Goal: Task Accomplishment & Management: Use online tool/utility

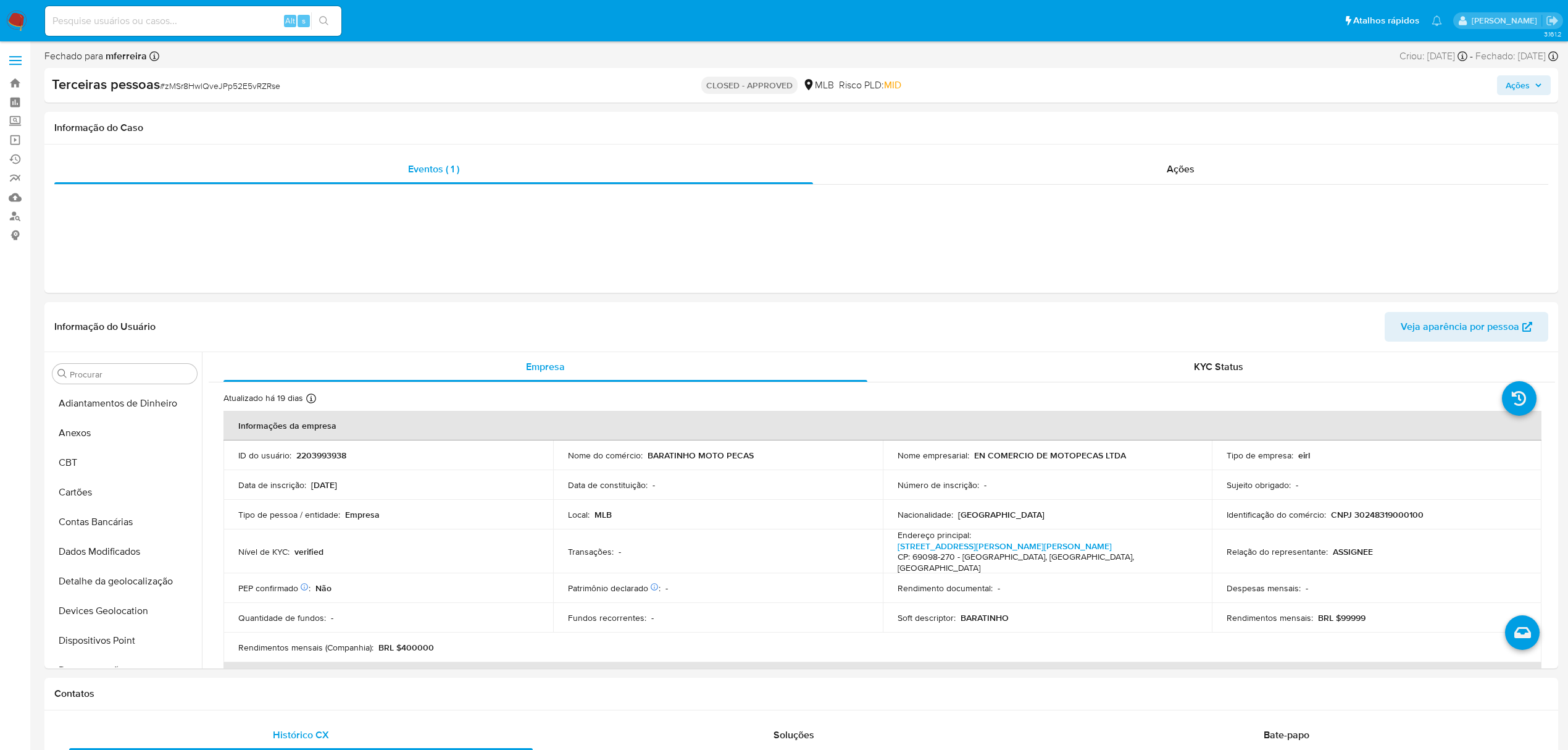
select select "10"
click at [211, 28] on input at bounding box center [194, 21] width 297 height 16
paste input "802683031"
type input "802683031"
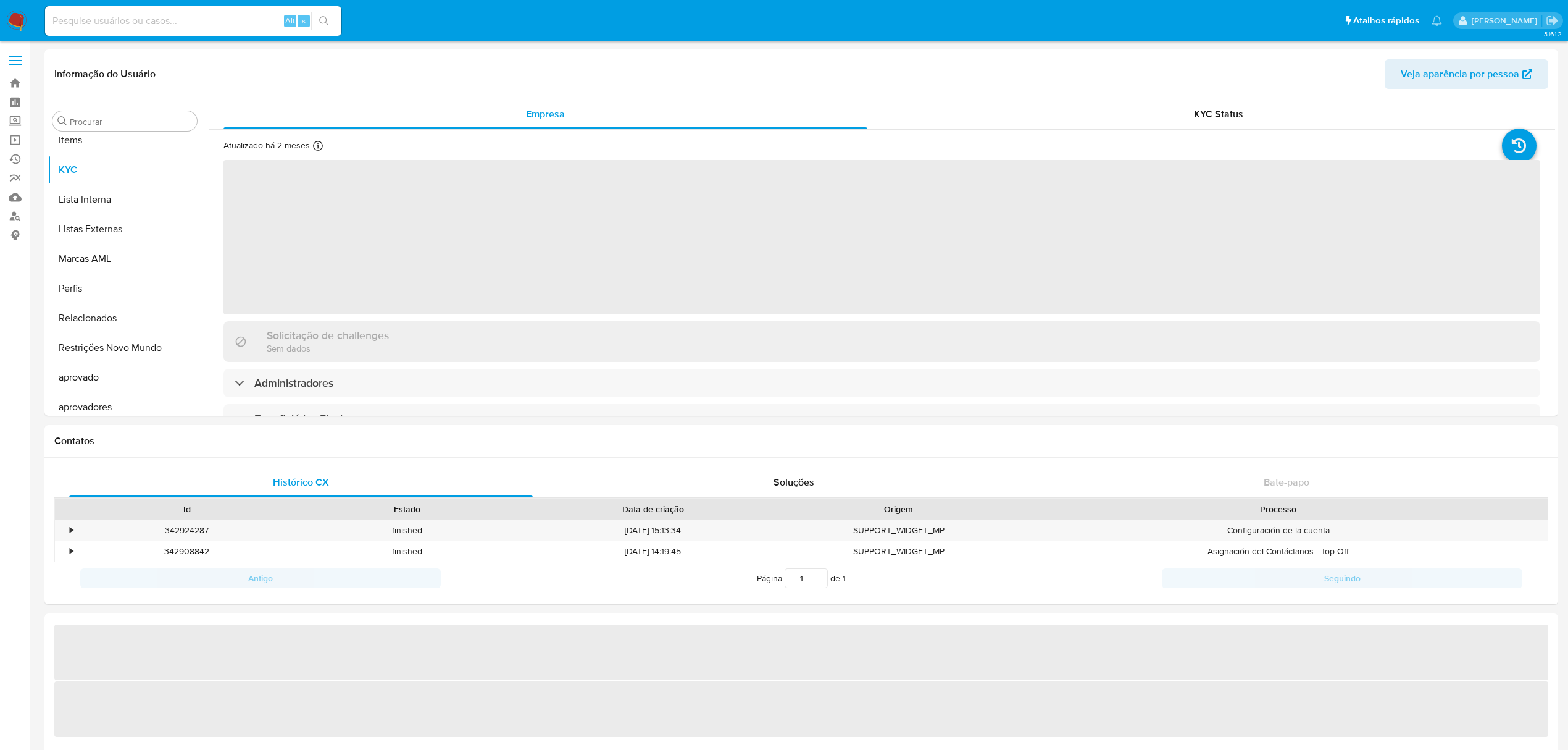
scroll to position [640, 0]
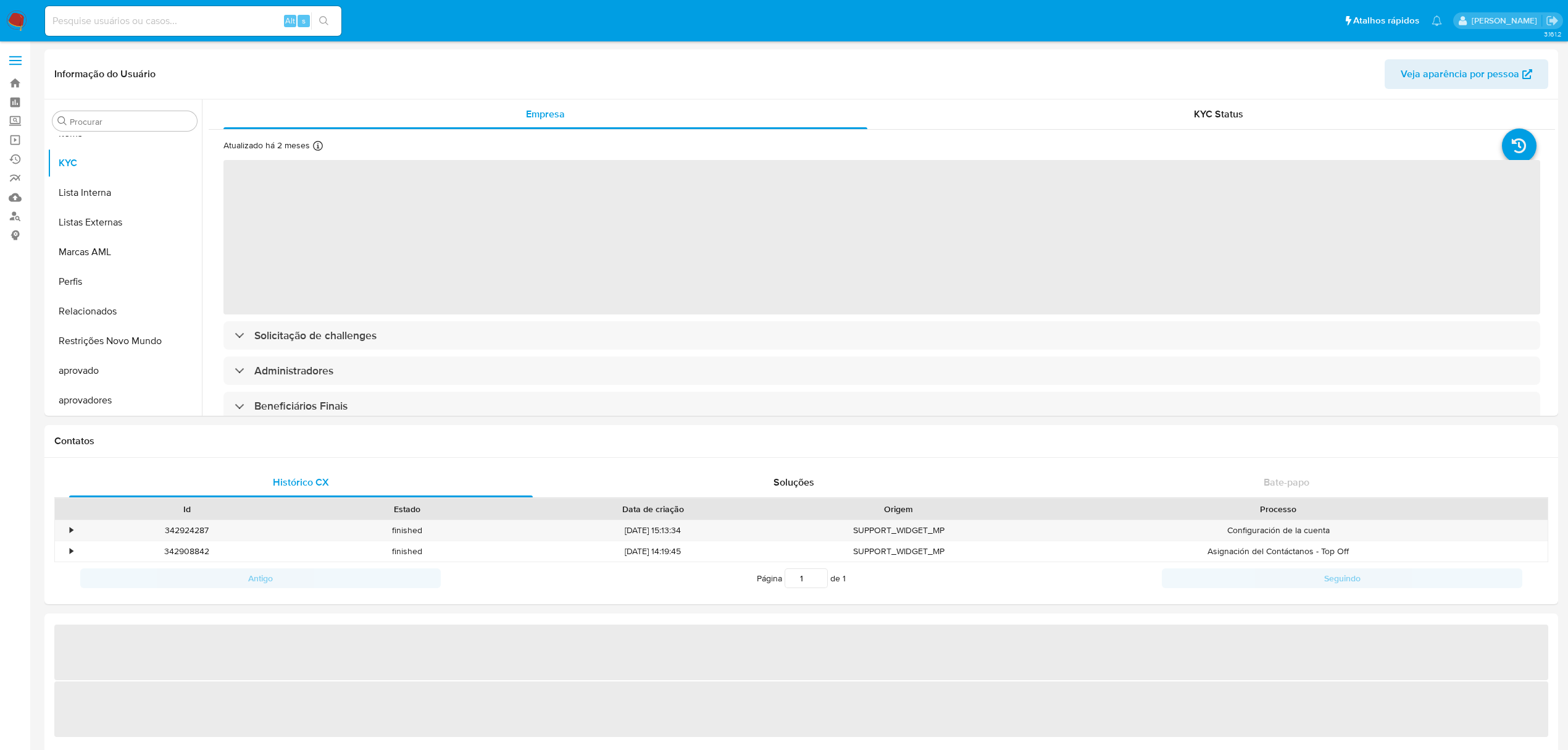
select select "10"
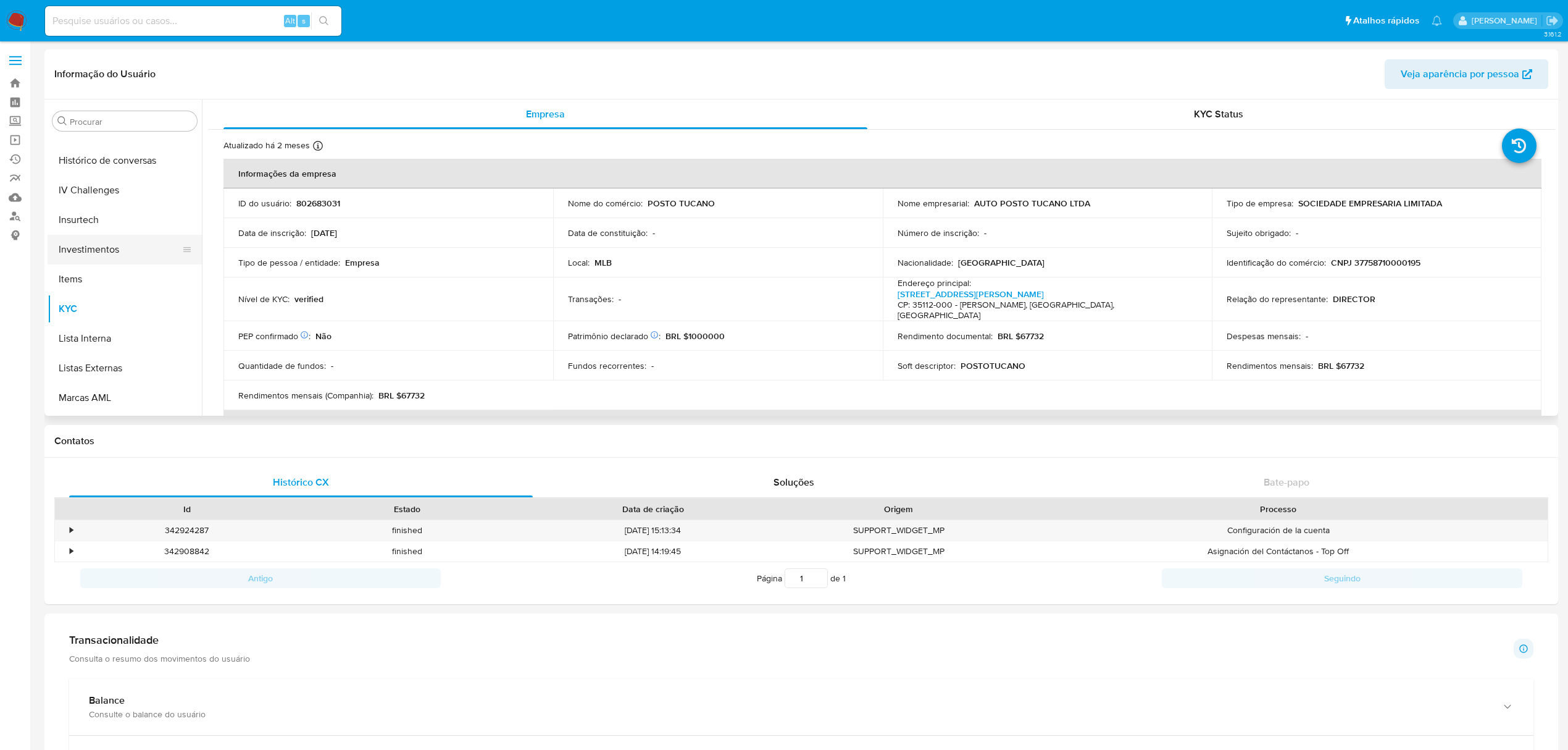
scroll to position [411, 0]
click at [128, 203] on button "Histórico de casos" at bounding box center [119, 213] width 145 height 30
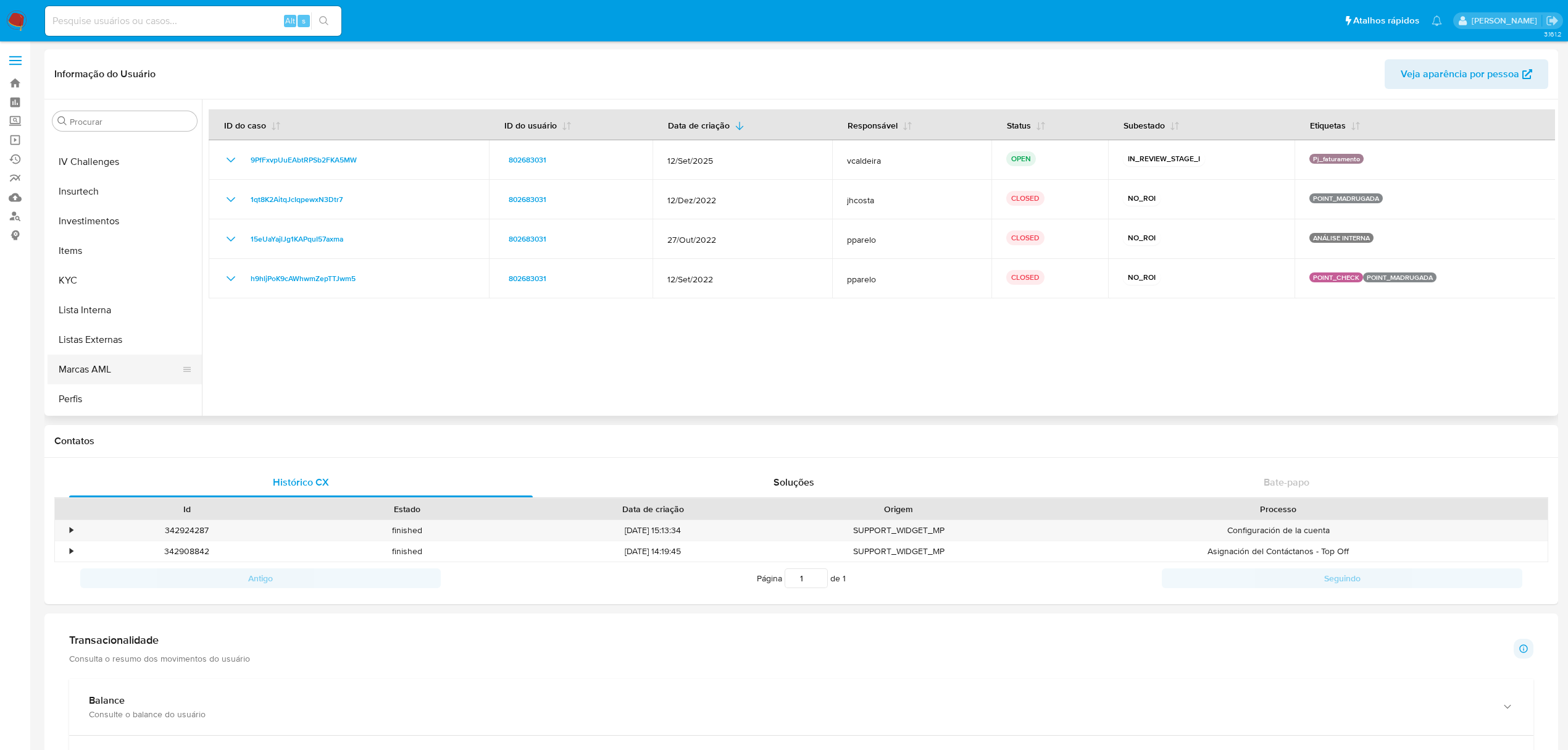
scroll to position [640, 0]
click at [79, 145] on button "Items" at bounding box center [119, 133] width 145 height 30
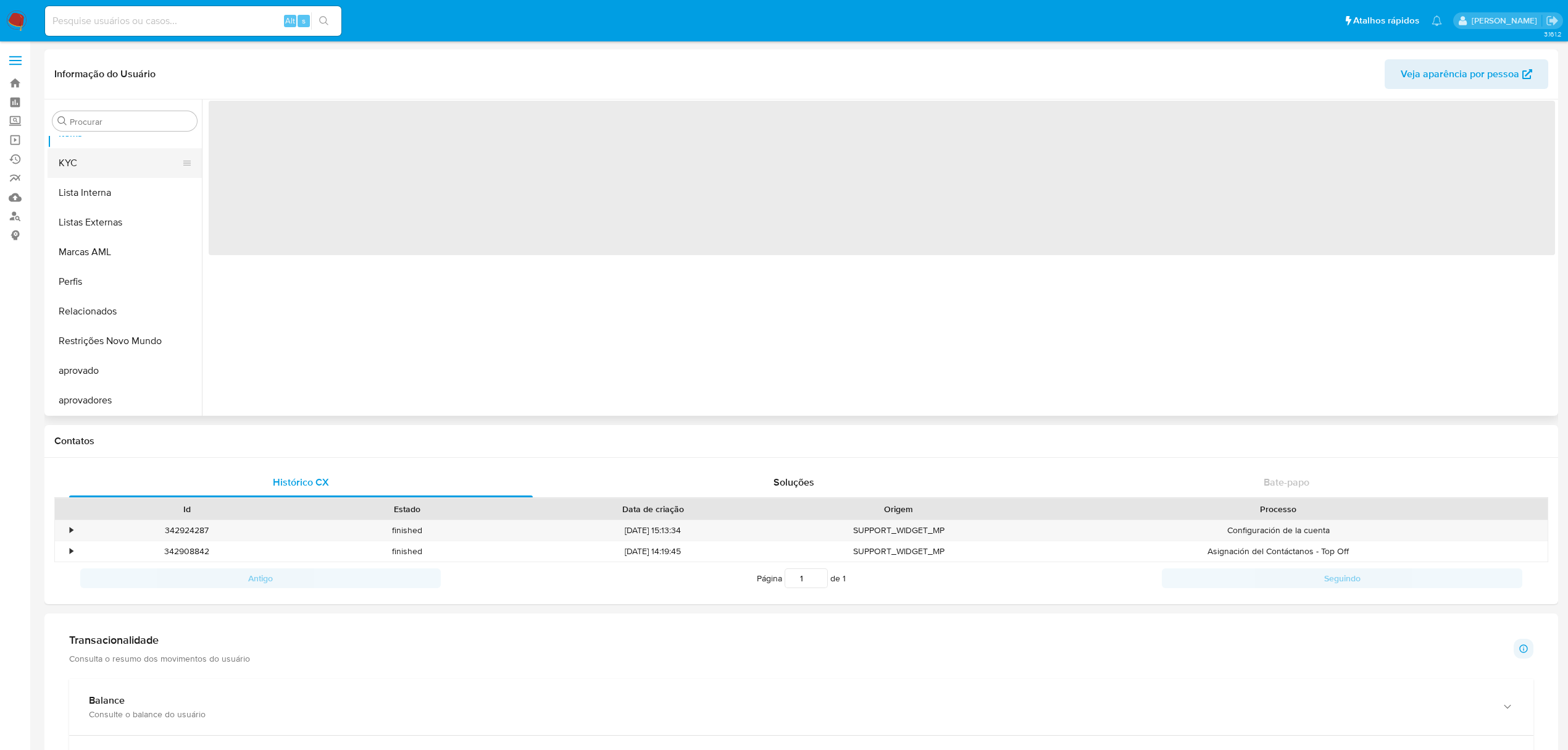
click at [89, 163] on button "KYC" at bounding box center [119, 163] width 145 height 30
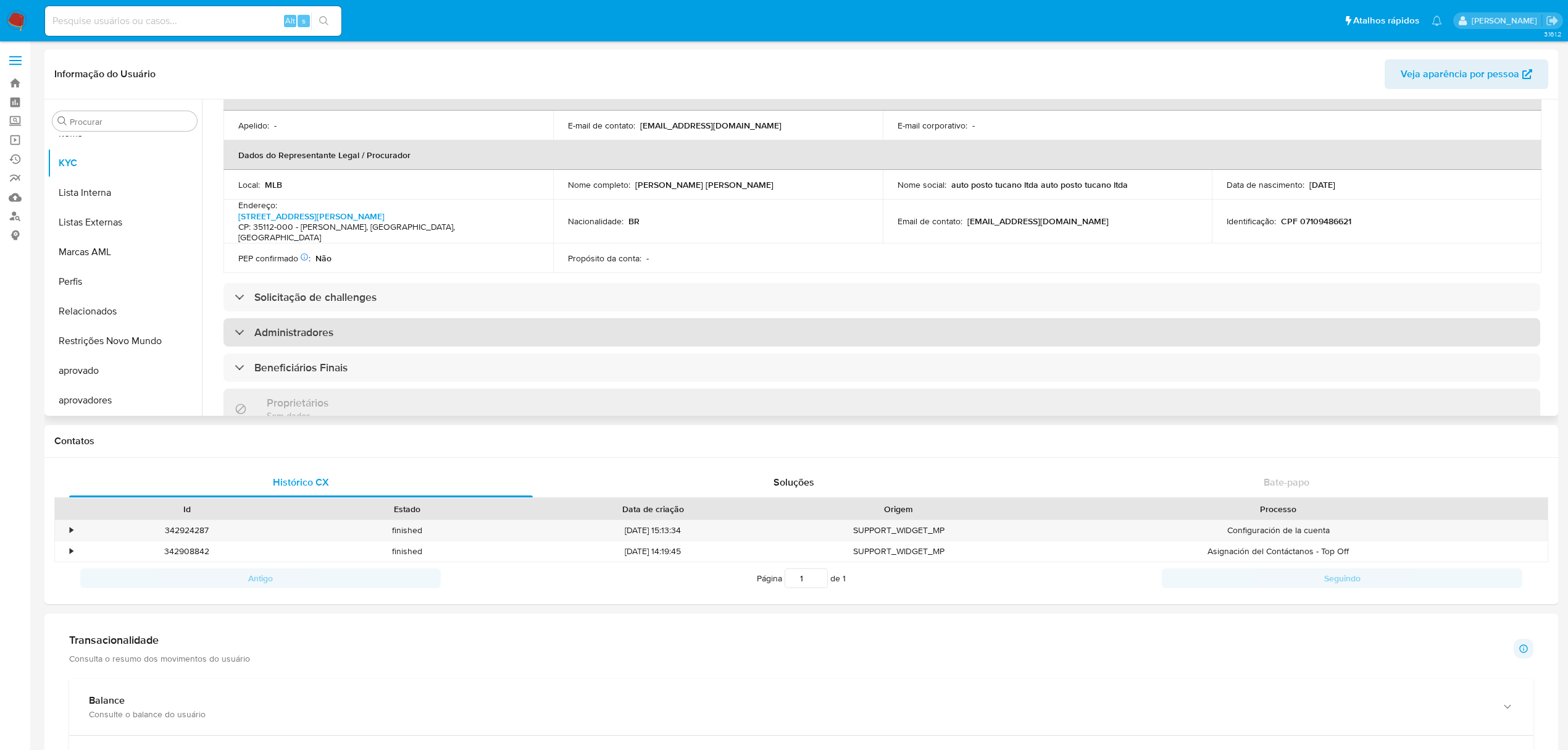
click at [307, 326] on h3 "Administradores" at bounding box center [293, 332] width 79 height 14
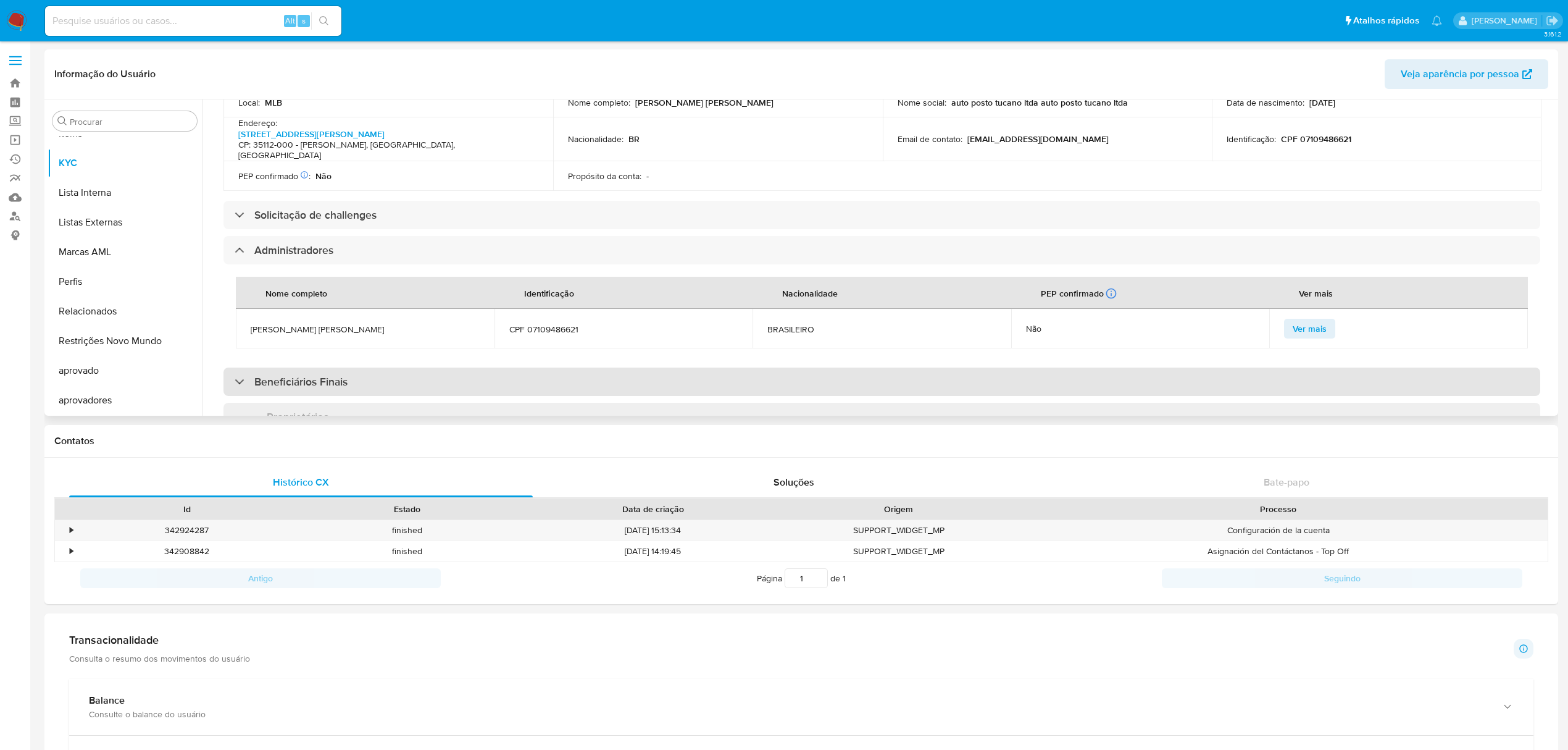
click at [319, 375] on h3 "Beneficiários Finais" at bounding box center [300, 381] width 93 height 14
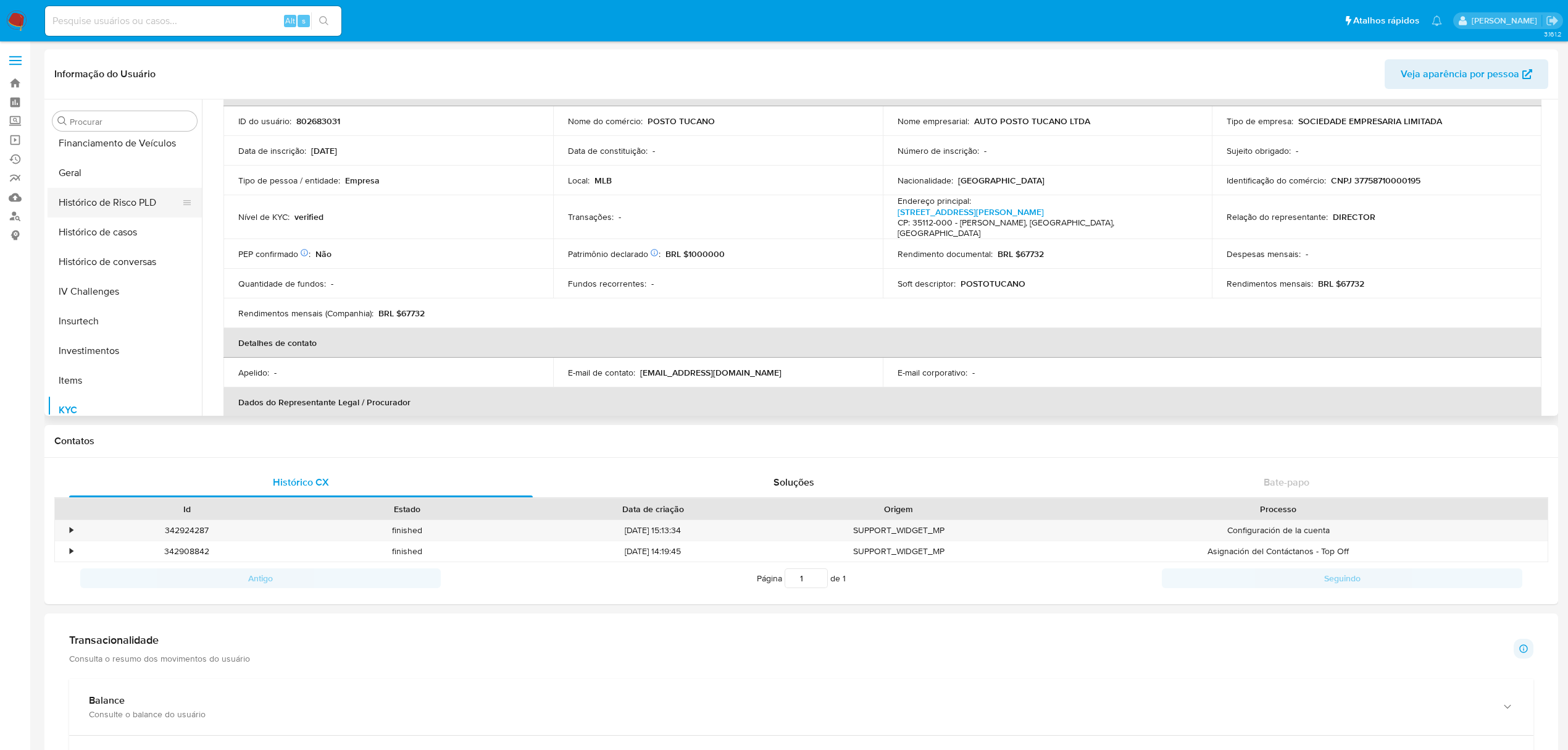
scroll to position [228, 0]
click at [116, 181] on button "Documentação" at bounding box center [119, 189] width 145 height 30
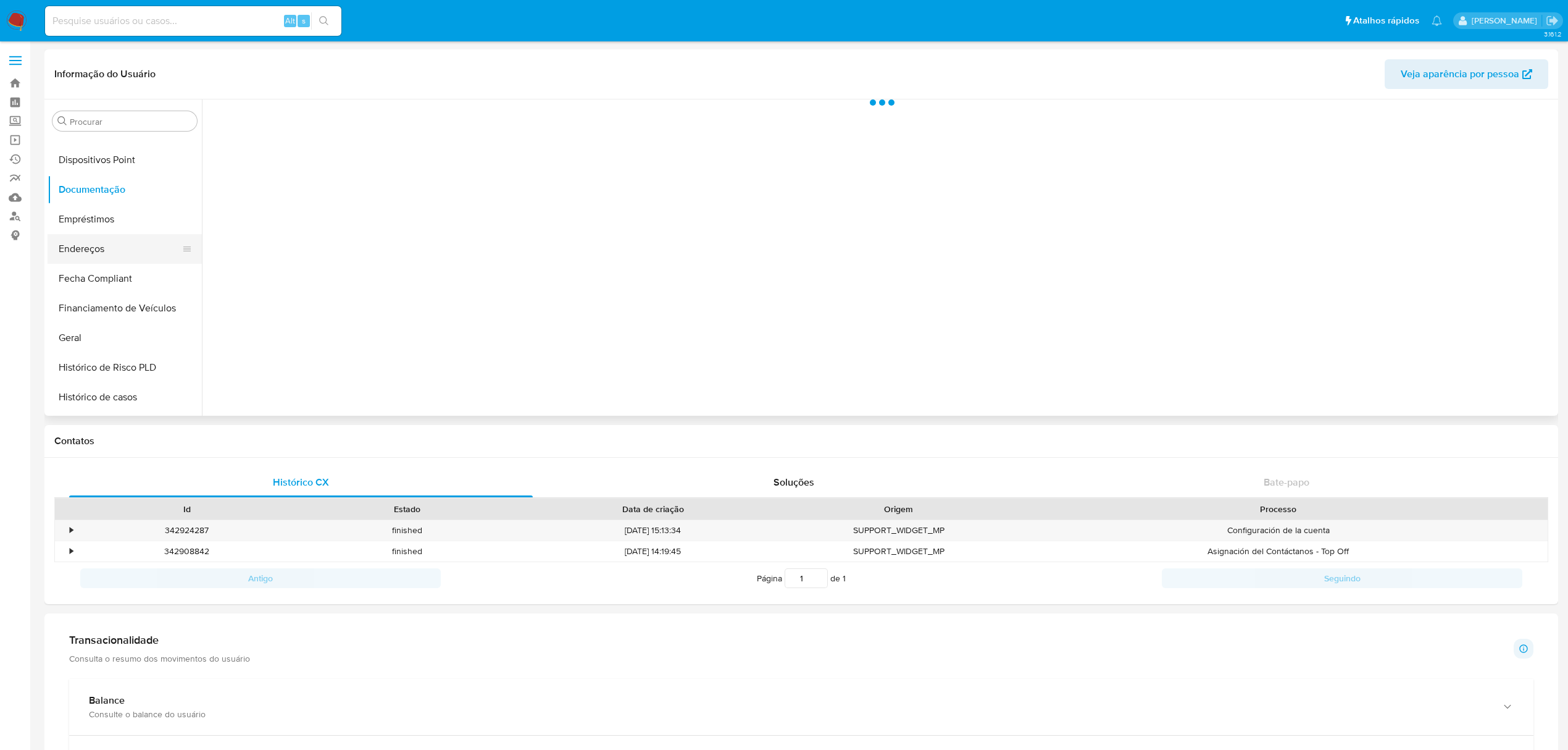
scroll to position [0, 0]
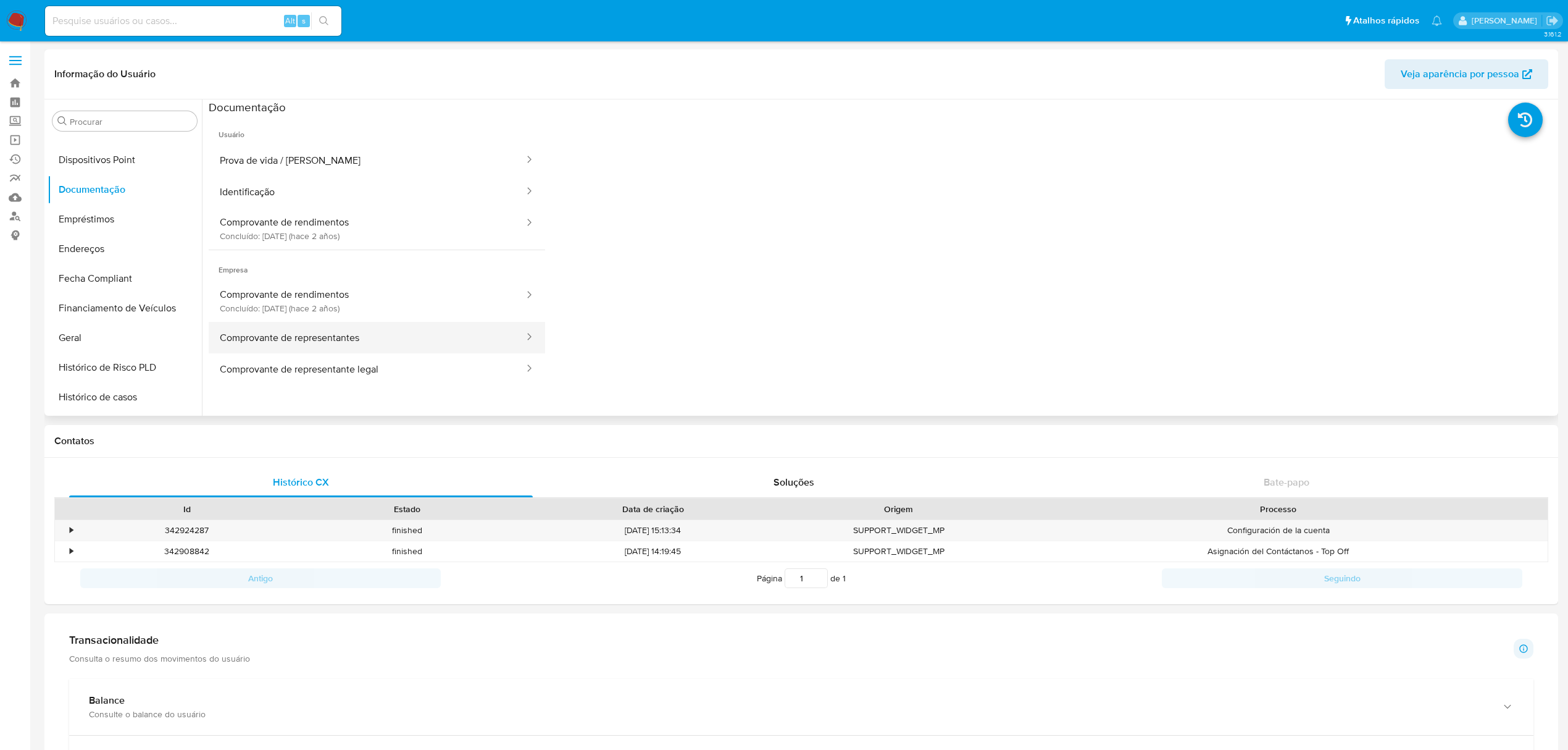
click at [411, 349] on button "Comprovante de representantes" at bounding box center [367, 337] width 317 height 32
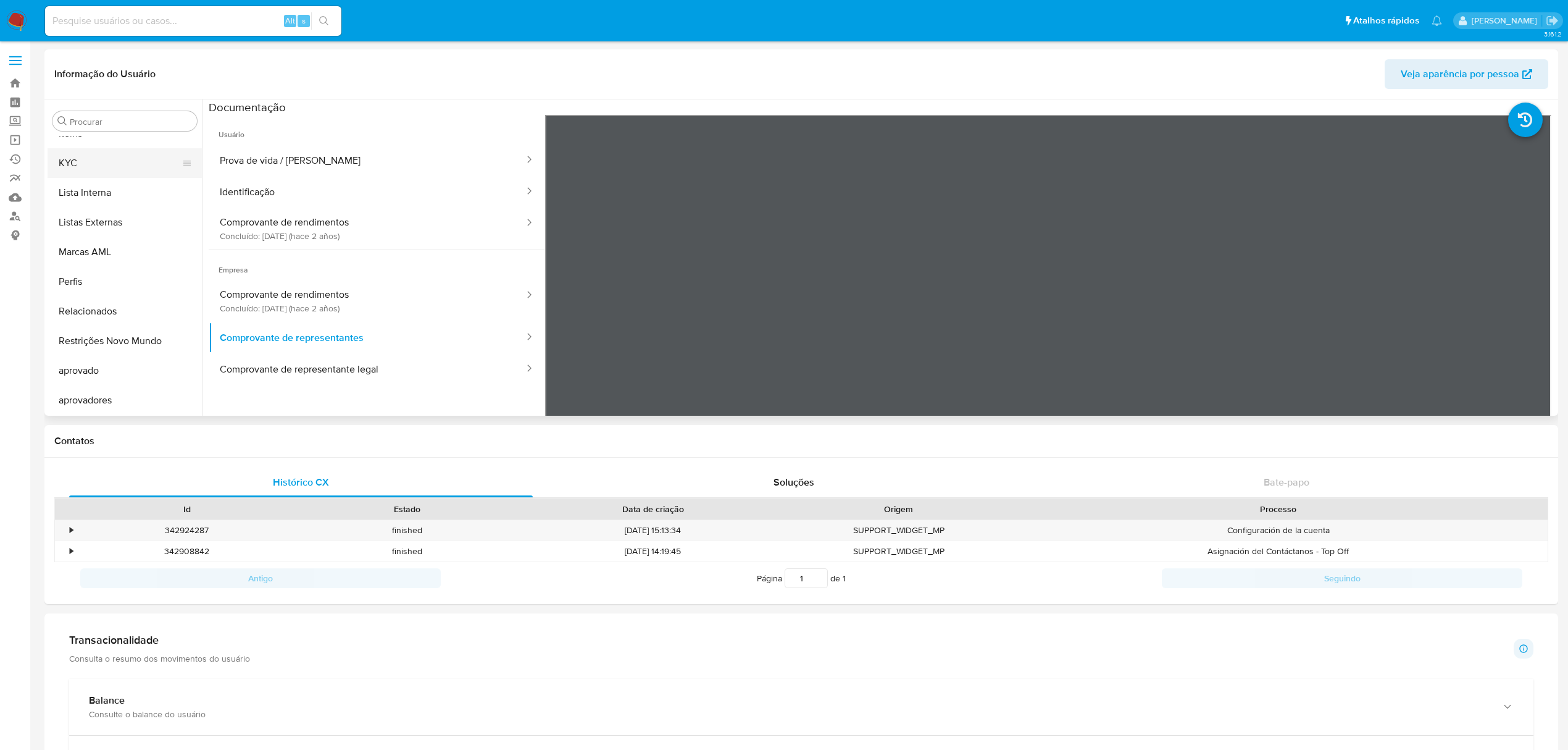
click at [94, 164] on button "KYC" at bounding box center [119, 163] width 145 height 30
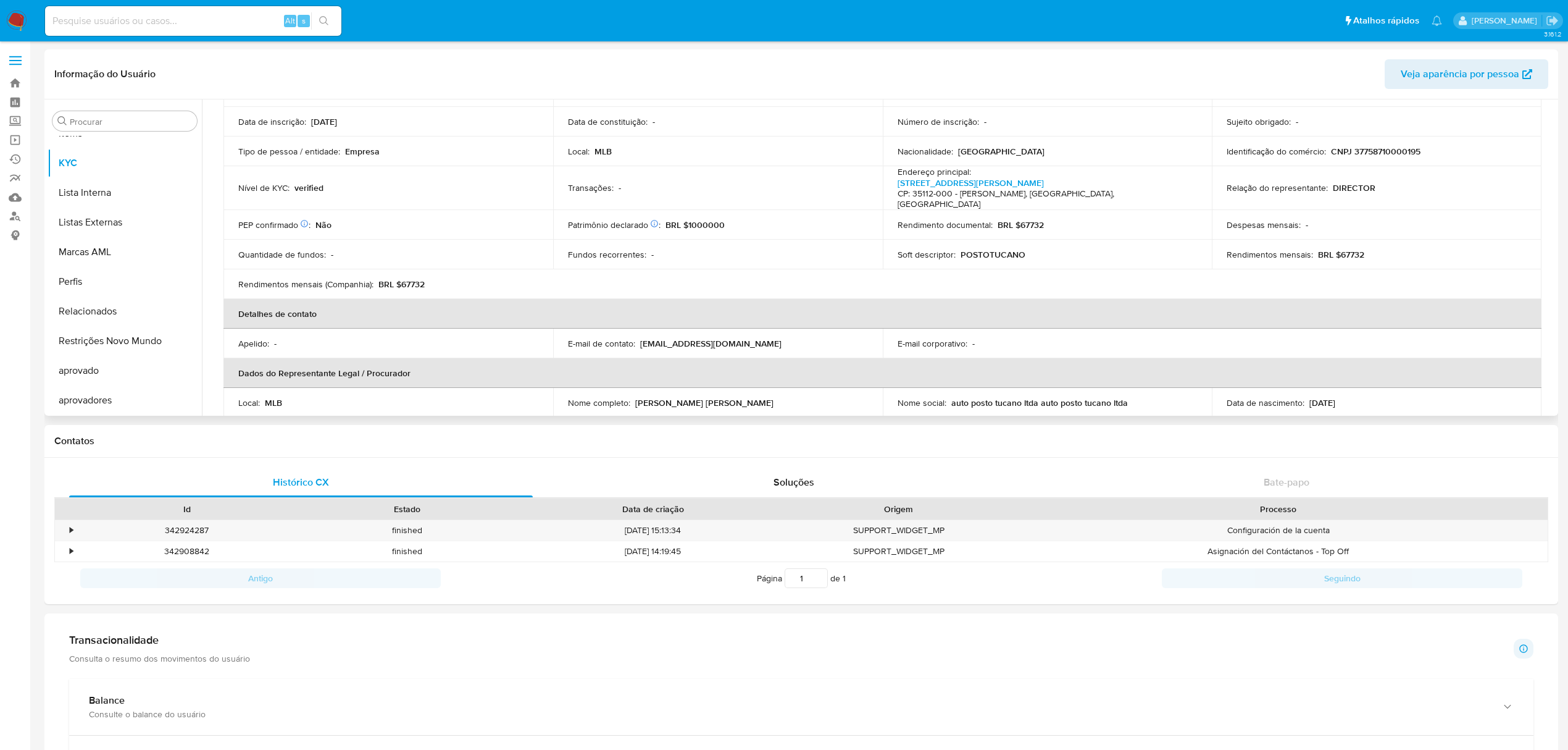
scroll to position [82, 0]
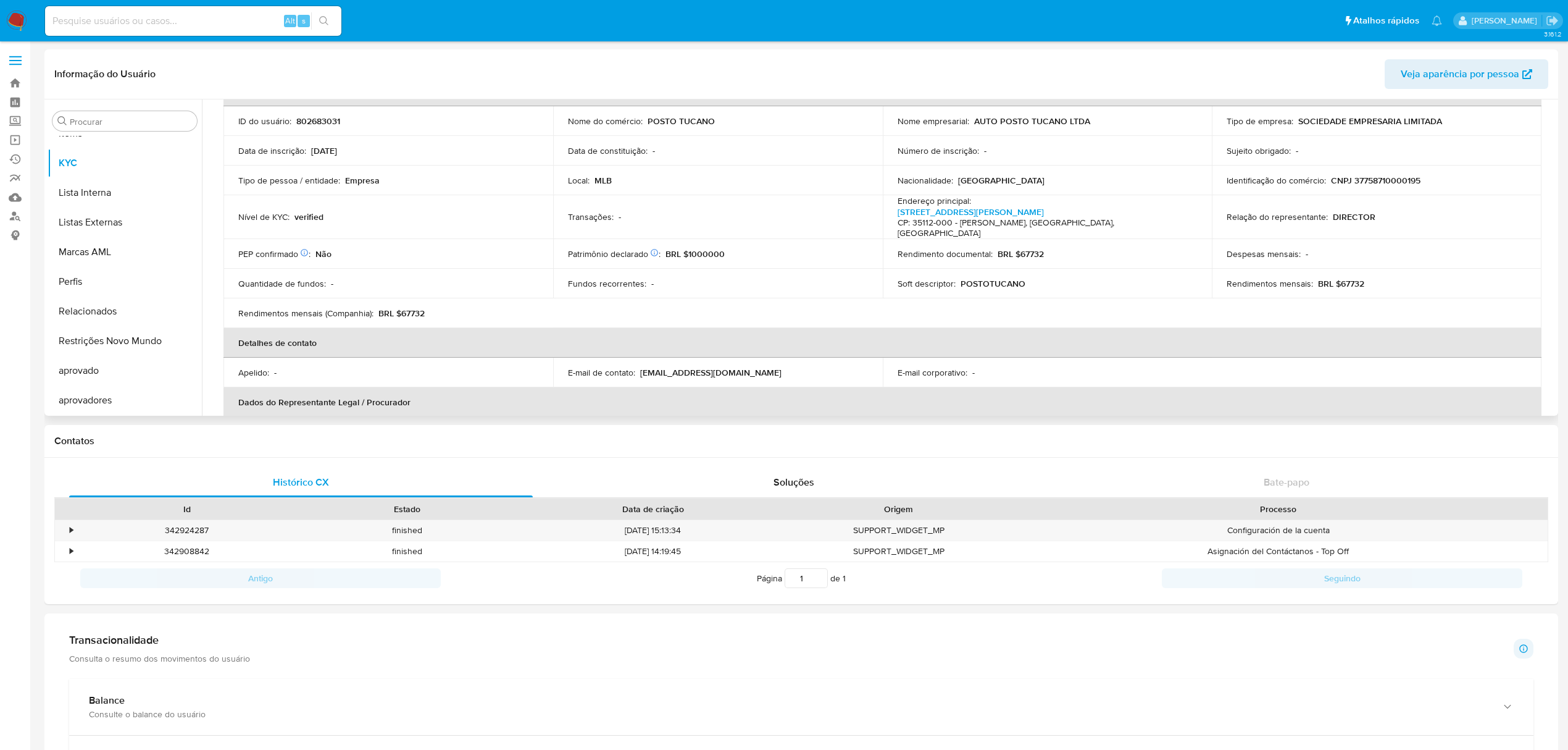
click at [1391, 181] on p "CNPJ 37758710000195" at bounding box center [1376, 180] width 89 height 11
copy p "37758710000195"
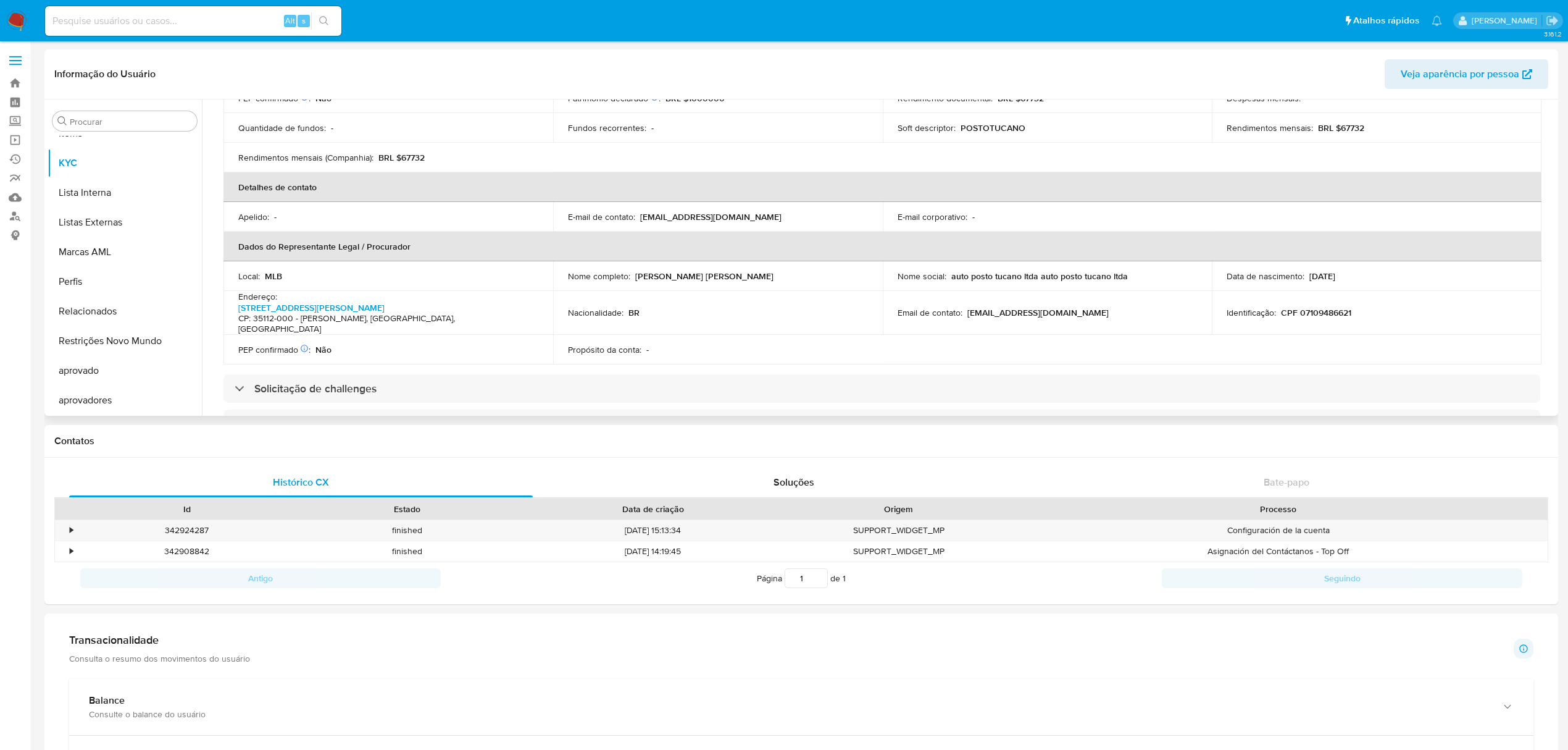
scroll to position [329, 0]
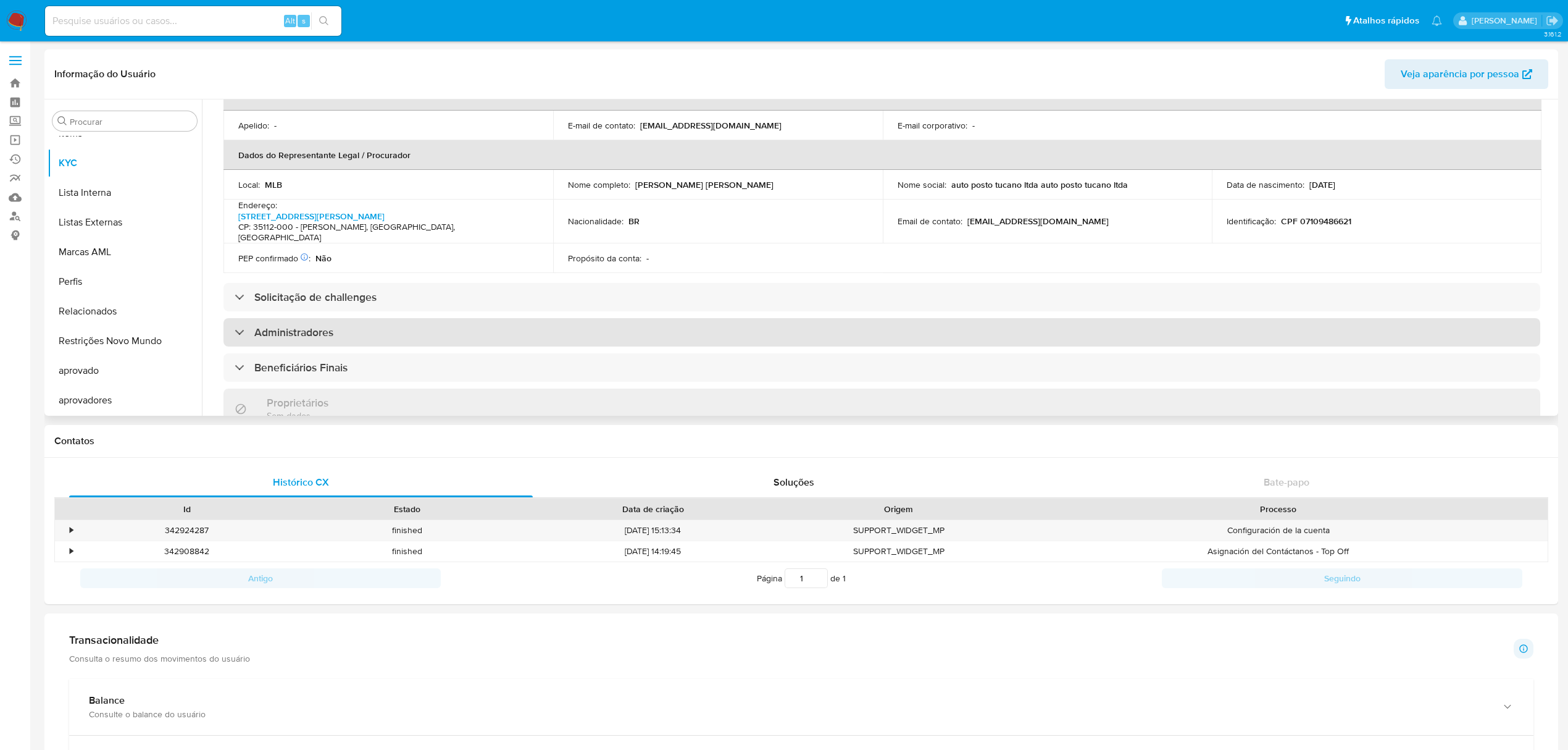
click at [319, 318] on div "Administradores" at bounding box center [882, 331] width 1317 height 28
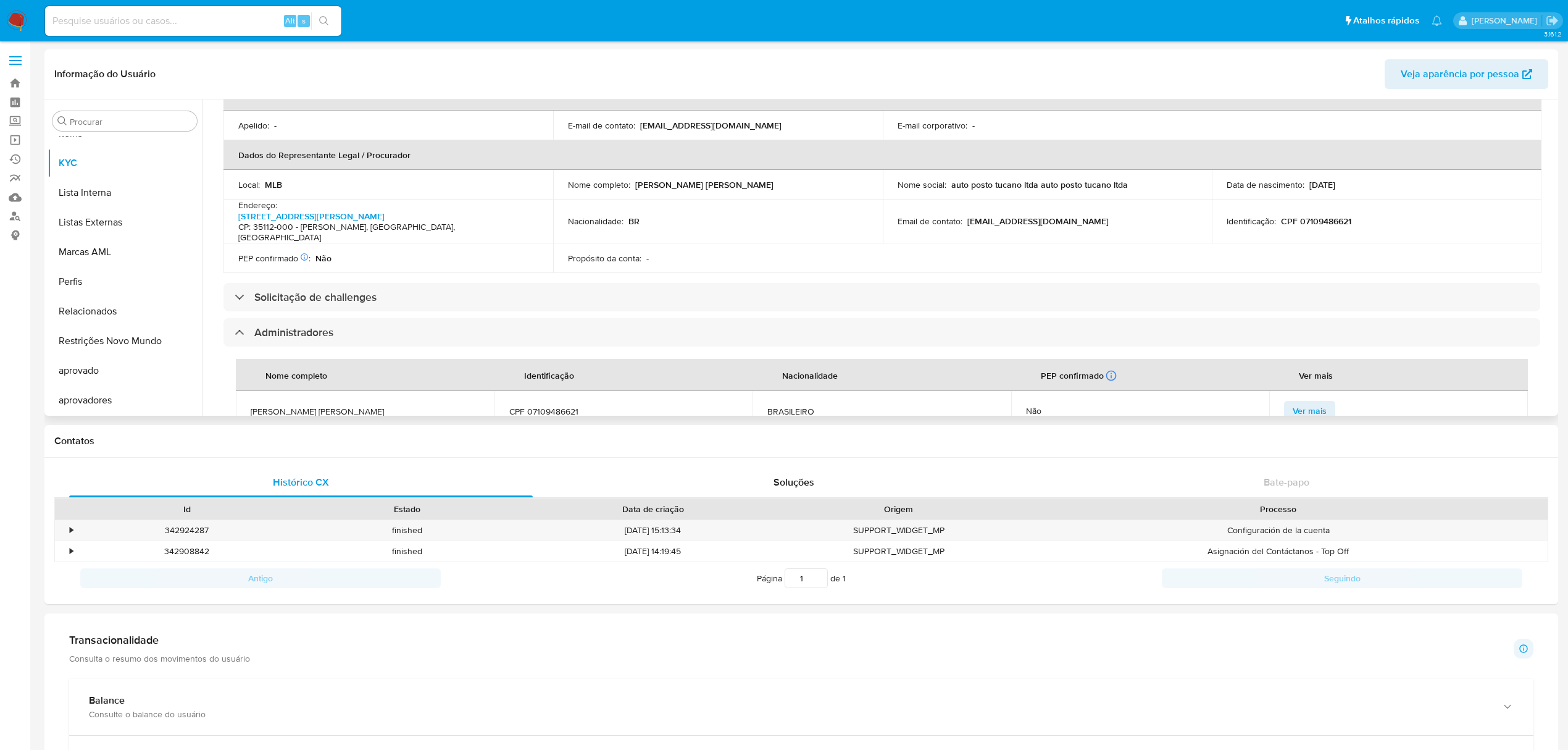
click at [311, 390] on td "VINICIUS LOPES LORENTZ" at bounding box center [365, 410] width 258 height 39
copy span "VINICIUS LOPES LORENTZ"
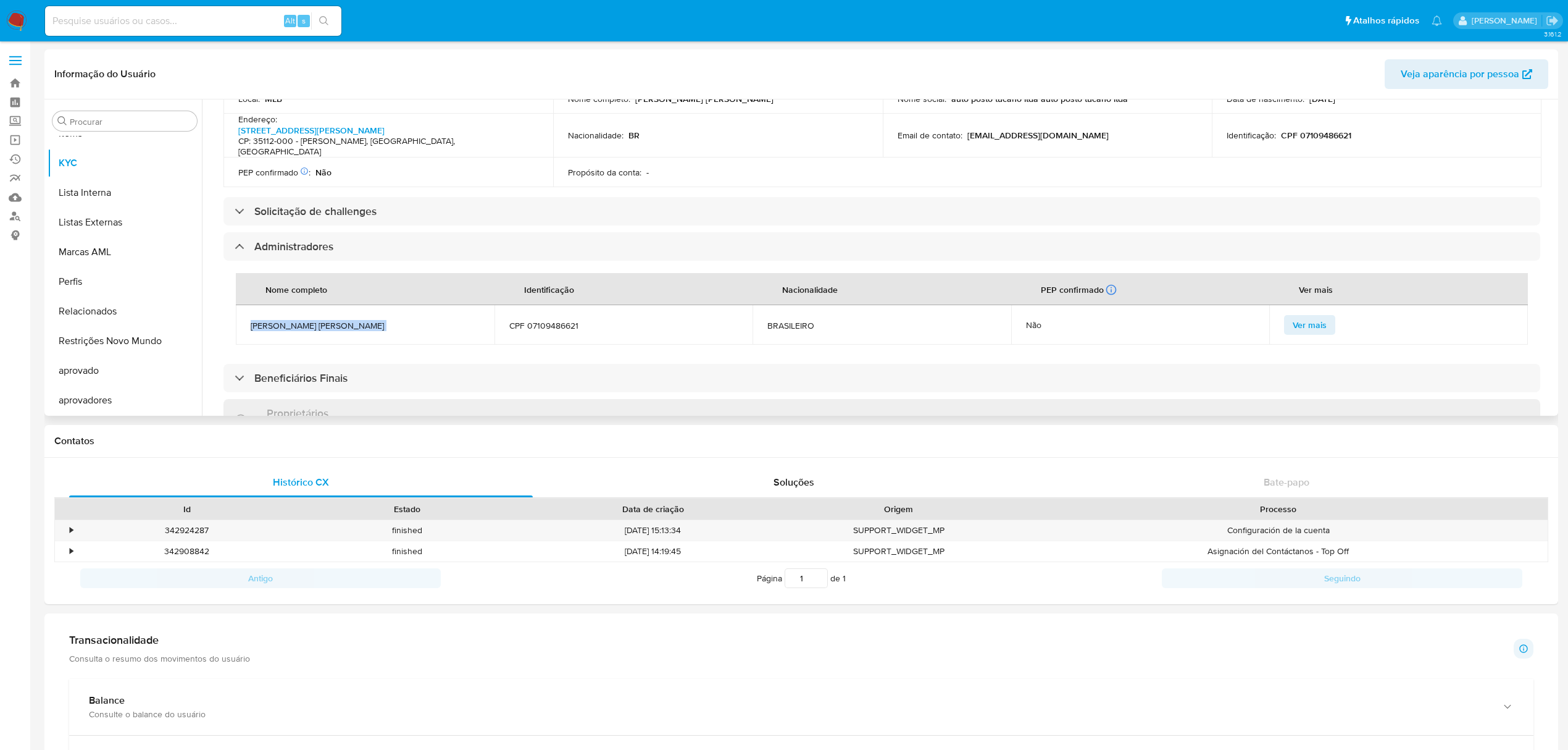
scroll to position [576, 0]
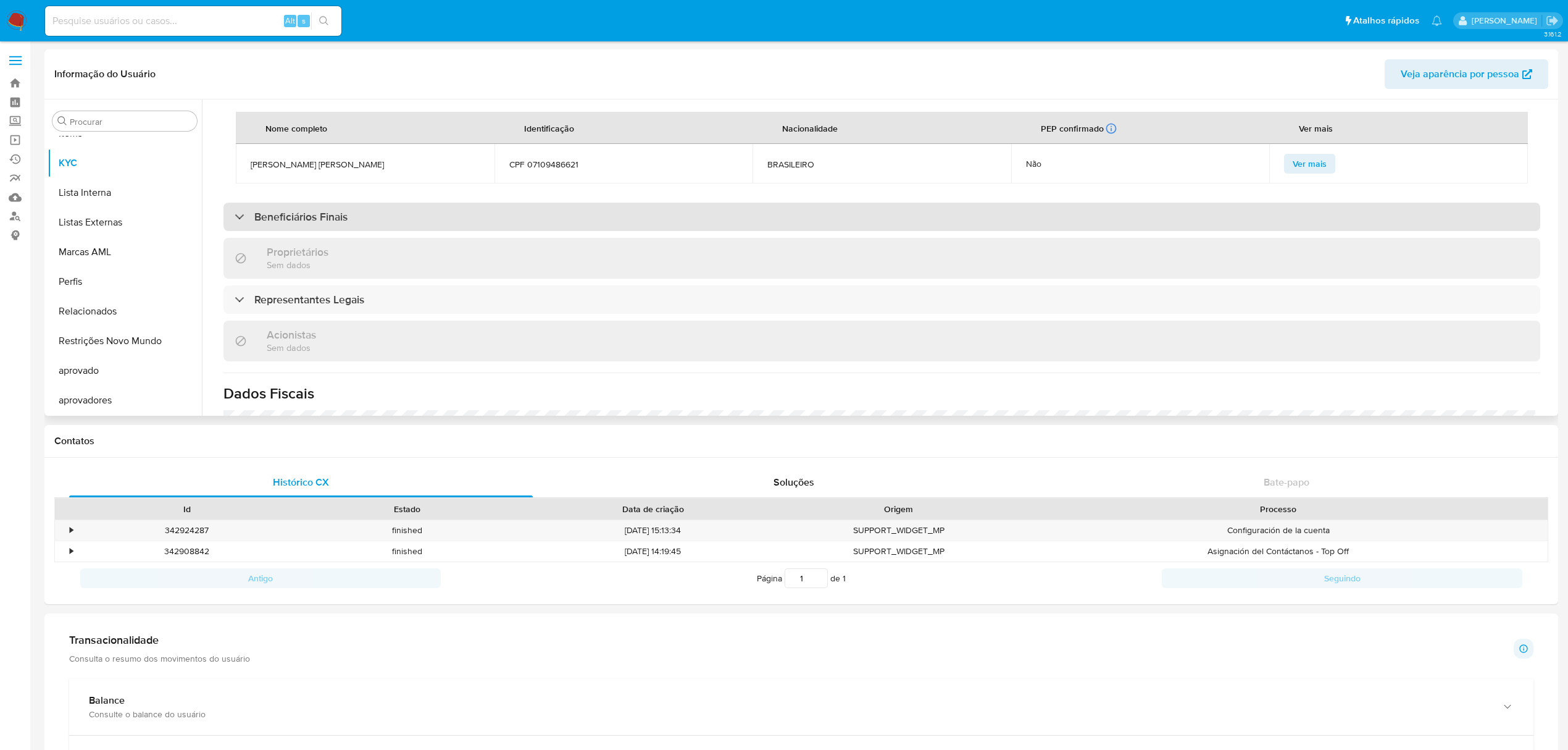
click at [319, 203] on div "Beneficiários Finais" at bounding box center [882, 217] width 1317 height 28
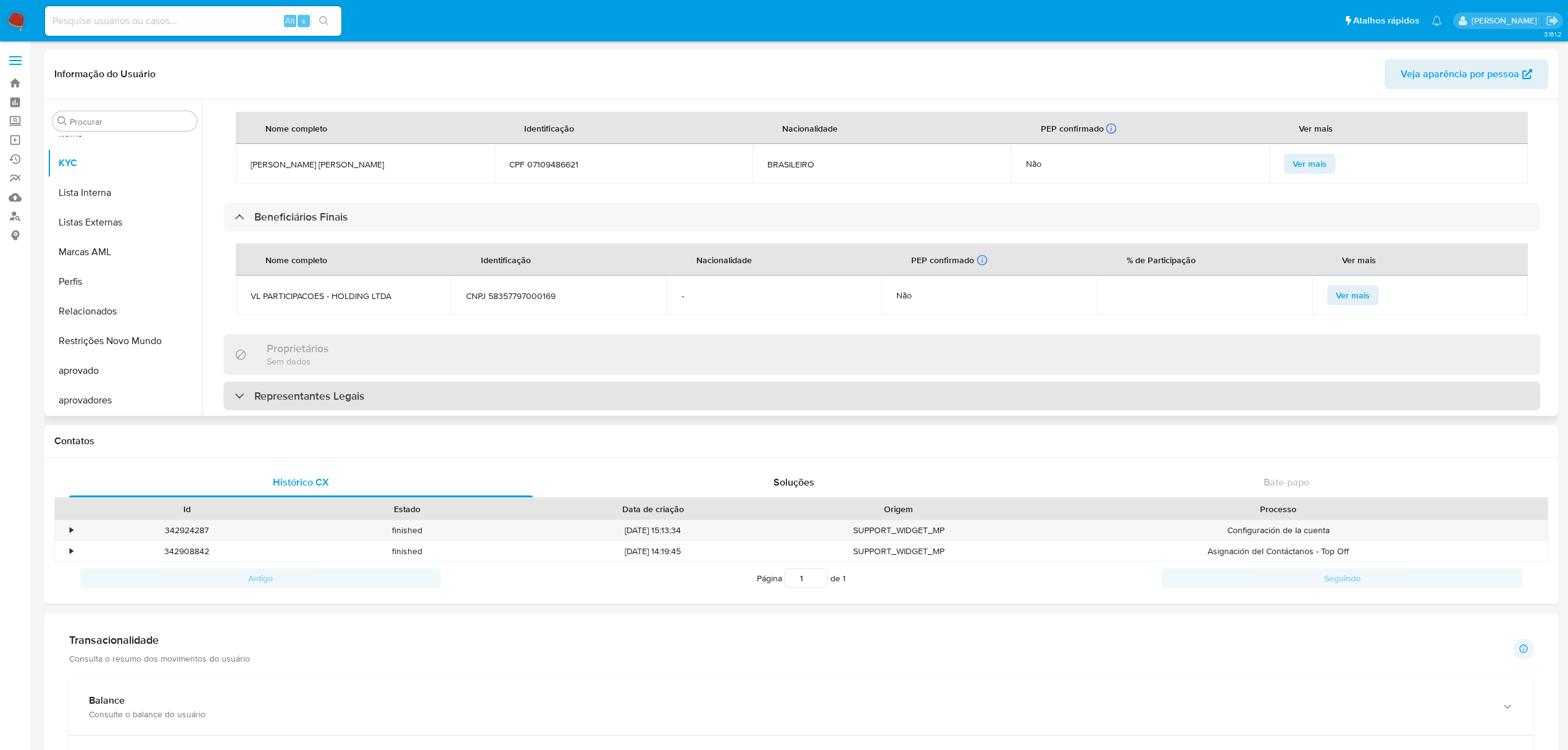
scroll to position [658, 0]
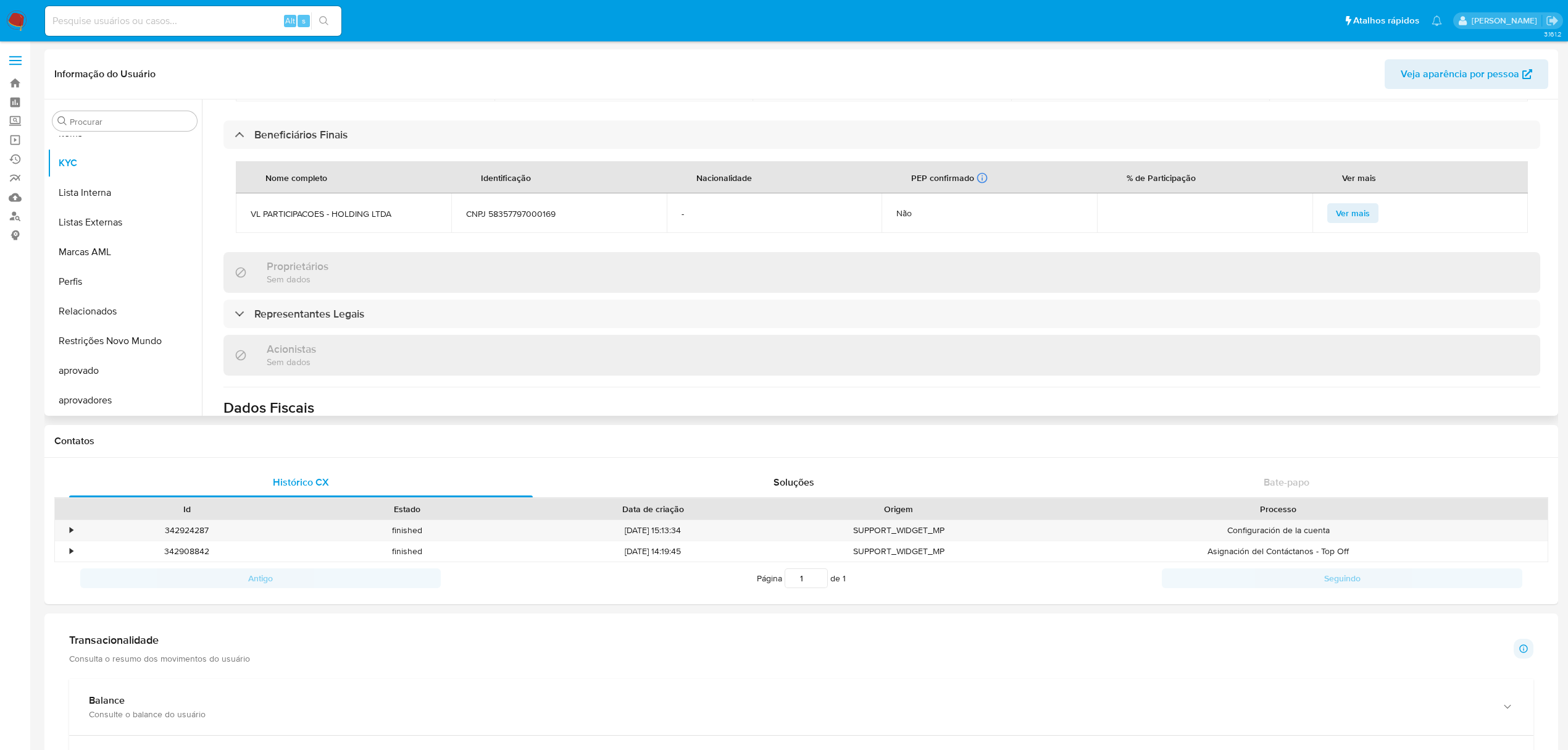
drag, startPoint x: 1327, startPoint y: 169, endPoint x: 1350, endPoint y: 181, distance: 25.9
click at [1330, 193] on td "Ver mais" at bounding box center [1420, 212] width 216 height 39
click at [1350, 205] on span "Ver mais" at bounding box center [1352, 213] width 34 height 17
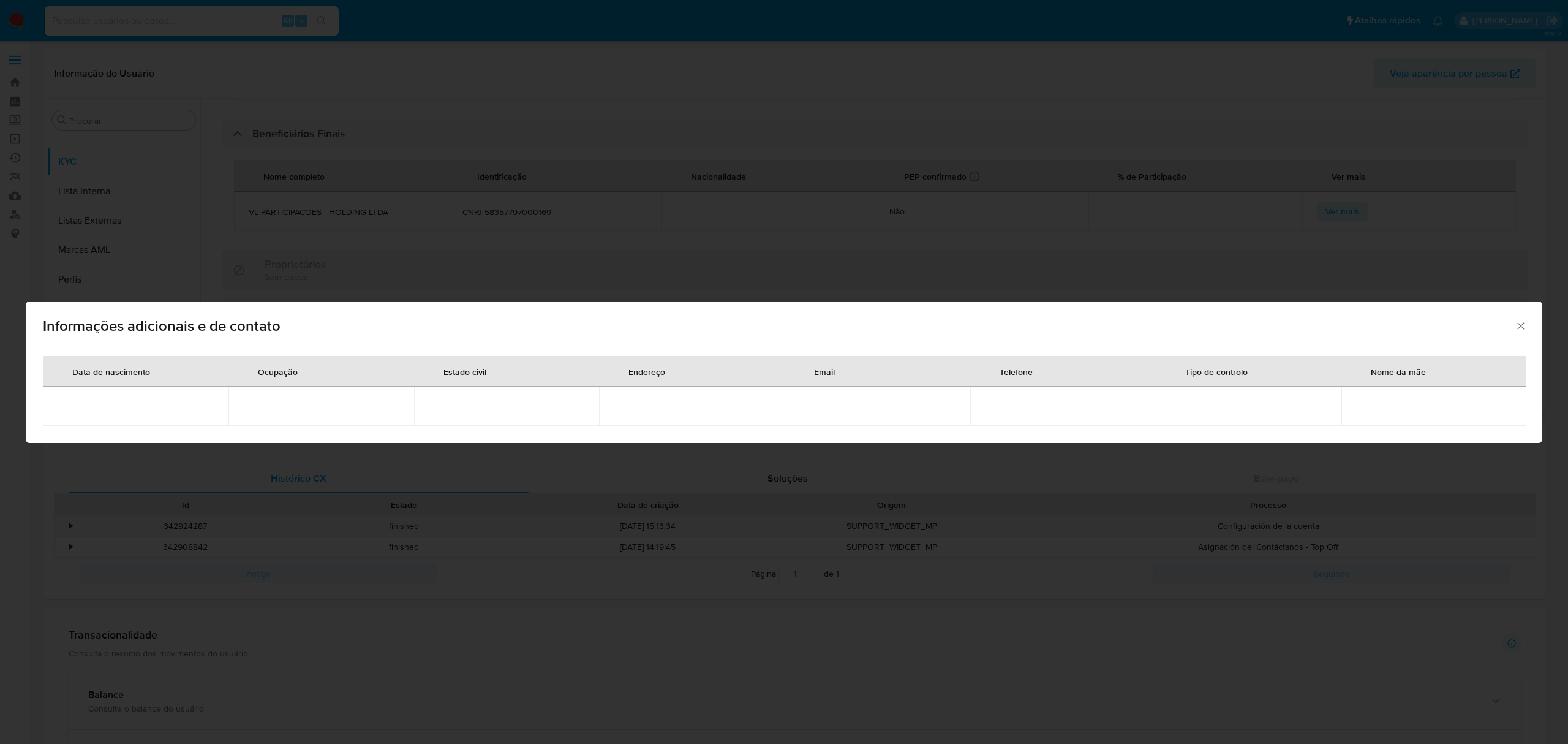
click at [663, 231] on div "Informações adicionais e de contato Data de nascimento Ocupação Estado civil En…" at bounding box center [784, 372] width 1568 height 744
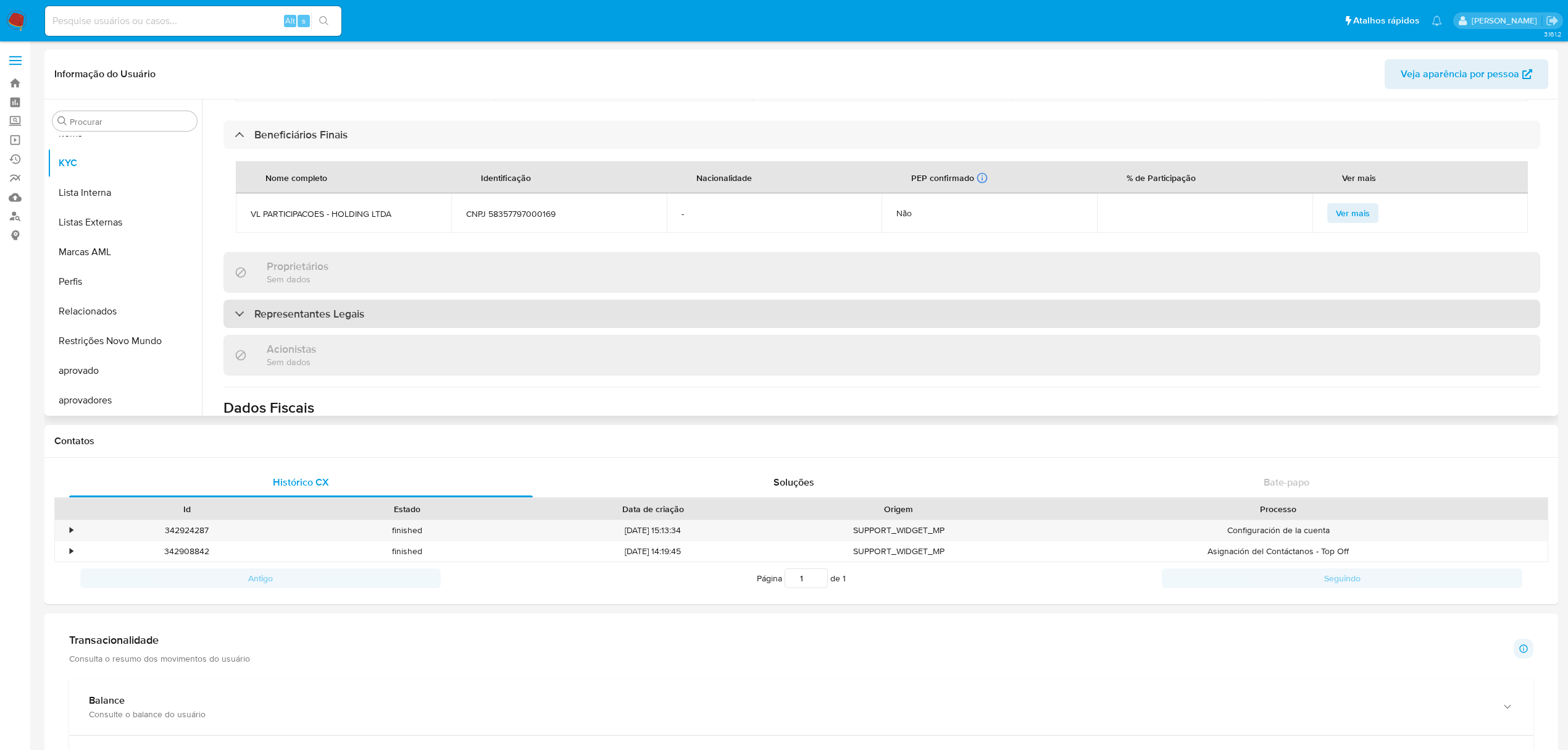
click at [312, 307] on h3 "Representantes Legais" at bounding box center [309, 313] width 110 height 14
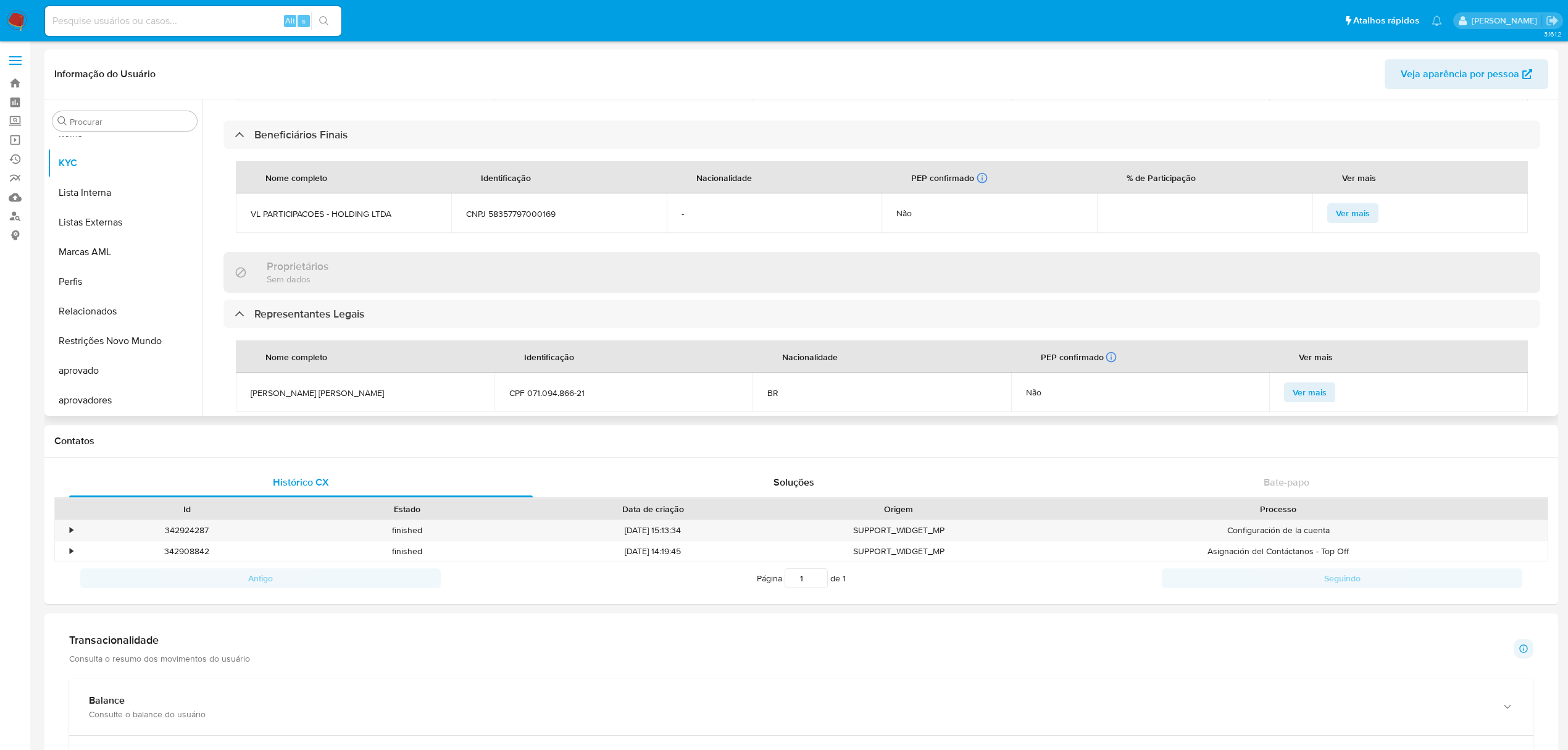
click at [322, 387] on span "Vinicius Lopes Lorentz" at bounding box center [365, 392] width 229 height 11
copy span "Vinicius Lopes Lorentz"
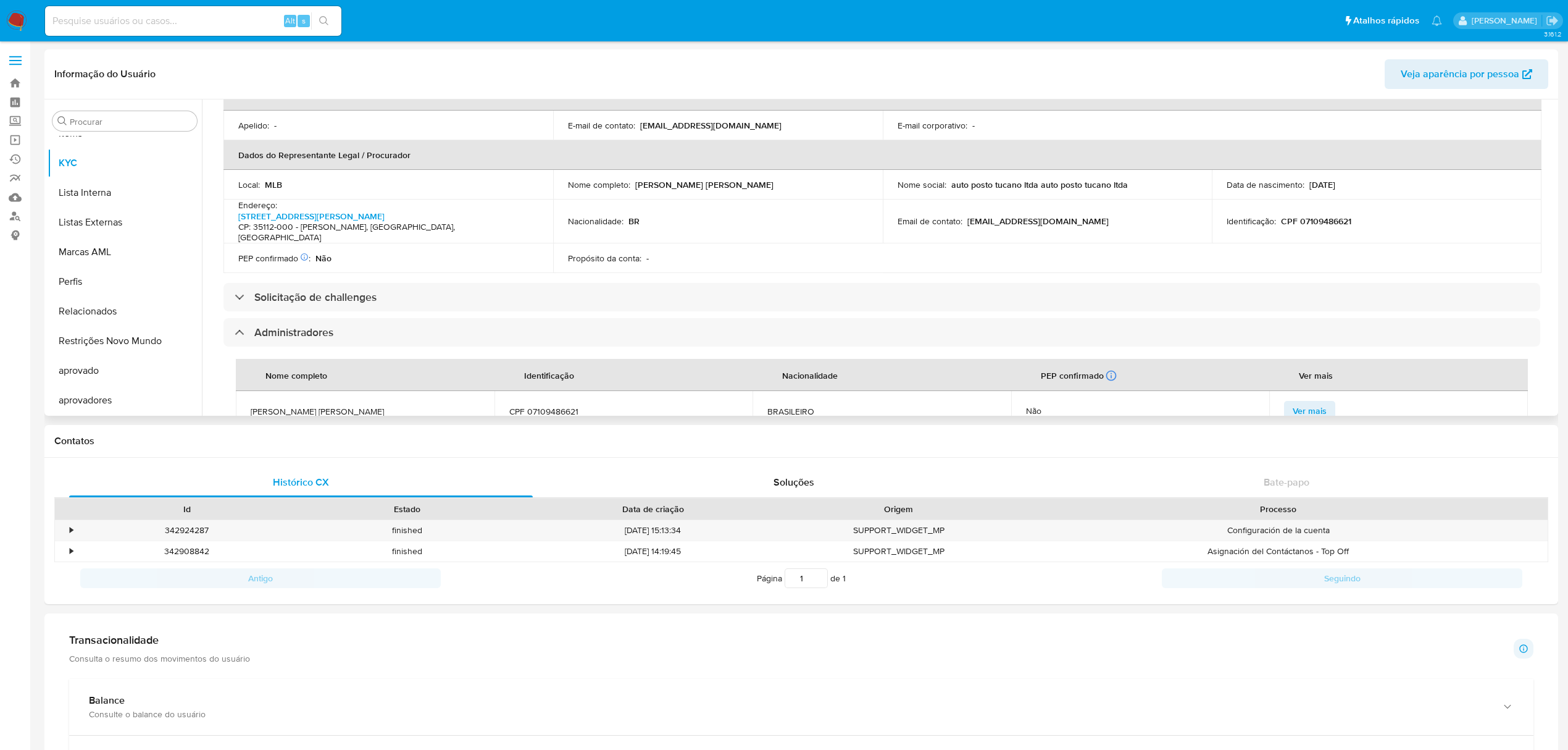
scroll to position [0, 0]
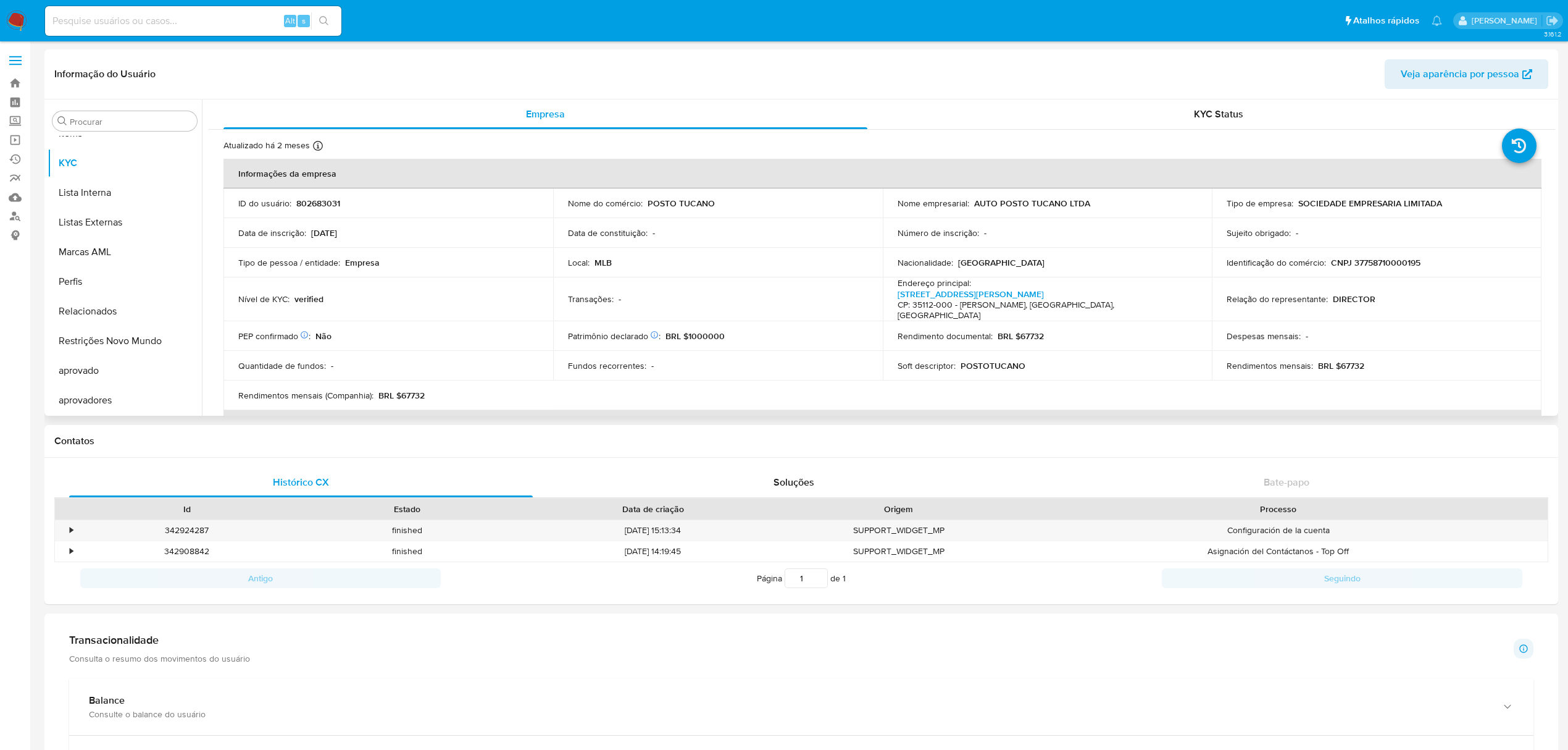
click at [1362, 258] on p "CNPJ 37758710000195" at bounding box center [1376, 262] width 89 height 11
copy p "37758710000195"
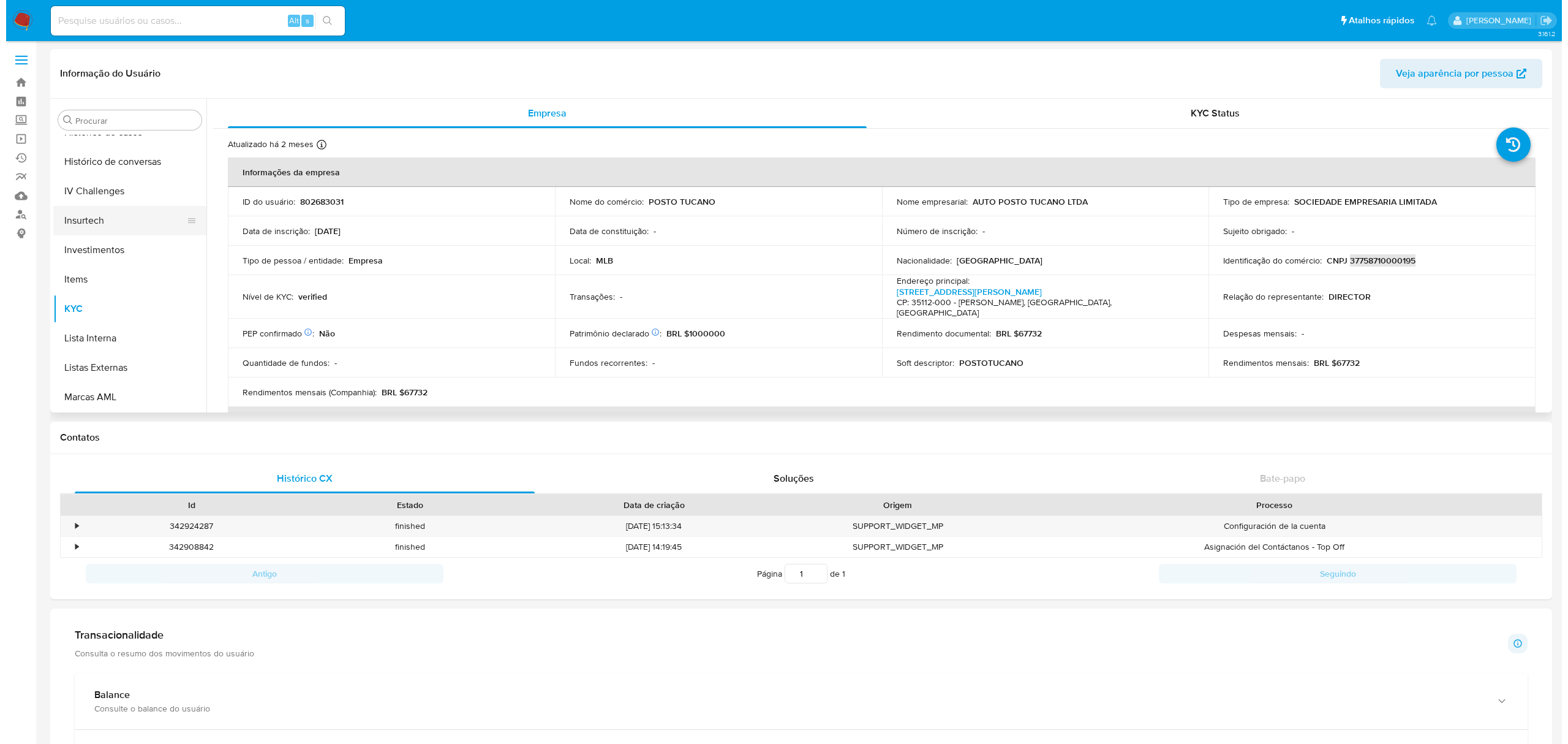
scroll to position [308, 0]
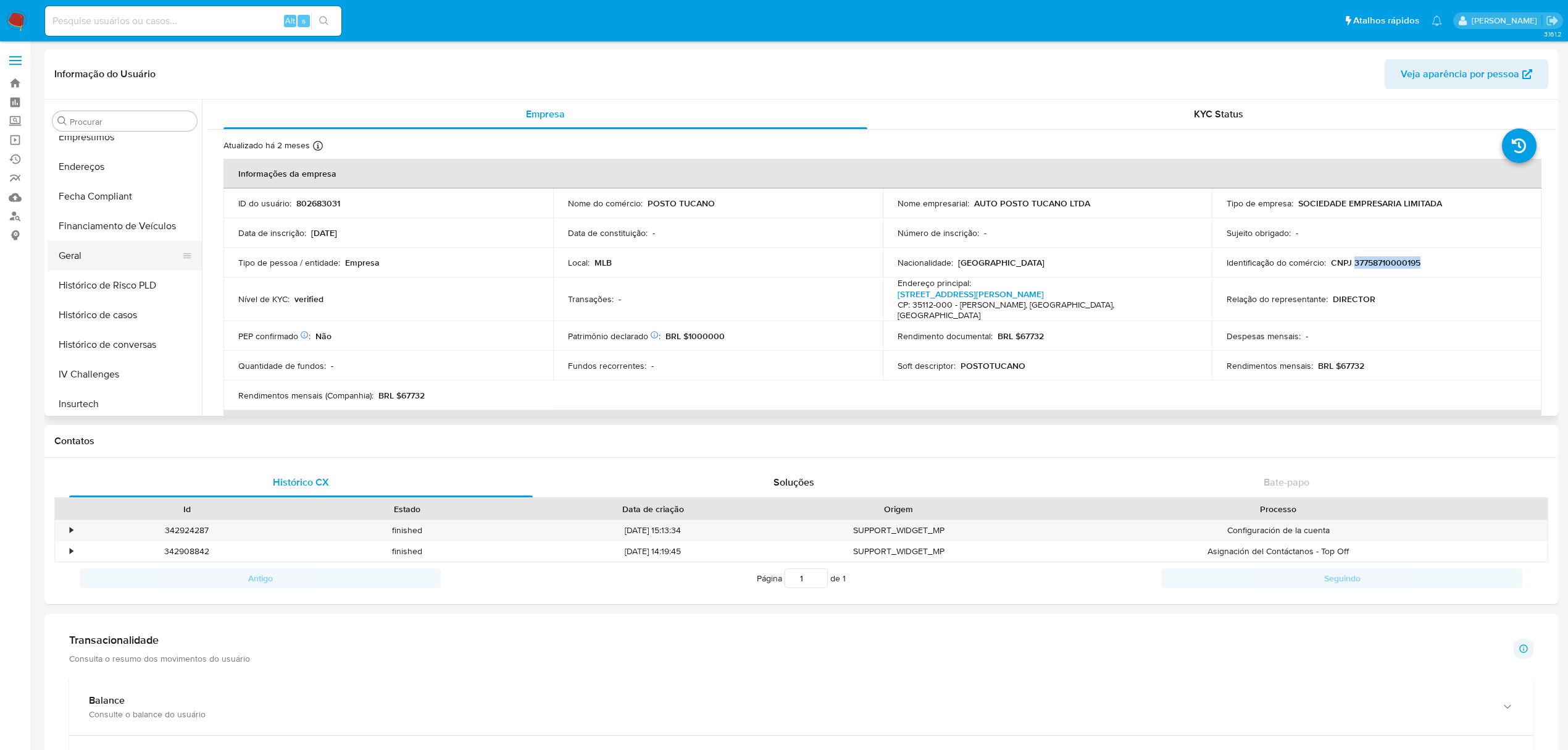
click at [90, 256] on button "Geral" at bounding box center [119, 256] width 145 height 30
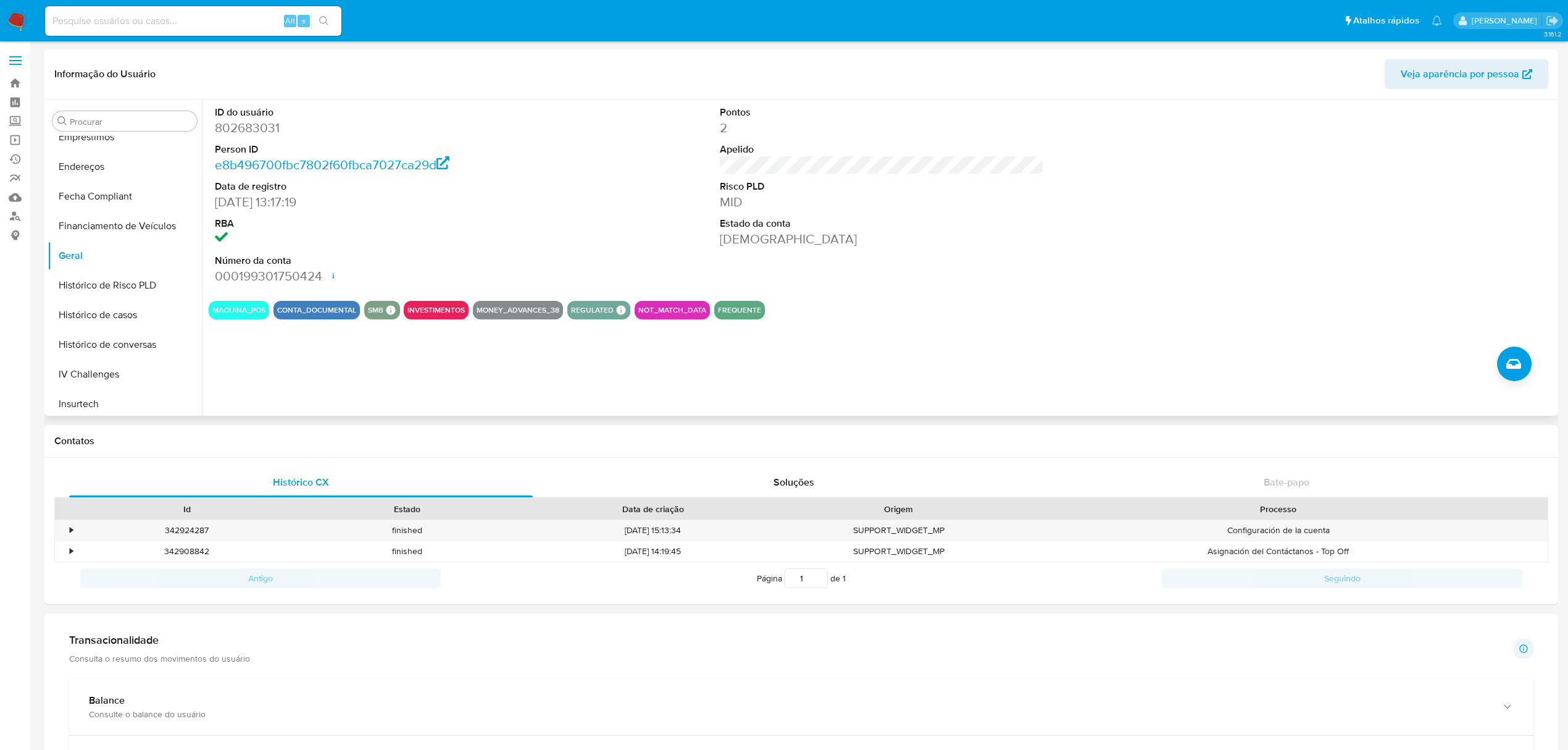
click at [1532, 344] on div "ID do usuário 802683031 Person ID e8b496700fbc7802f60fbca7027ca29d Data de regi…" at bounding box center [878, 257] width 1353 height 316
click at [1527, 349] on div "ID do usuário 802683031 Person ID e8b496700fbc7802f60fbca7027ca29d Data de regi…" at bounding box center [878, 257] width 1353 height 316
click at [1525, 352] on button "Criar caso manual" at bounding box center [1514, 364] width 35 height 35
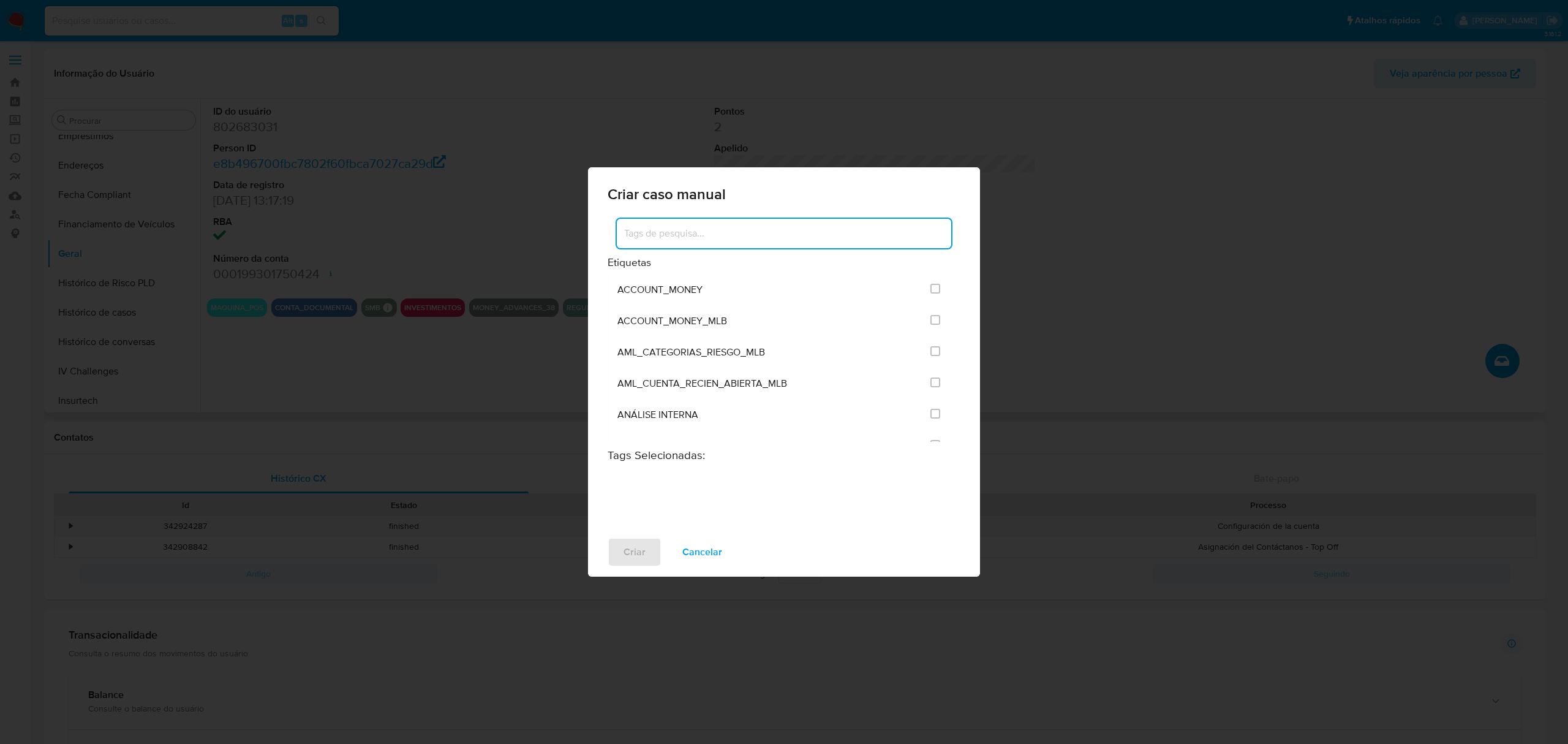
click at [747, 231] on input at bounding box center [784, 234] width 334 height 16
type input "kyc"
click at [938, 320] on input "2093" at bounding box center [934, 320] width 10 height 10
checkbox input "true"
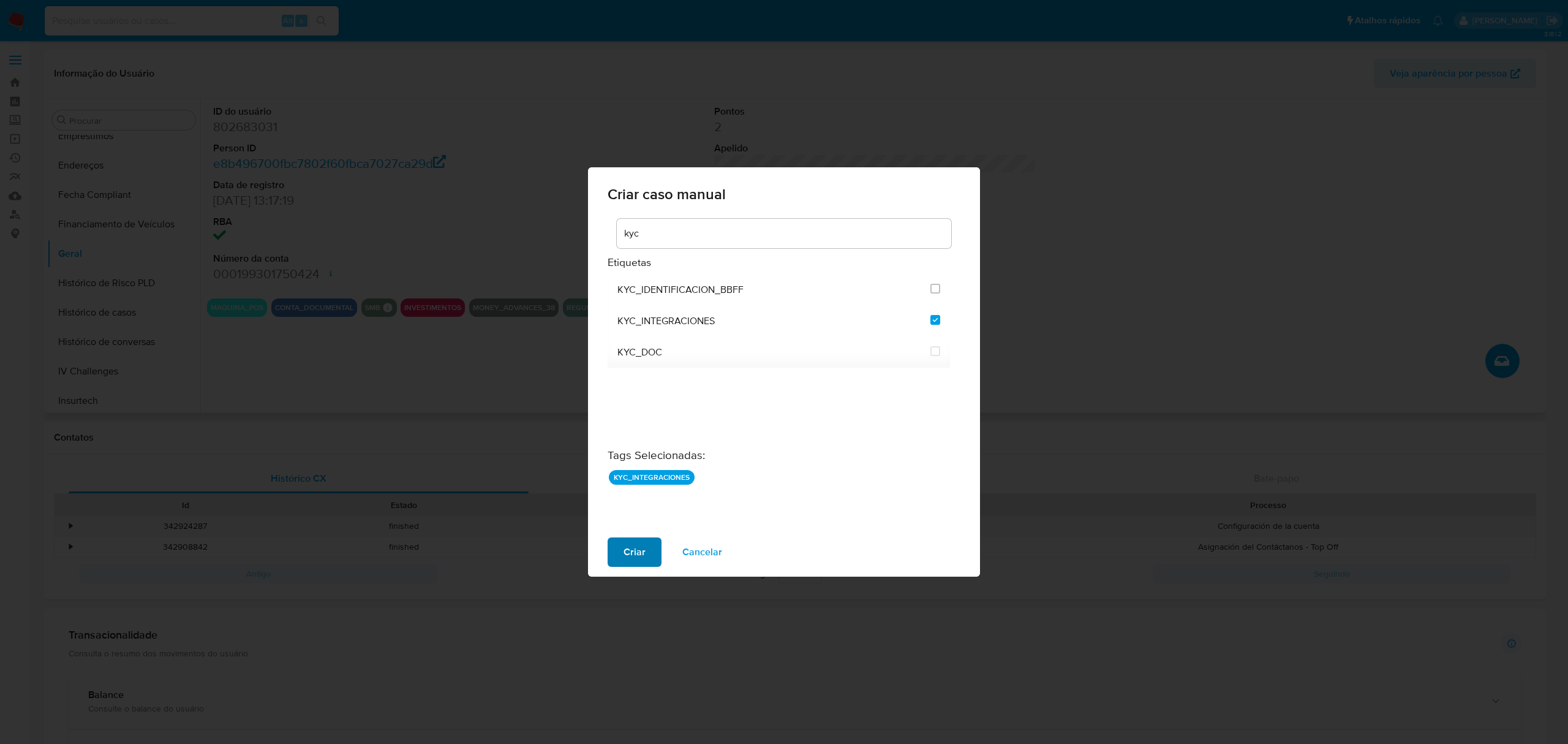
click at [650, 564] on button "Criar" at bounding box center [635, 552] width 54 height 30
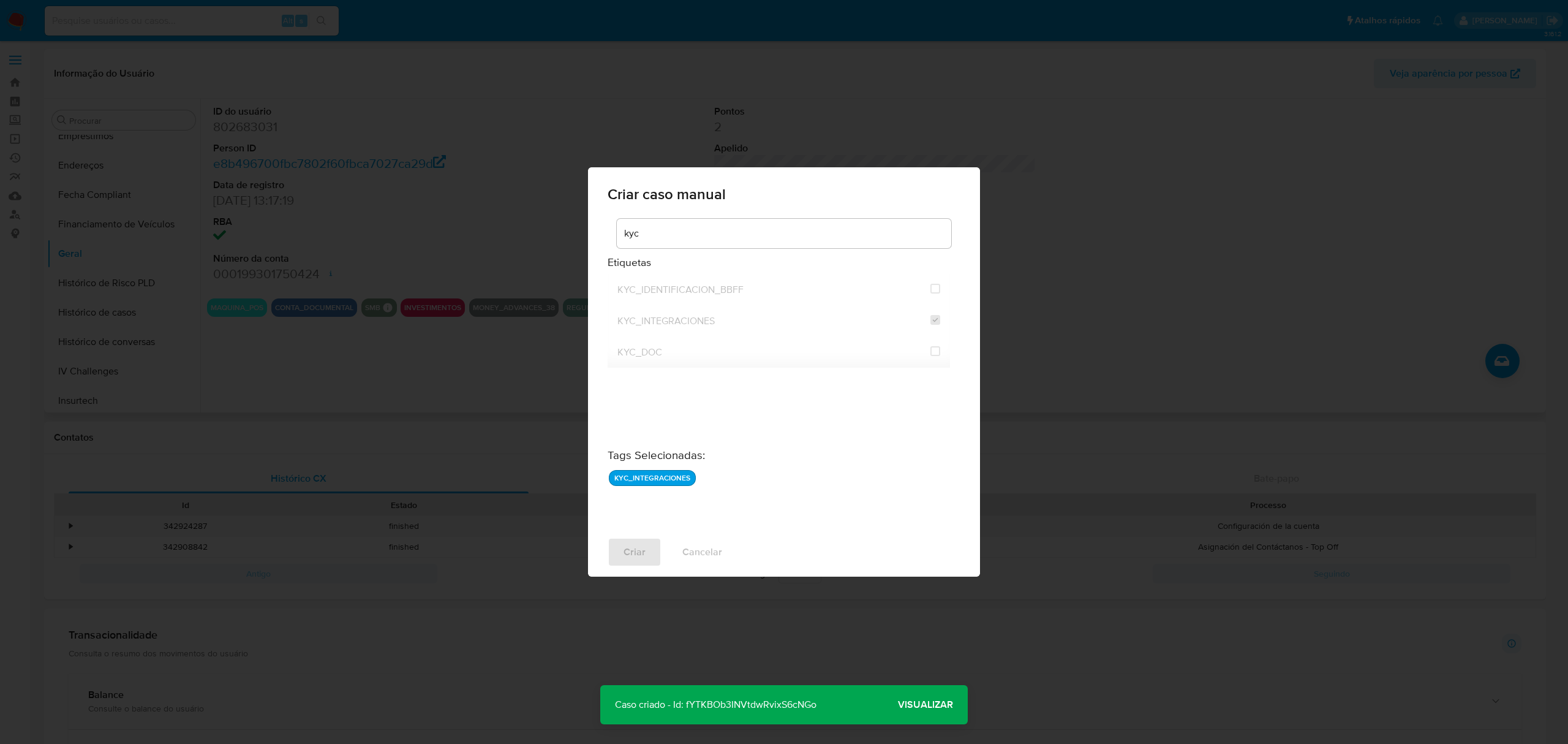
click at [927, 704] on span "Visualizar" at bounding box center [925, 704] width 55 height 0
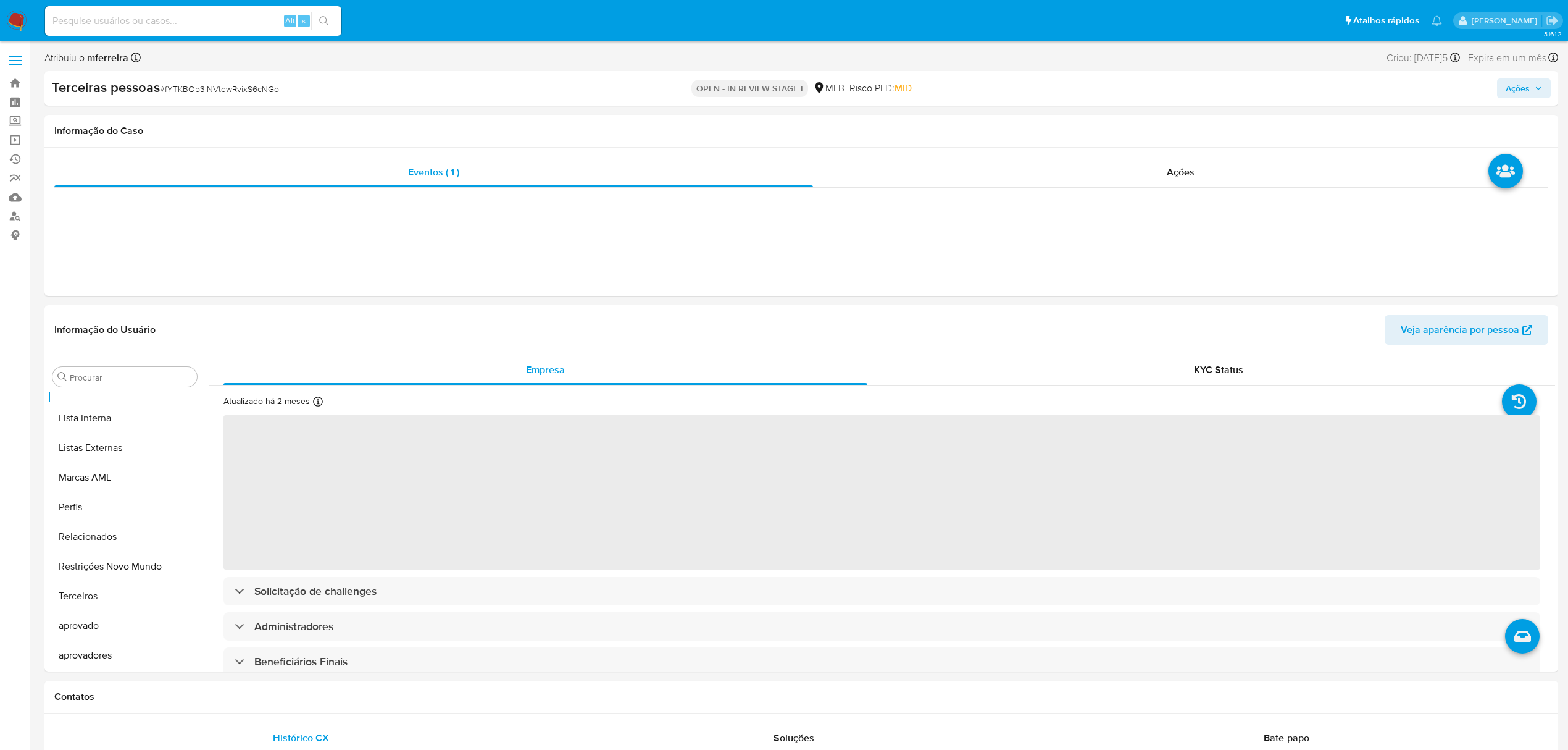
scroll to position [494, 0]
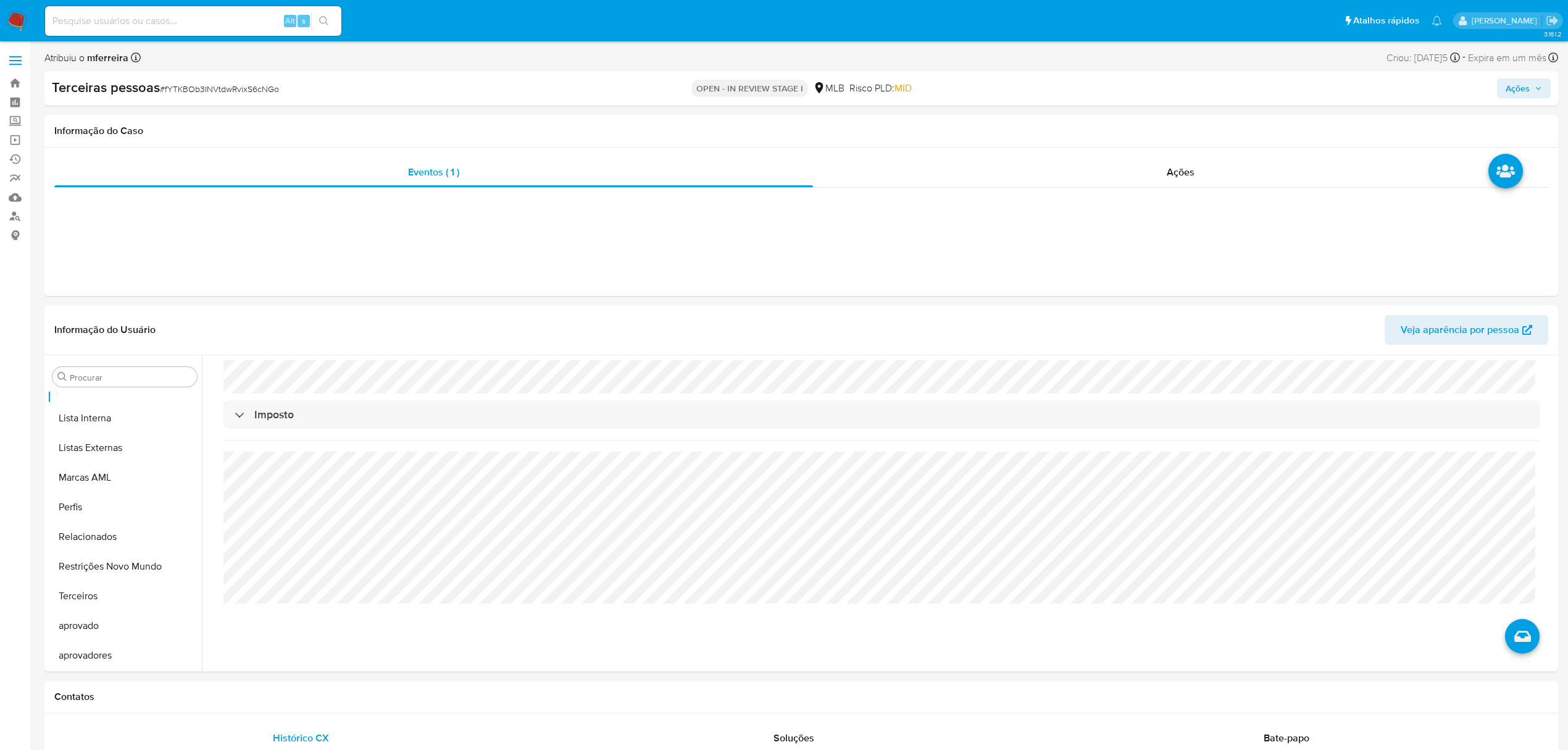
select select "10"
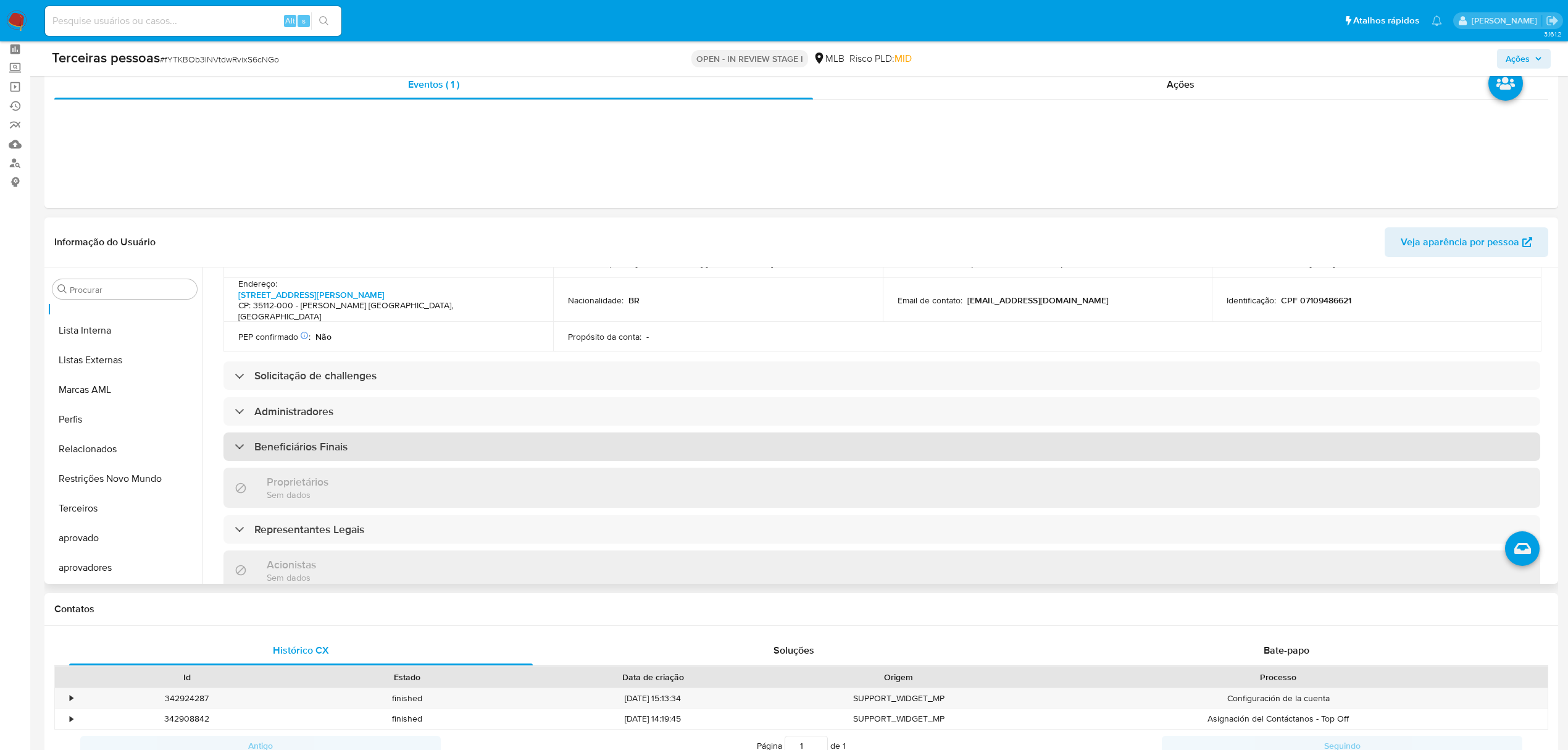
scroll to position [427, 0]
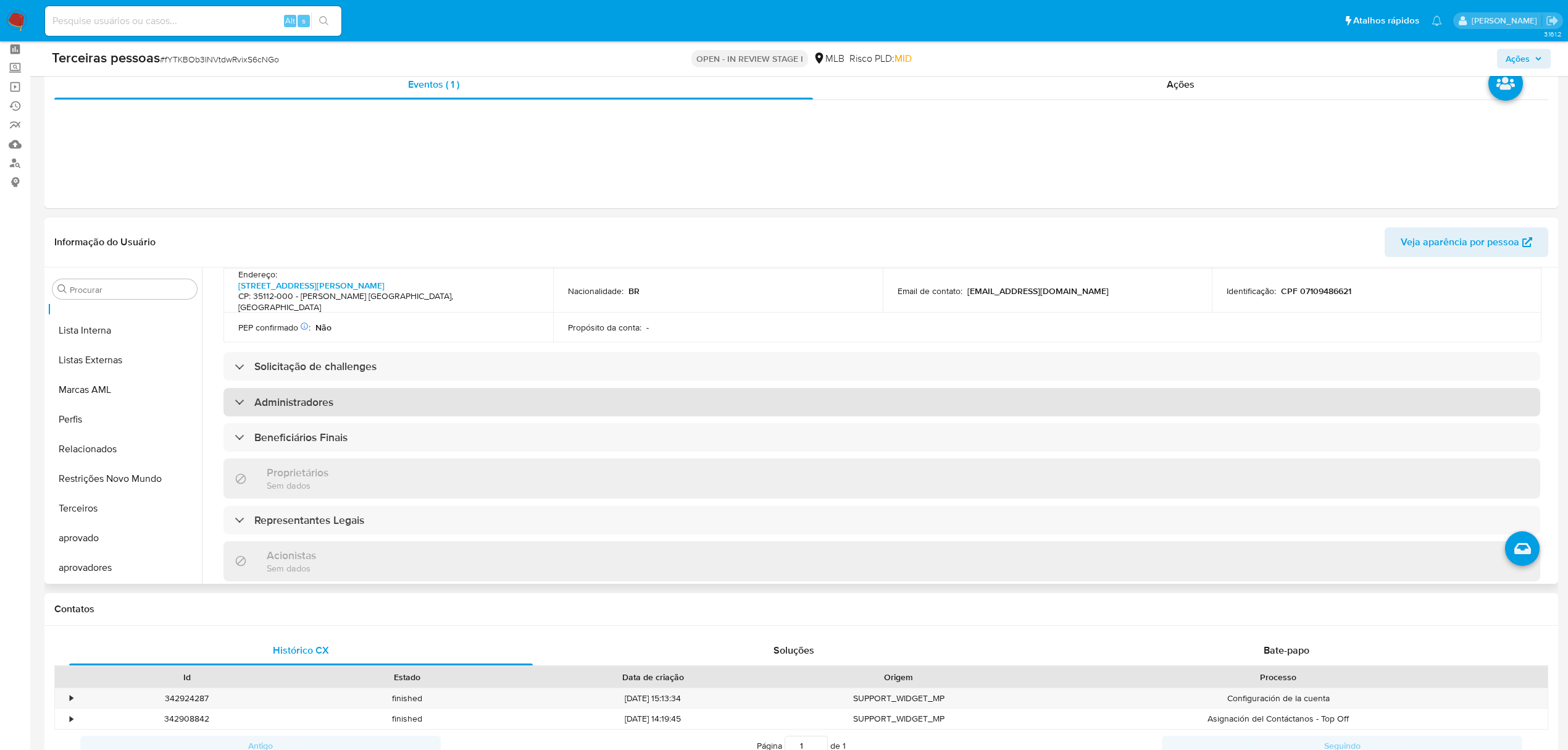
click at [271, 395] on h3 "Administradores" at bounding box center [293, 401] width 79 height 14
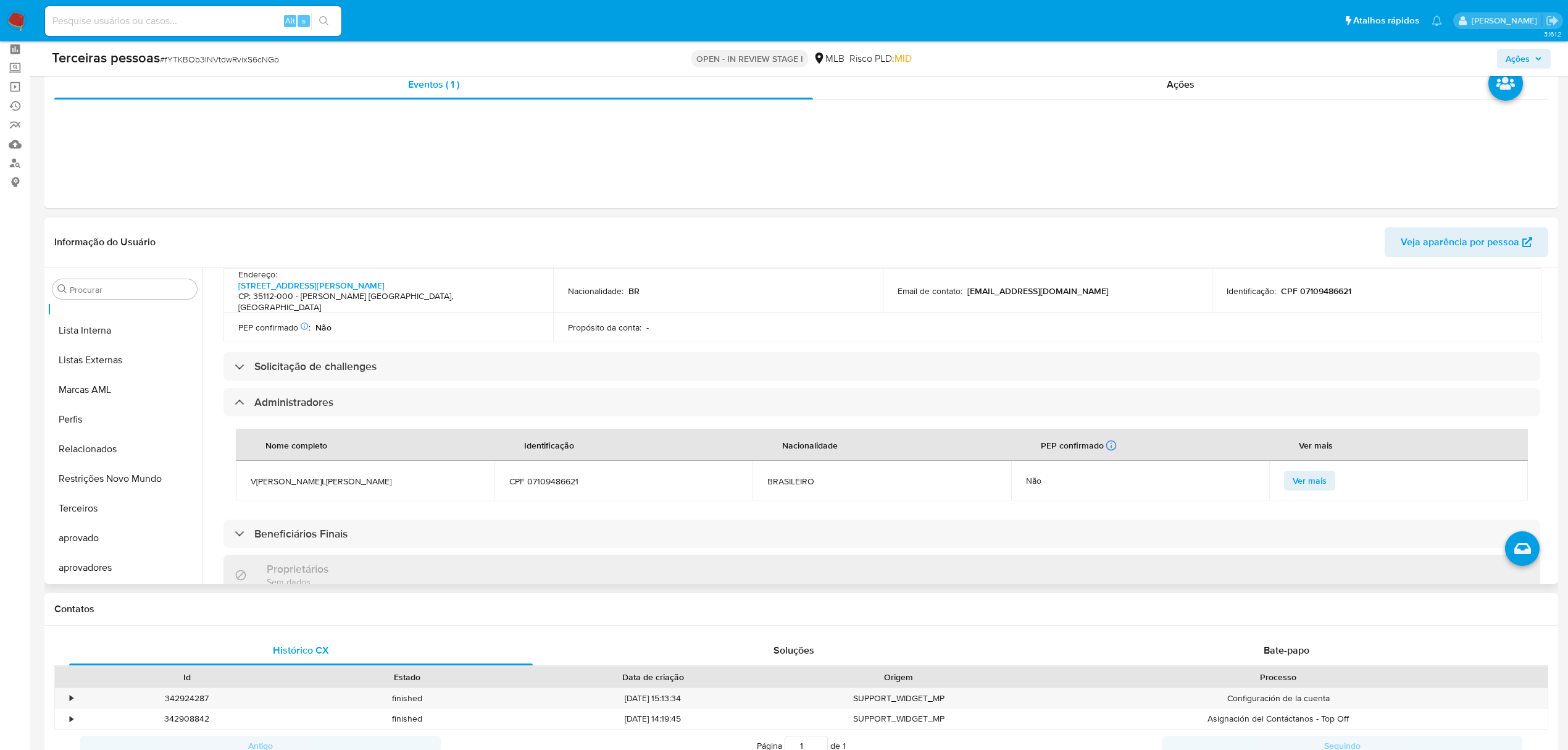
click at [534, 475] on span "CPF 07109486621" at bounding box center [624, 481] width 229 height 11
copy span "07109486621"
click at [13, 16] on img at bounding box center [16, 21] width 21 height 21
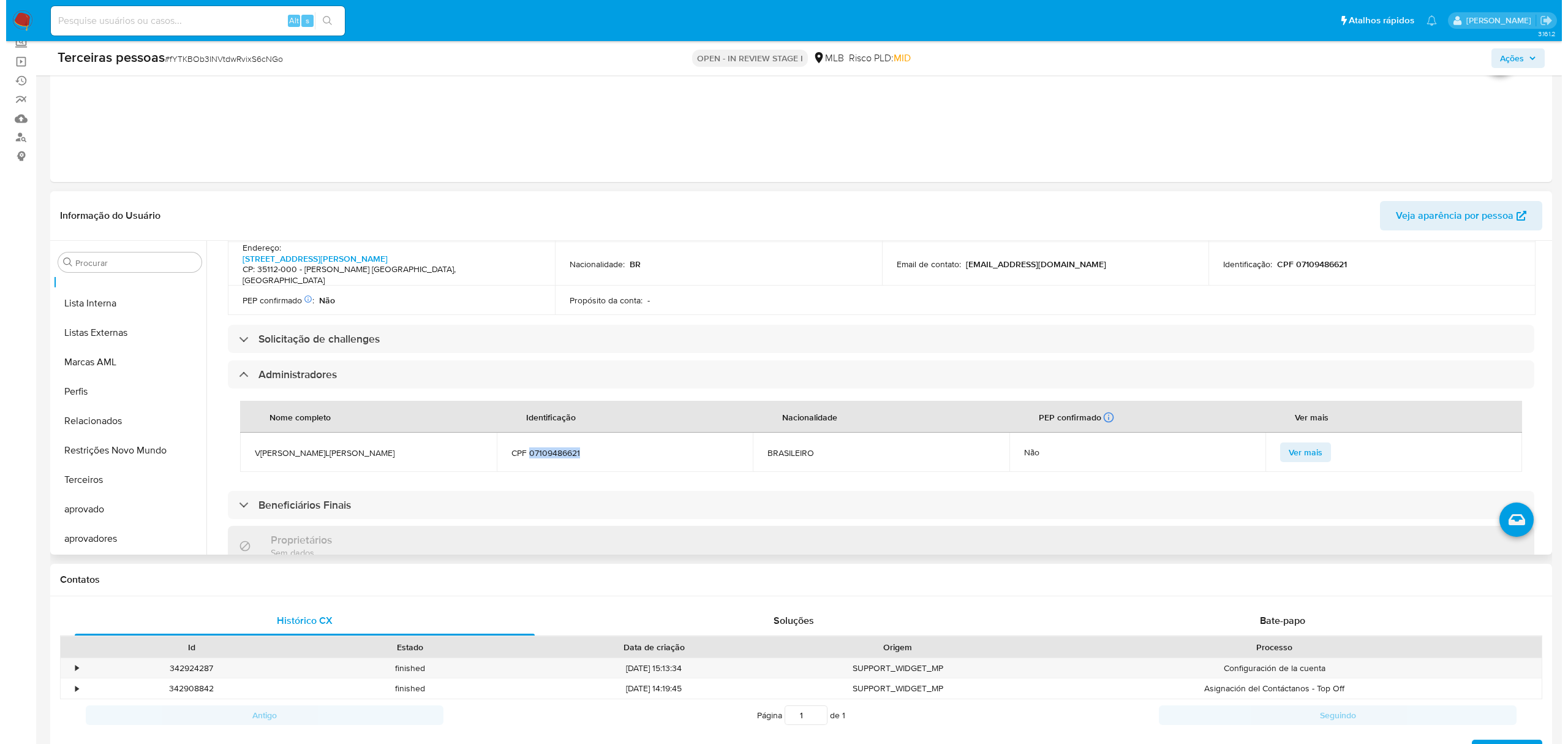
scroll to position [0, 0]
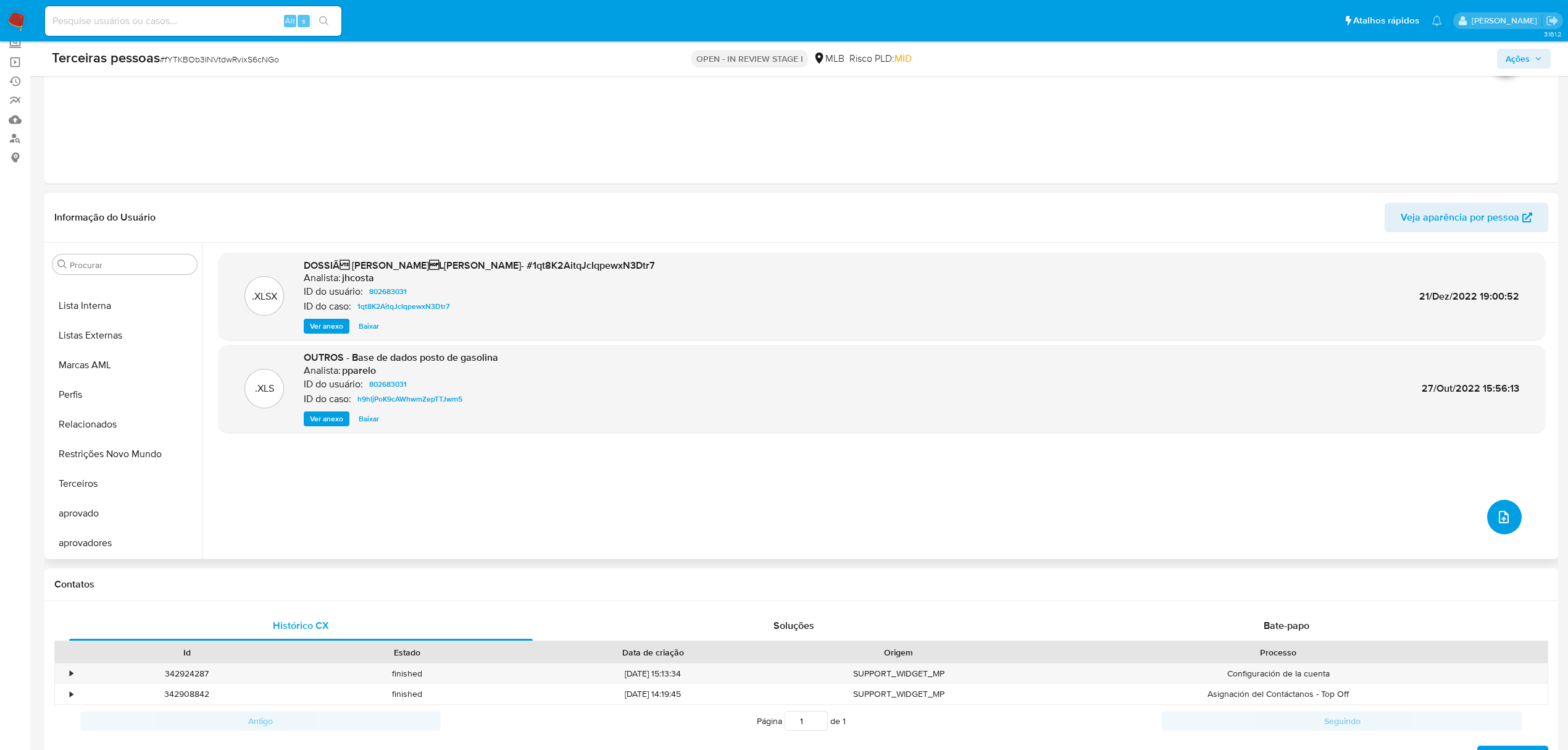
click at [1500, 512] on icon "upload-file" at bounding box center [1503, 517] width 15 height 15
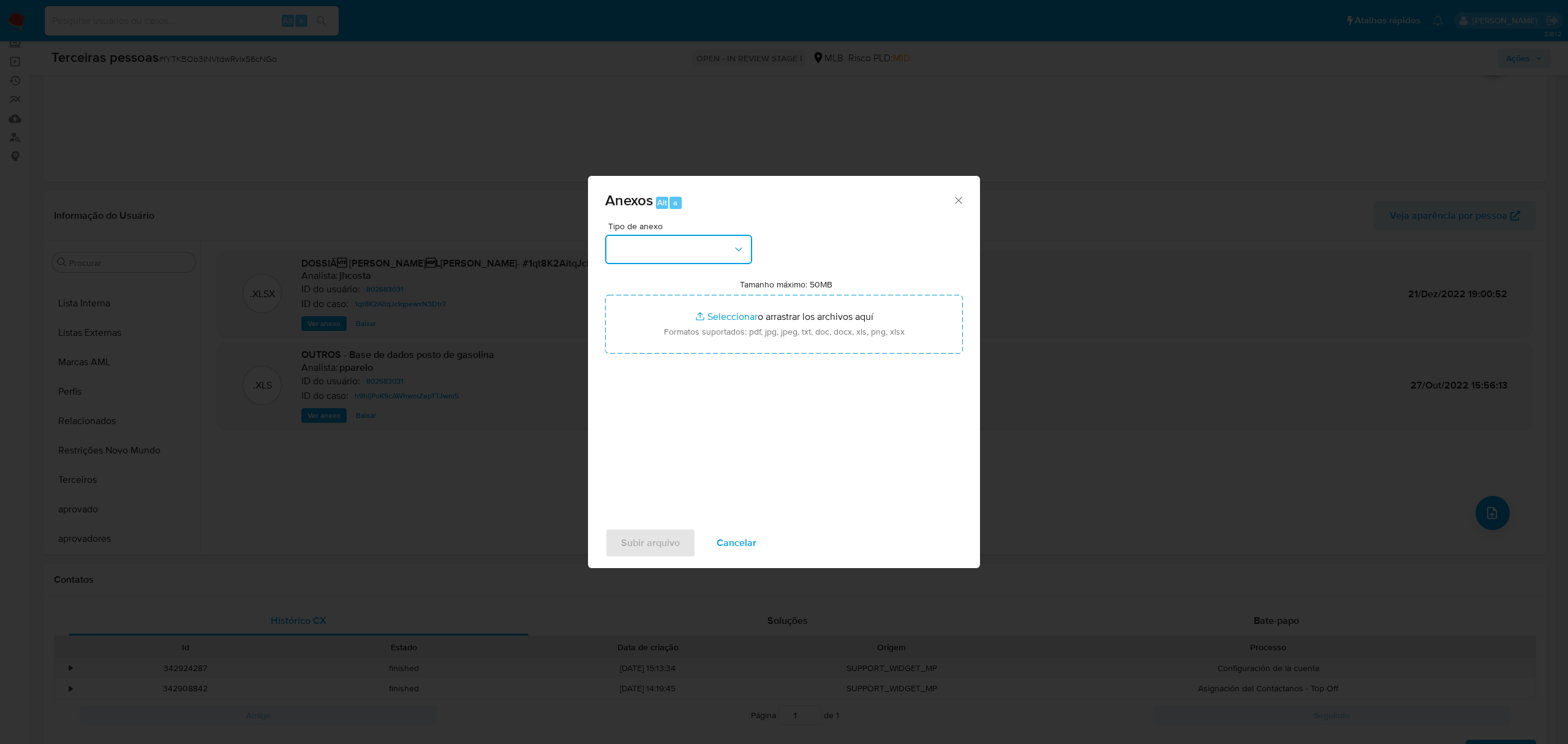
click at [704, 243] on button "button" at bounding box center [678, 249] width 147 height 30
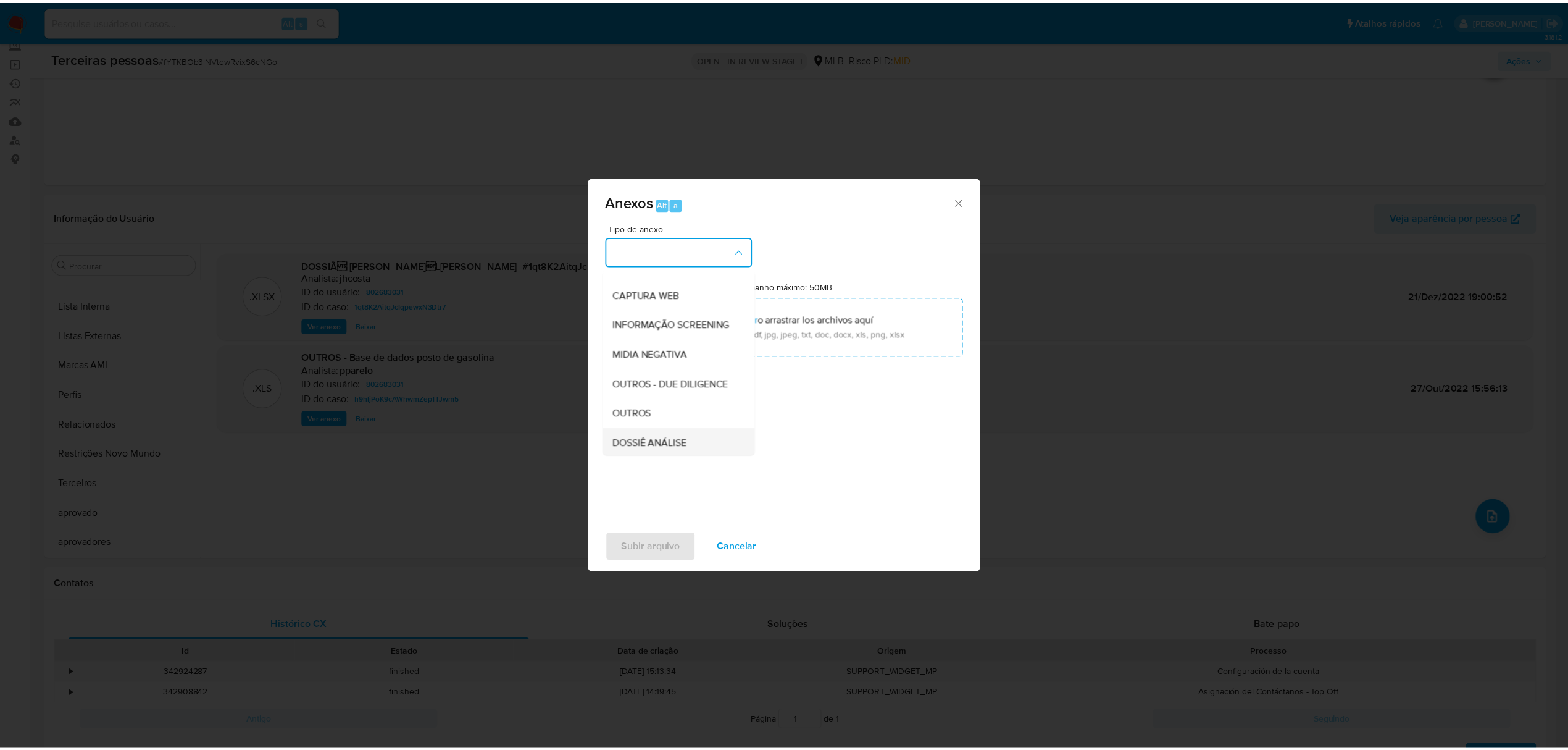
scroll to position [190, 0]
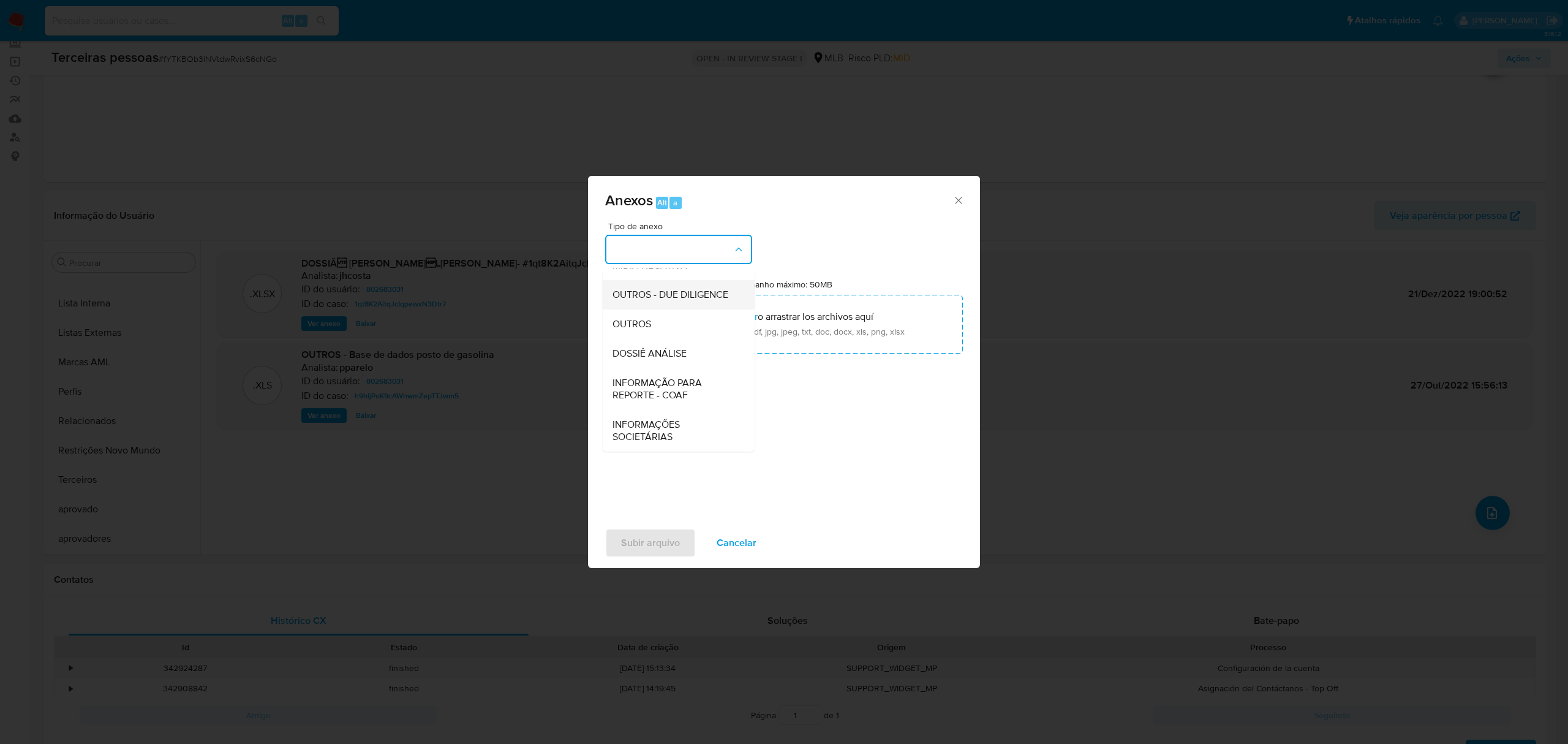
click at [637, 297] on span "OUTROS - DUE DILIGENCE" at bounding box center [670, 295] width 116 height 13
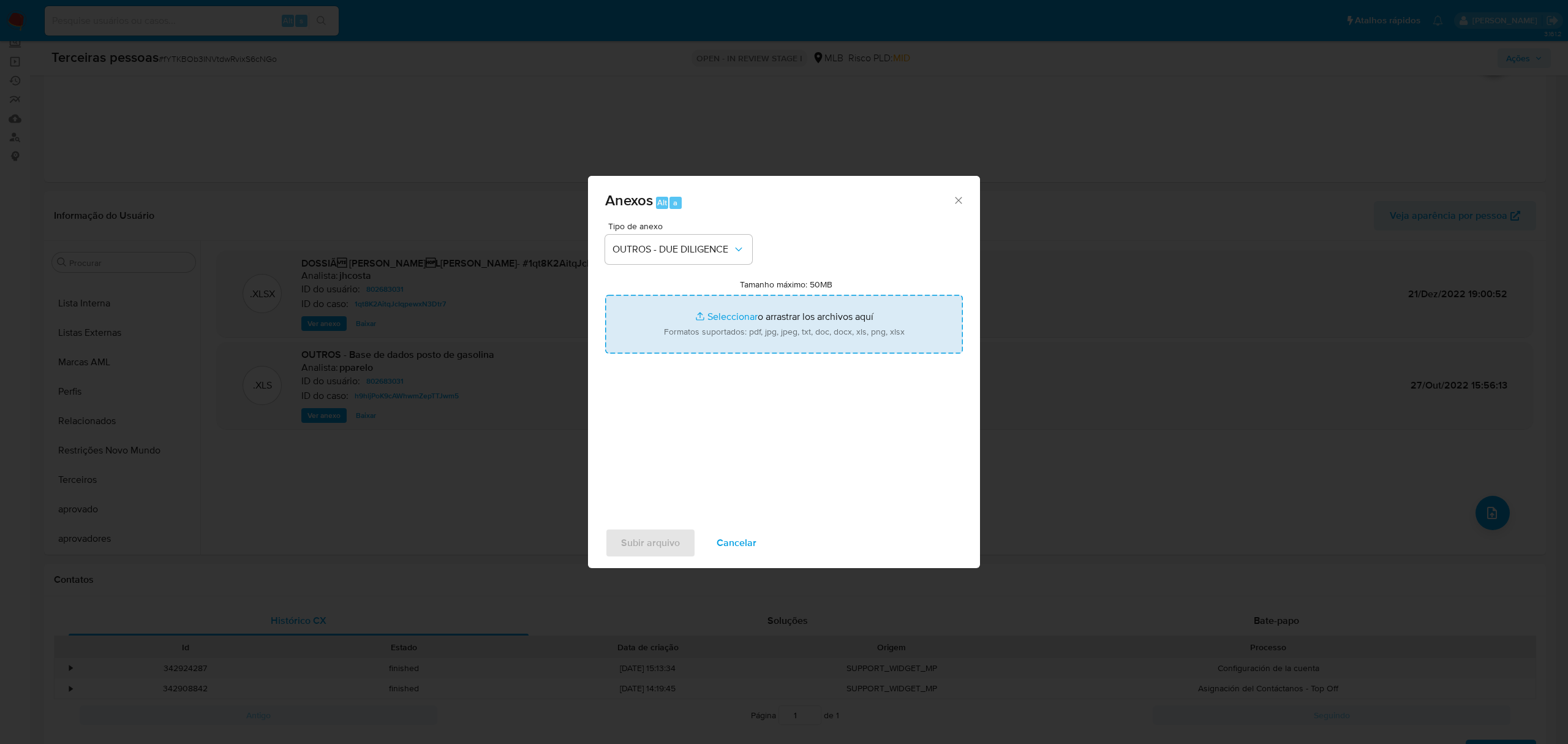
click at [677, 331] on input "Tamanho máximo: 50MB Seleccionar archivos" at bounding box center [784, 323] width 357 height 59
type input "C:\fakepath\s-Vinicius Lopes Lorentz.pdf"
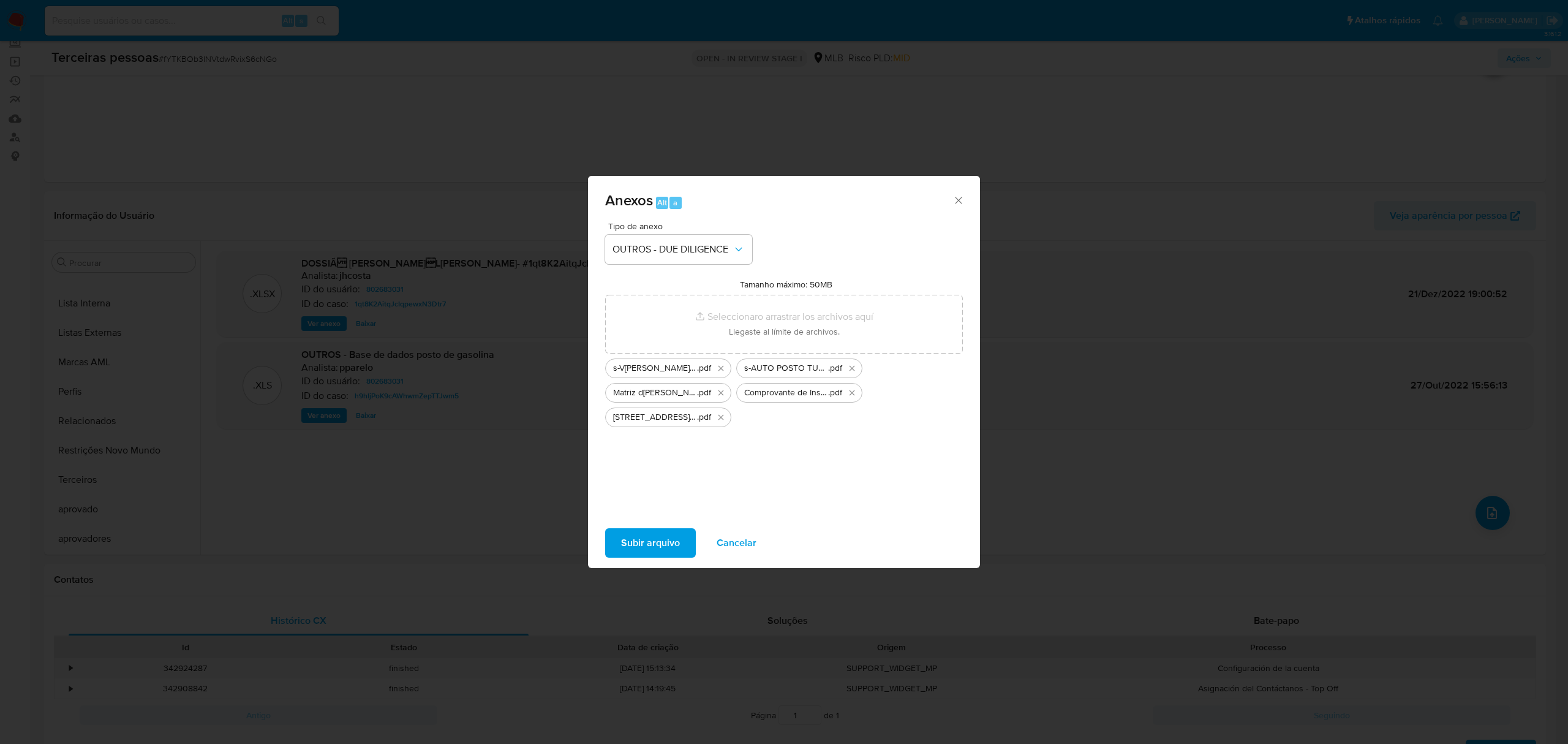
click at [647, 544] on span "Subir arquivo" at bounding box center [650, 543] width 59 height 27
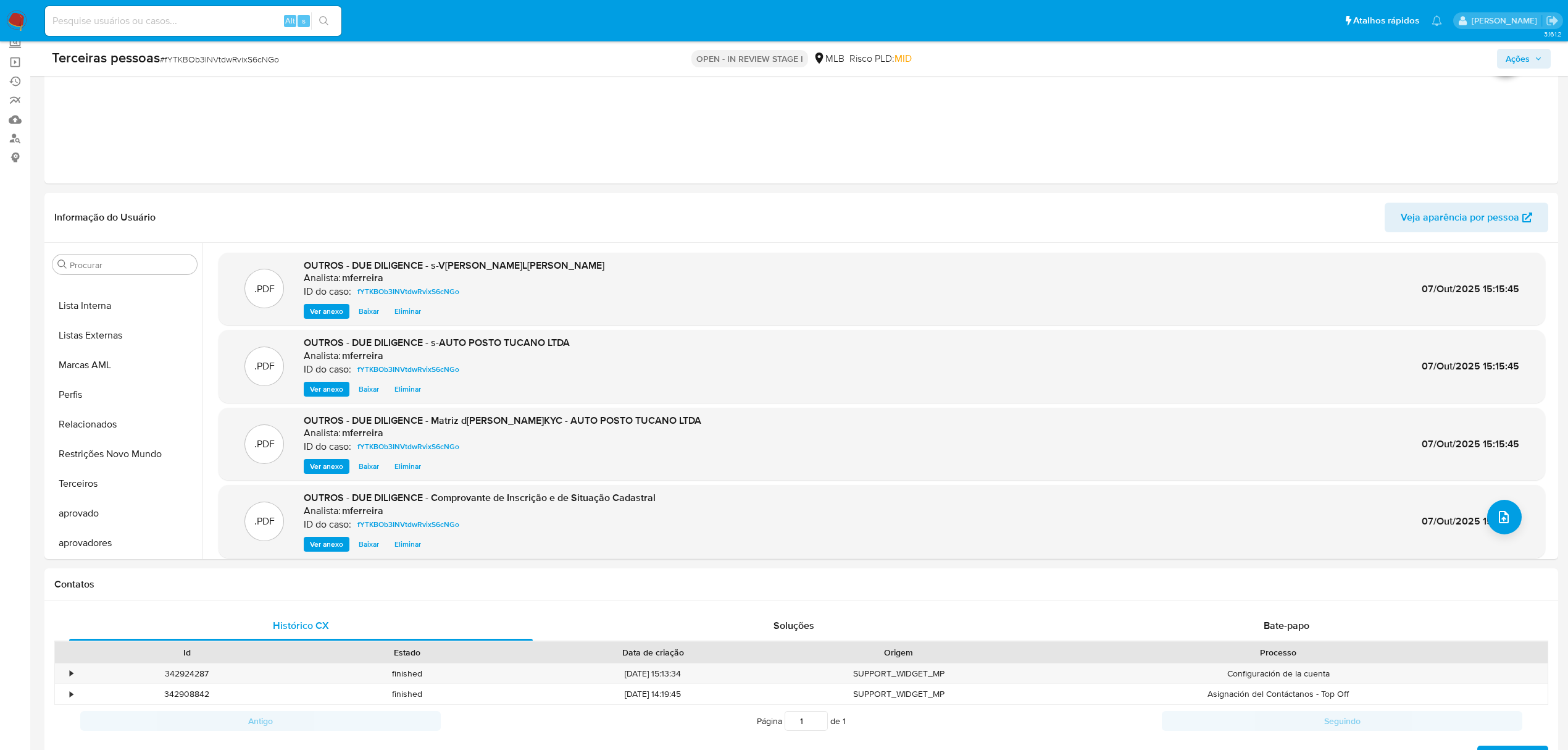
click at [1520, 58] on span "Ações" at bounding box center [1518, 59] width 24 height 20
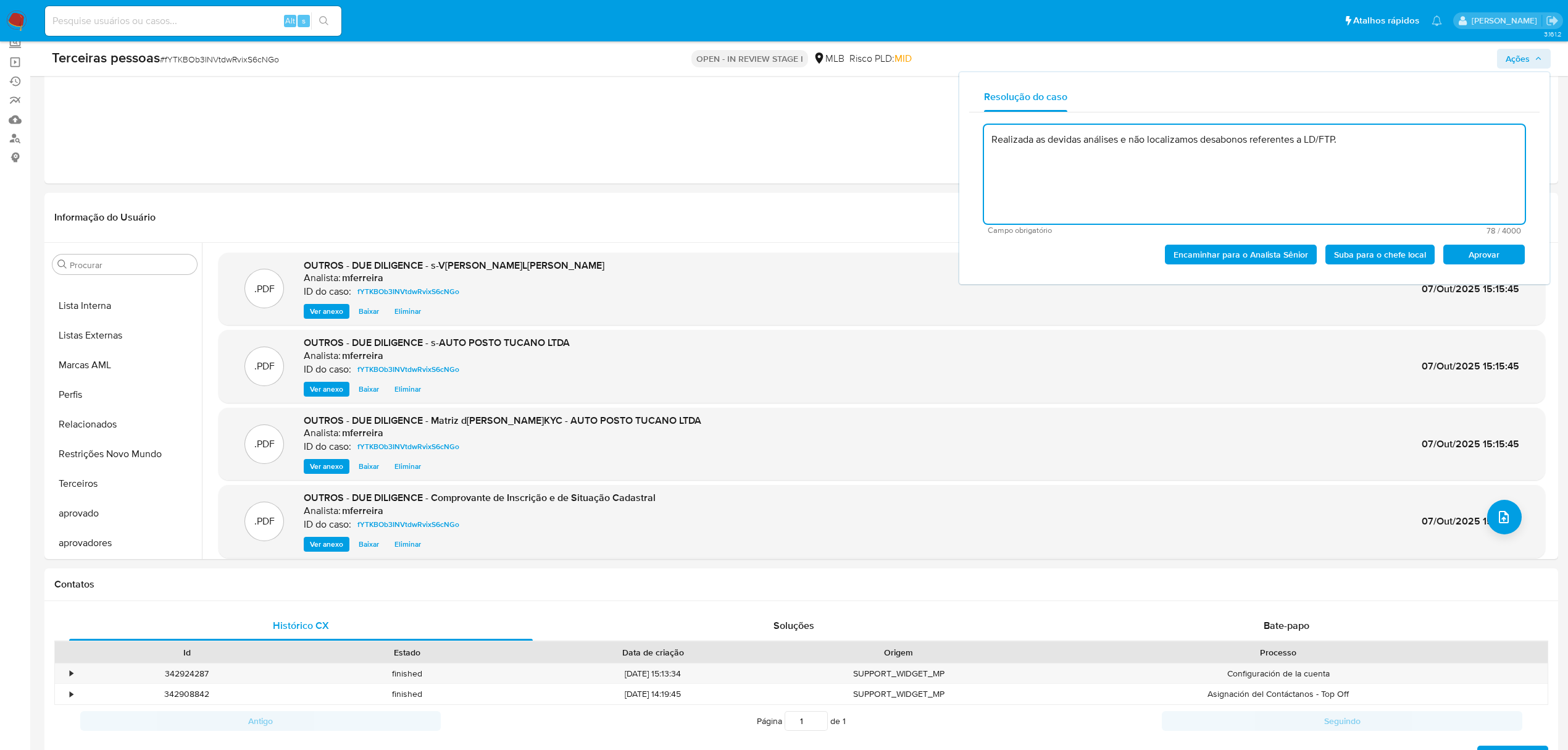
click at [1483, 258] on span "Aprovar" at bounding box center [1484, 254] width 65 height 17
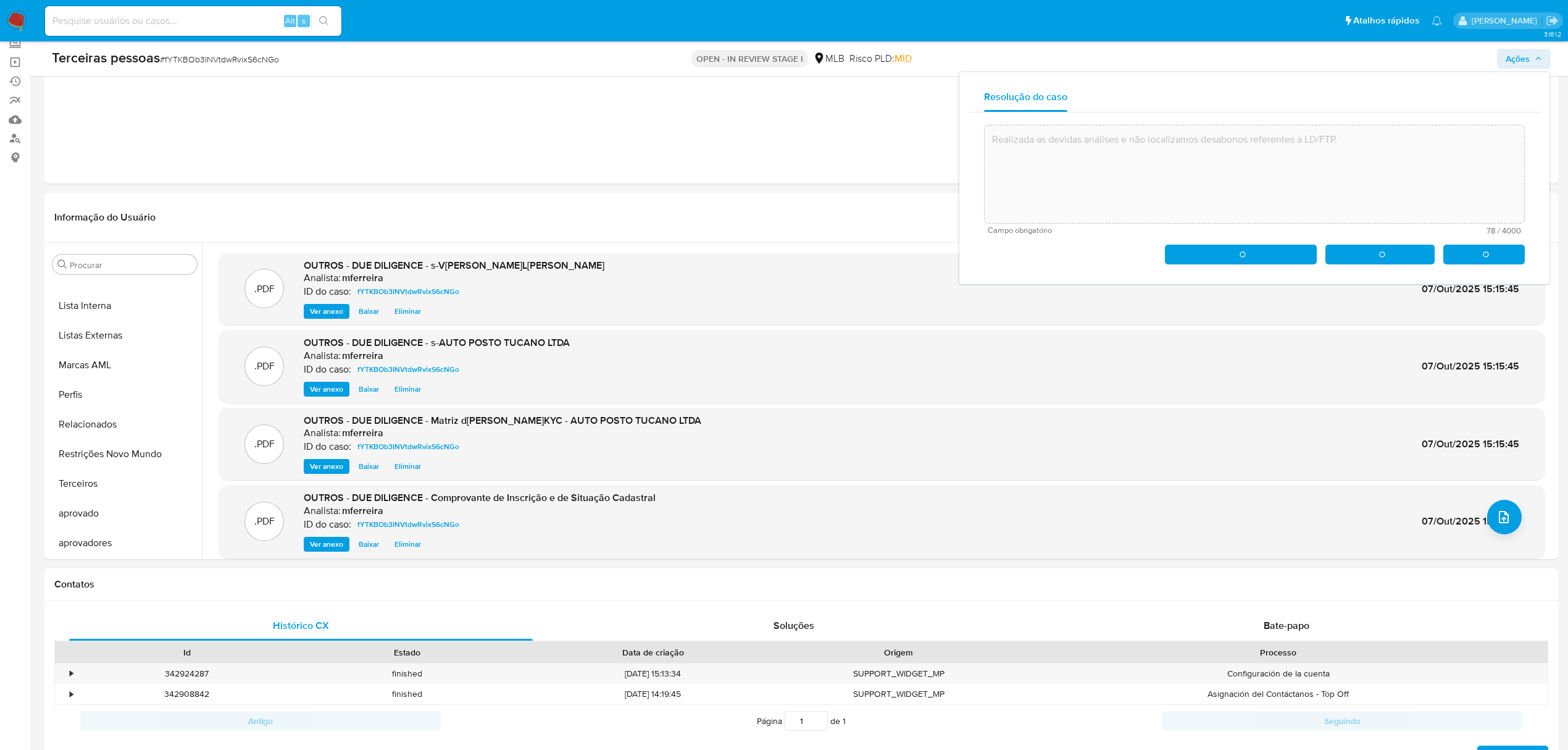
type textarea "Realizada as devidas análises e não localizamos desabonos referentes a LD/FTP."
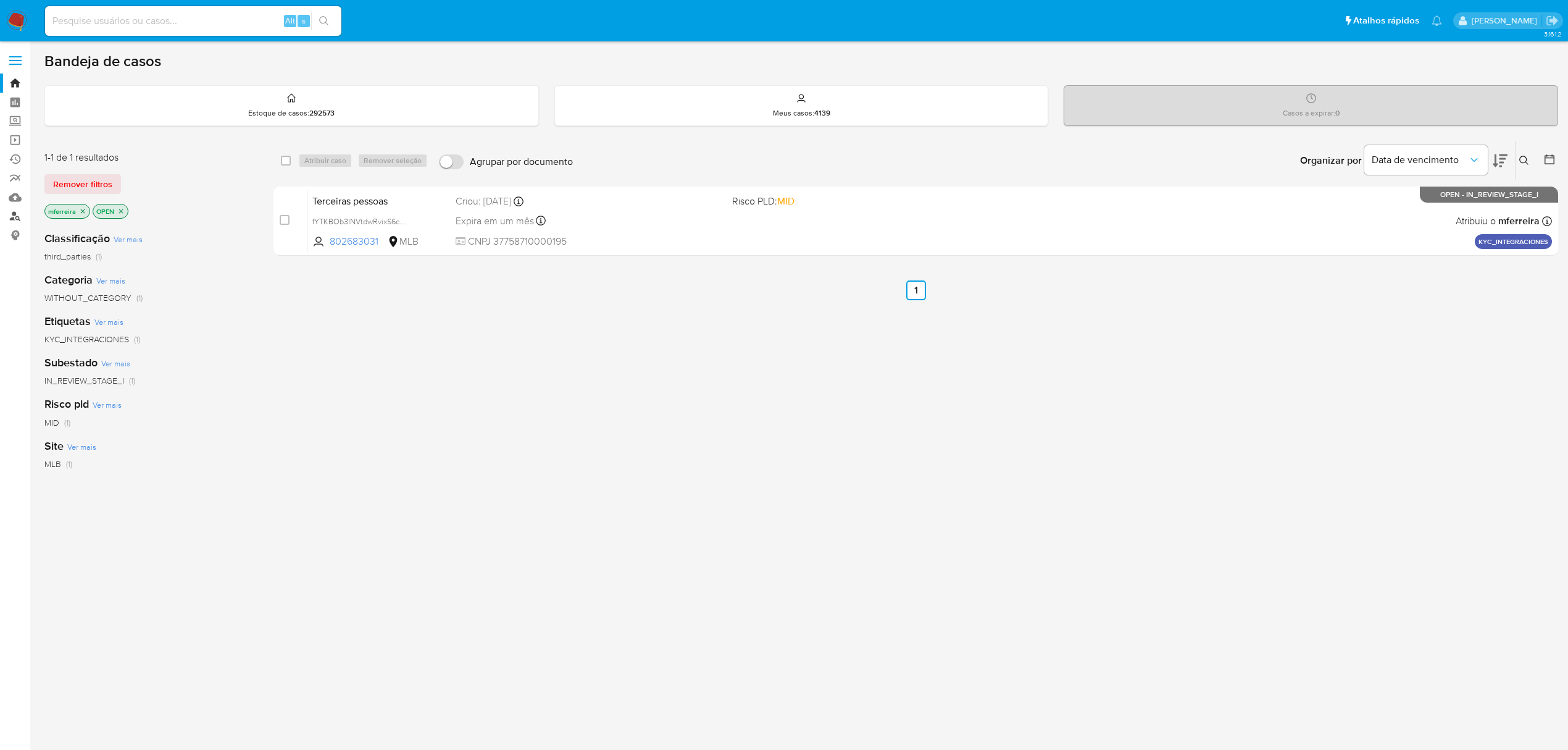
click at [16, 220] on link "Localizador de pessoas" at bounding box center [73, 216] width 147 height 19
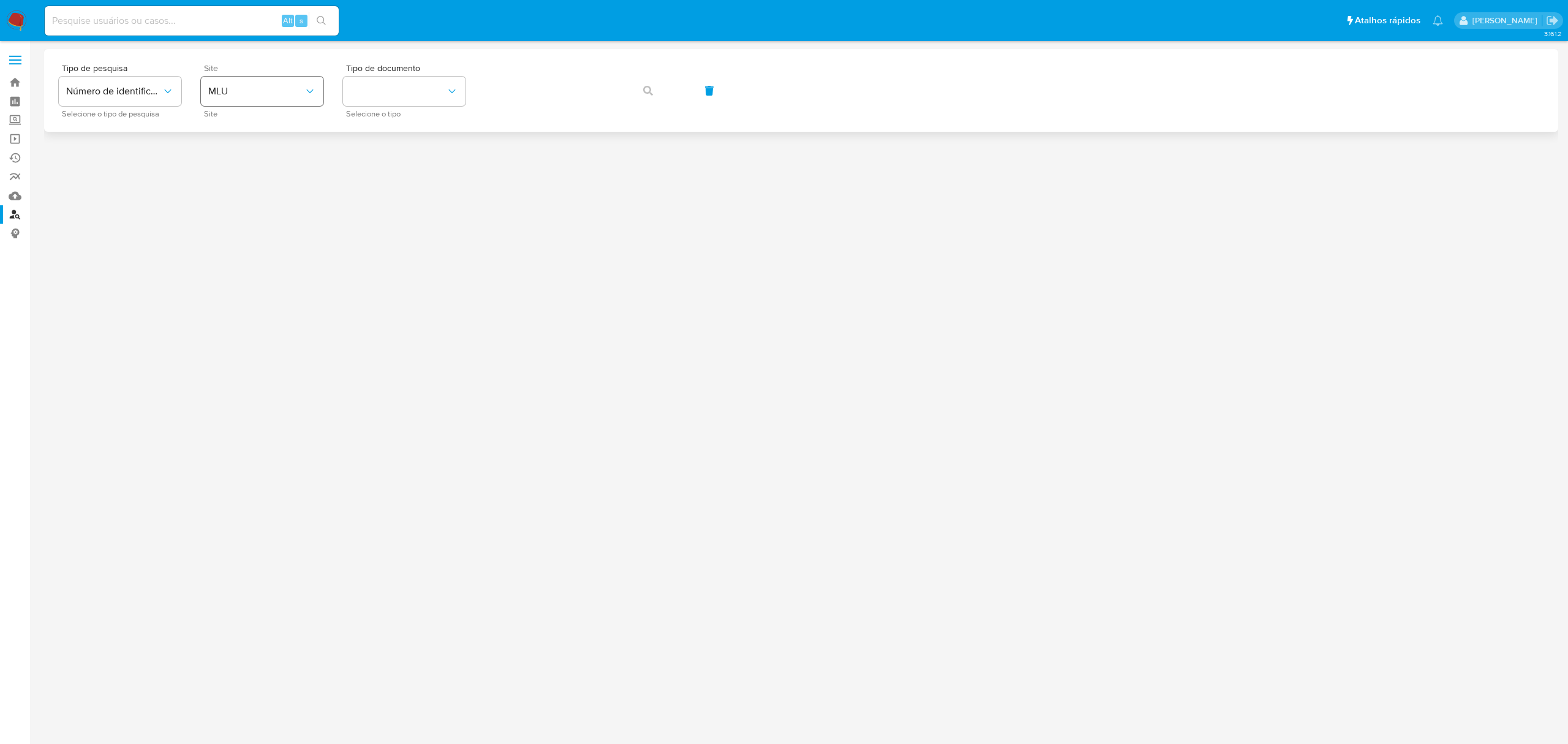
drag, startPoint x: 237, startPoint y: 68, endPoint x: 244, endPoint y: 99, distance: 31.8
click at [240, 77] on div "Site MLU Site" at bounding box center [263, 90] width 123 height 53
click at [246, 104] on button "MLU" at bounding box center [263, 91] width 123 height 30
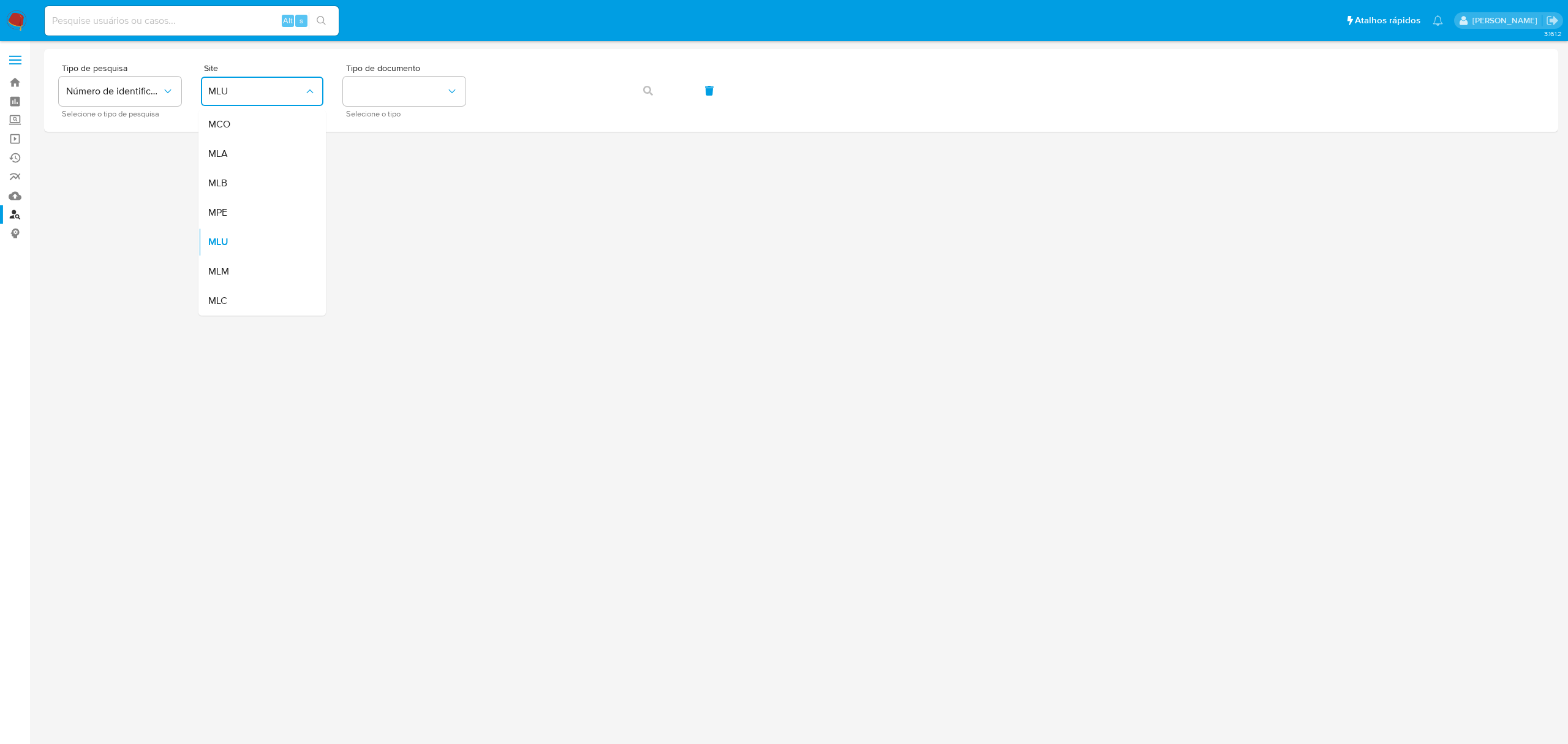
drag, startPoint x: 246, startPoint y: 181, endPoint x: 302, endPoint y: 142, distance: 68.2
click at [246, 181] on div "MLB" at bounding box center [258, 183] width 100 height 30
click at [363, 100] on button "identificationType" at bounding box center [404, 91] width 123 height 30
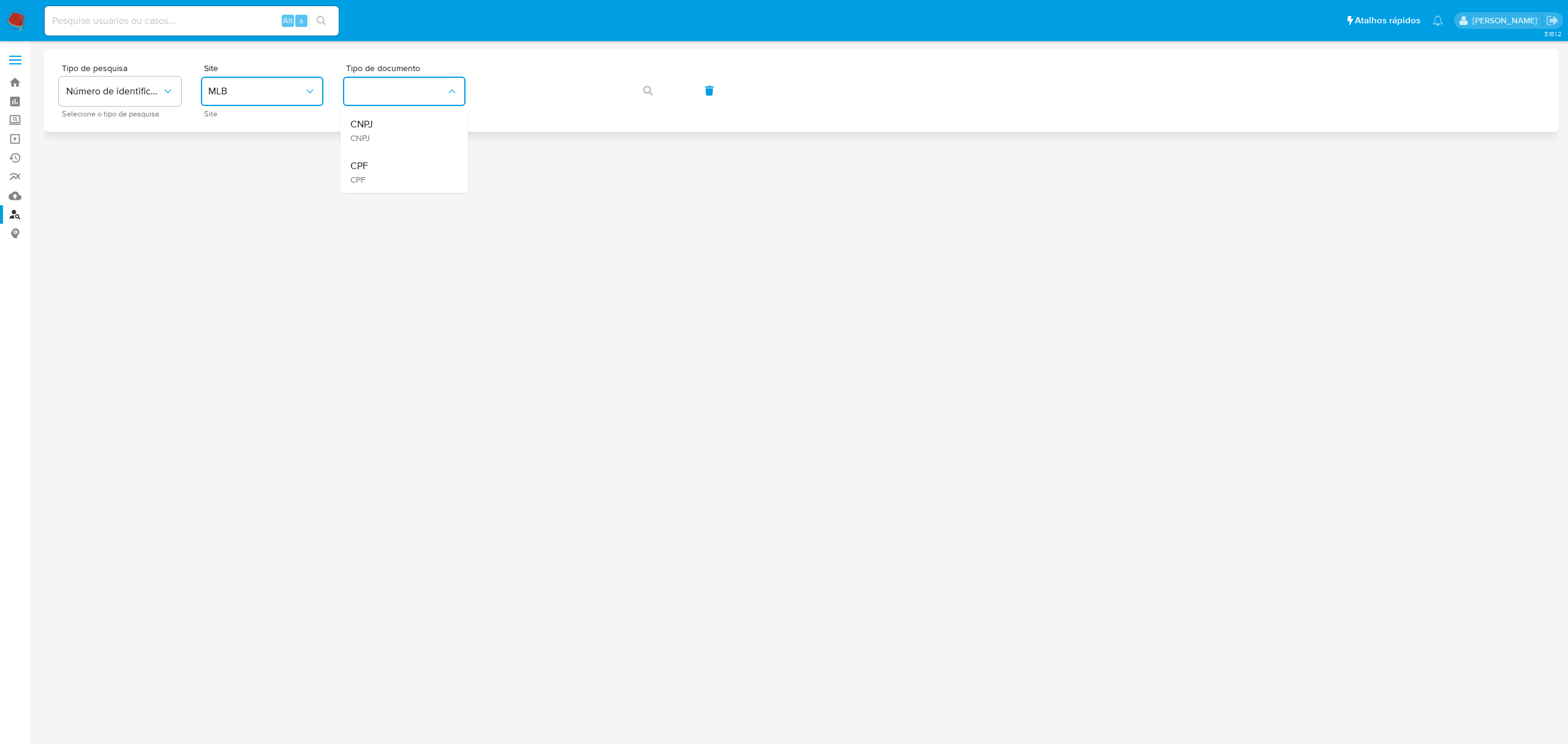
drag, startPoint x: 378, startPoint y: 172, endPoint x: 483, endPoint y: 99, distance: 127.9
click at [390, 161] on div "CPF CPF" at bounding box center [400, 172] width 100 height 42
click at [627, 76] on button "button" at bounding box center [648, 90] width 42 height 30
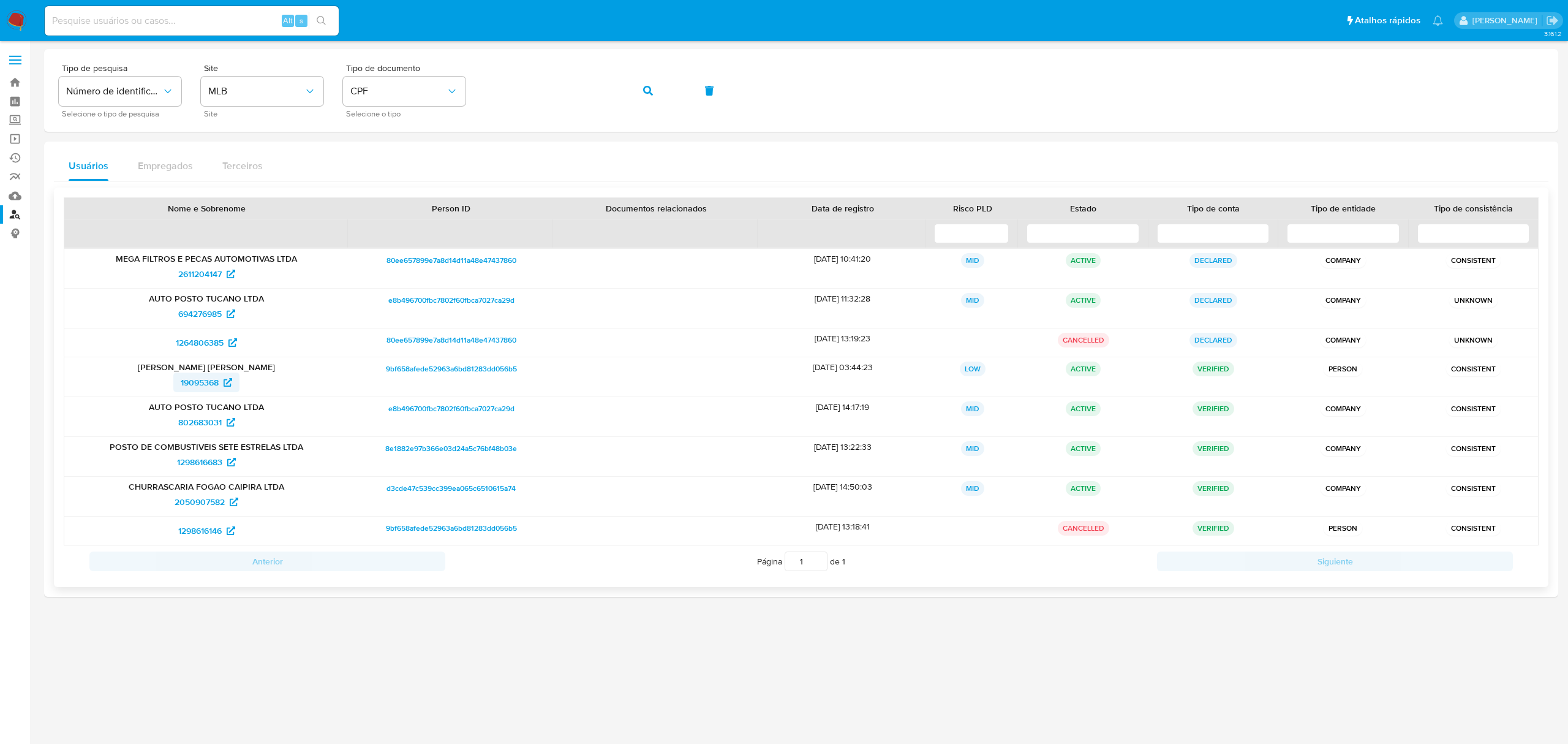
click at [197, 378] on span "19095368" at bounding box center [199, 382] width 38 height 20
click at [205, 528] on span "1298616146" at bounding box center [199, 531] width 43 height 20
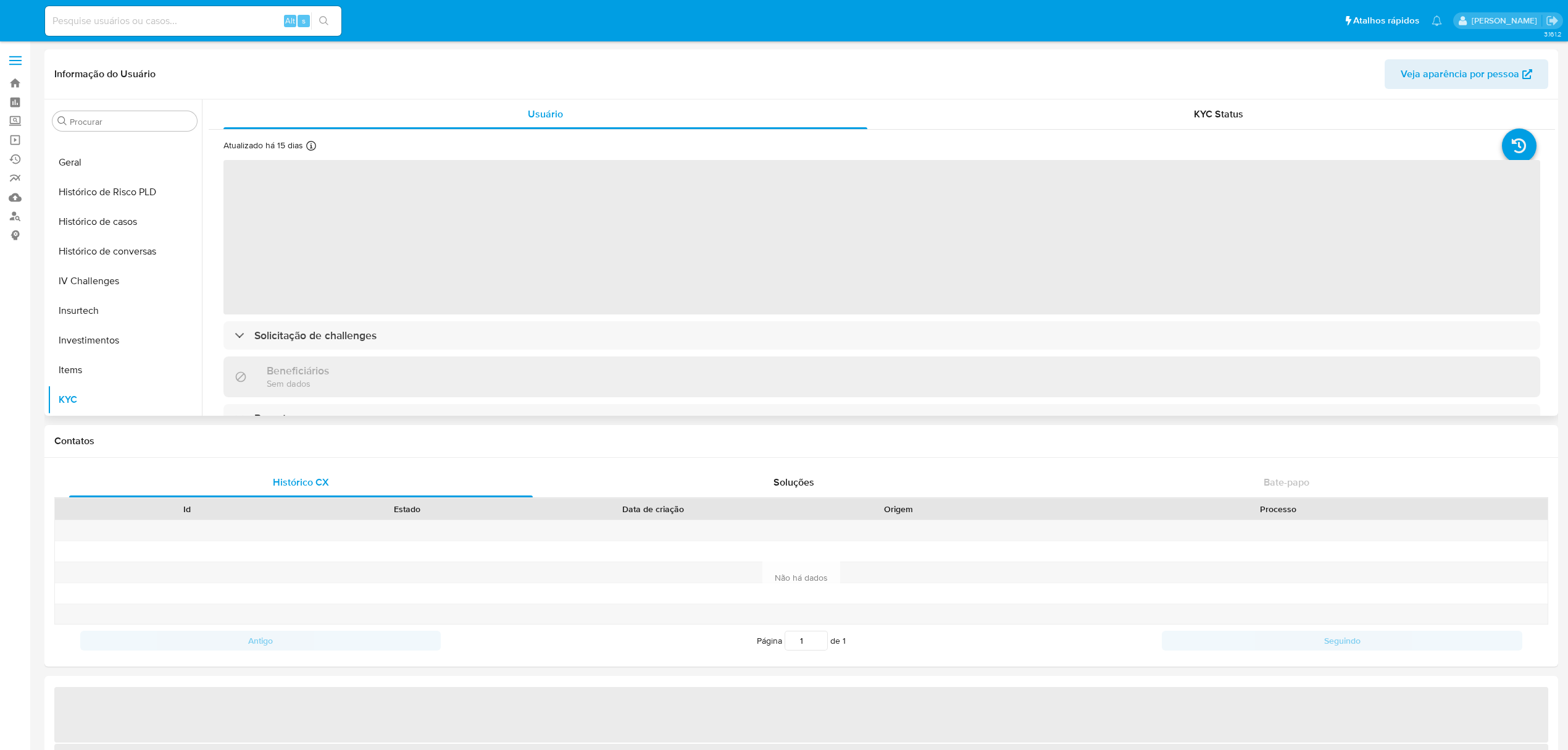
select select "10"
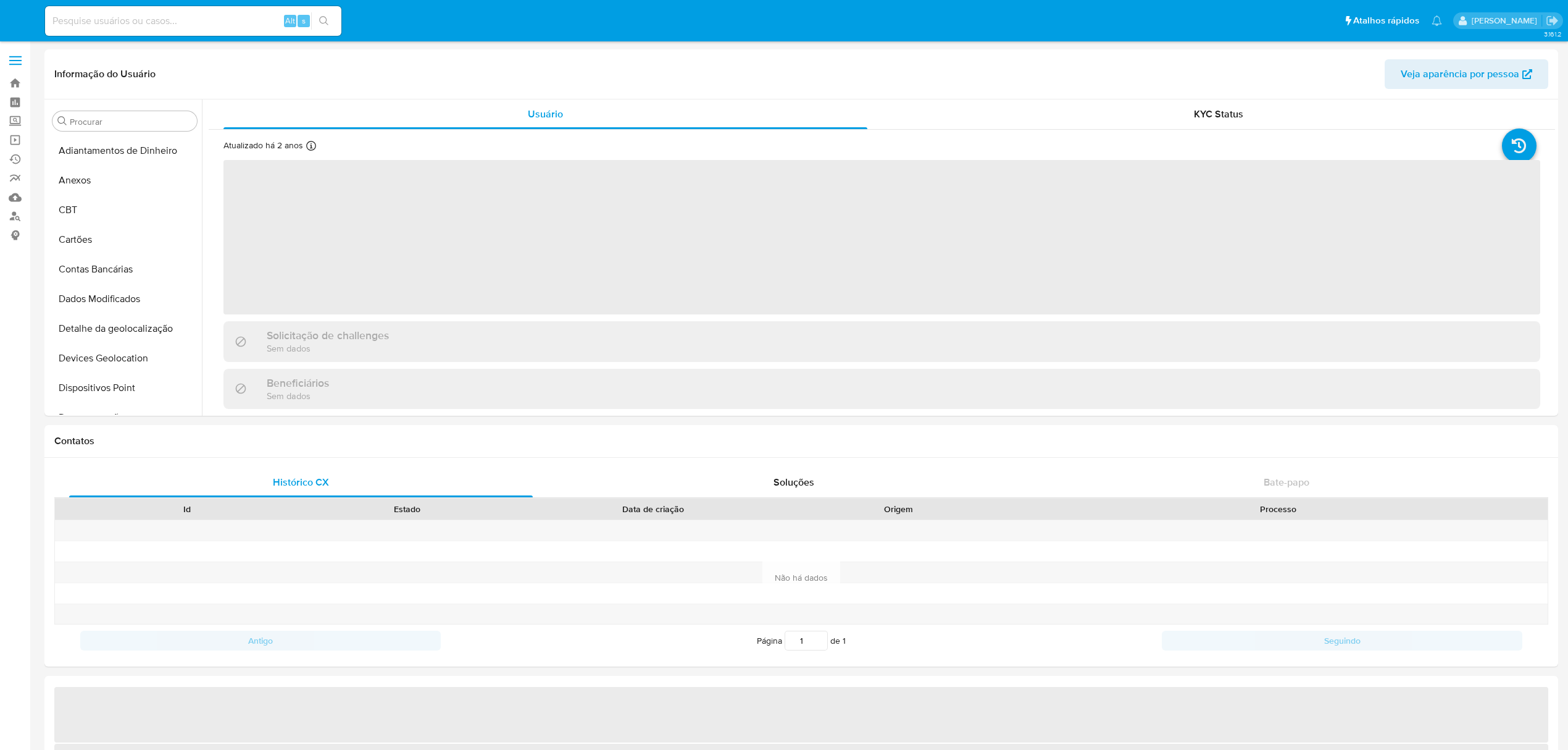
select select "10"
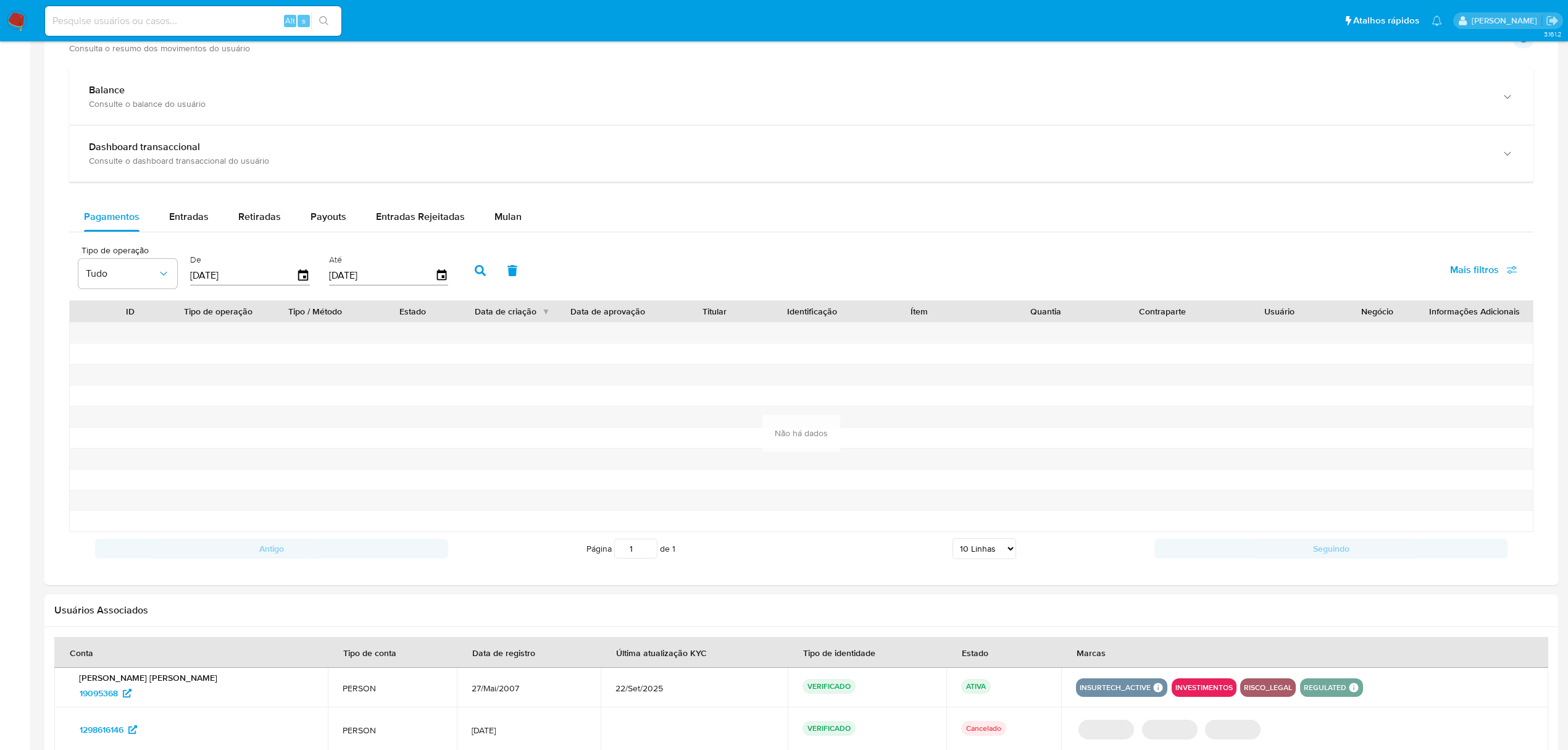
scroll to position [786, 0]
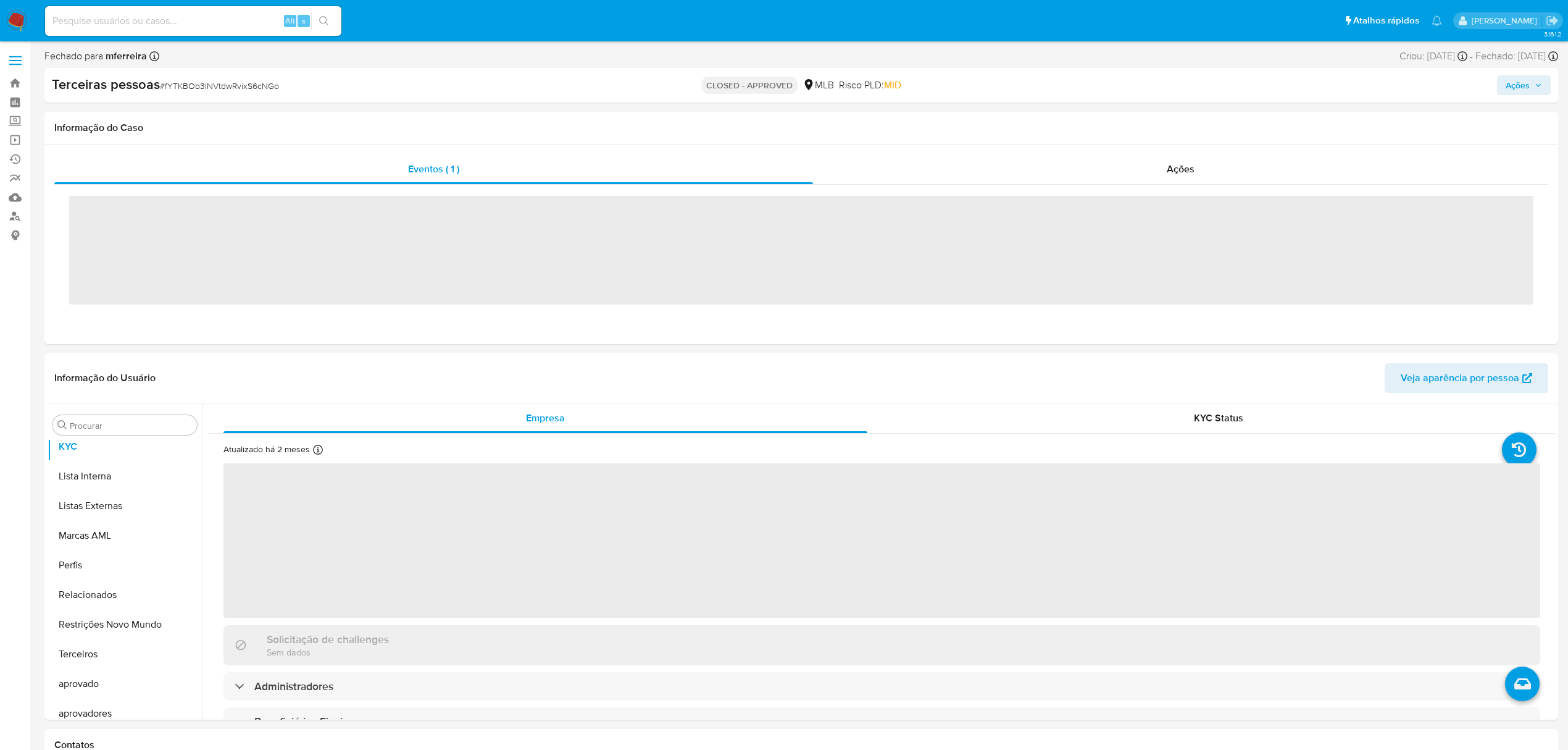
scroll to position [670, 0]
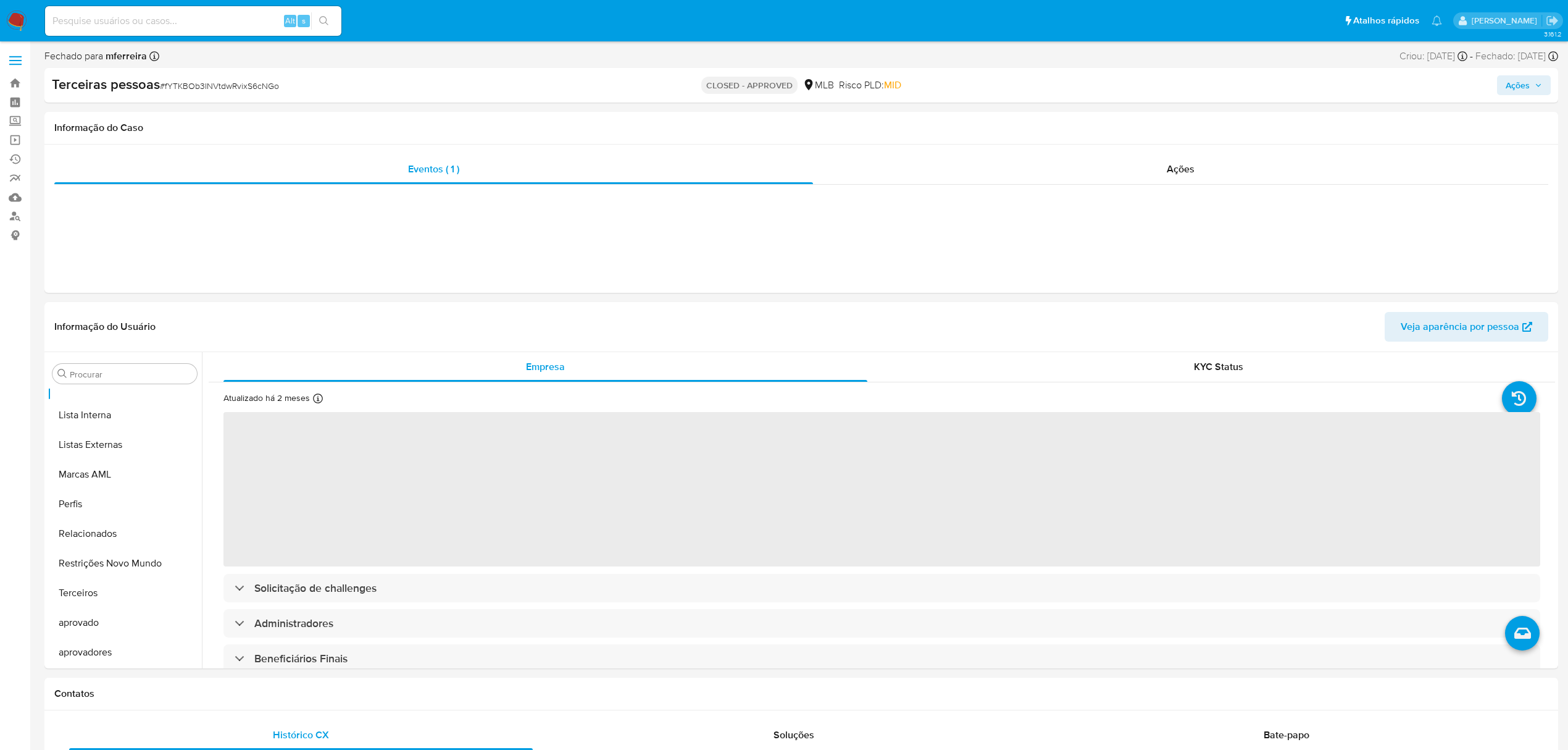
select select "10"
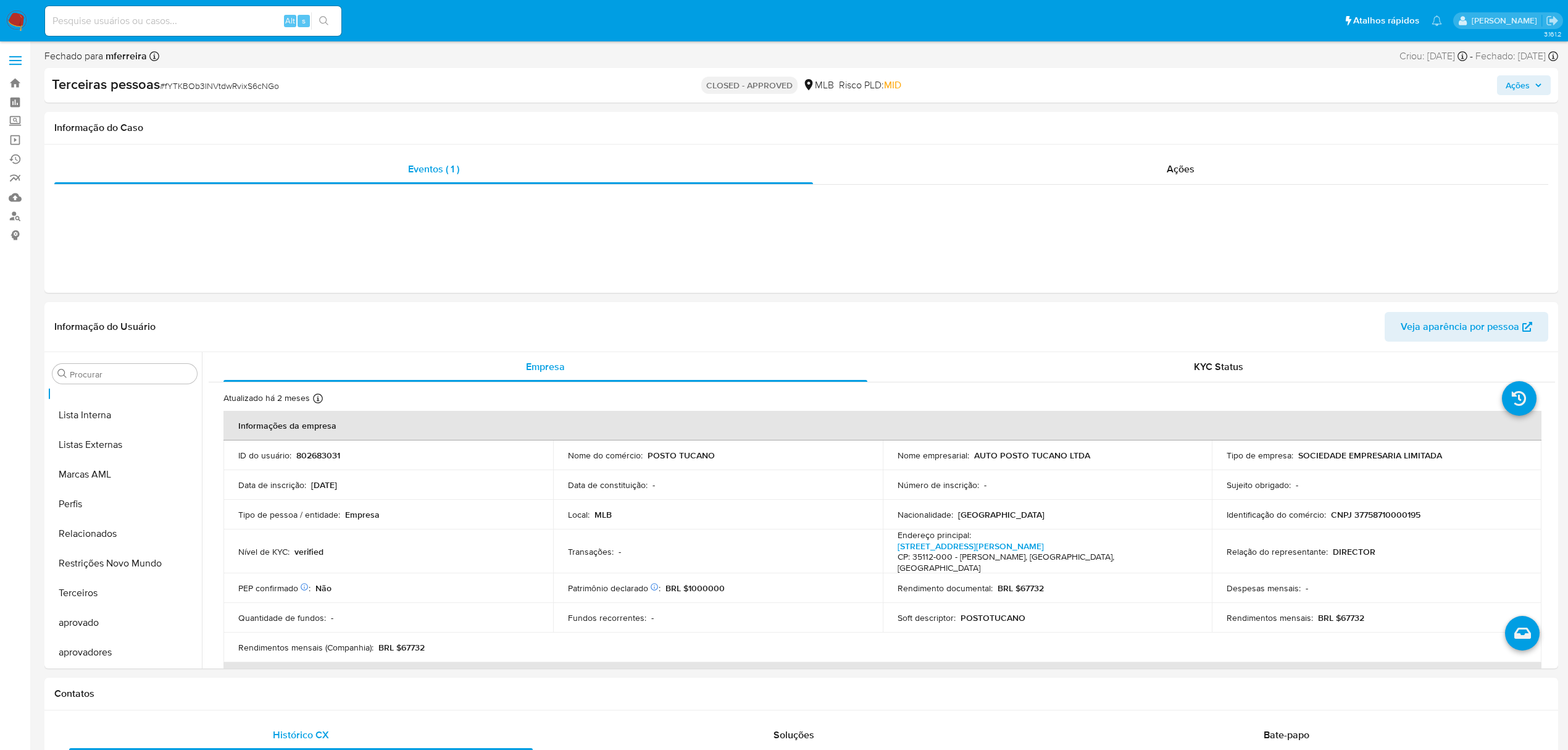
click at [228, 25] on input at bounding box center [194, 21] width 297 height 16
paste input "2050655045"
type input "2050655045"
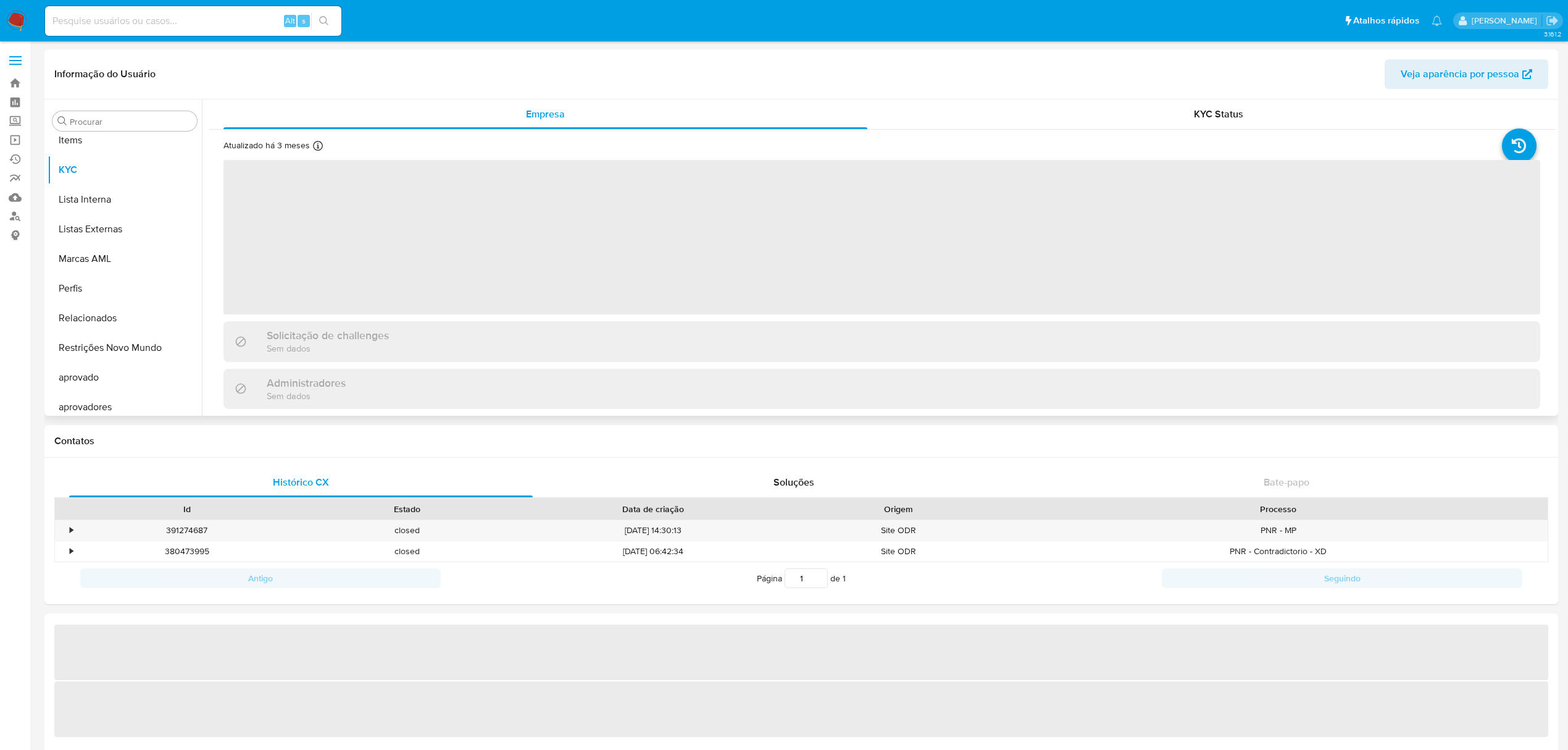
scroll to position [640, 0]
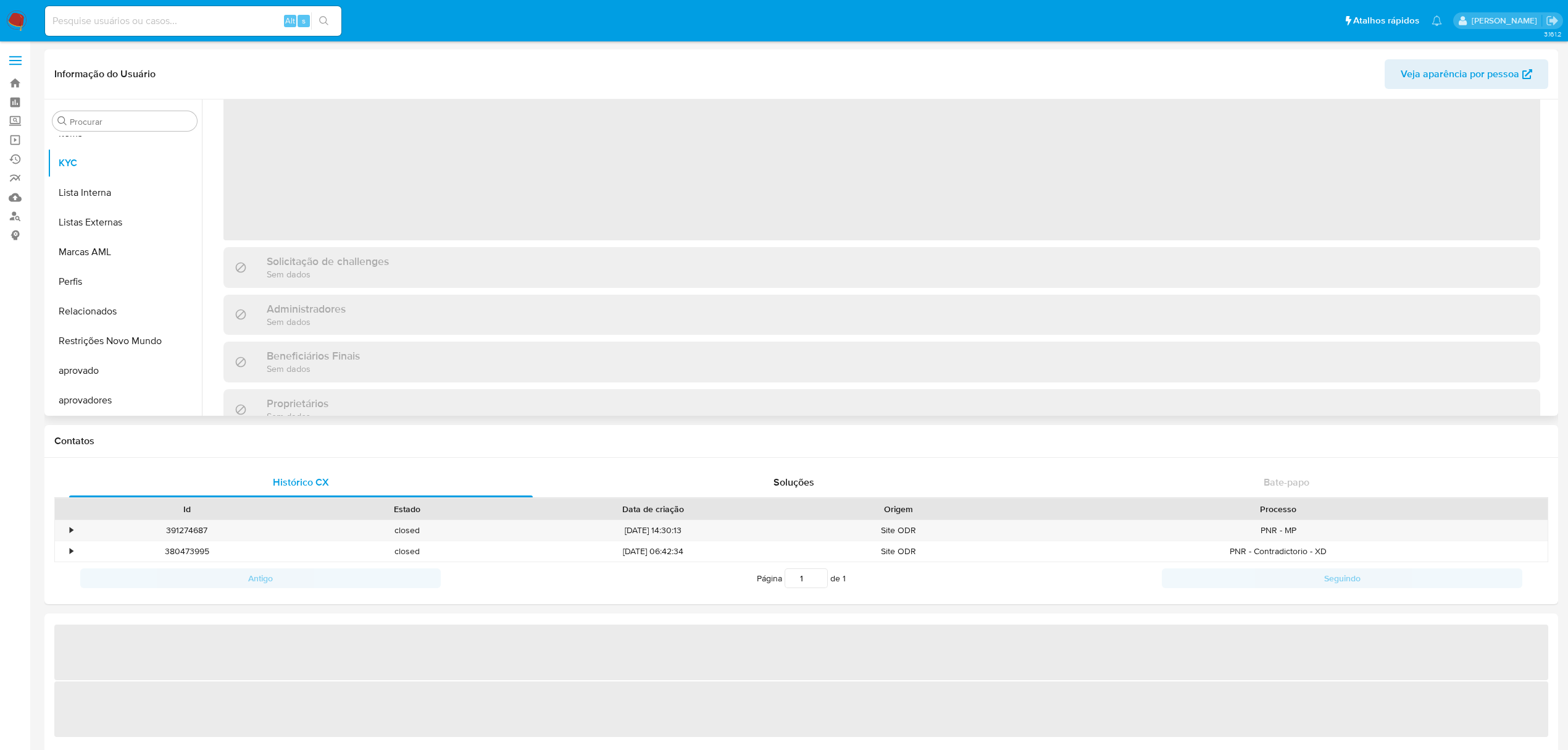
select select "10"
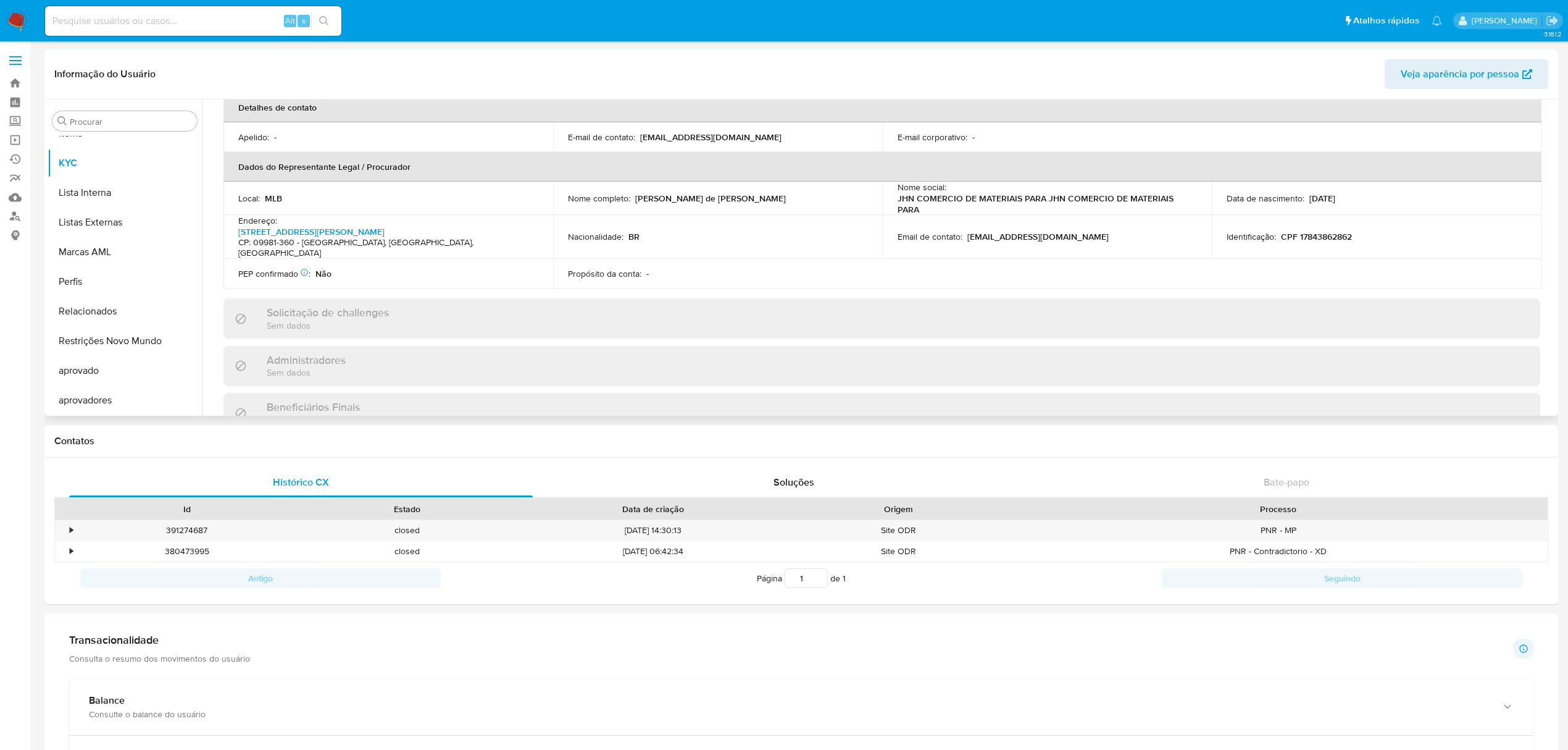
scroll to position [494, 0]
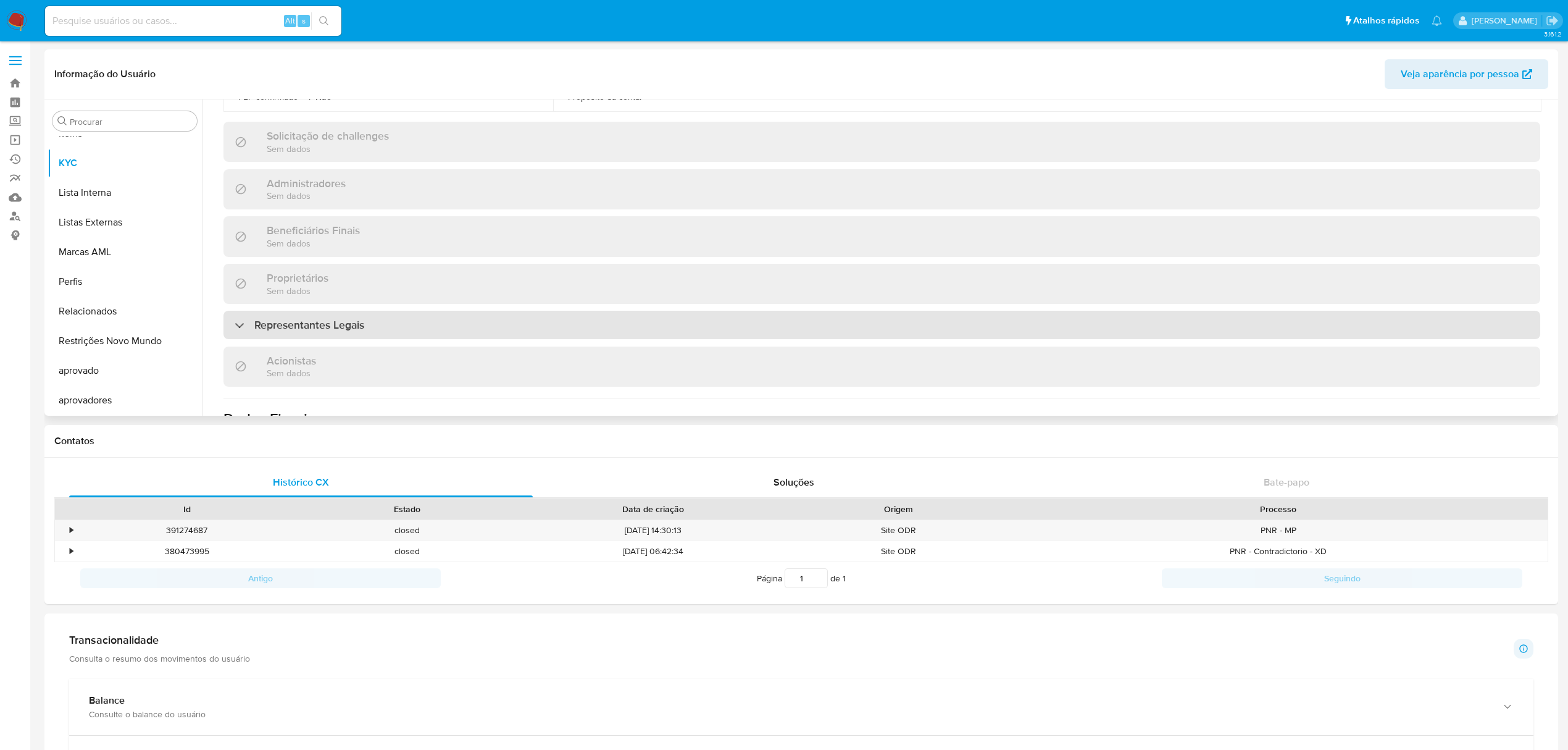
click at [329, 318] on h3 "Representantes Legais" at bounding box center [309, 324] width 110 height 14
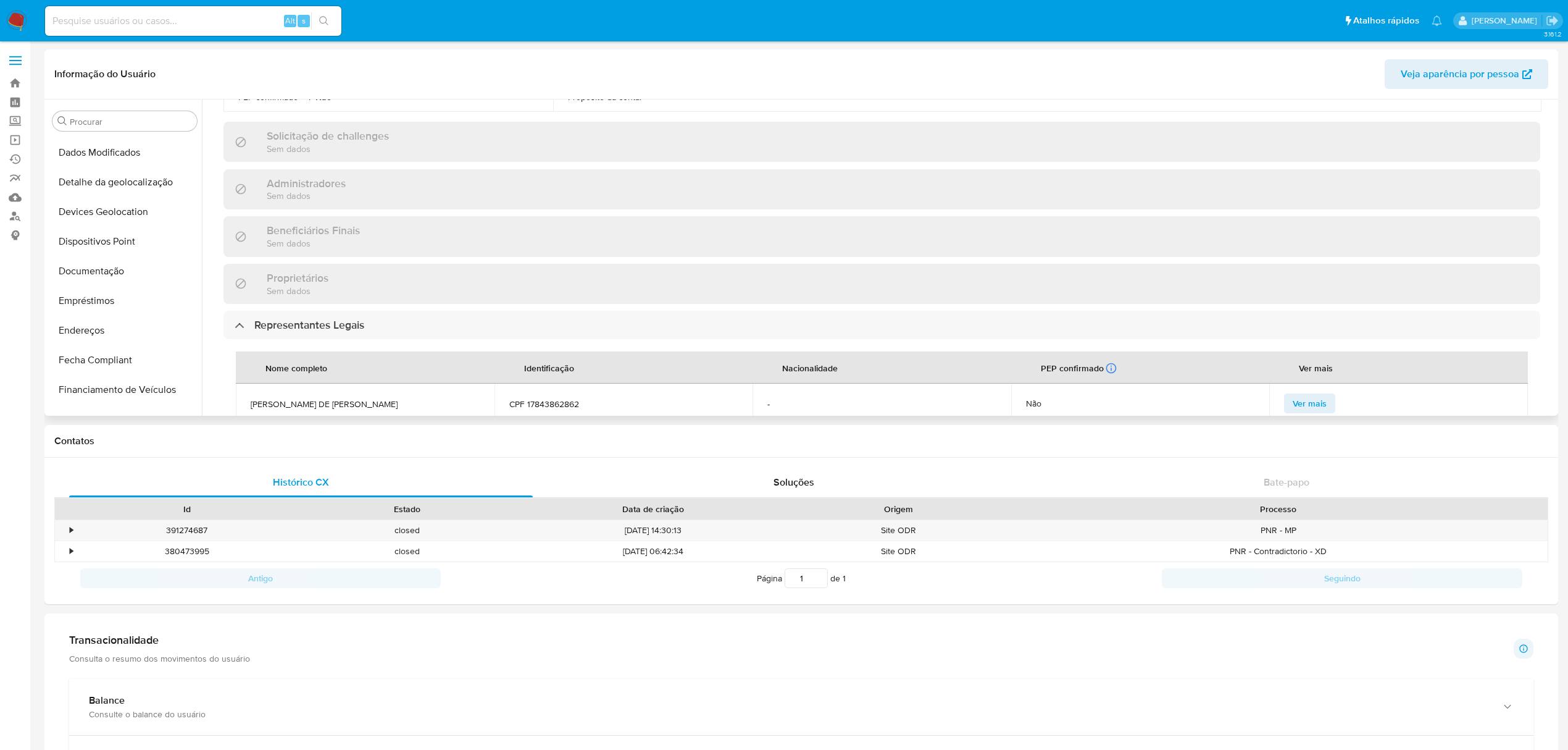
scroll to position [146, 0]
click at [101, 268] on button "Documentação" at bounding box center [119, 271] width 145 height 30
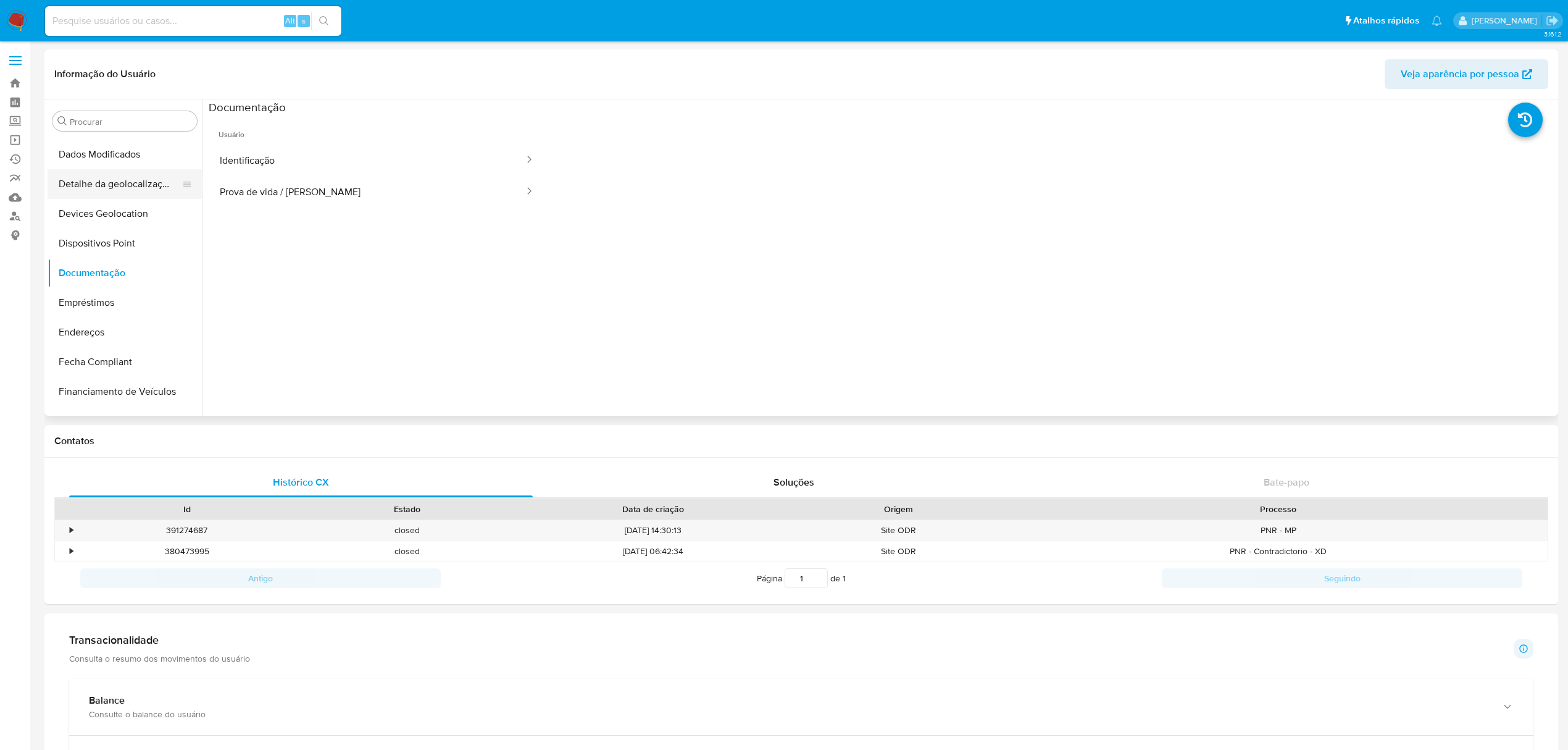
scroll to position [475, 0]
click at [127, 326] on button "KYC" at bounding box center [119, 328] width 145 height 30
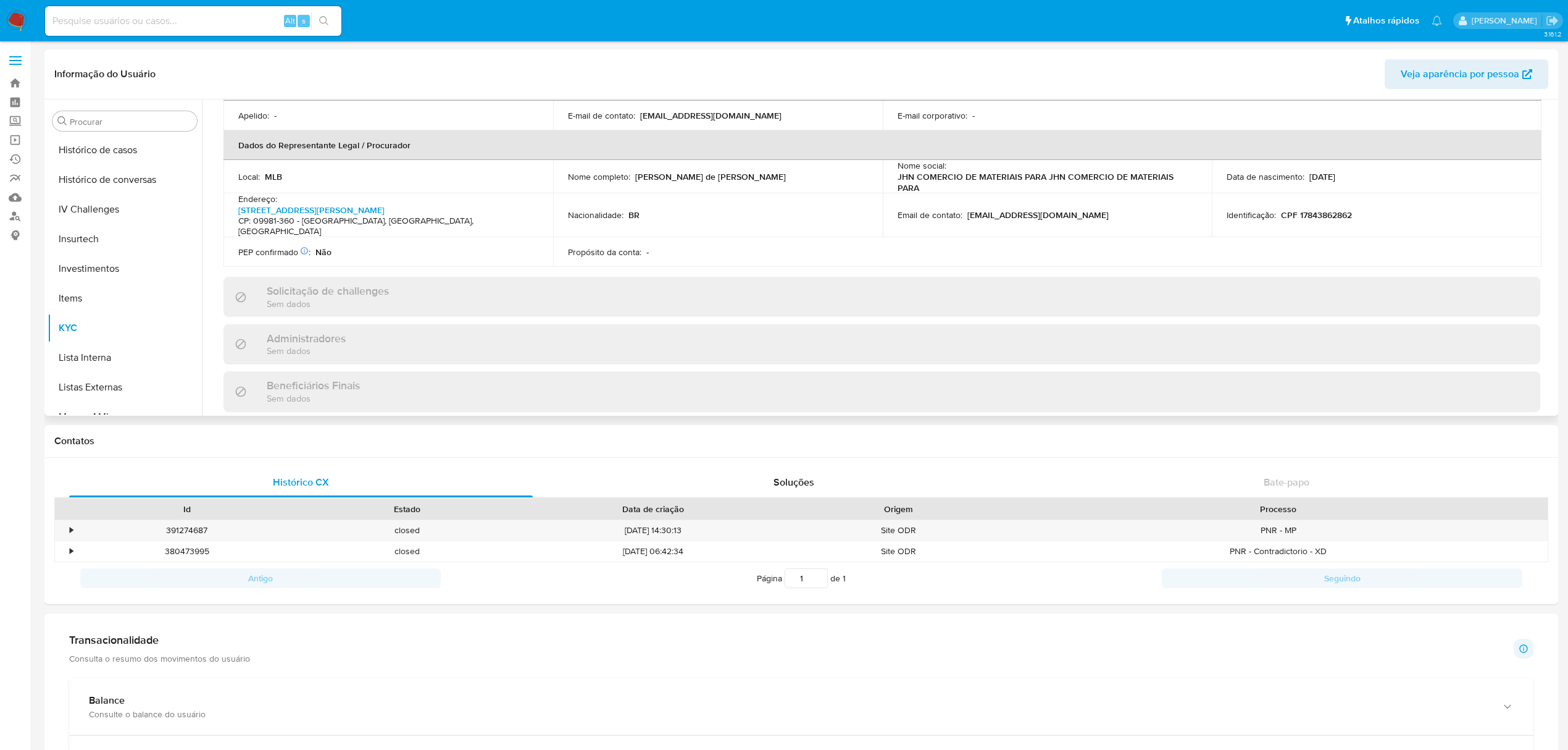
scroll to position [494, 0]
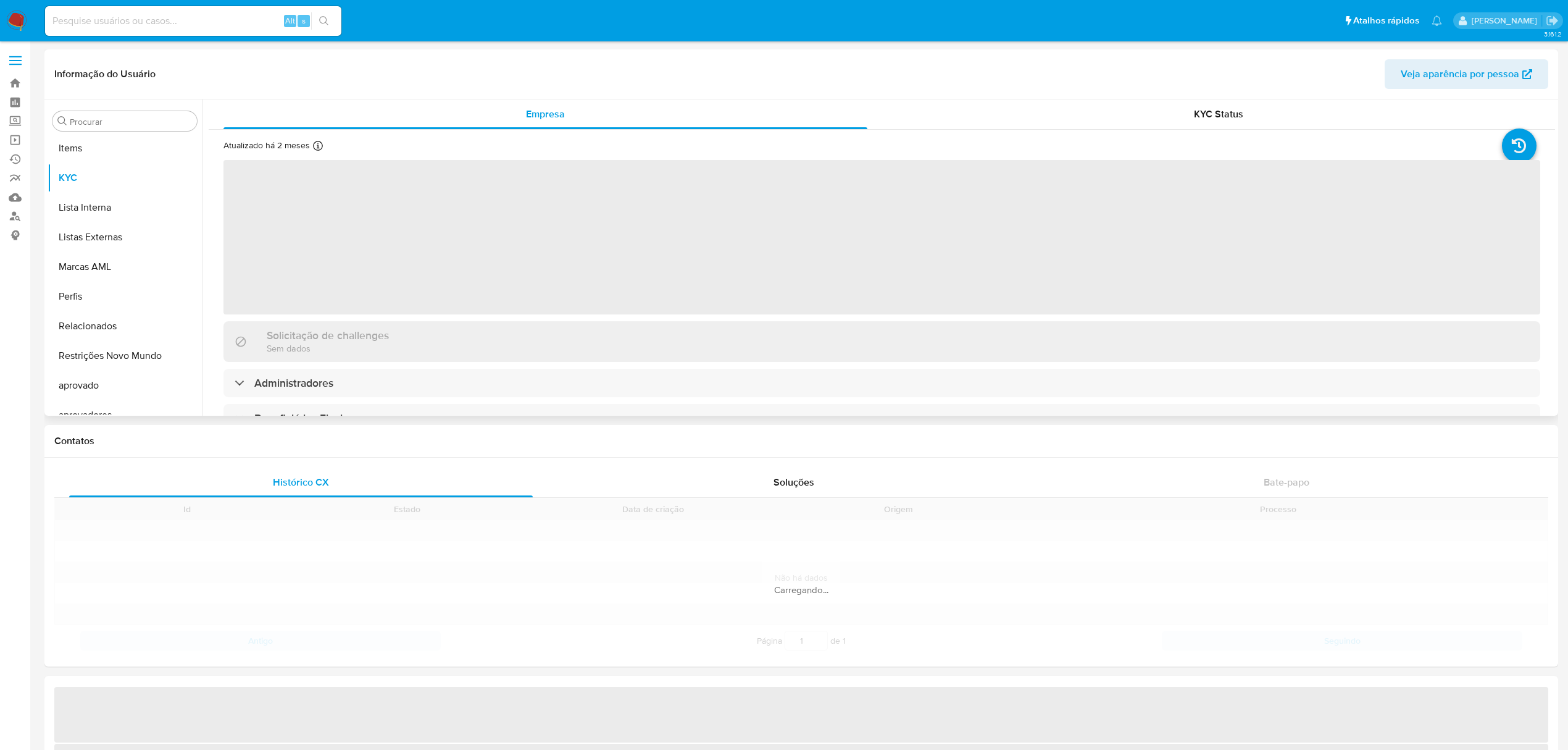
scroll to position [640, 0]
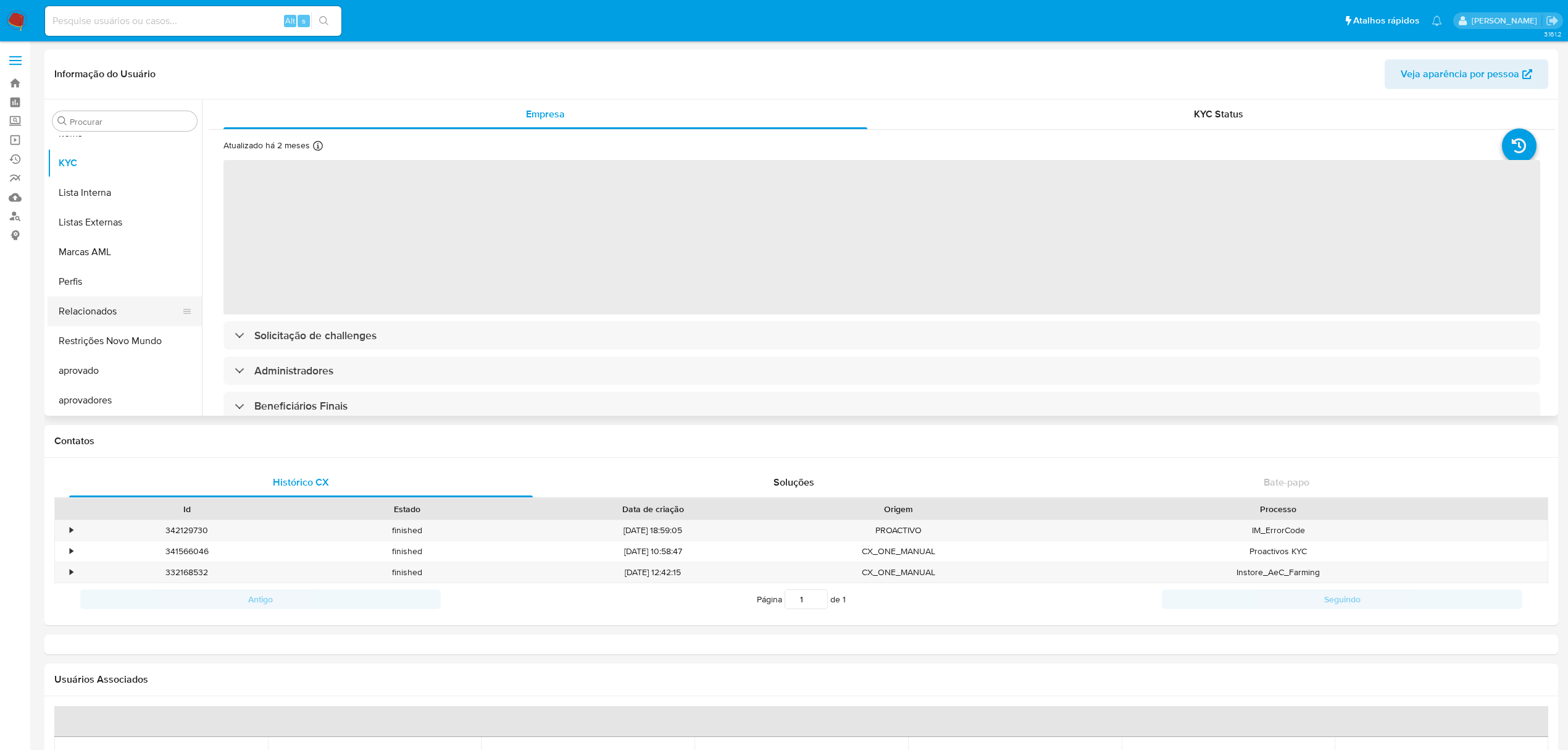
select select "10"
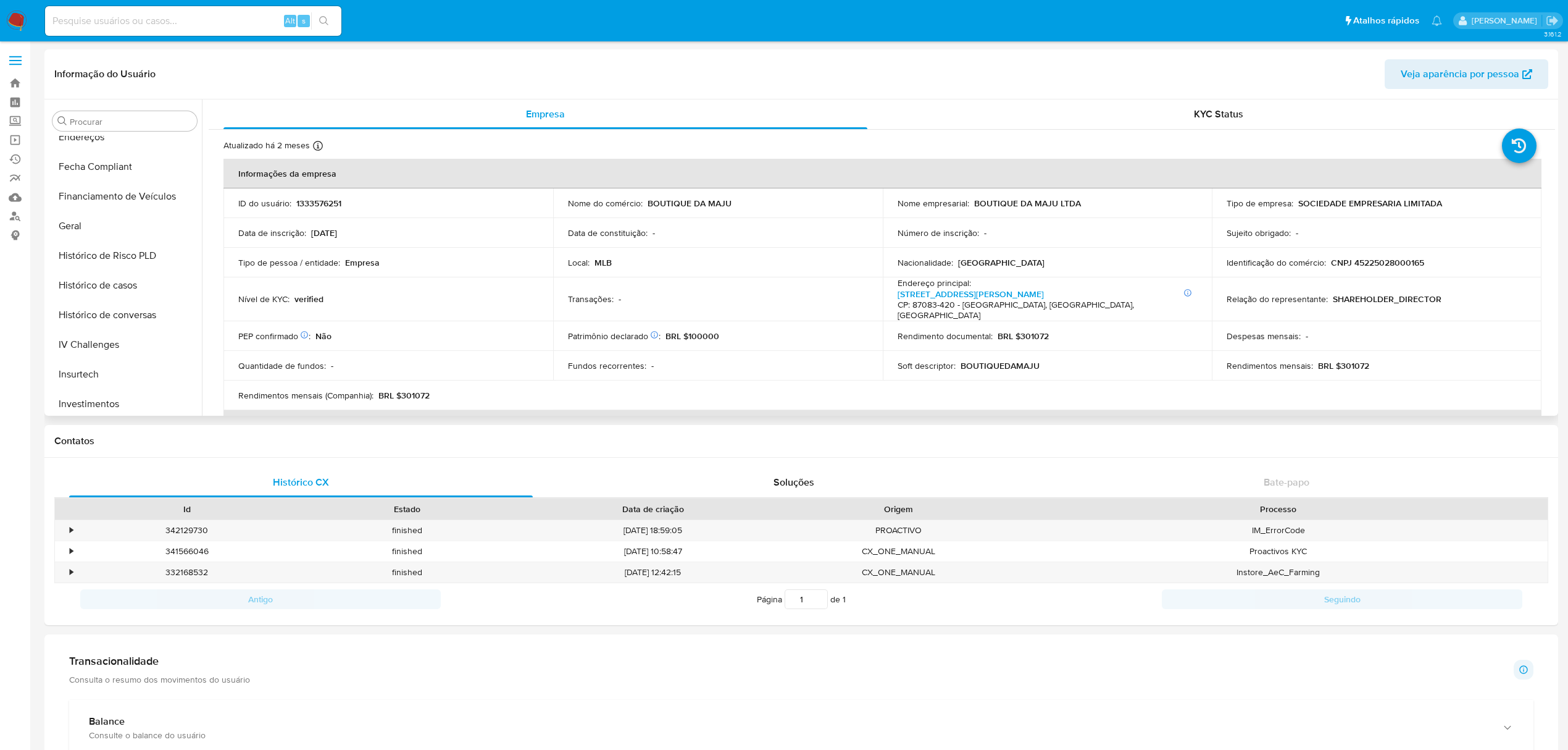
scroll to position [326, 0]
click at [94, 307] on button "Histórico de casos" at bounding box center [125, 299] width 155 height 30
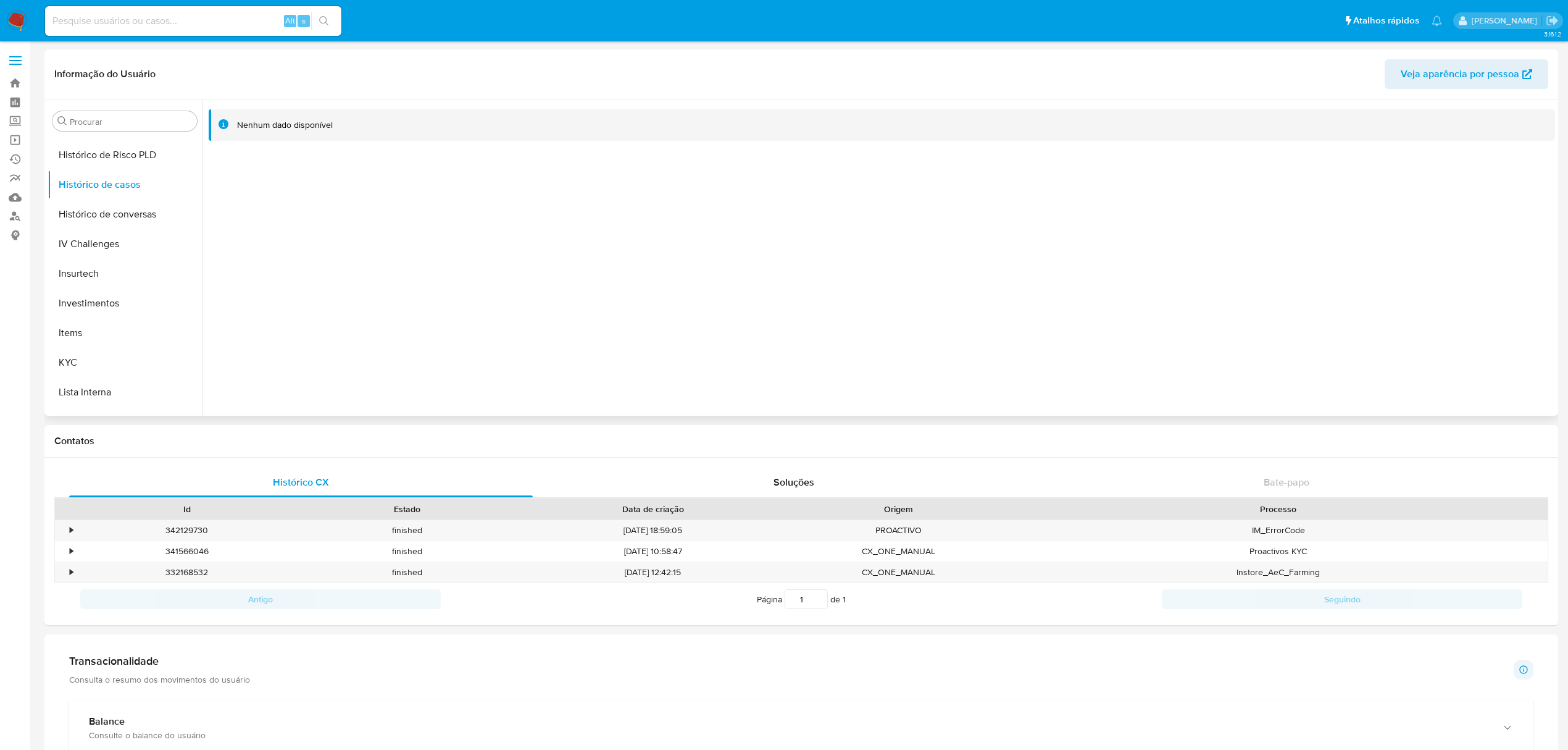
scroll to position [441, 0]
click at [95, 349] on button "KYC" at bounding box center [119, 361] width 145 height 30
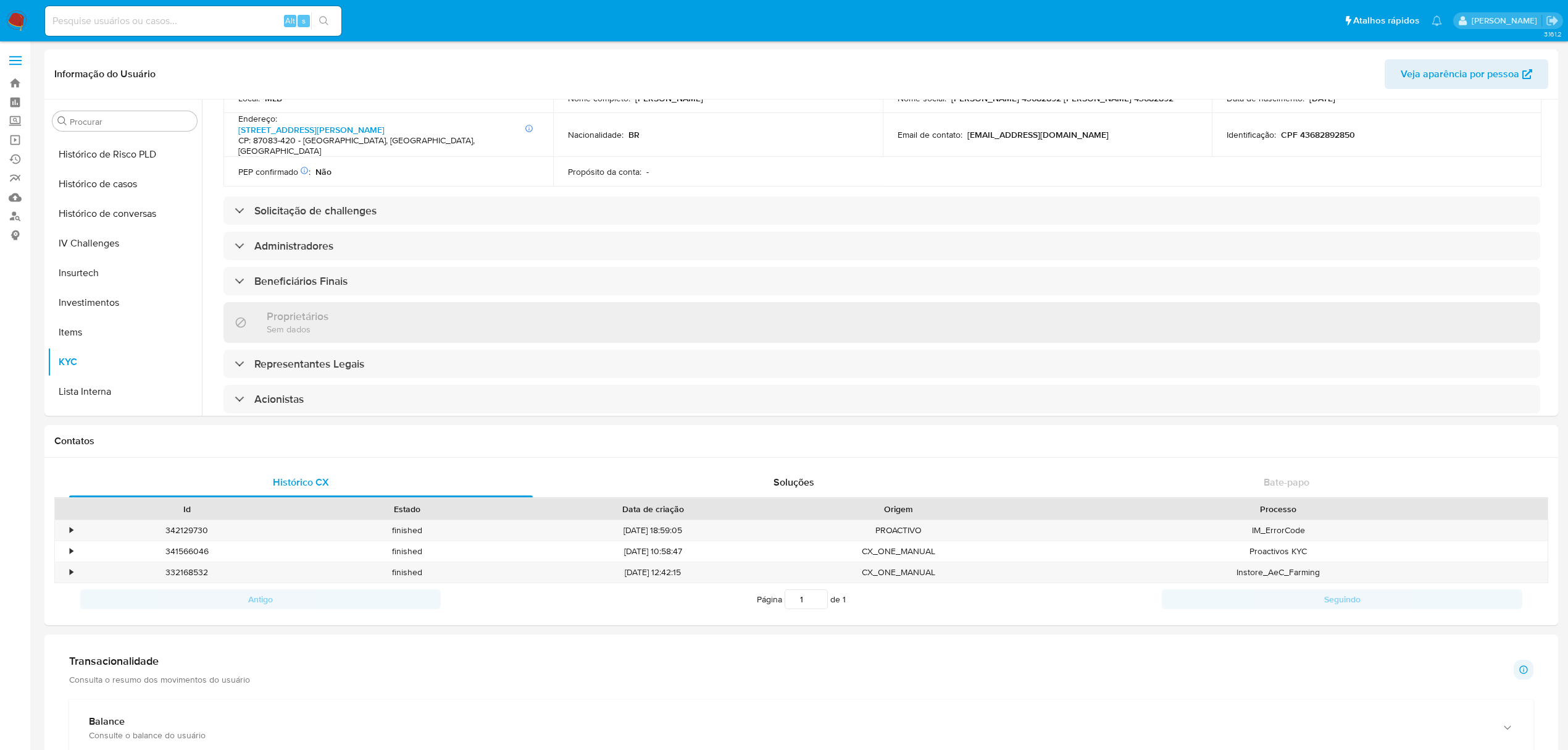
scroll to position [400, 0]
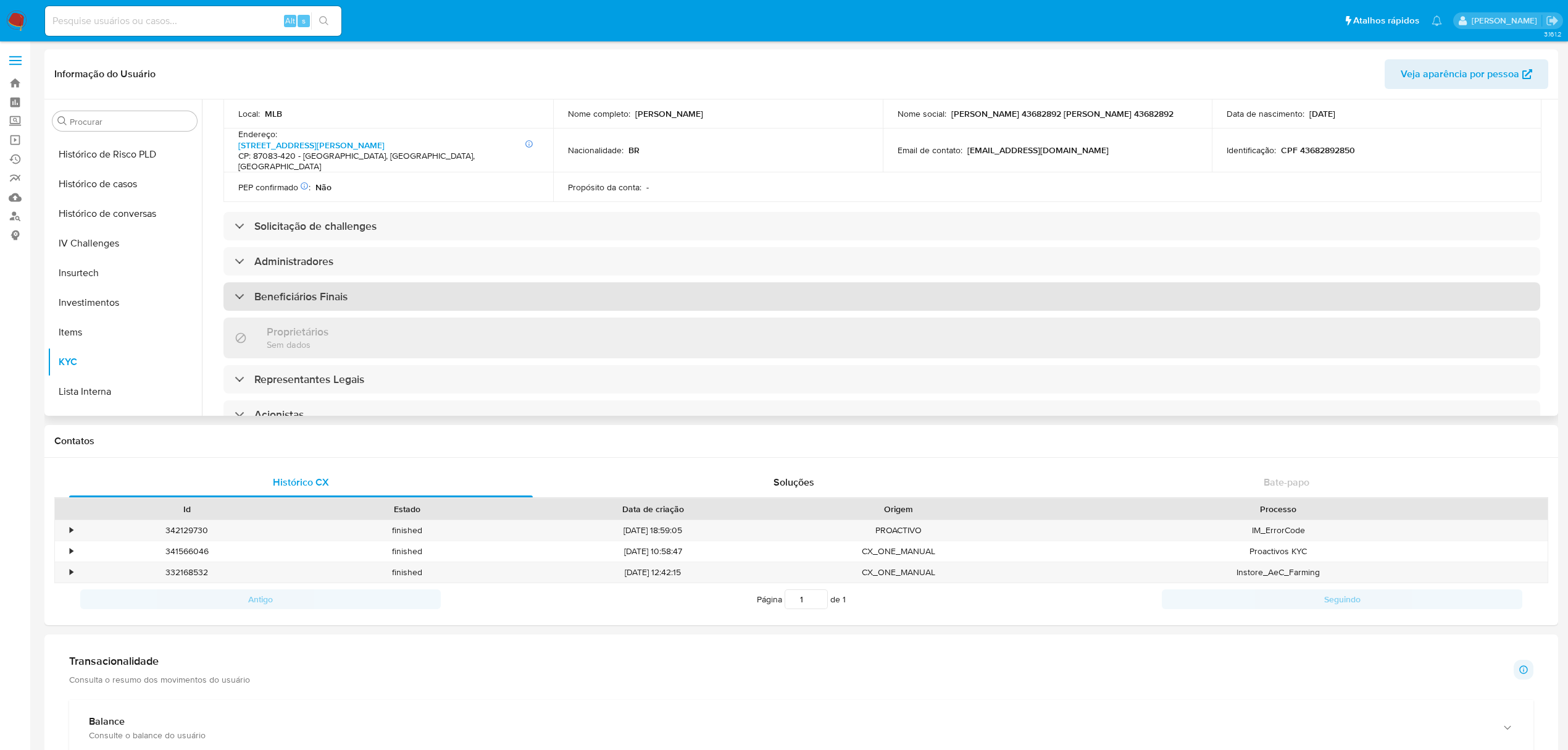
click at [293, 289] on h3 "Beneficiários Finais" at bounding box center [300, 296] width 93 height 14
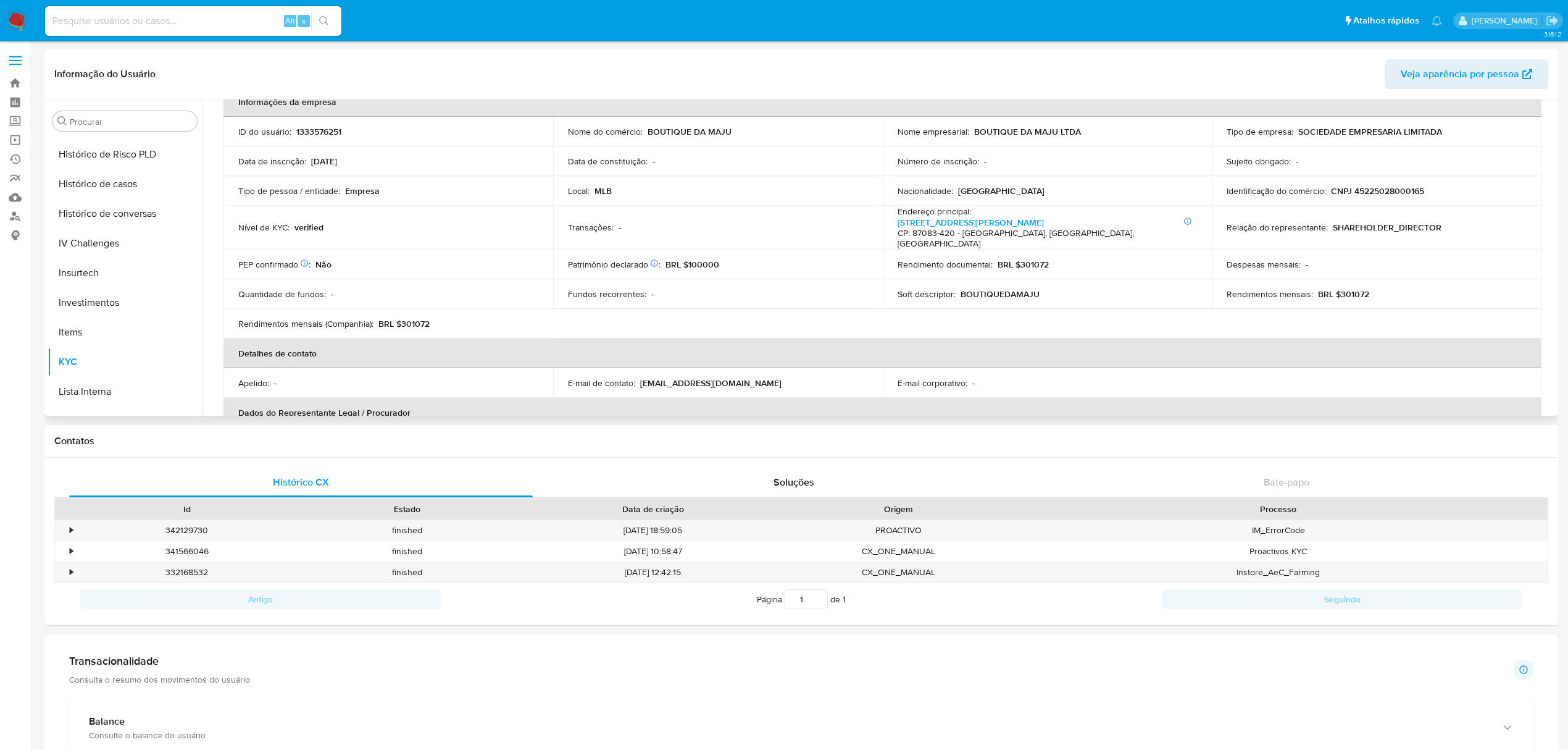
scroll to position [70, 0]
click at [1380, 193] on p "CNPJ 45225028000165" at bounding box center [1378, 192] width 93 height 11
copy p "45225028000165"
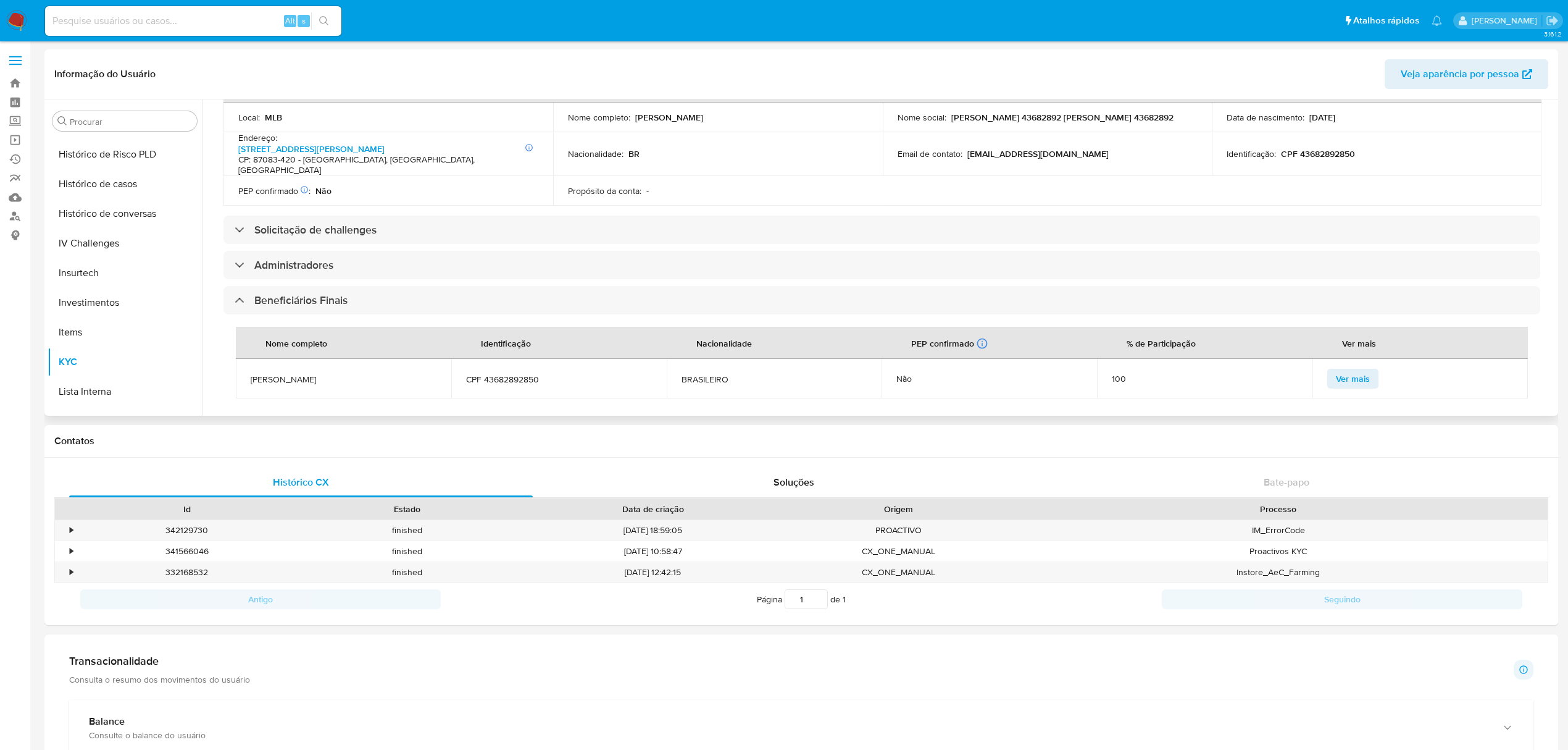
scroll to position [482, 0]
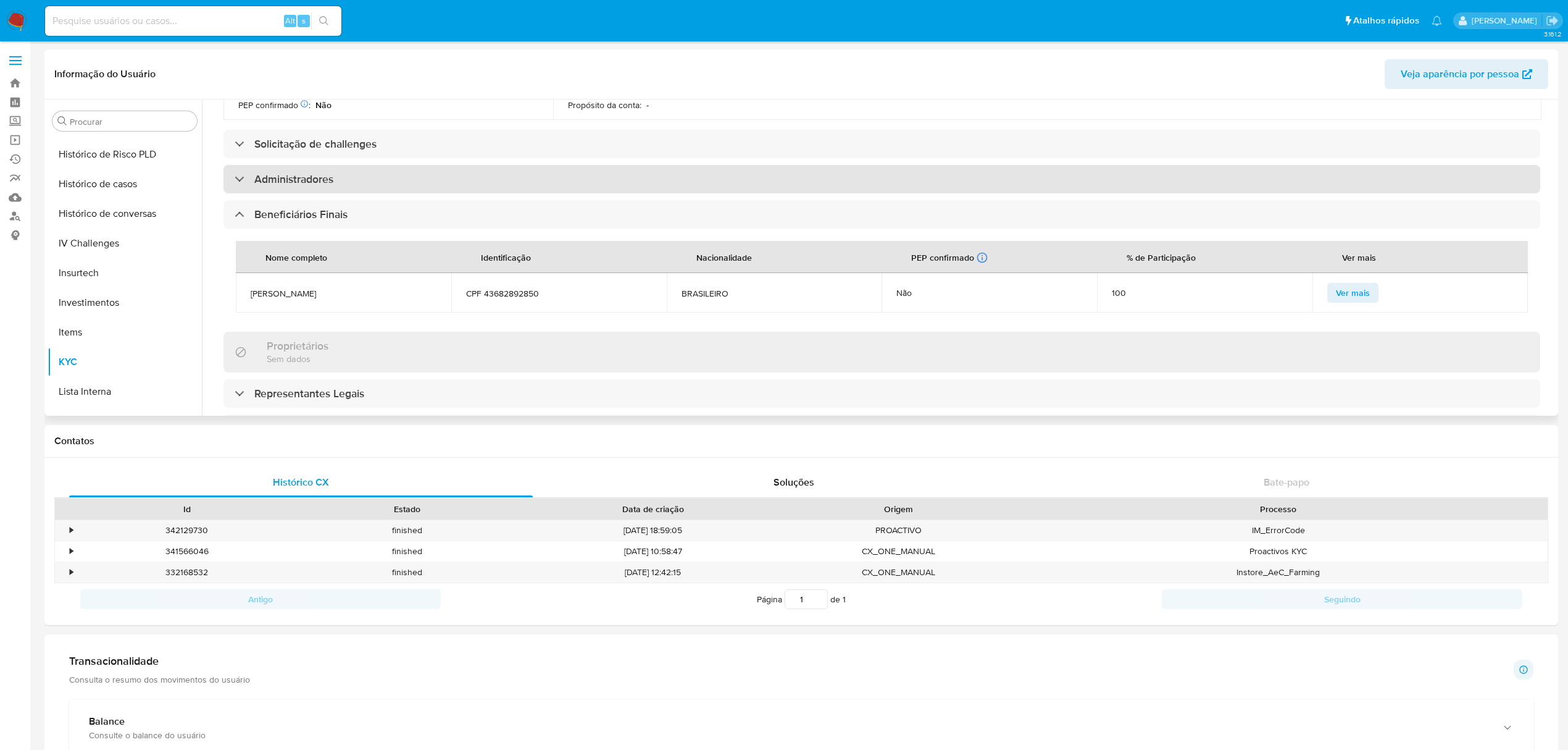
click at [299, 165] on div "Administradores" at bounding box center [882, 178] width 1317 height 28
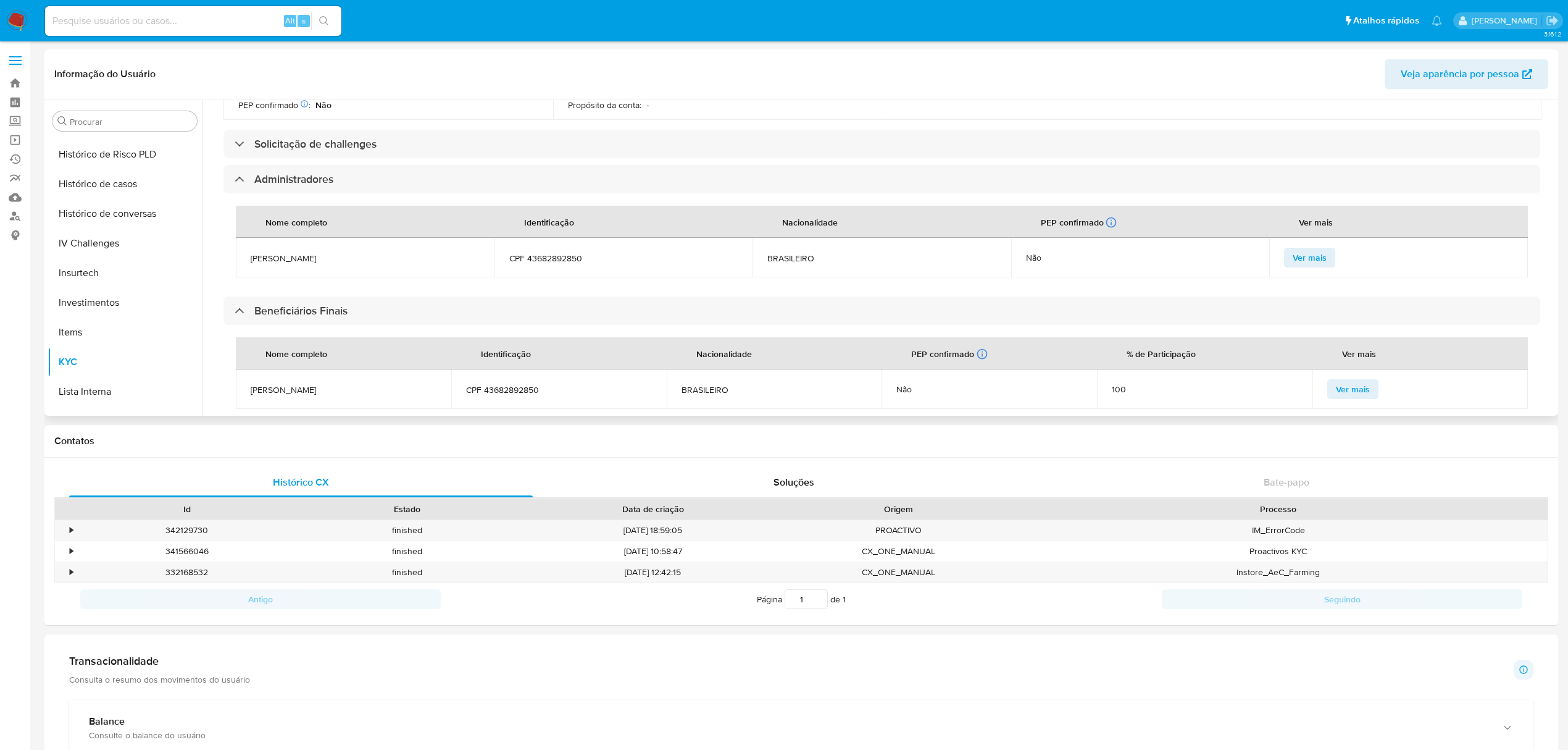
click at [299, 252] on span "DENIZE FERREIRA ROCHA" at bounding box center [365, 258] width 229 height 11
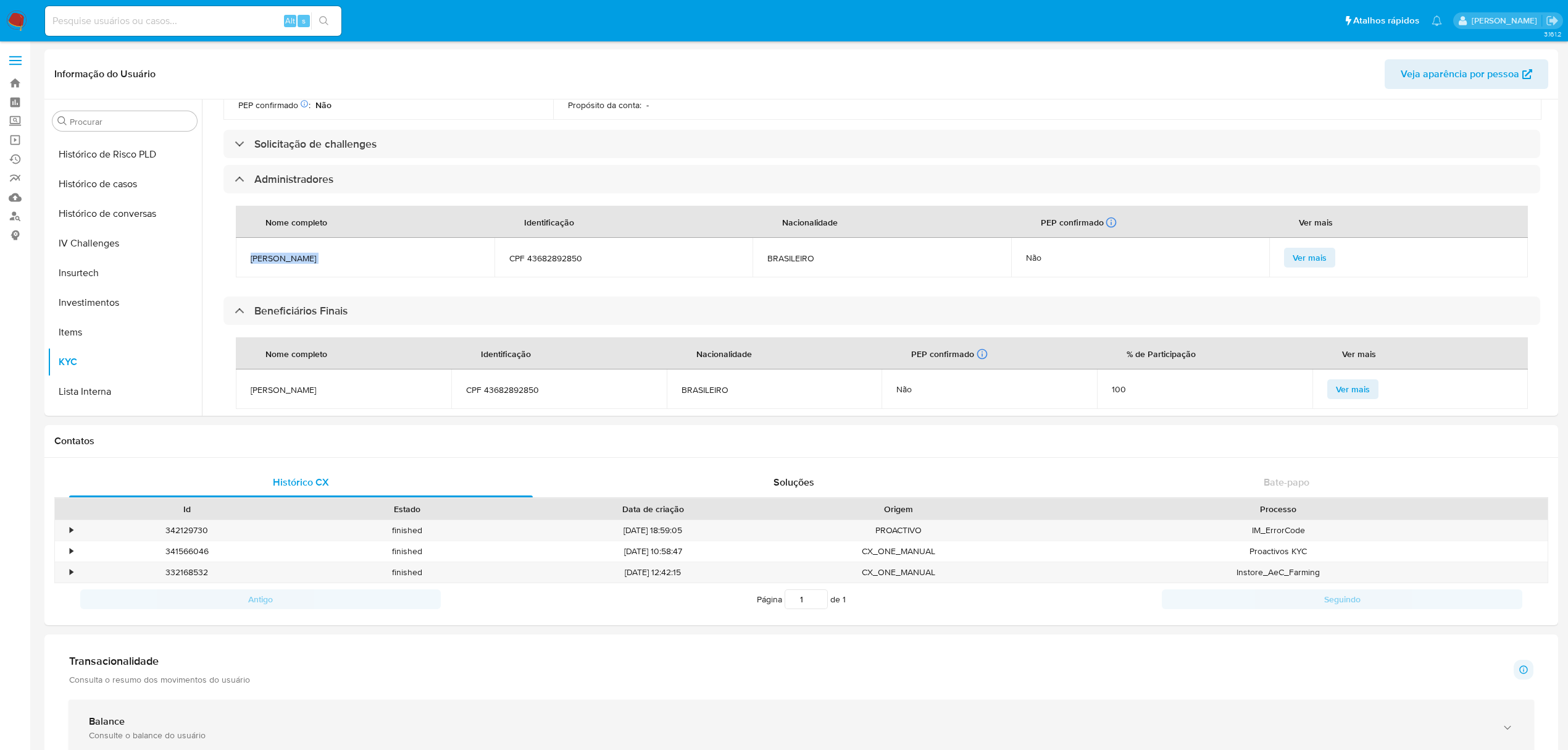
copy span "DENIZE FERREIRA ROCHA"
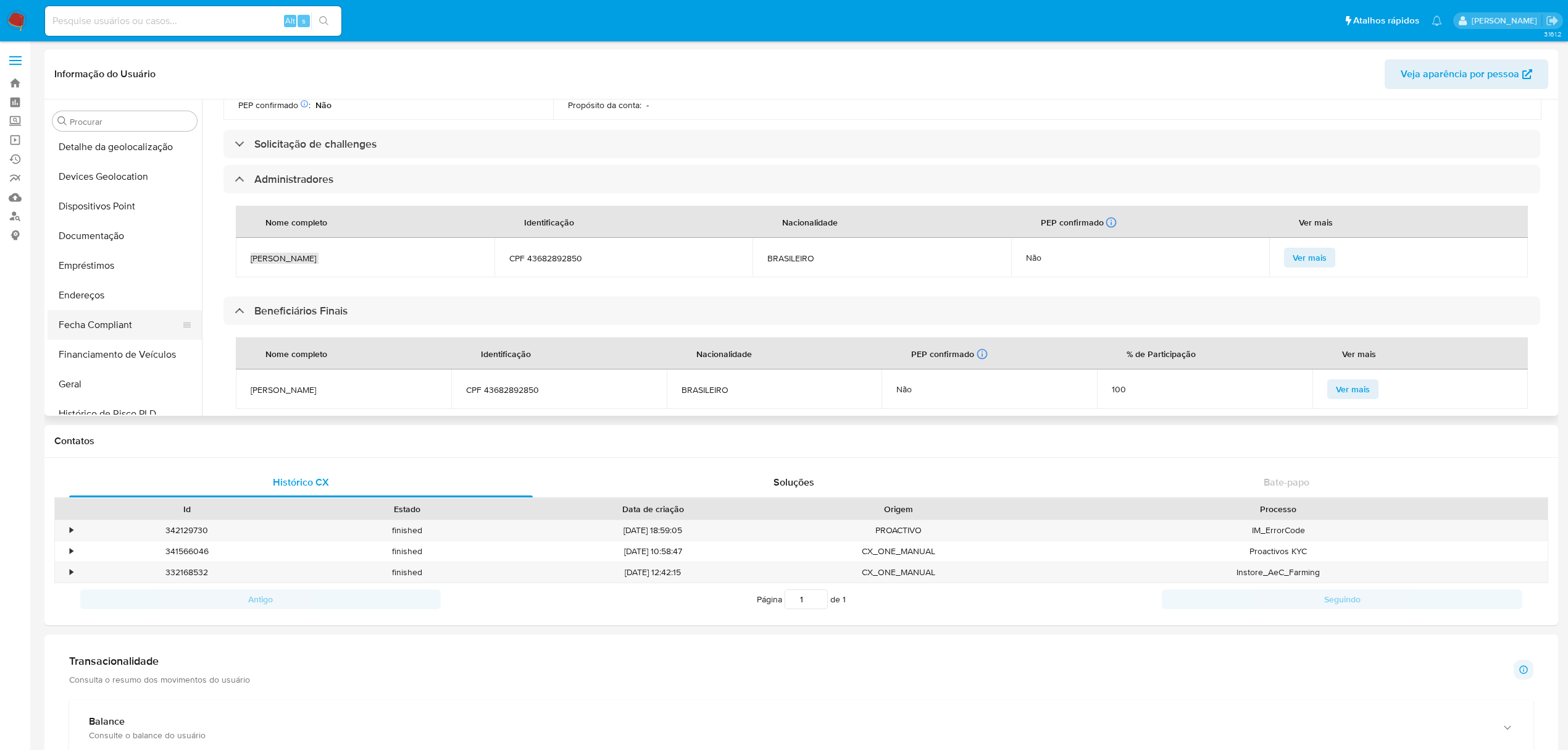
scroll to position [194, 0]
click at [101, 277] on button "Endereços" at bounding box center [119, 282] width 145 height 30
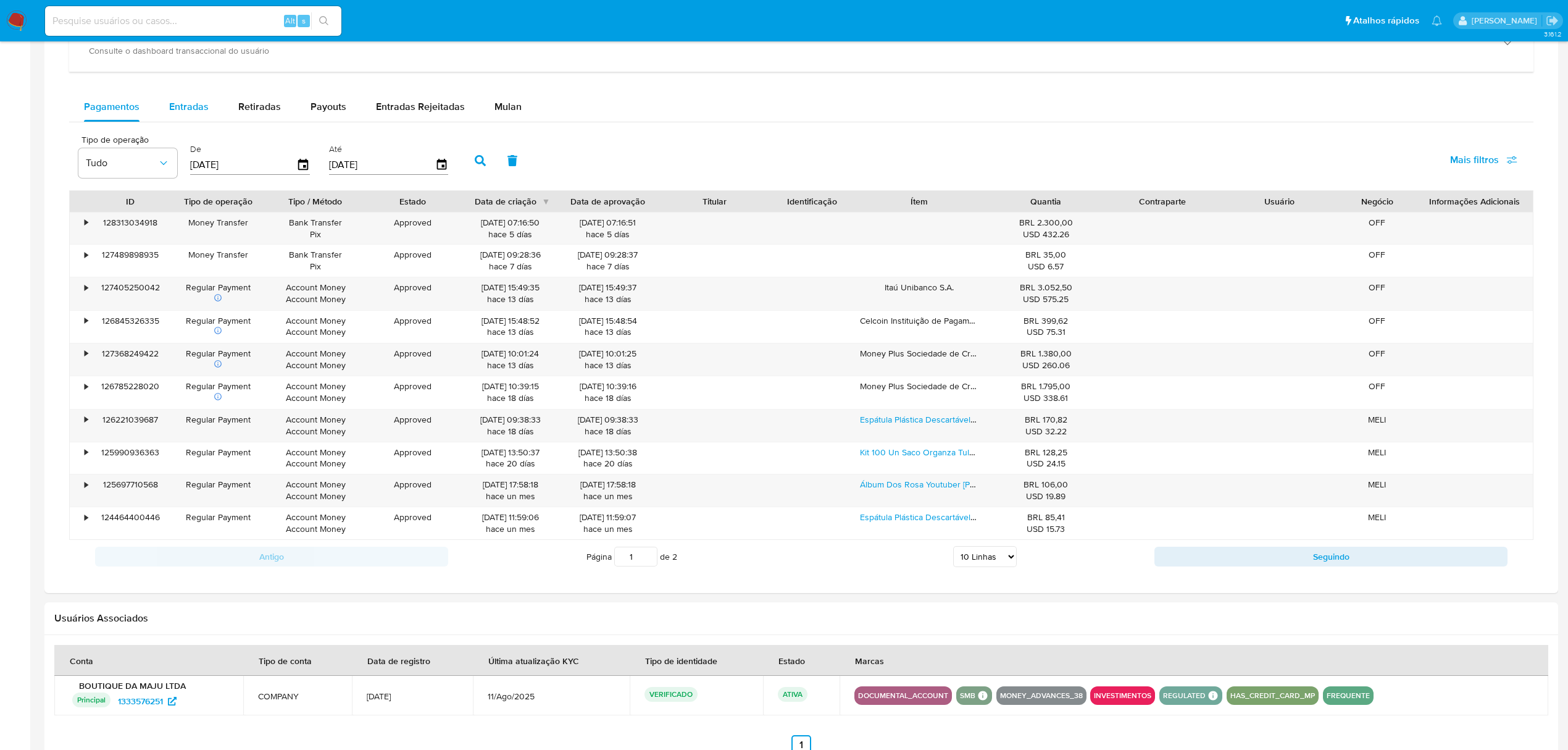
click at [186, 106] on span "Entradas" at bounding box center [188, 106] width 39 height 15
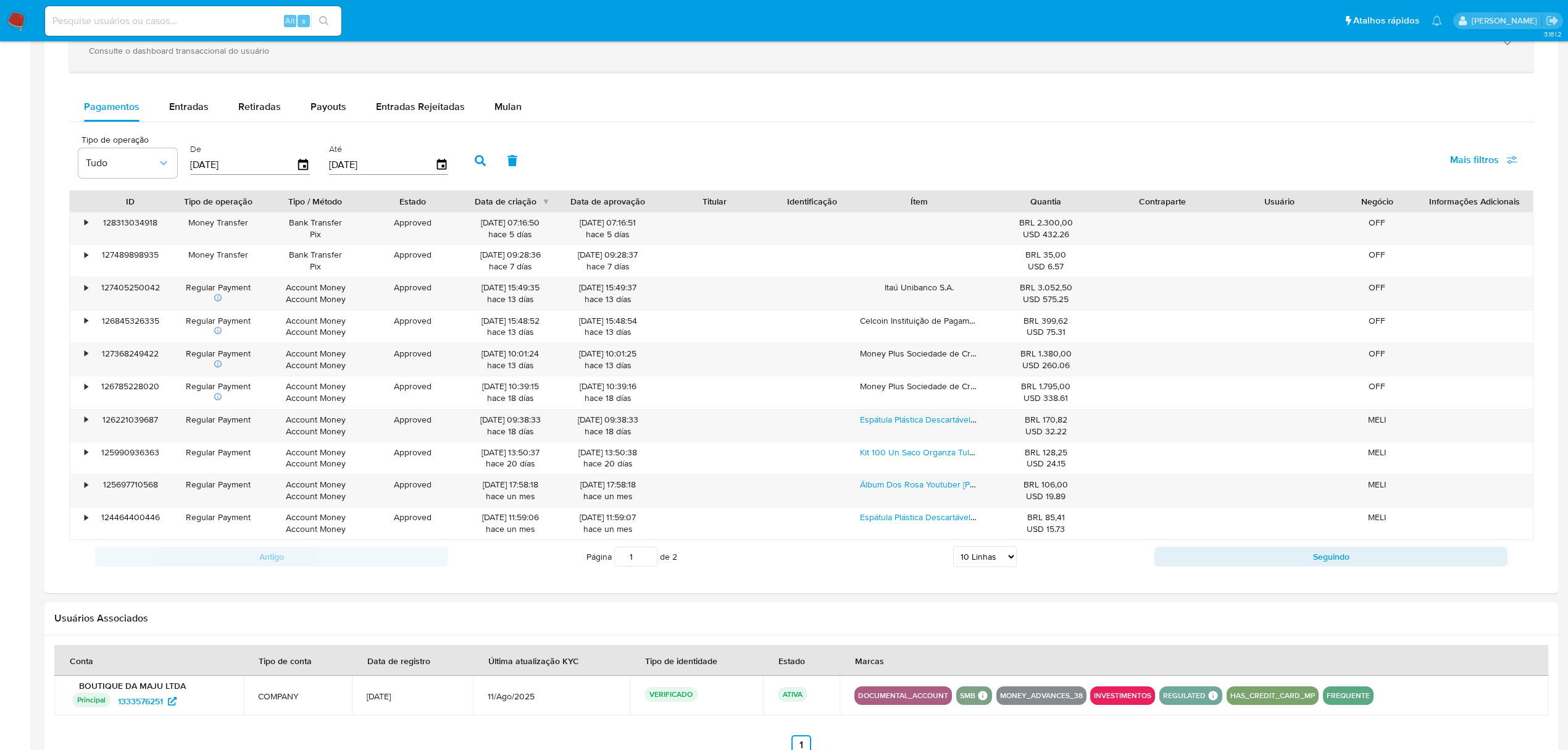
select select "10"
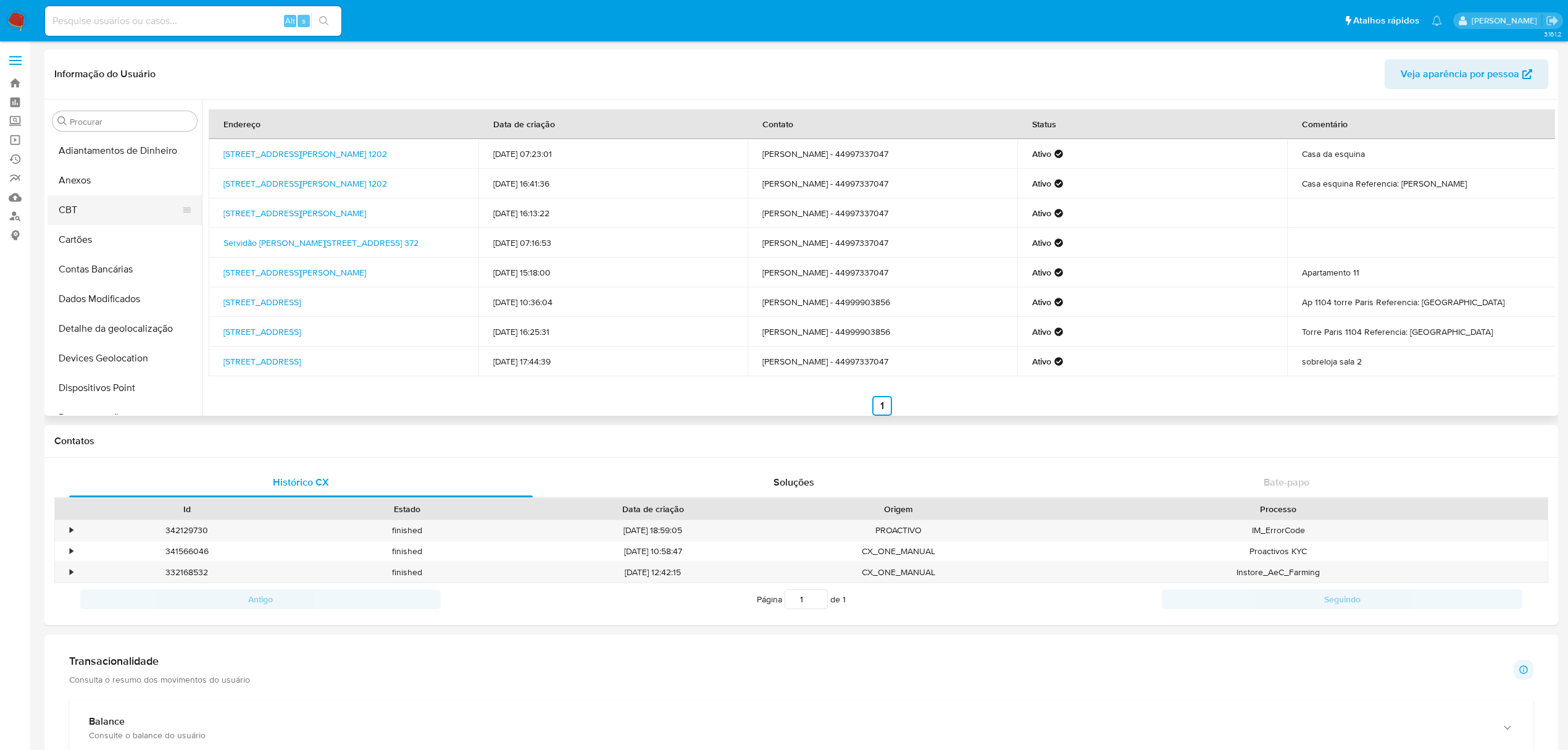
scroll to position [247, 0]
click at [129, 311] on button "Geral" at bounding box center [119, 319] width 145 height 30
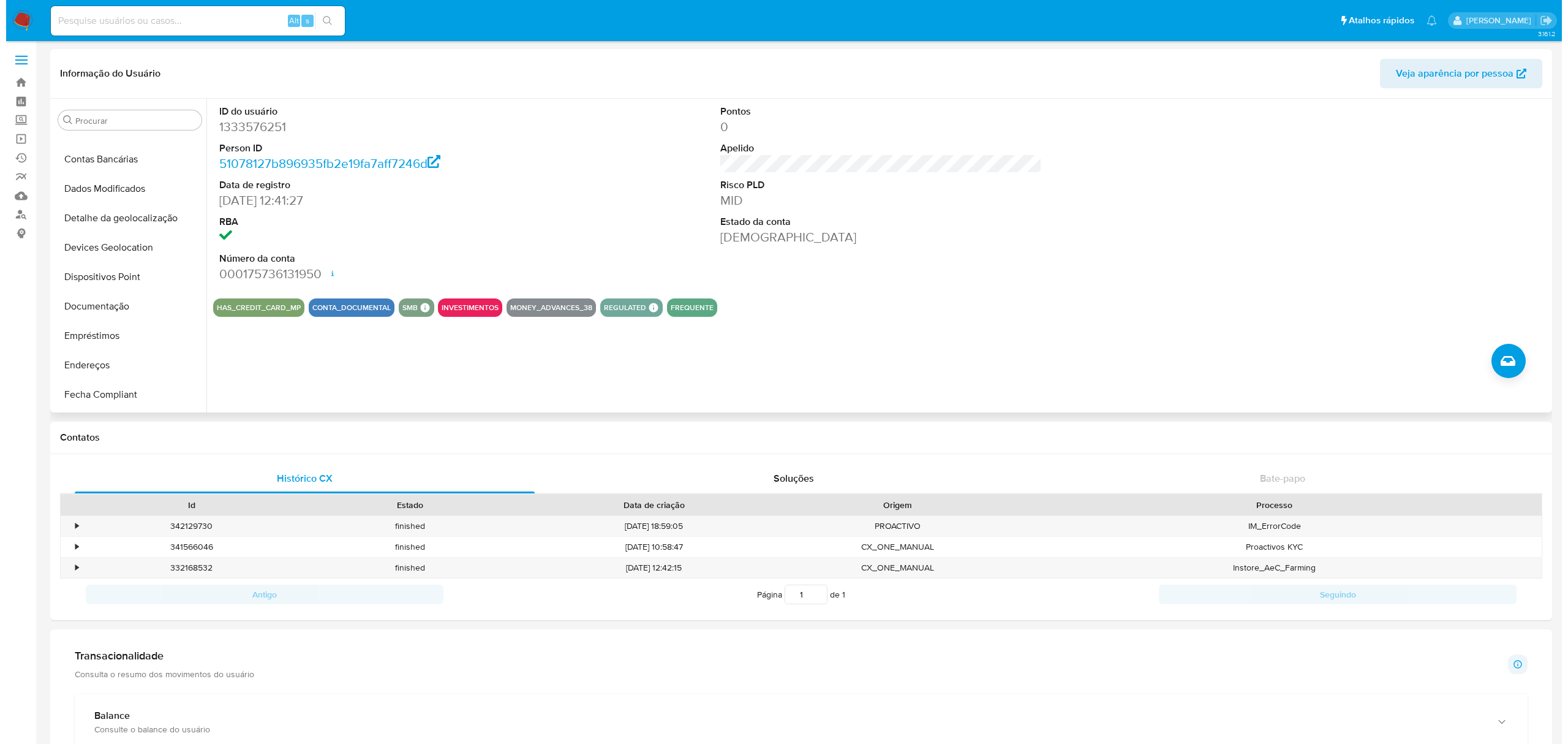
scroll to position [327, 0]
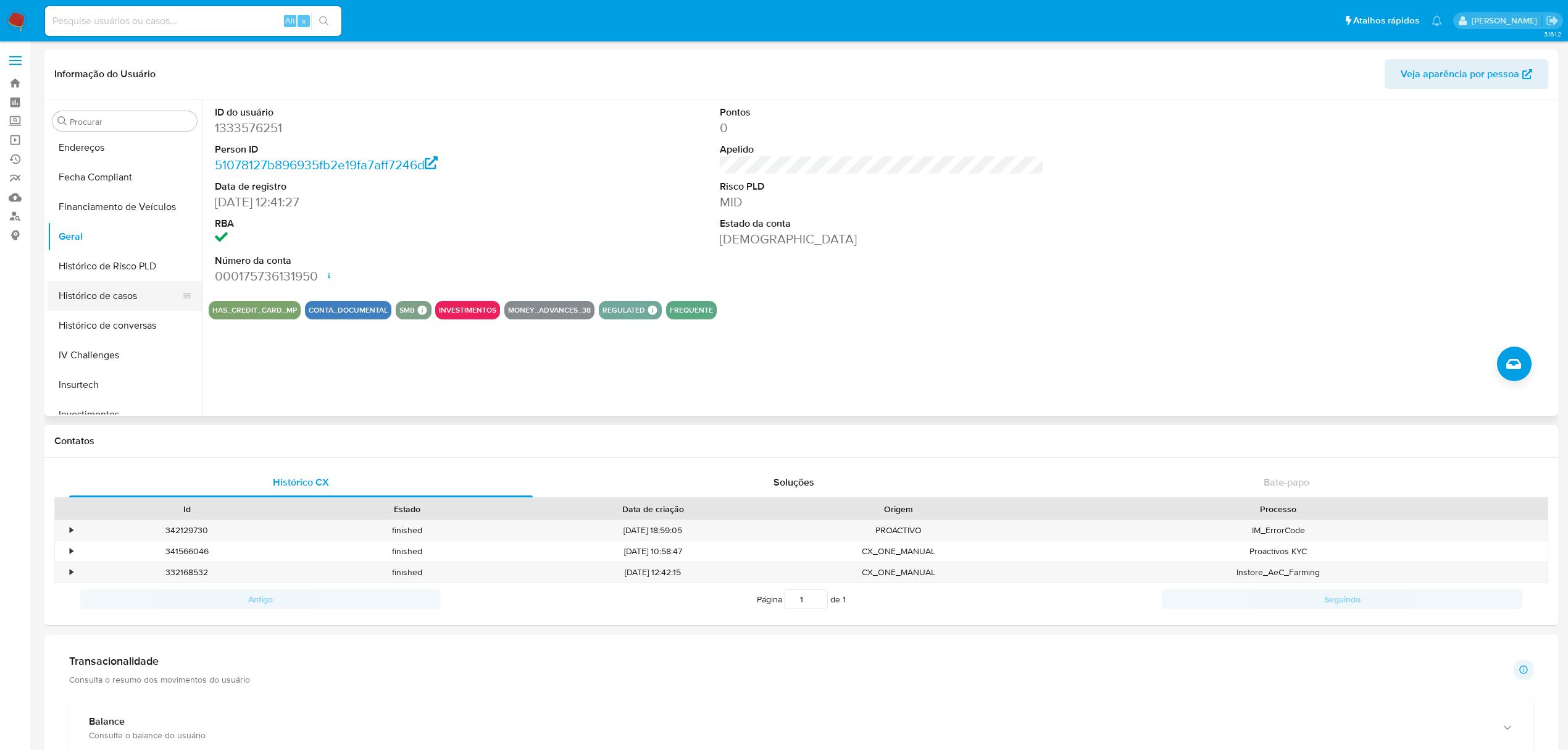
click at [116, 293] on button "Histórico de casos" at bounding box center [119, 296] width 145 height 30
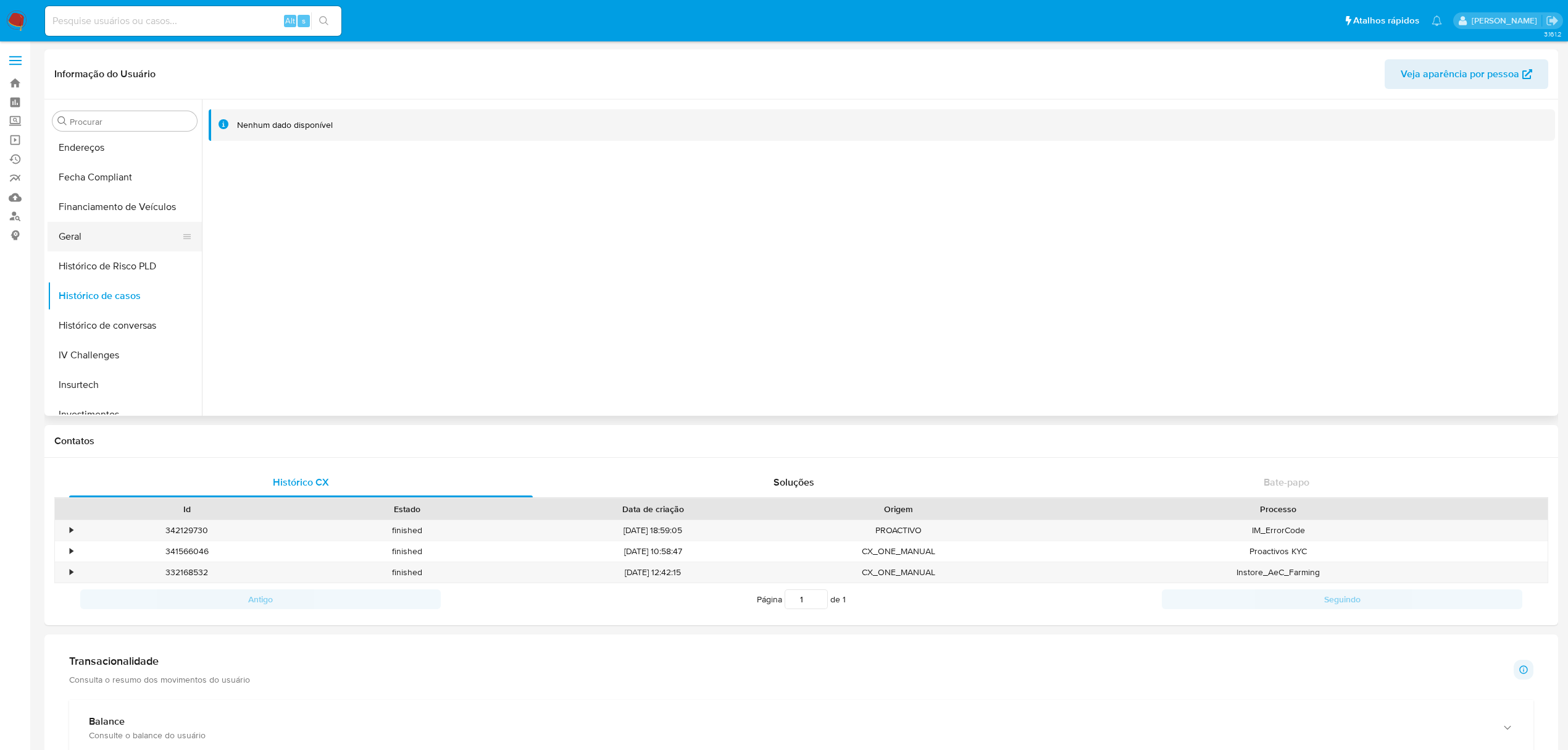
click at [92, 235] on button "Geral" at bounding box center [119, 237] width 145 height 30
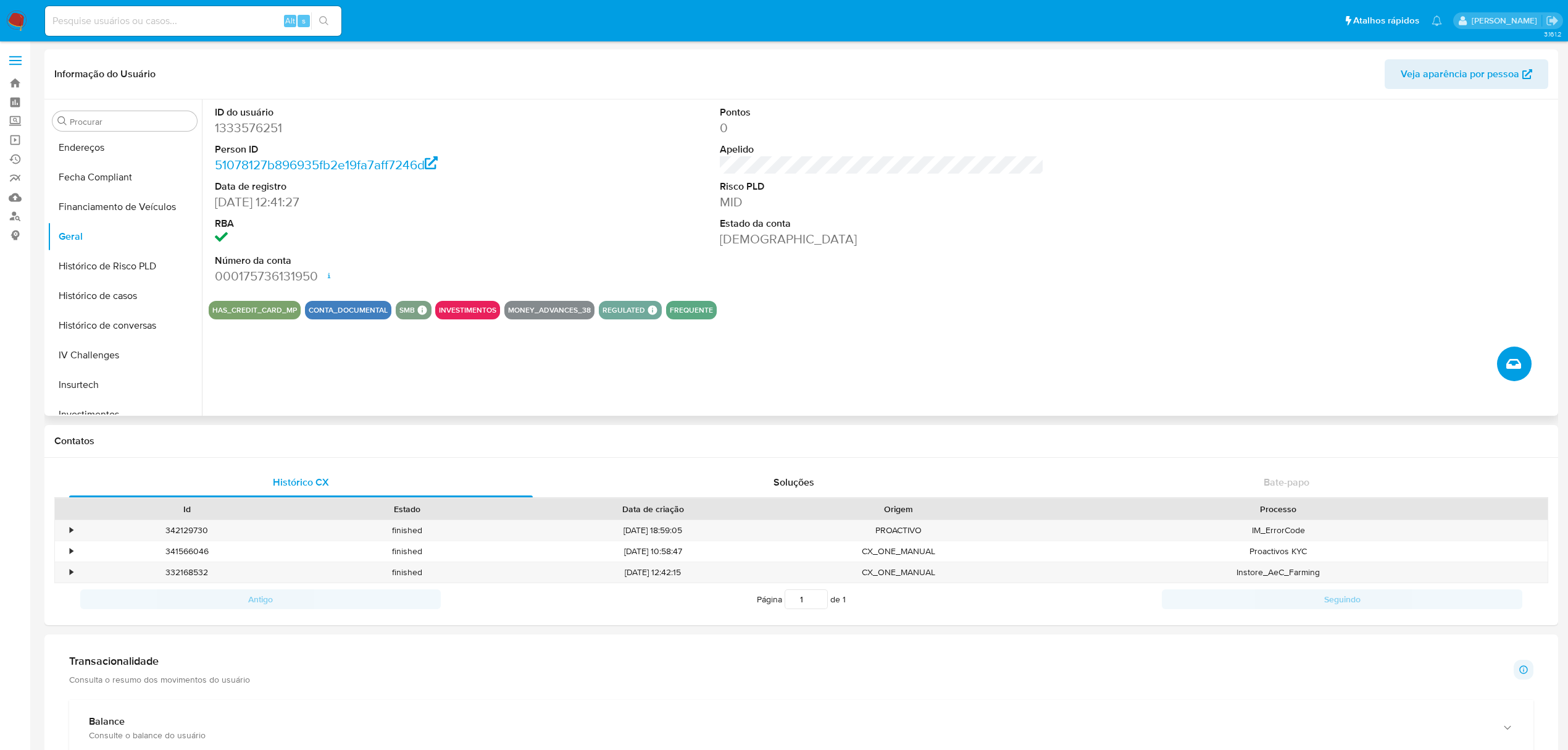
click at [1527, 353] on button "Criar caso manual" at bounding box center [1514, 364] width 35 height 35
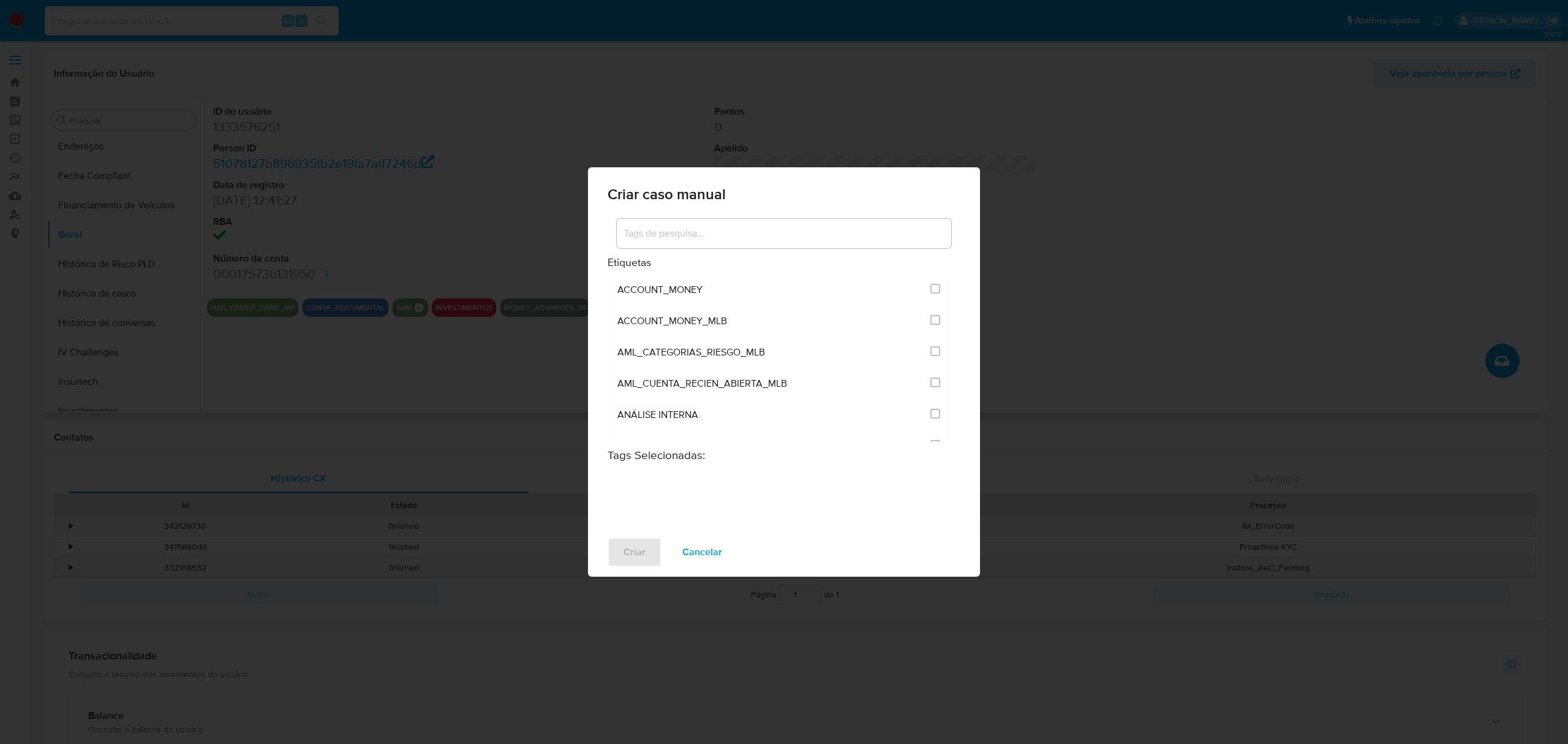
click at [762, 241] on div at bounding box center [784, 233] width 334 height 30
click at [749, 234] on input at bounding box center [784, 234] width 334 height 16
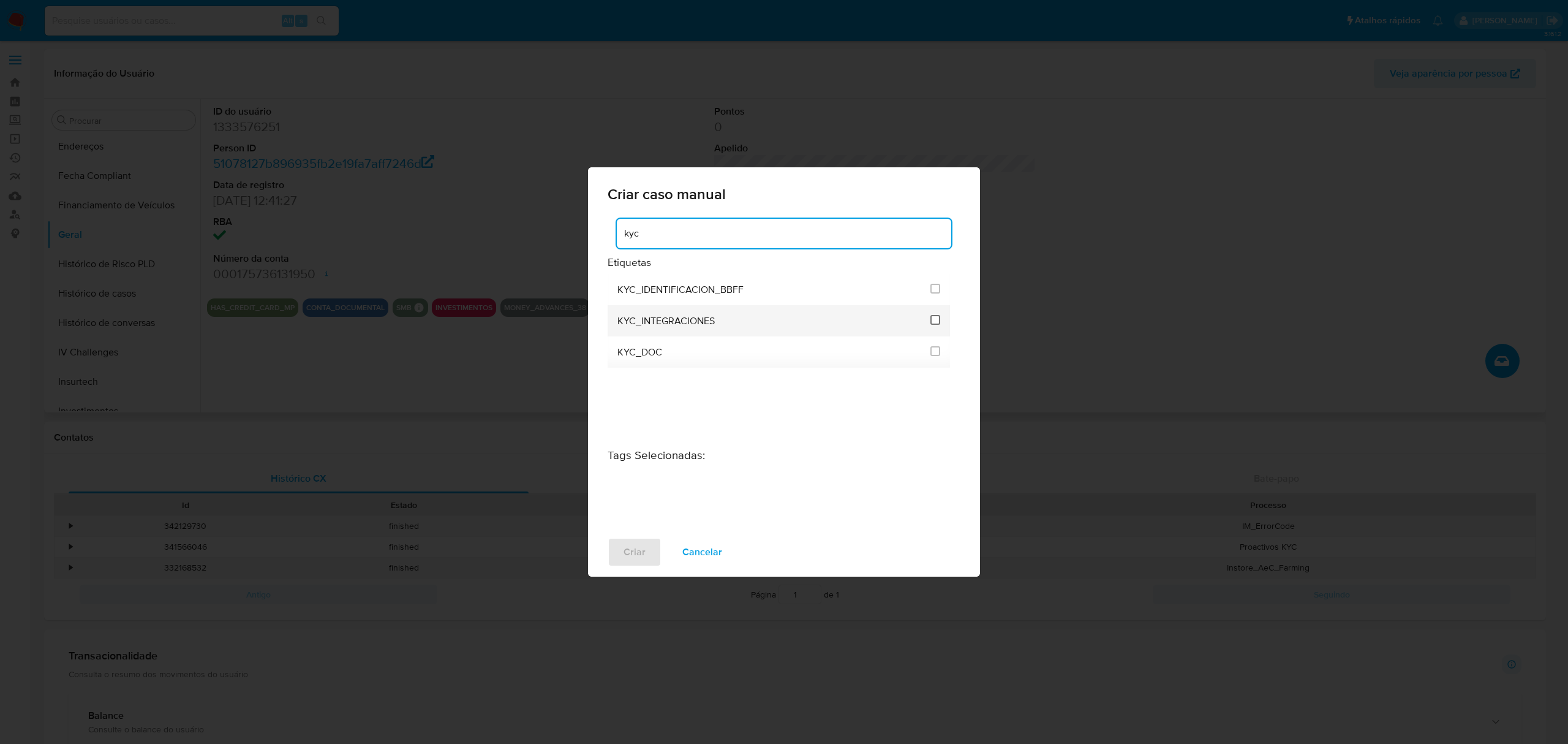
type input "kyc"
click at [933, 317] on input "2093" at bounding box center [934, 320] width 10 height 10
checkbox input "true"
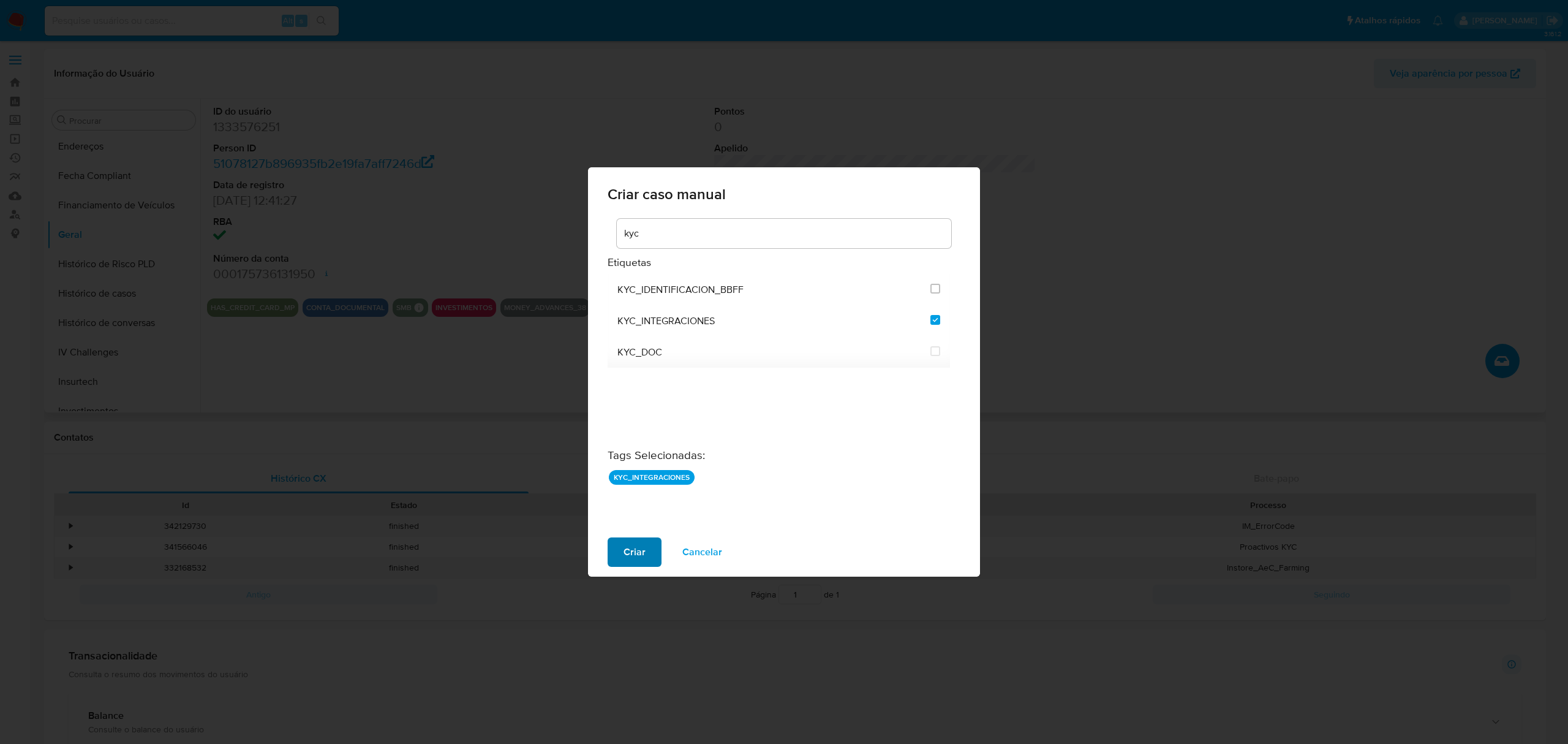
click at [650, 547] on button "Criar" at bounding box center [635, 552] width 54 height 30
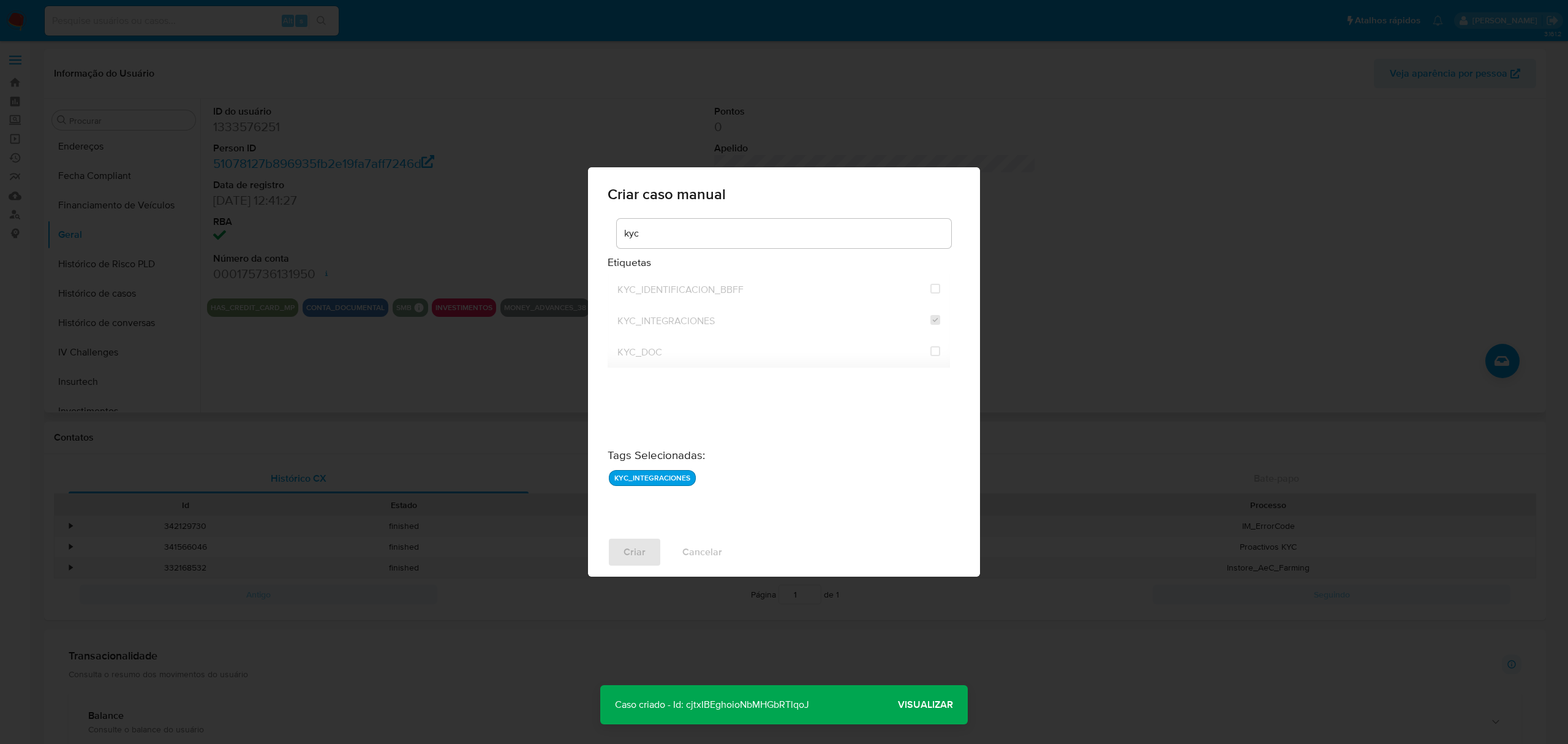
click at [914, 704] on span "Visualizar" at bounding box center [925, 704] width 55 height 0
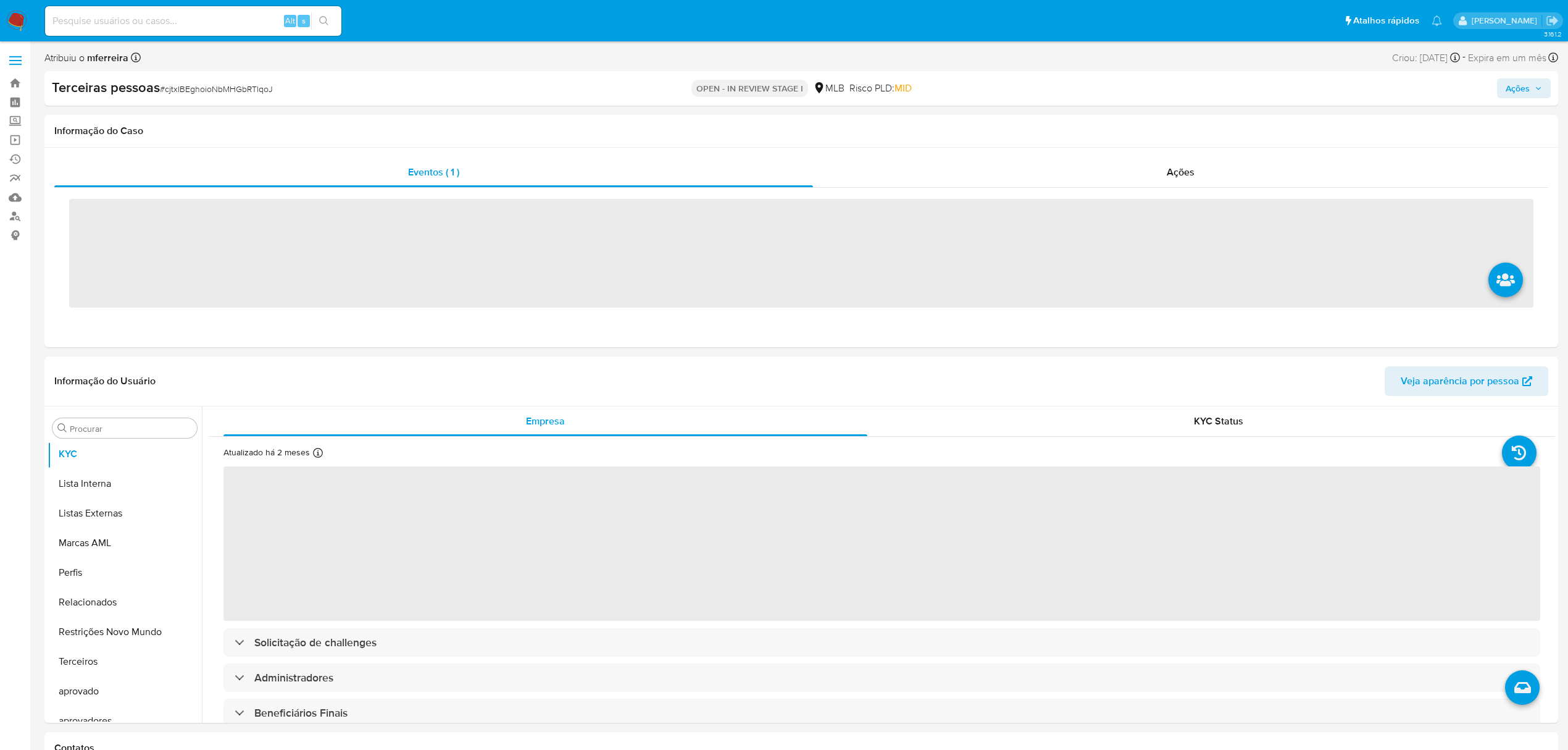
scroll to position [670, 0]
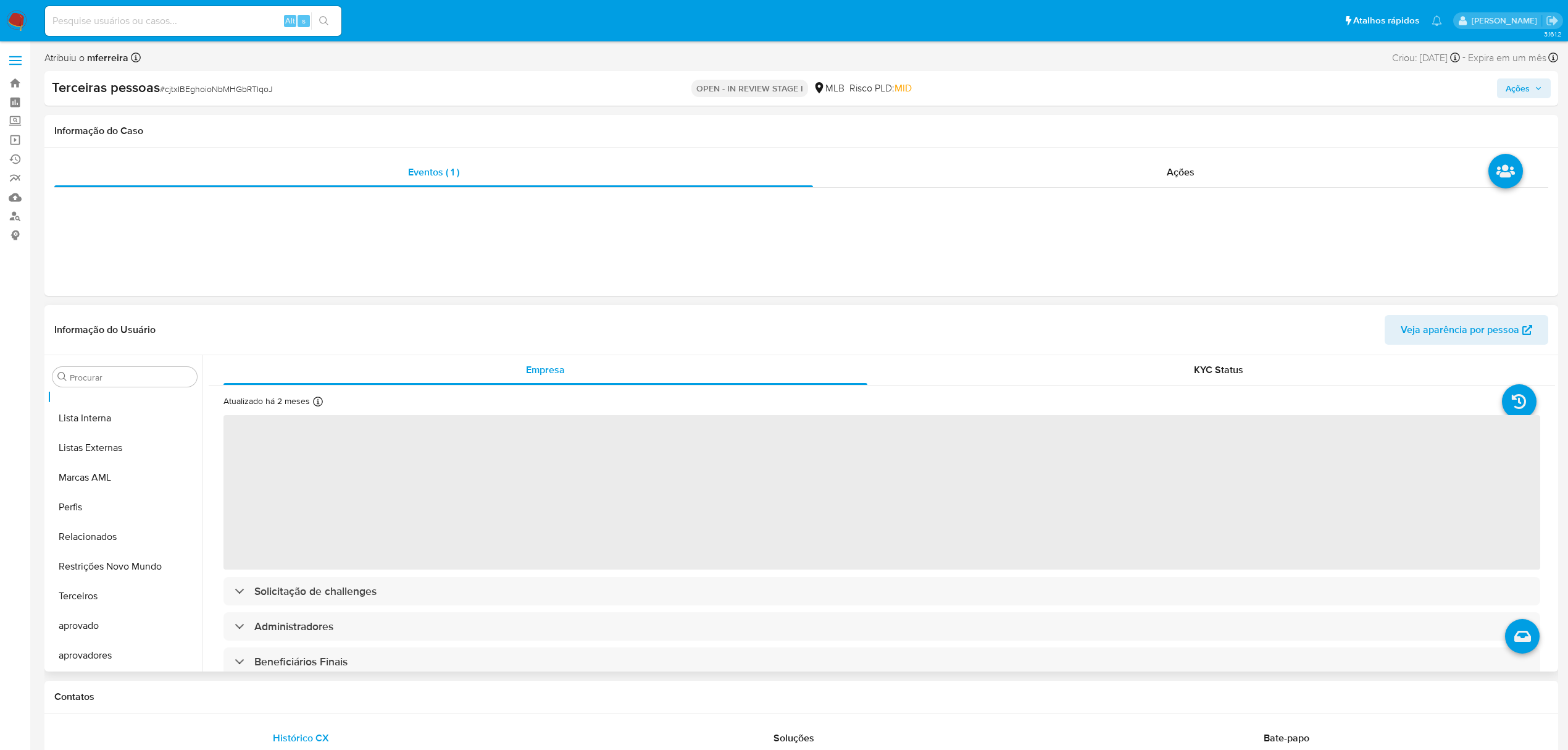
select select "10"
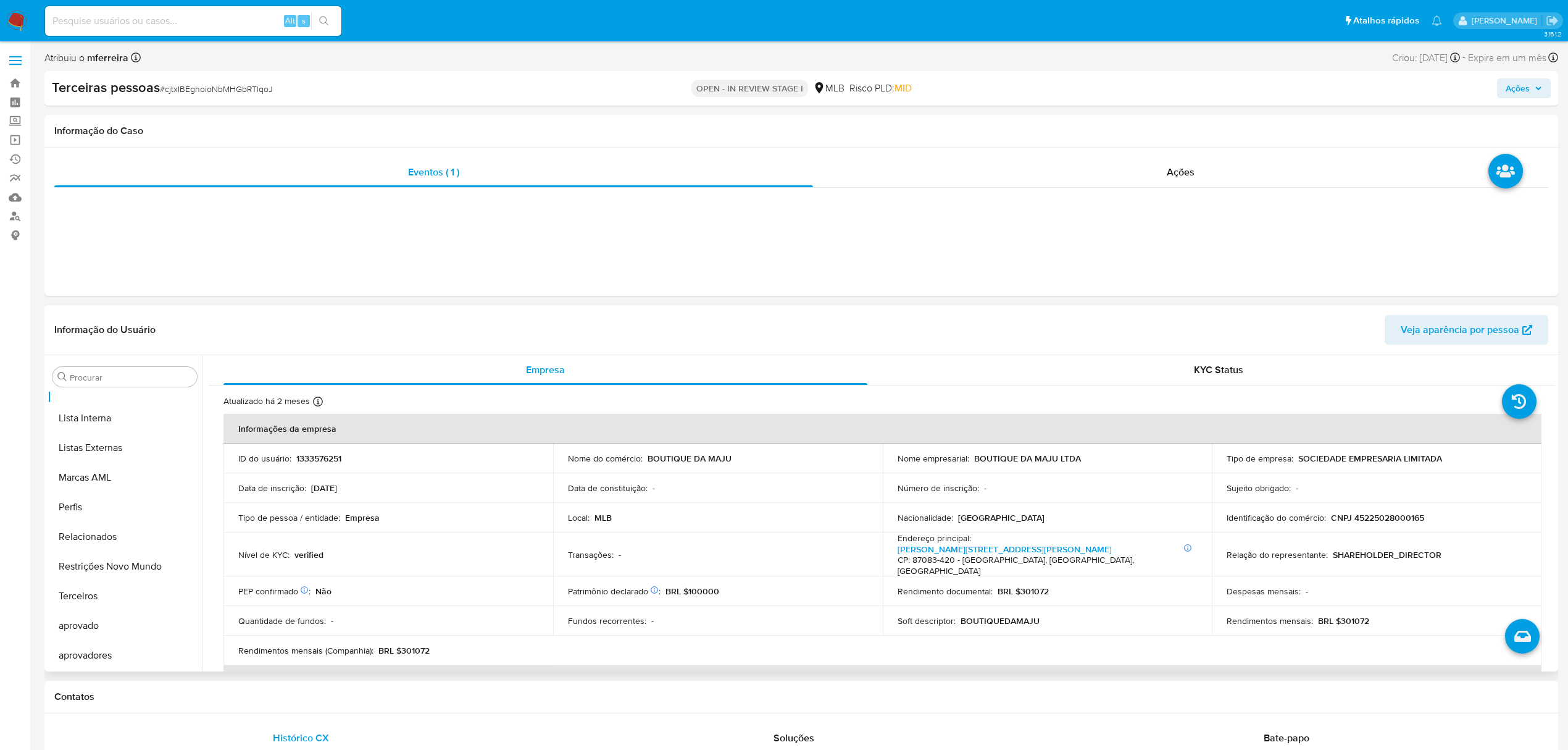
click at [773, 576] on td "Patrimônio declarado Conformado por Investimentos financeiros Não Bens imóveis …" at bounding box center [718, 591] width 329 height 30
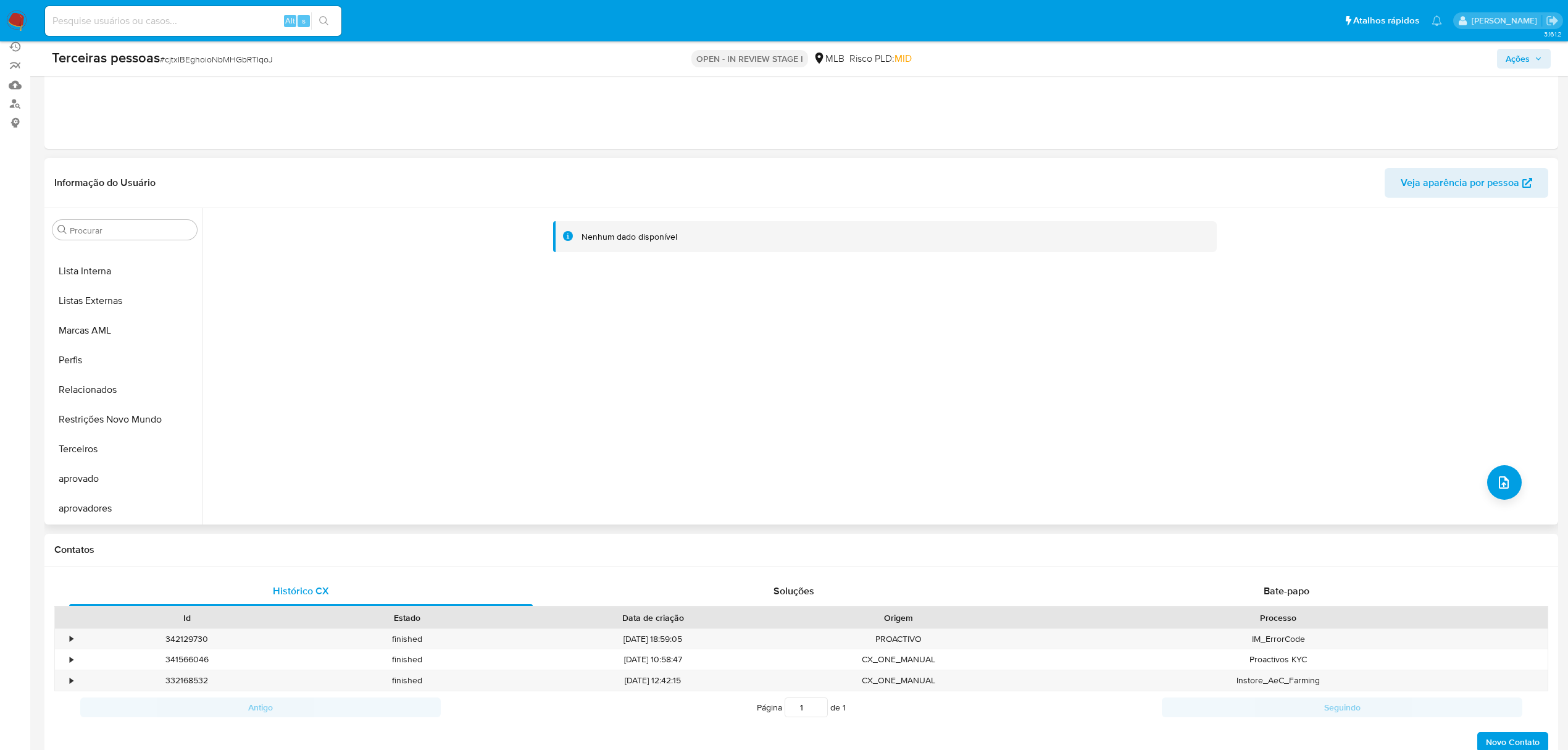
click at [1451, 463] on div "Nenhum dado disponível" at bounding box center [878, 366] width 1353 height 316
click at [1489, 481] on button "upload-file" at bounding box center [1504, 482] width 35 height 35
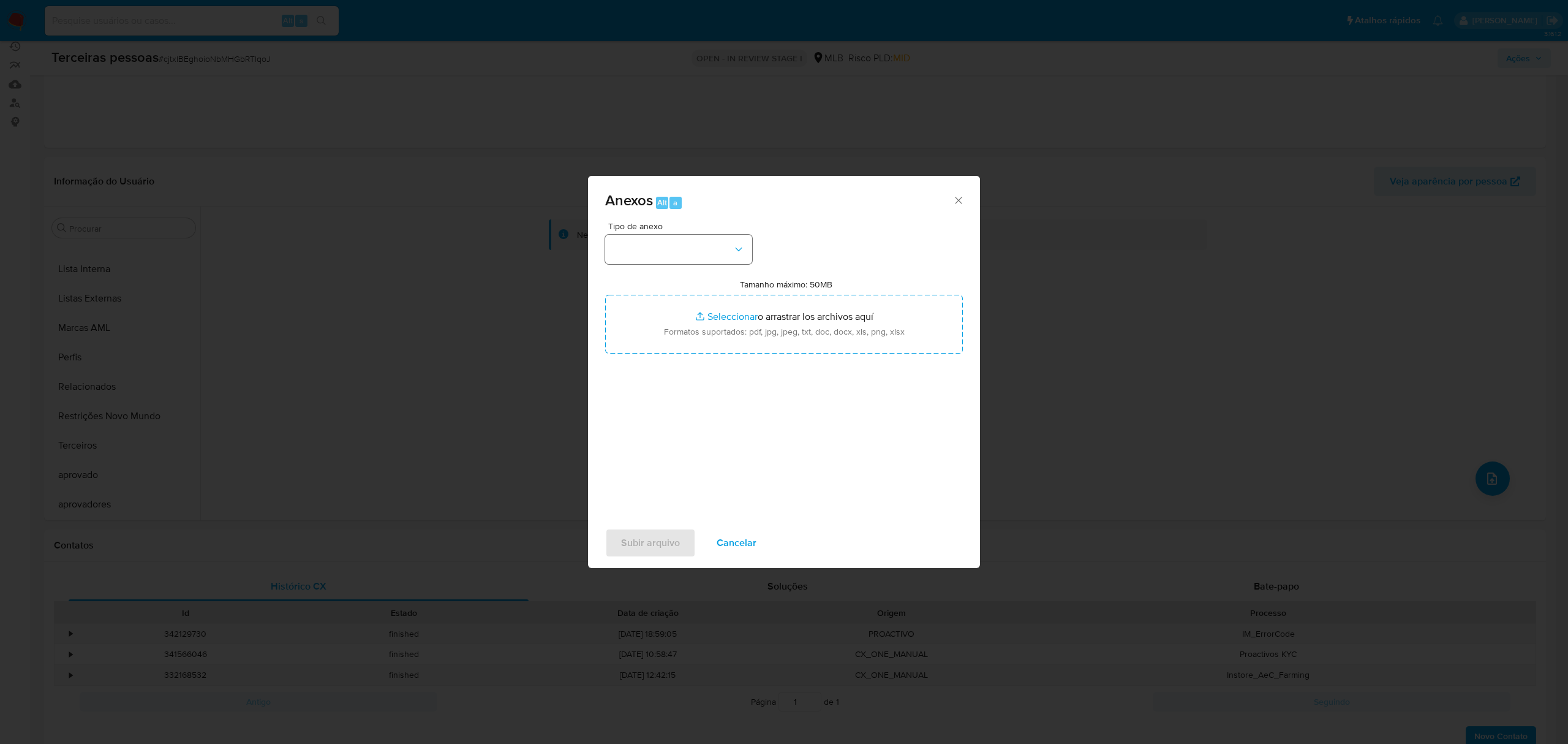
drag, startPoint x: 663, startPoint y: 230, endPoint x: 675, endPoint y: 250, distance: 23.3
click at [666, 231] on div "Tipo de anexo" at bounding box center [678, 243] width 147 height 42
click at [679, 258] on button "button" at bounding box center [678, 249] width 147 height 30
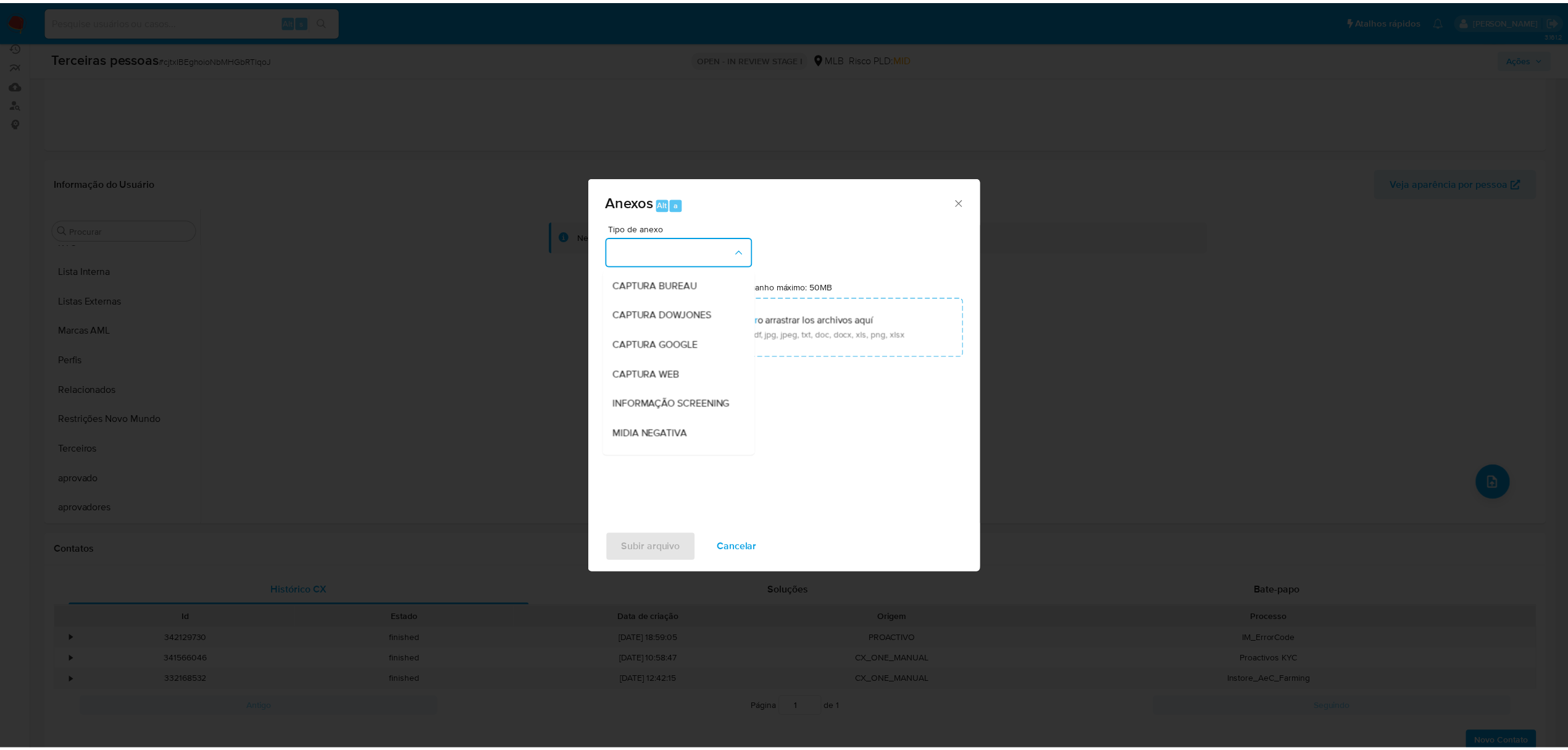
scroll to position [190, 0]
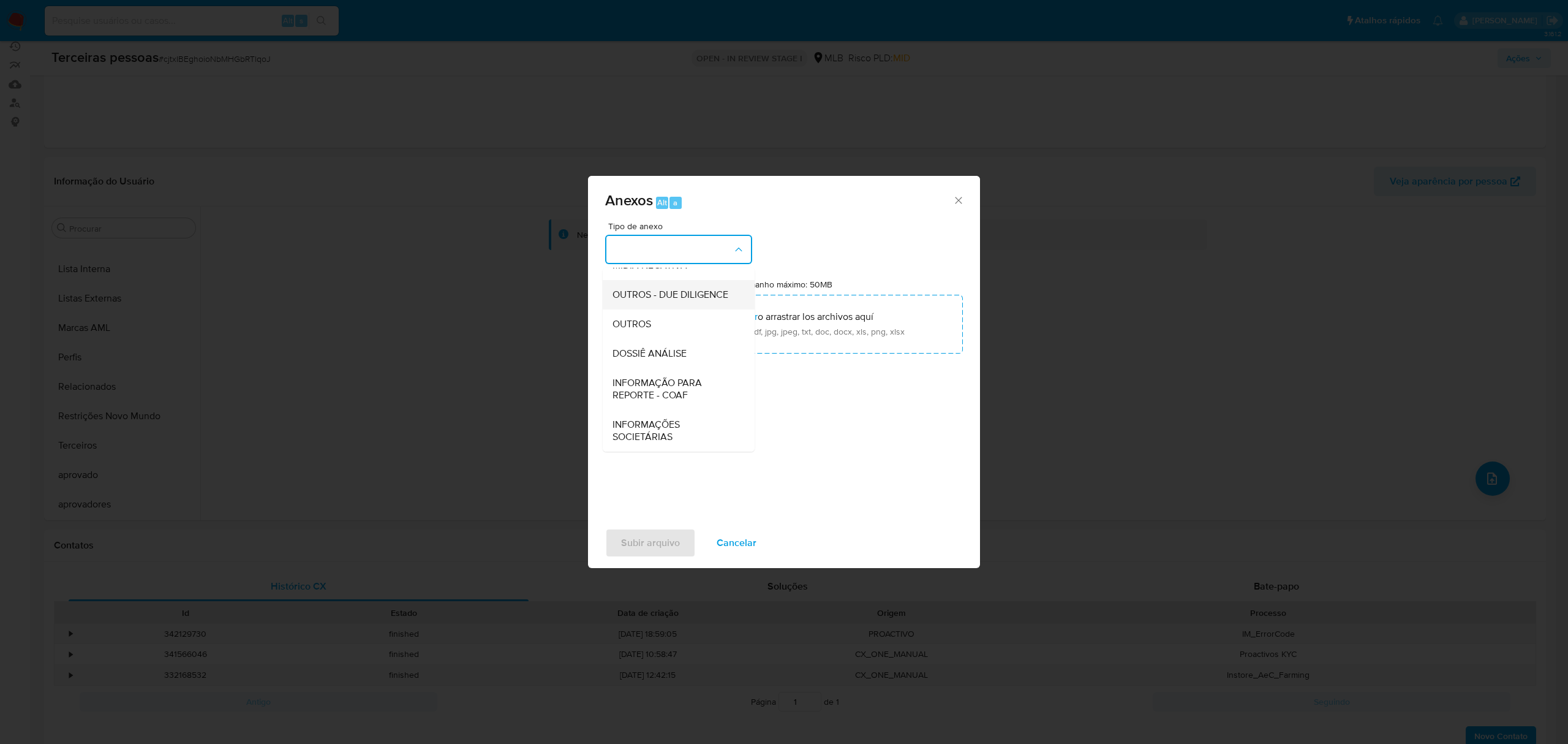
click at [663, 291] on span "OUTROS - DUE DILIGENCE" at bounding box center [670, 295] width 116 height 13
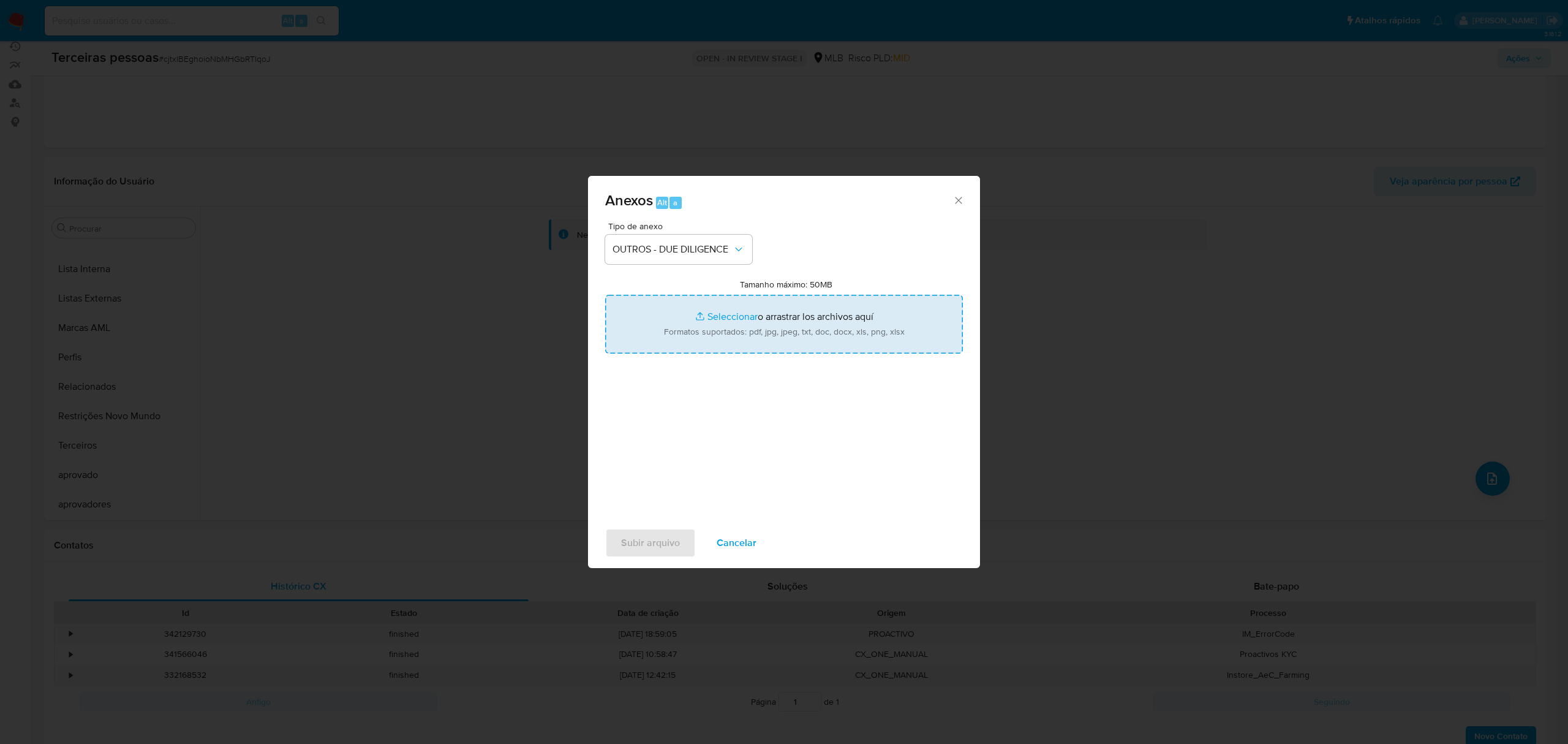
click at [733, 339] on input "Tamanho máximo: 50MB Seleccionar archivos" at bounding box center [784, 323] width 357 height 59
type input "C:\fakepath\s-DENIZE FERREIRA ROCHA.pdf"
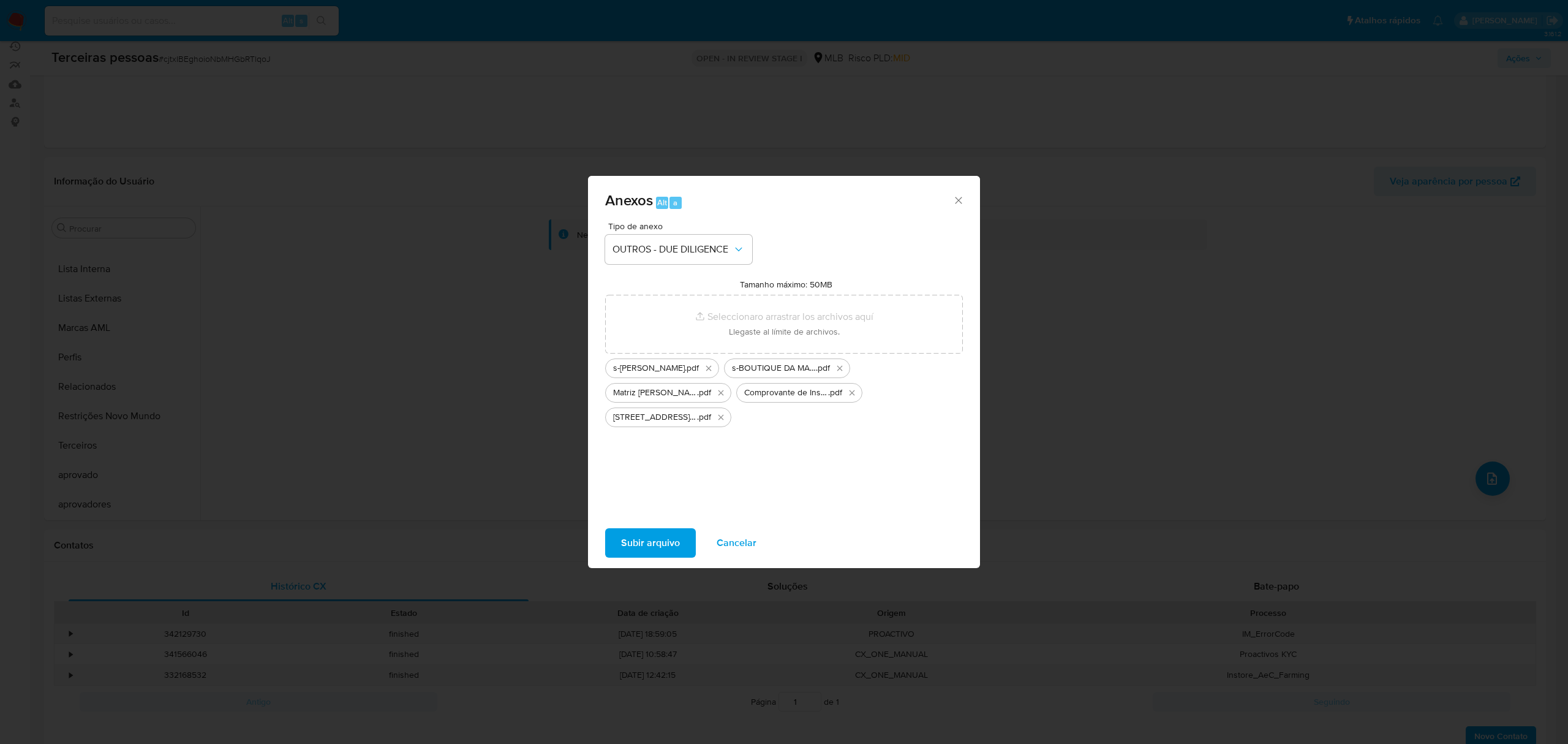
click at [652, 539] on span "Subir arquivo" at bounding box center [650, 543] width 59 height 27
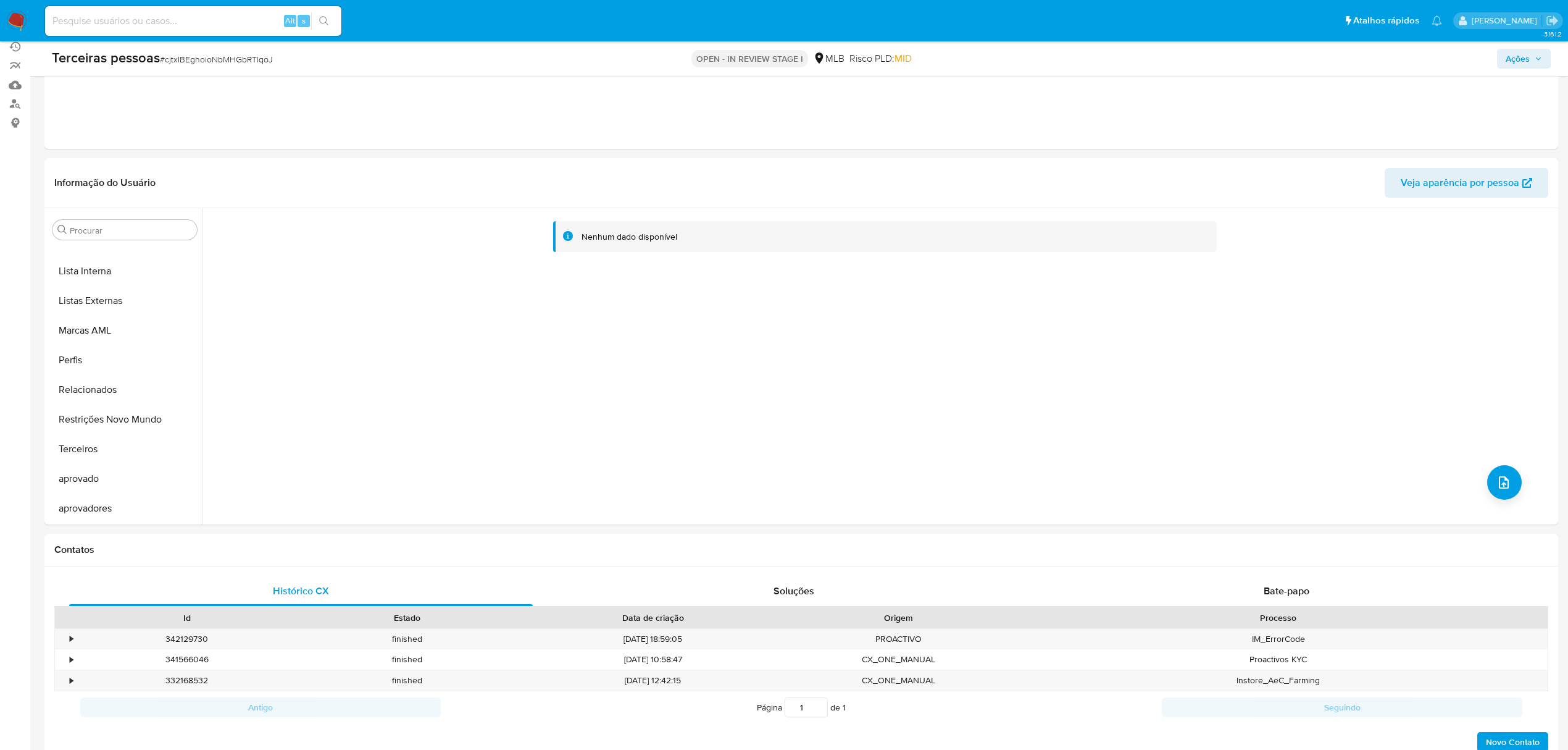
click at [1534, 56] on span "Ações" at bounding box center [1524, 58] width 36 height 17
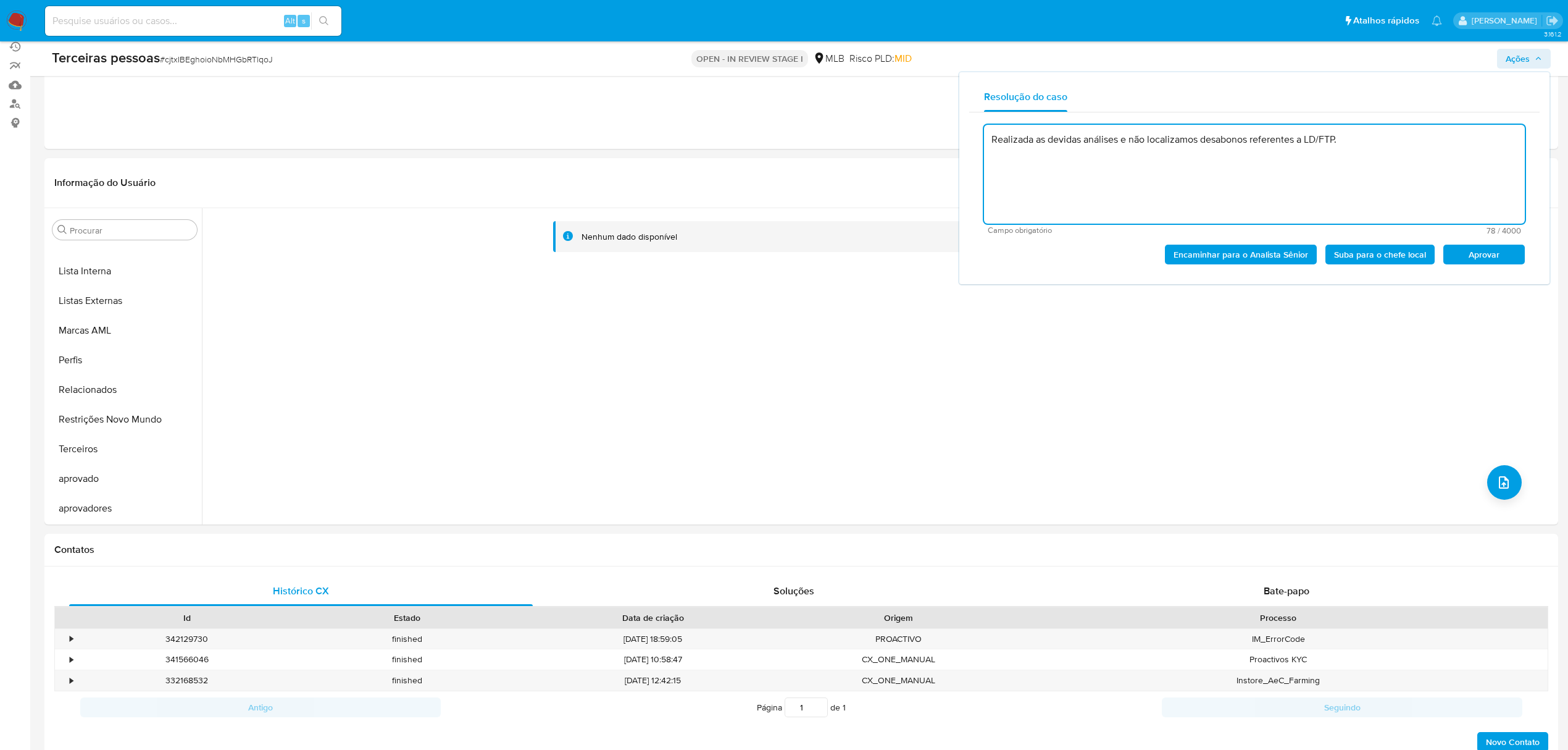
click at [1497, 255] on span "Aprovar" at bounding box center [1484, 254] width 65 height 17
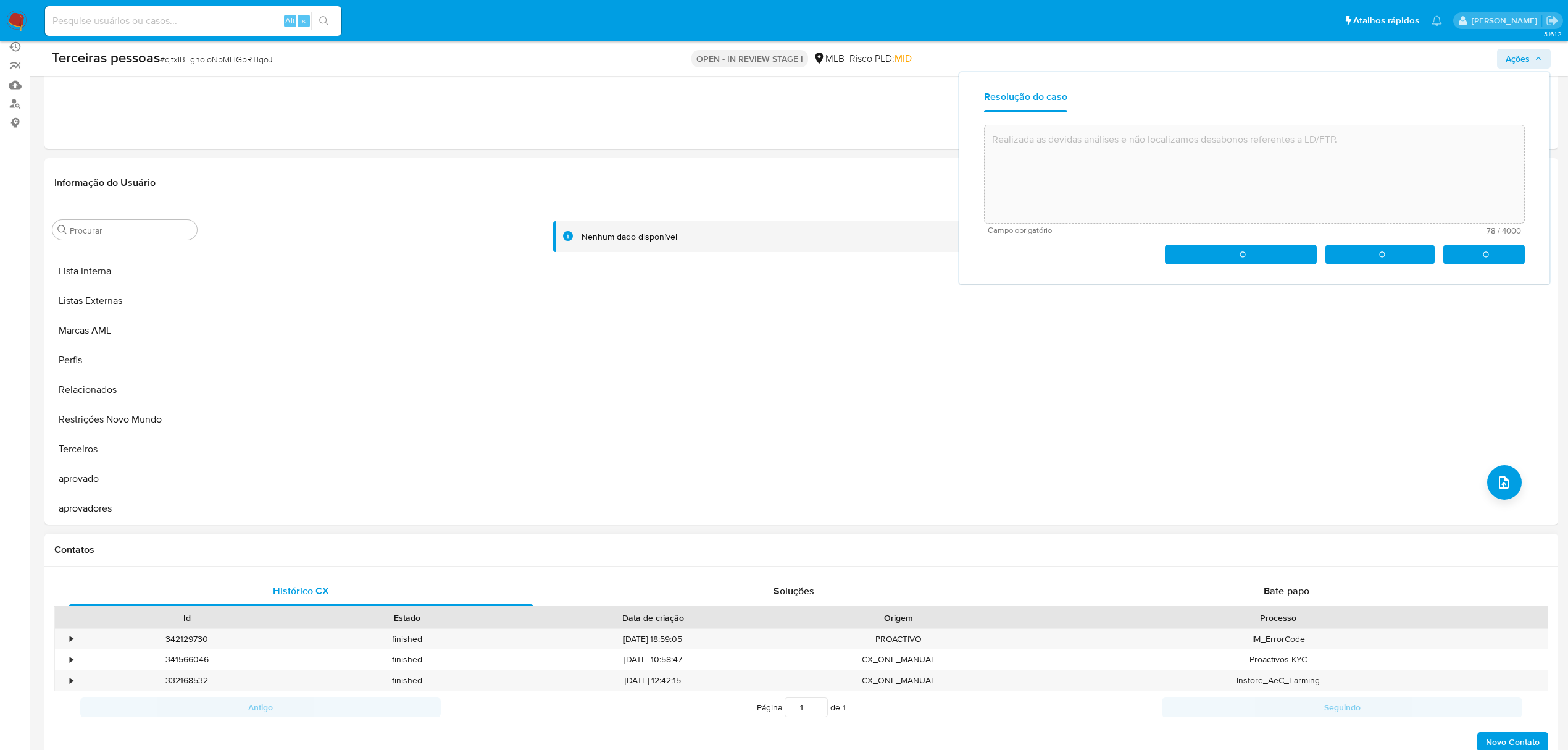
type textarea "Realizada as devidas análises e não localizamos desabonos referentes a LD/FTP."
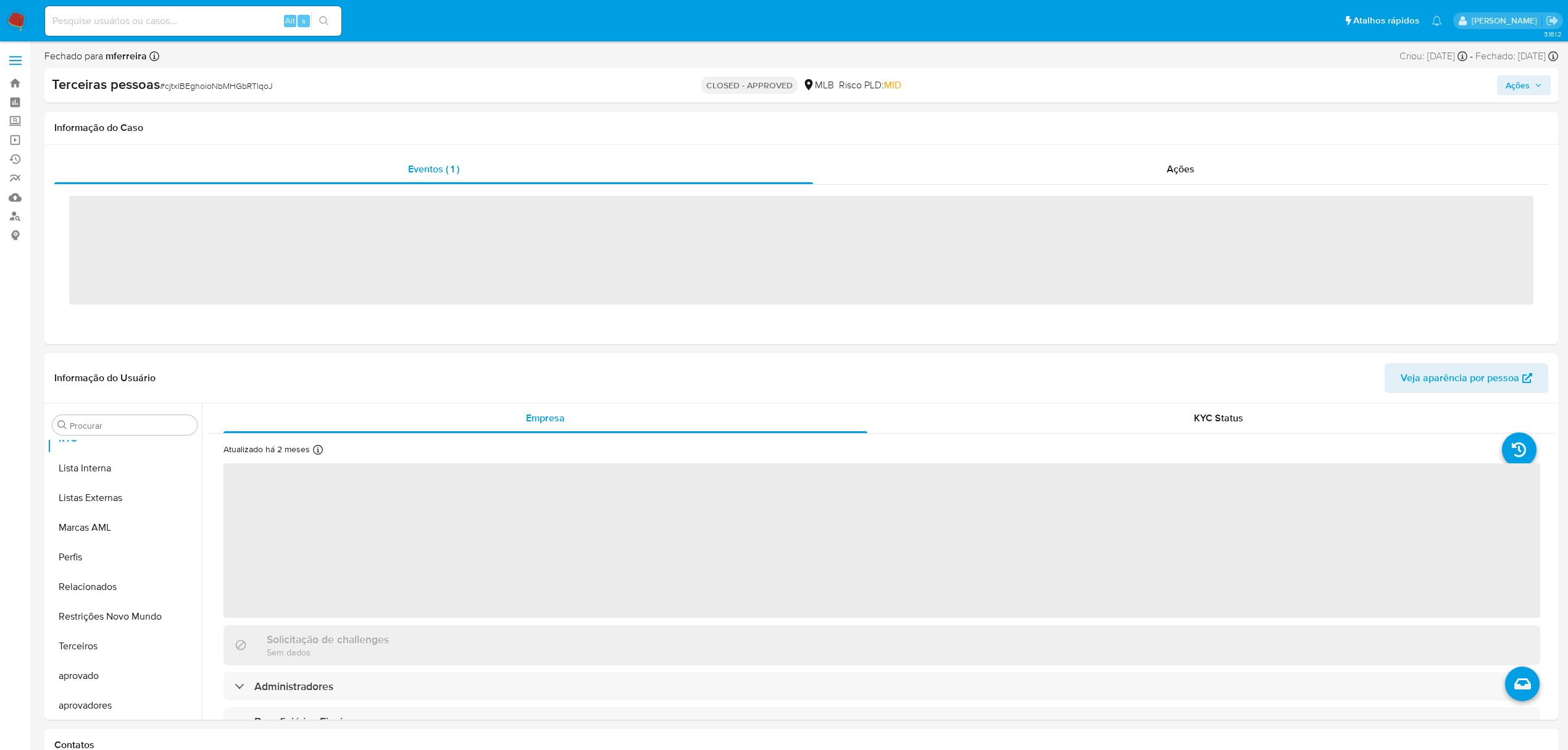
scroll to position [670, 0]
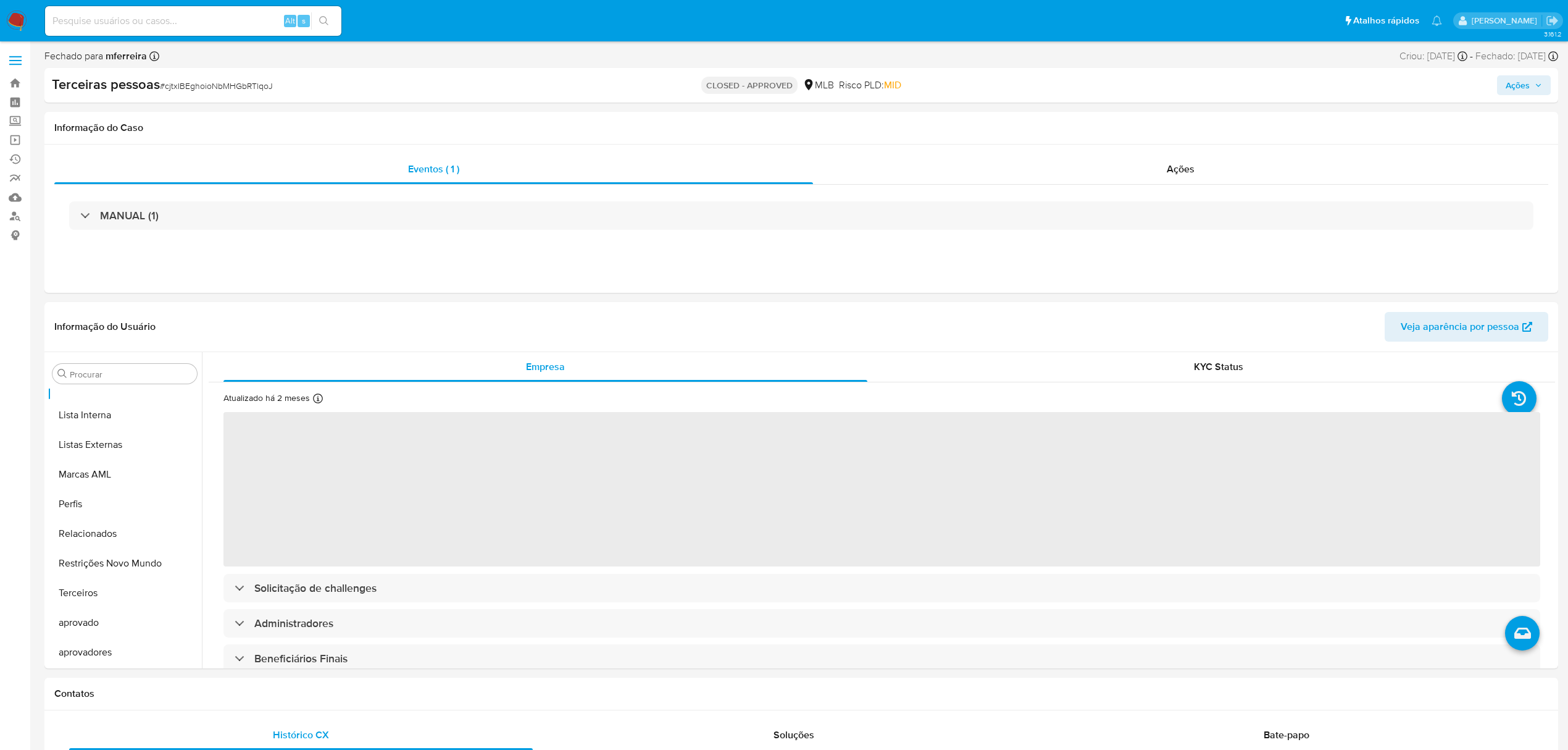
select select "10"
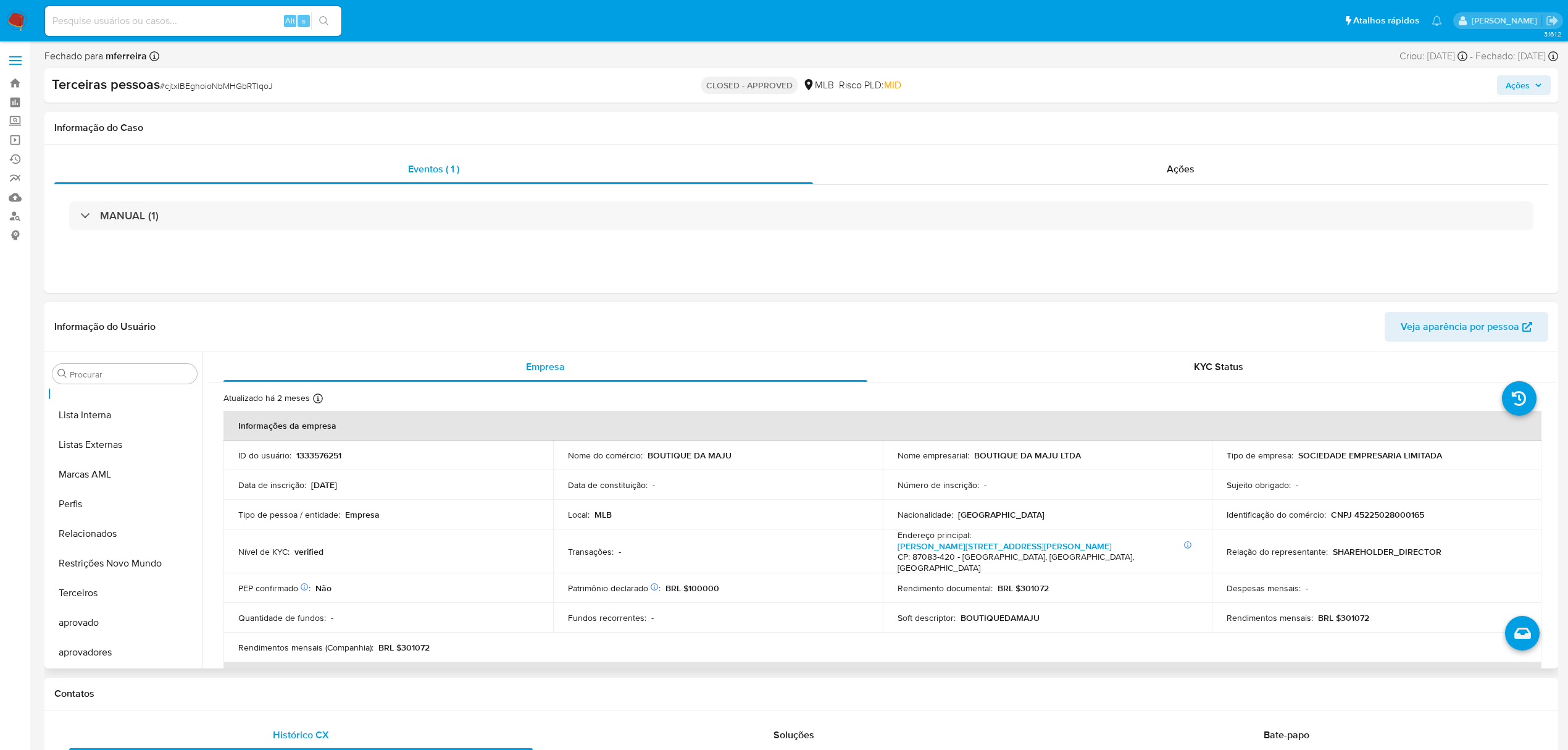
click at [1399, 516] on p "CNPJ 45225028000165" at bounding box center [1378, 514] width 93 height 11
copy p "45225028000165"
click at [1055, 478] on td "Número de inscrição : -" at bounding box center [1047, 484] width 329 height 30
click at [257, 20] on input at bounding box center [194, 21] width 297 height 16
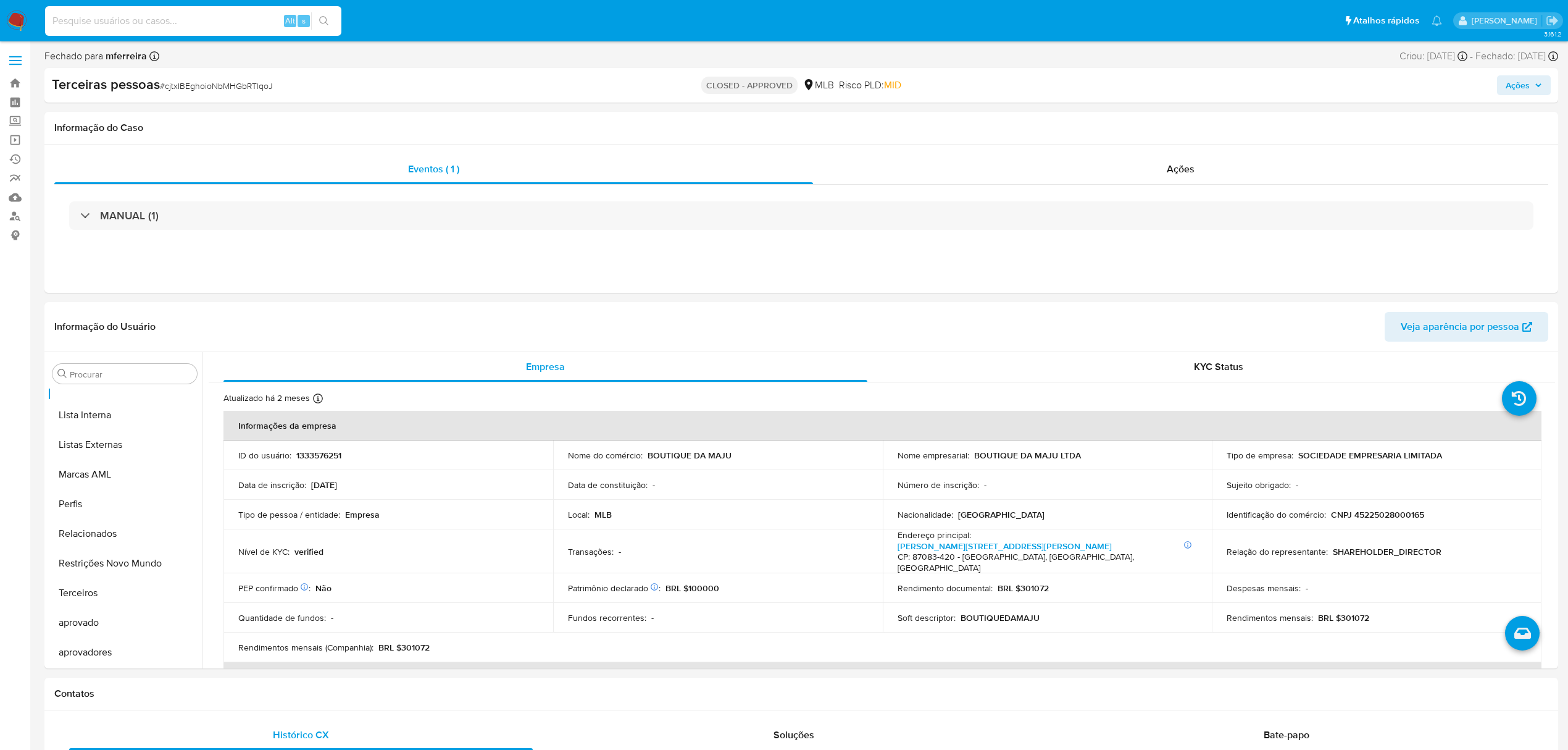
paste input "2254296919"
type input "2254296919"
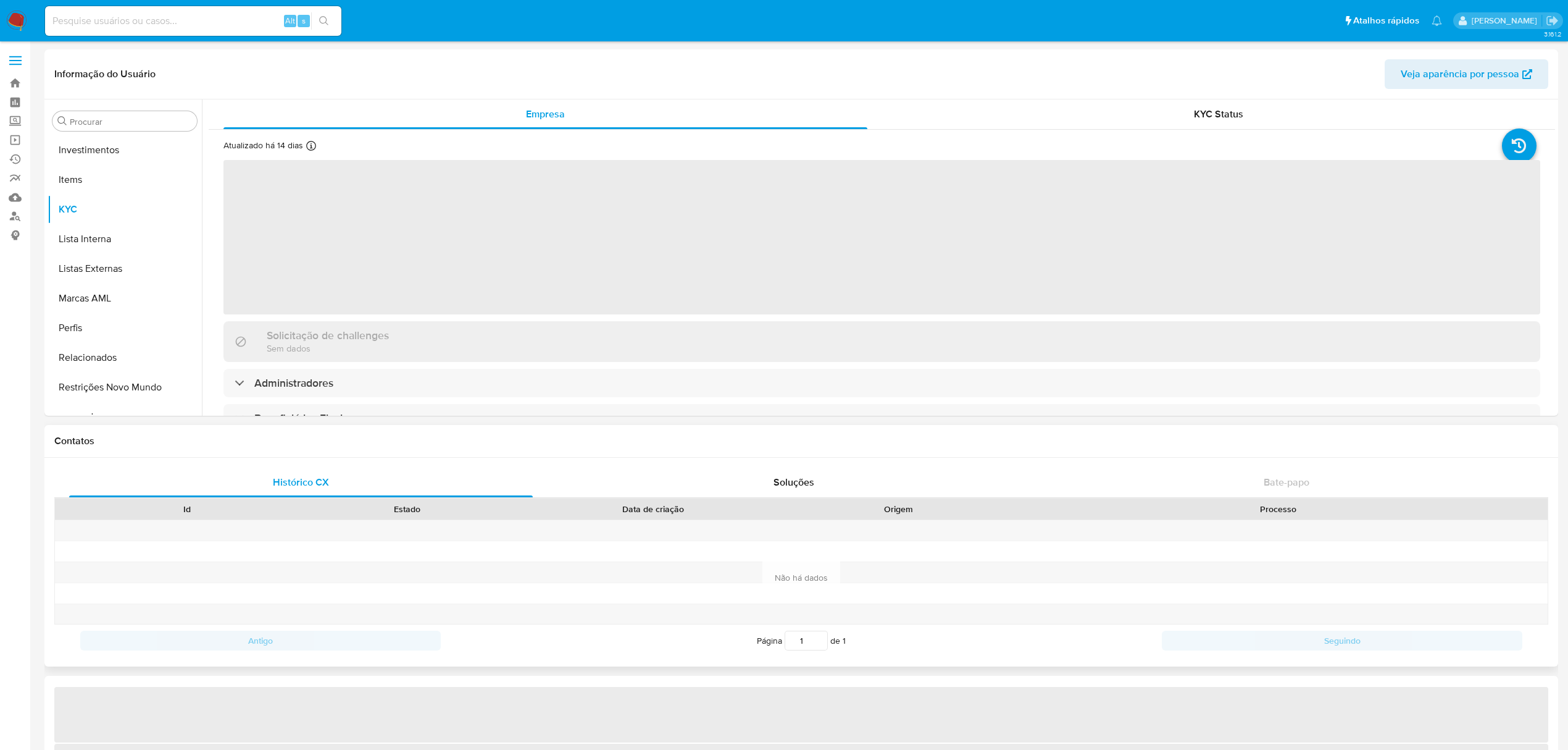
scroll to position [640, 0]
select select "10"
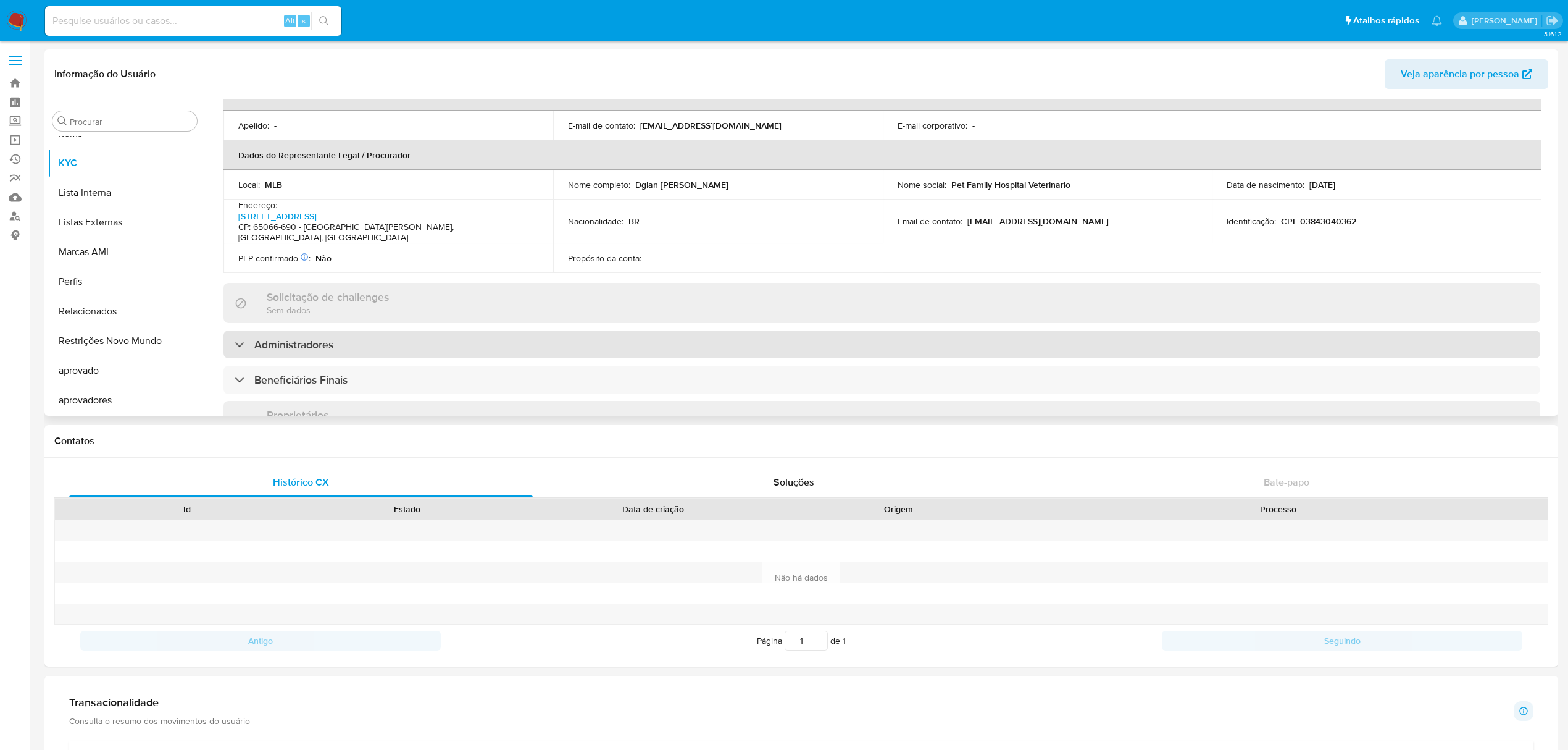
drag, startPoint x: 337, startPoint y: 350, endPoint x: 412, endPoint y: 312, distance: 84.1
click at [337, 373] on h3 "Beneficiários Finais" at bounding box center [300, 380] width 93 height 14
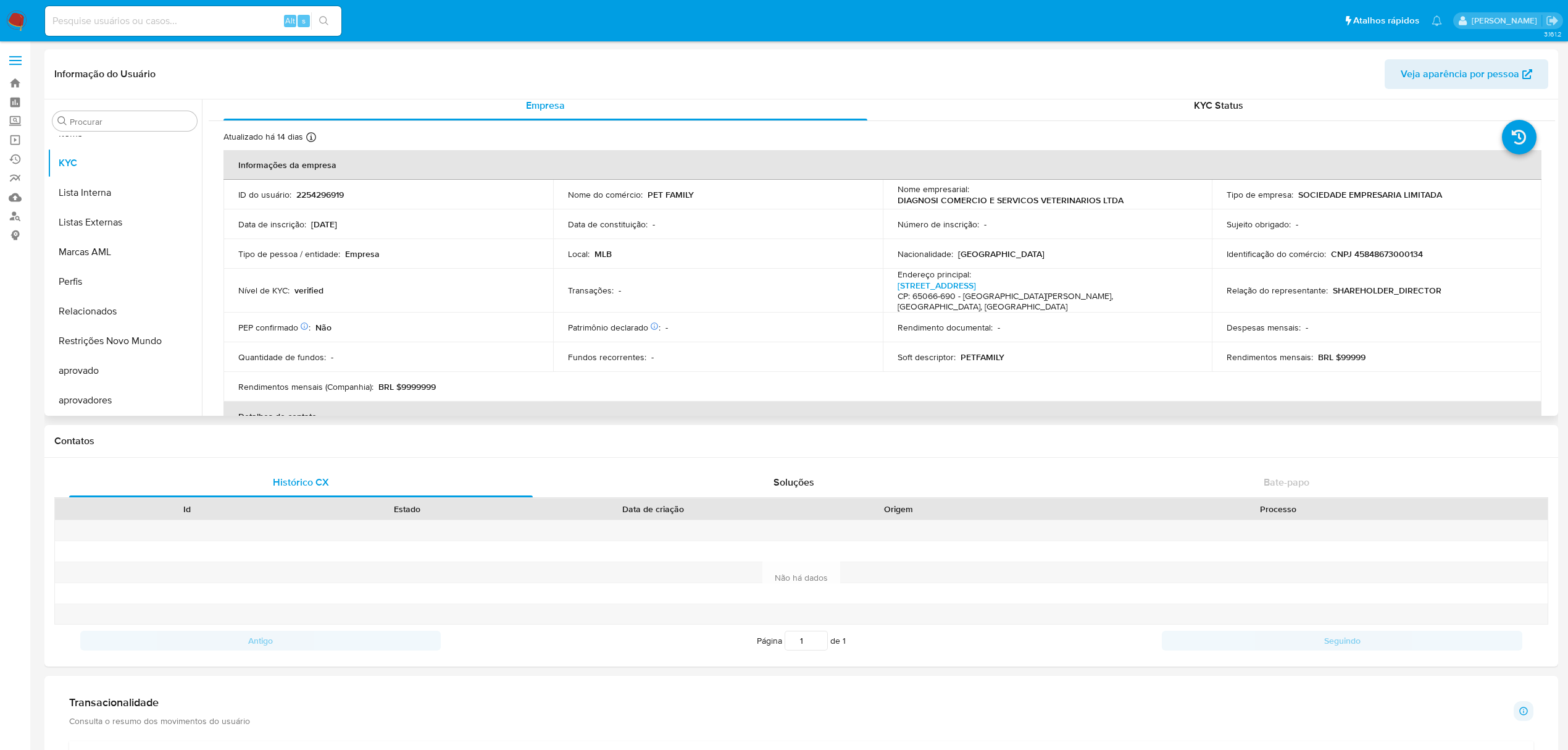
scroll to position [0, 0]
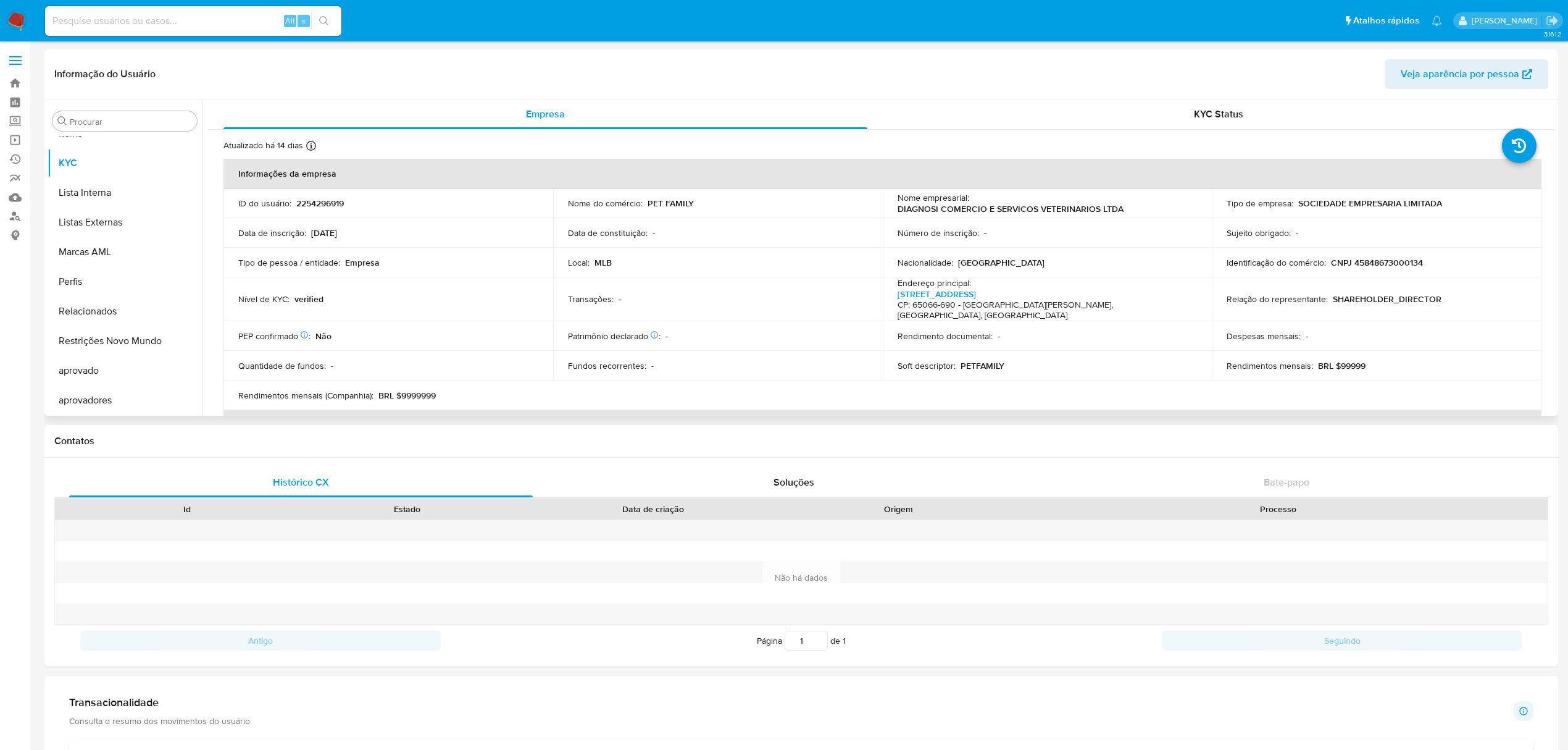
click at [1379, 267] on p "CNPJ 45848673000134" at bounding box center [1377, 262] width 92 height 11
copy p "45848673000134"
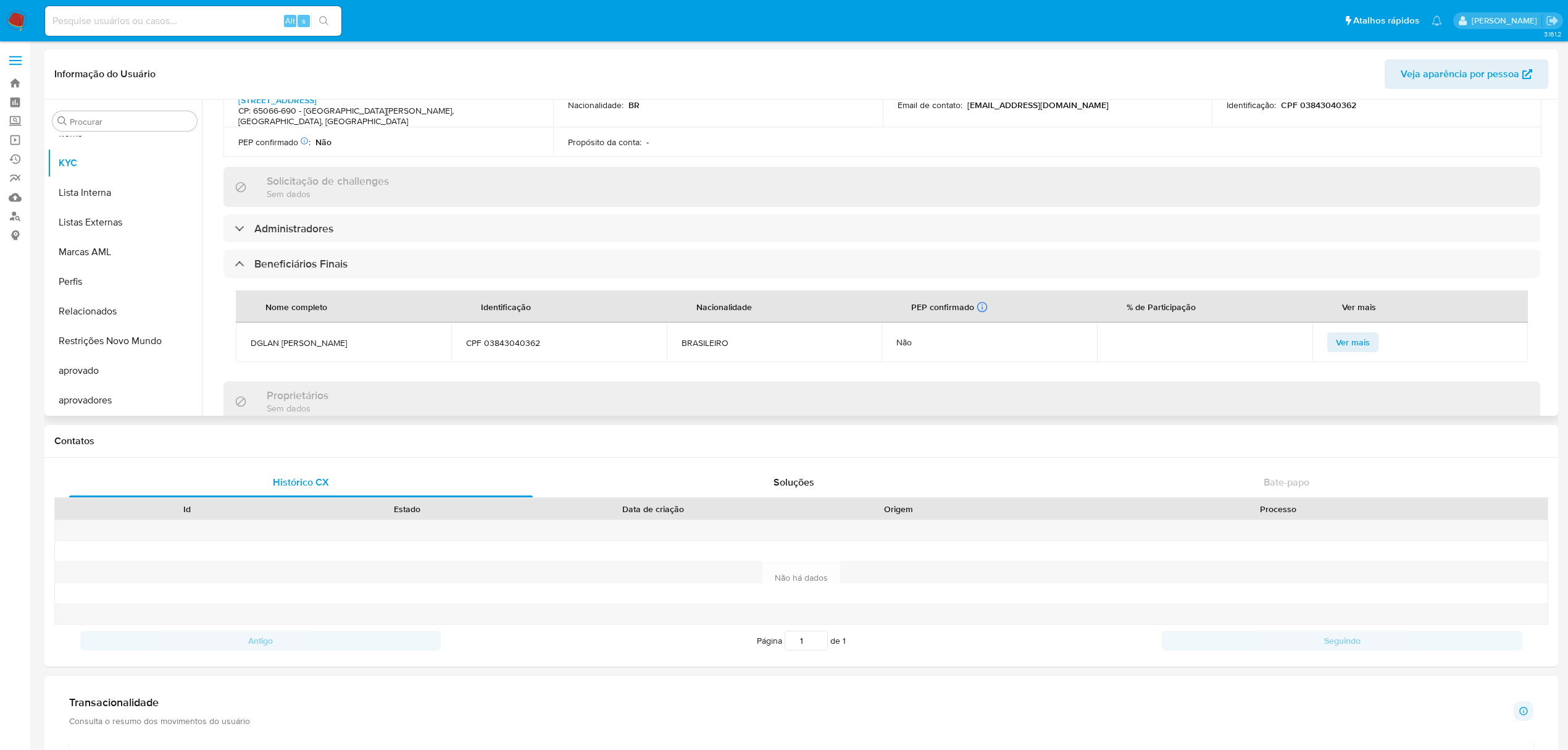
scroll to position [576, 0]
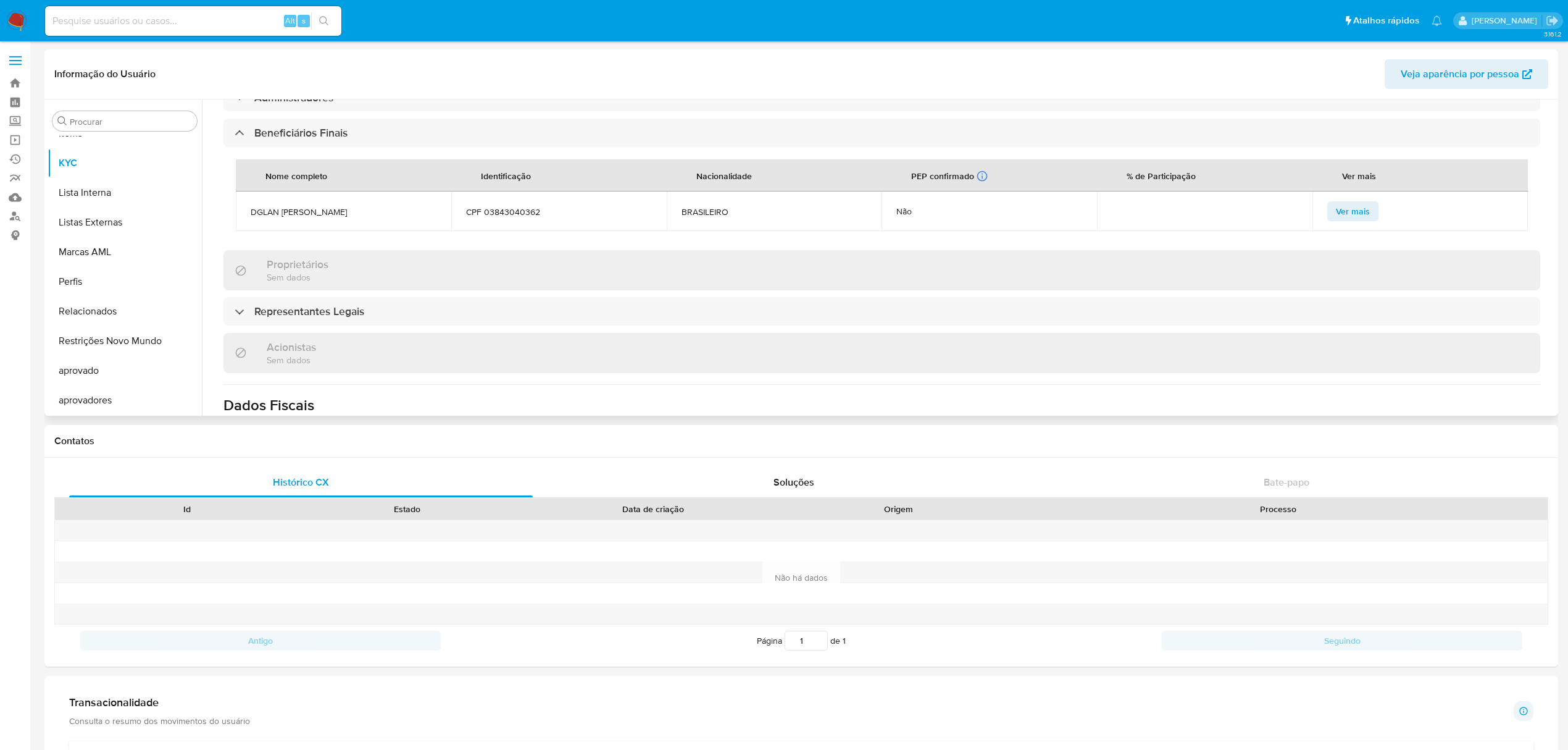
click at [321, 207] on span "DGLAN [PERSON_NAME]" at bounding box center [343, 212] width 186 height 11
copy span "DGLAN [PERSON_NAME]"
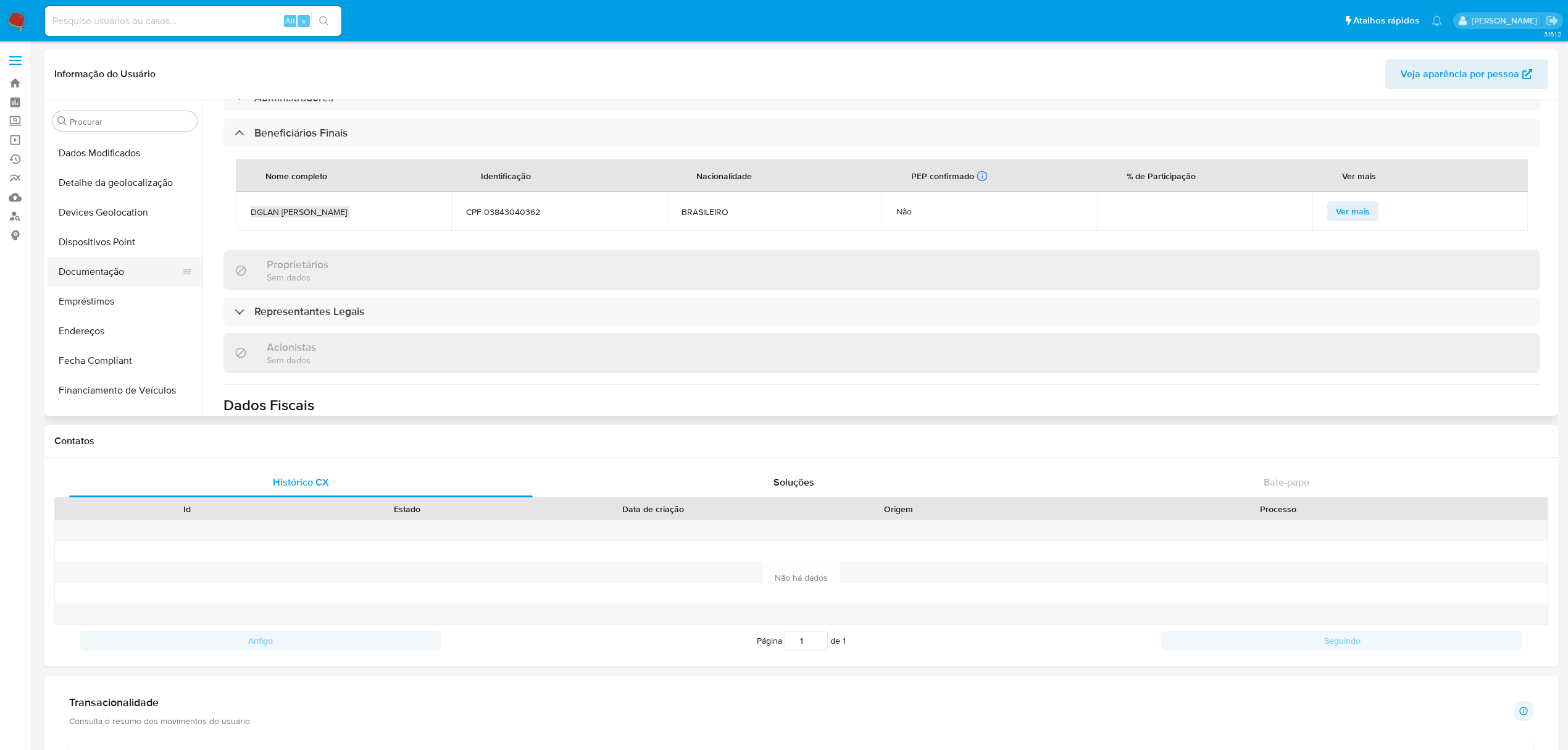
click at [115, 270] on button "Documentação" at bounding box center [119, 271] width 145 height 30
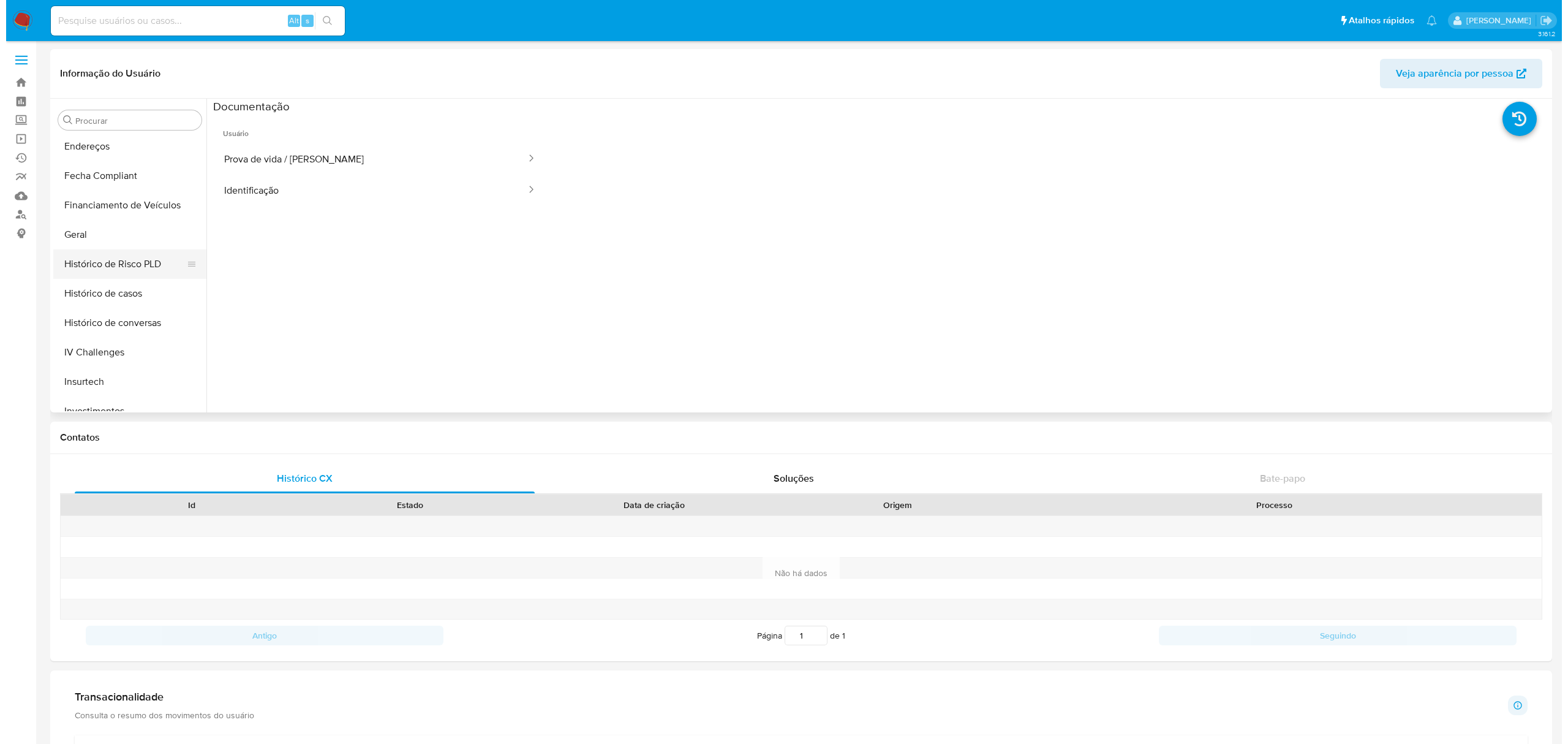
scroll to position [163, 0]
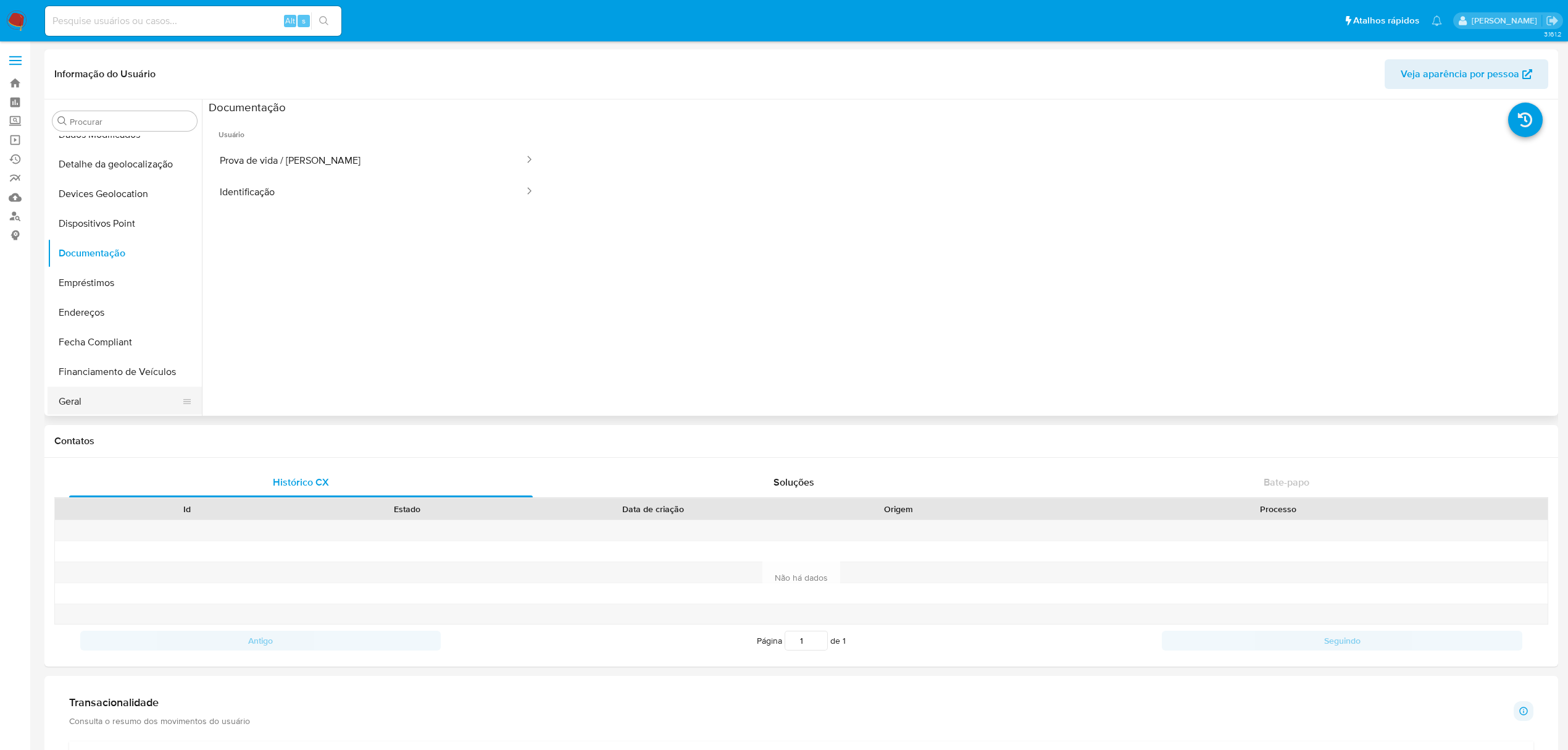
click at [142, 393] on button "Geral" at bounding box center [119, 401] width 145 height 30
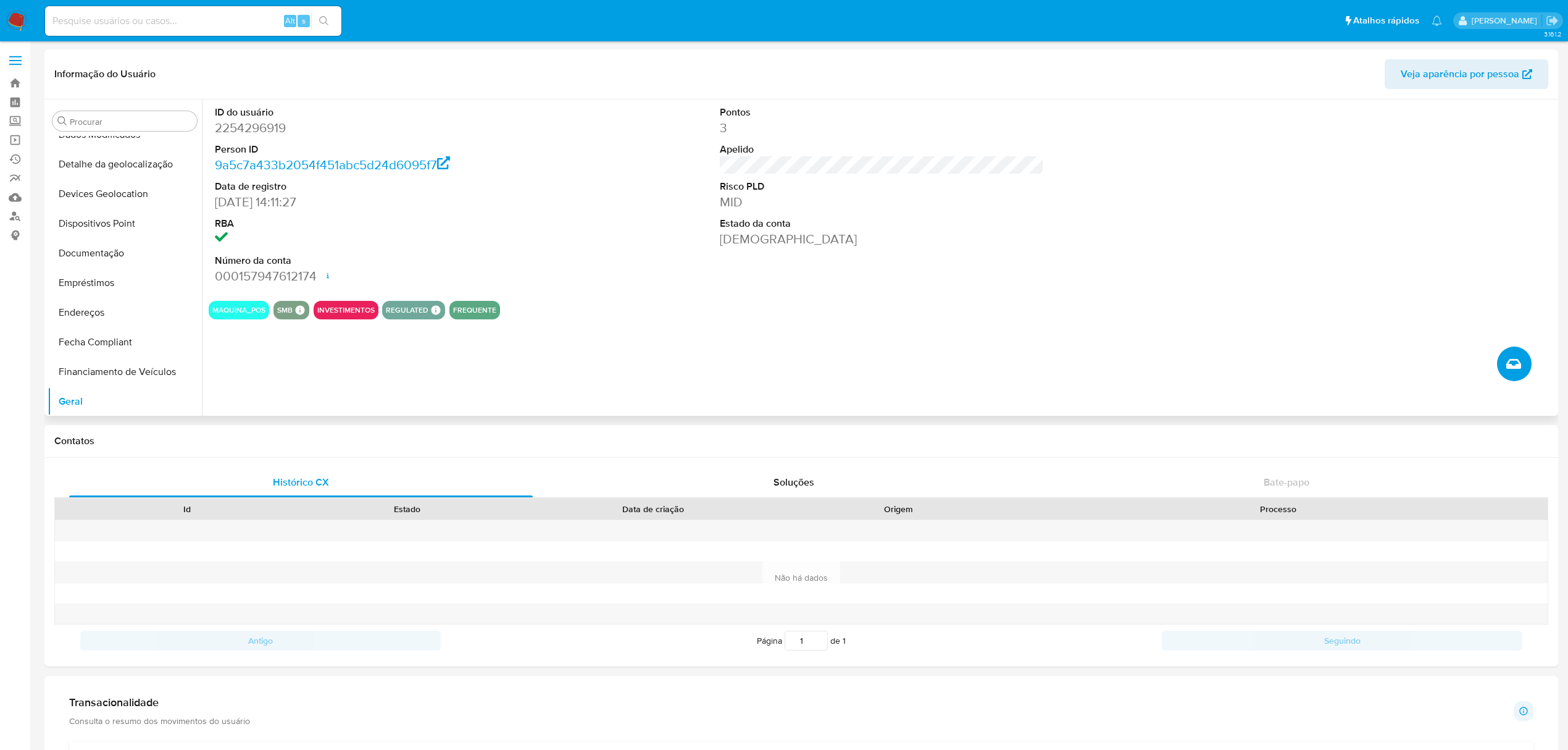
click at [1516, 369] on icon "Criar caso manual" at bounding box center [1513, 363] width 15 height 10
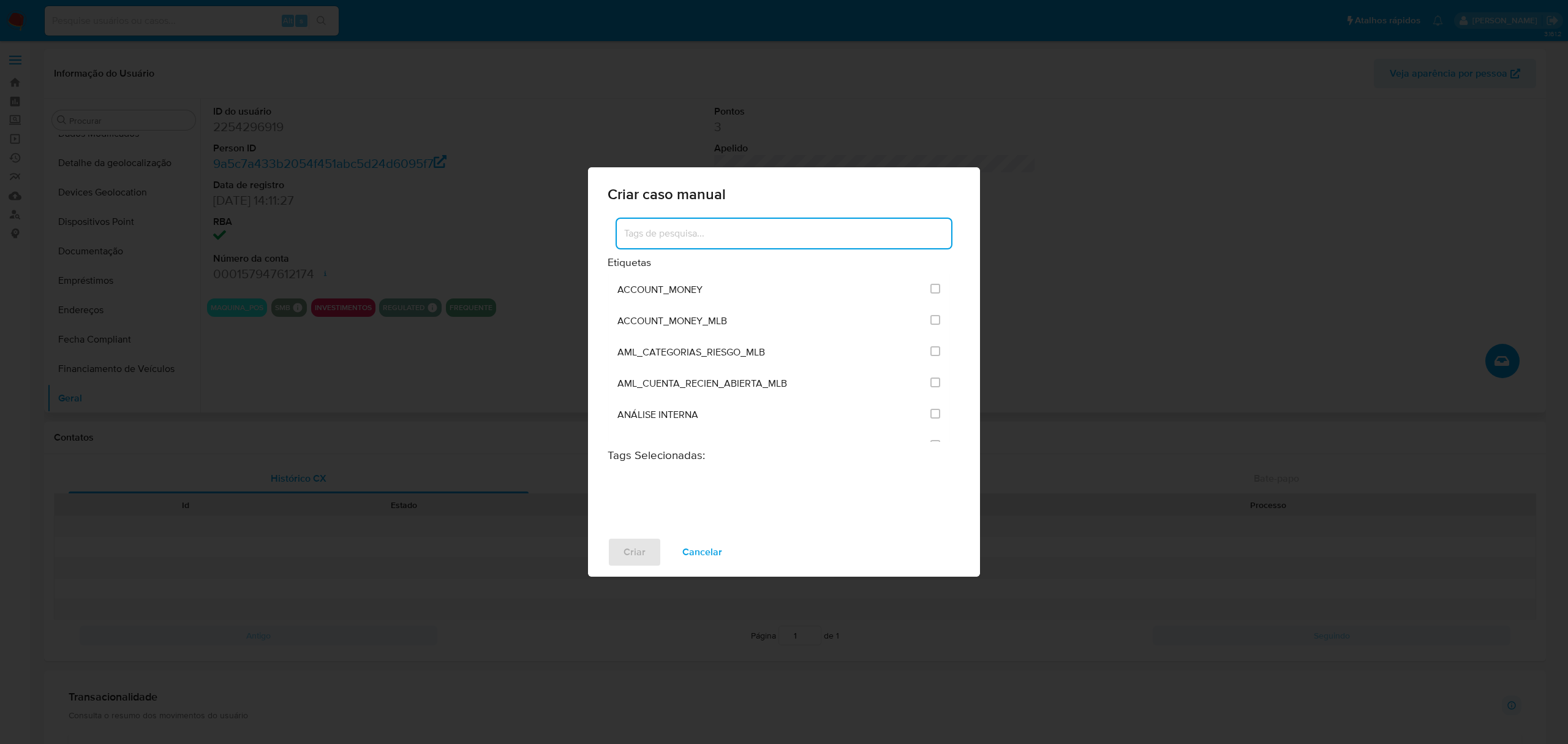
click at [772, 231] on input at bounding box center [784, 234] width 334 height 16
type input "kyc"
click at [926, 317] on li "KYC_INTEGRACIONES" at bounding box center [778, 321] width 342 height 32
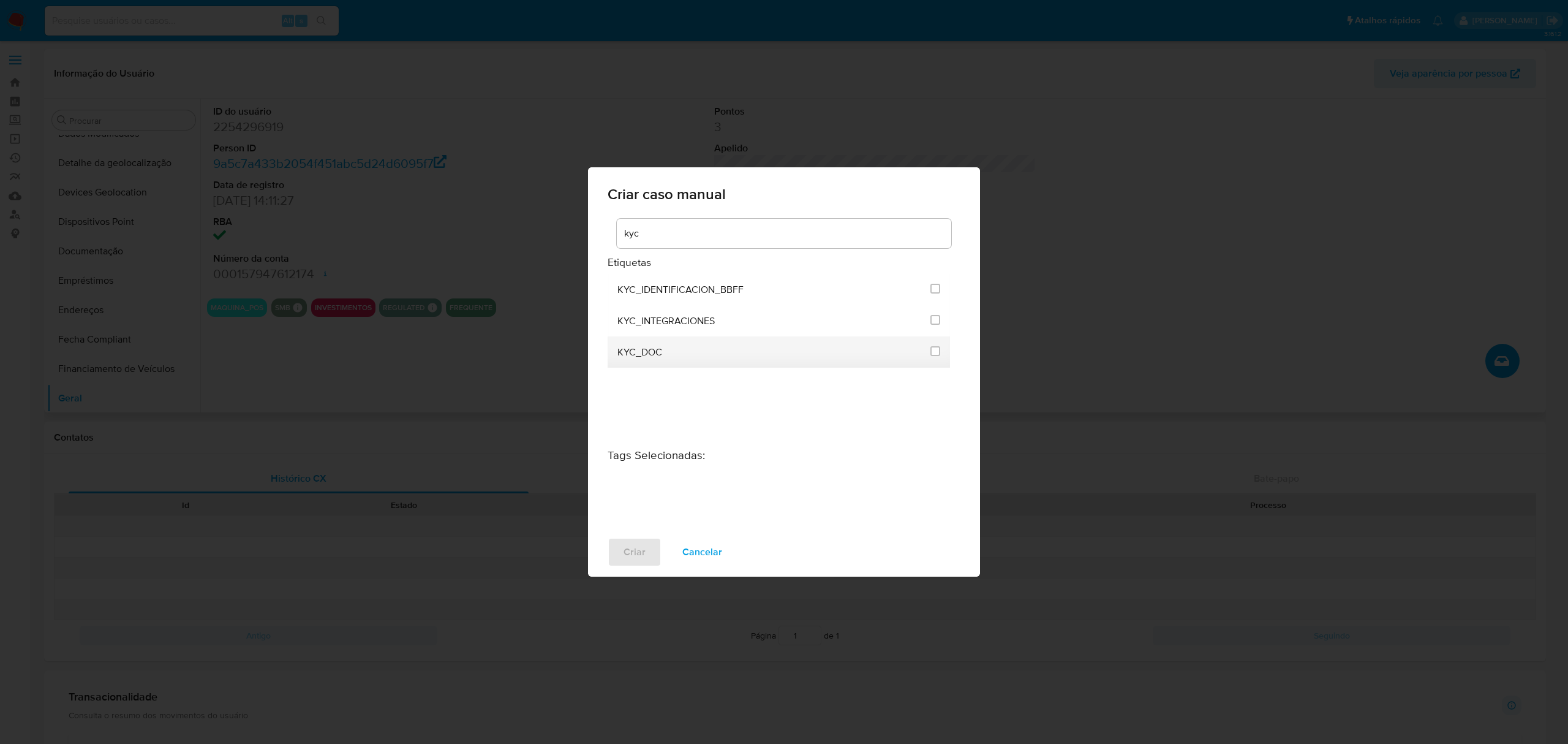
drag, startPoint x: 937, startPoint y: 312, endPoint x: 920, endPoint y: 349, distance: 40.7
click at [936, 313] on div at bounding box center [934, 320] width 10 height 13
click at [932, 319] on input "2093" at bounding box center [934, 320] width 10 height 10
checkbox input "true"
click at [629, 555] on span "Criar" at bounding box center [635, 552] width 22 height 27
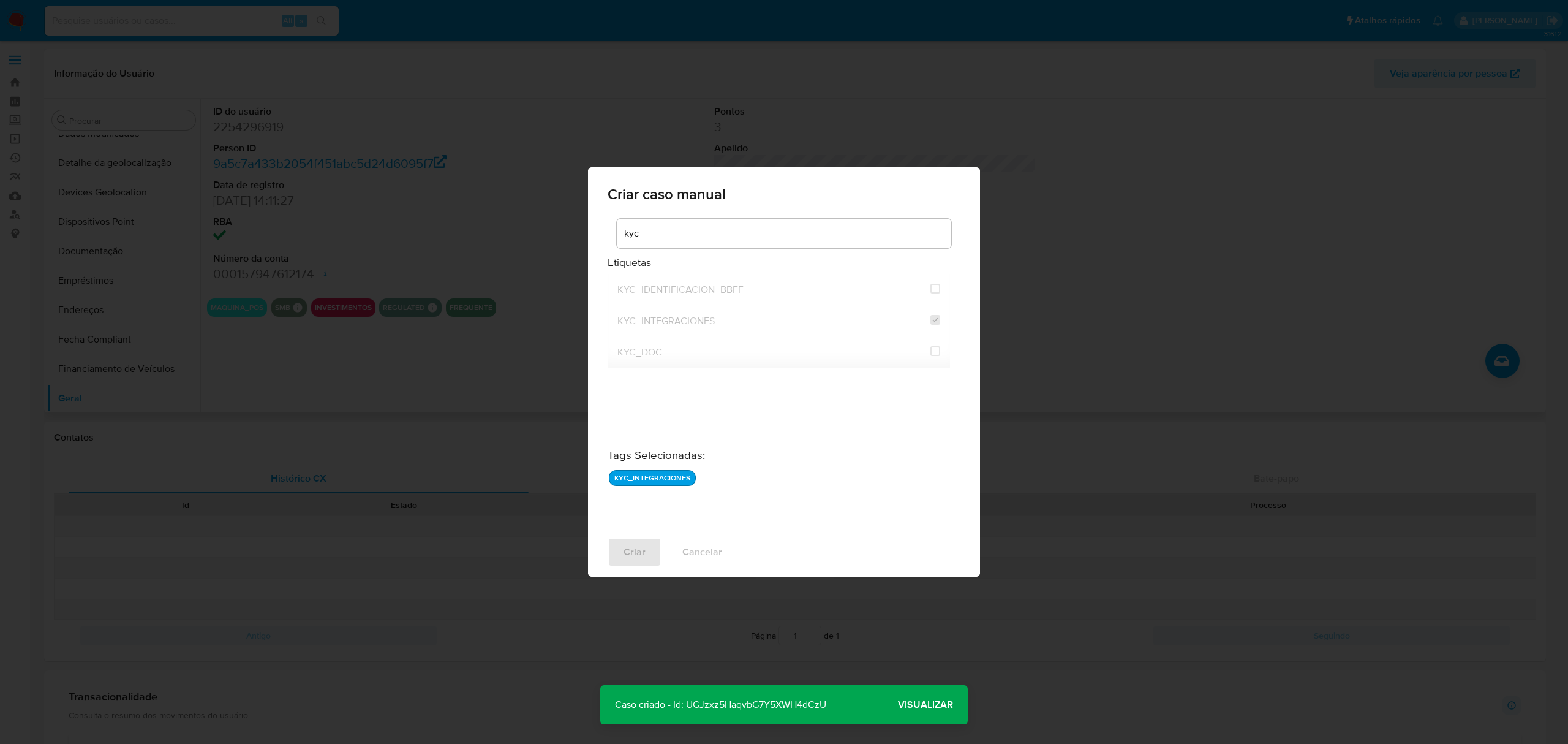
click at [946, 704] on span "Visualizar" at bounding box center [925, 704] width 55 height 0
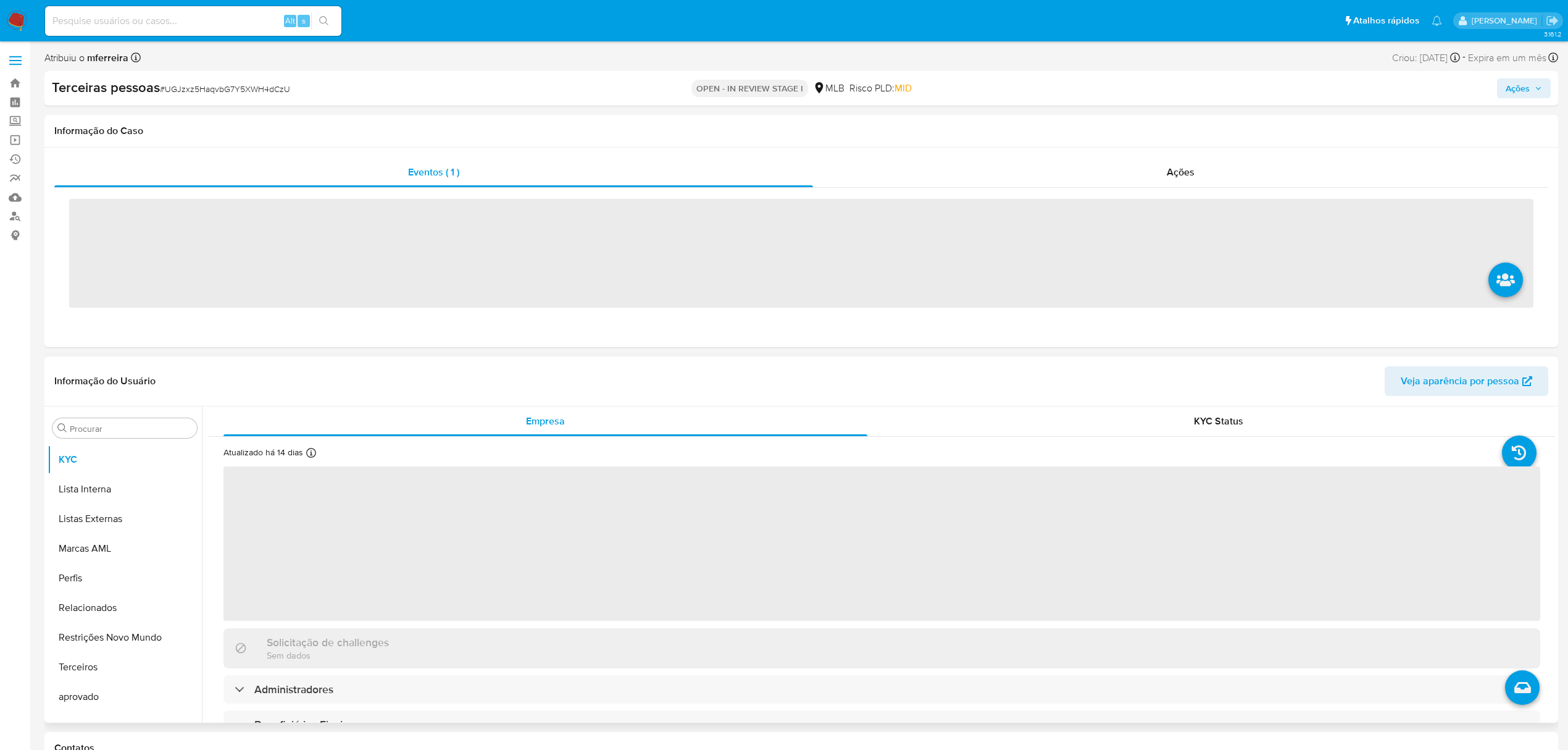
scroll to position [670, 0]
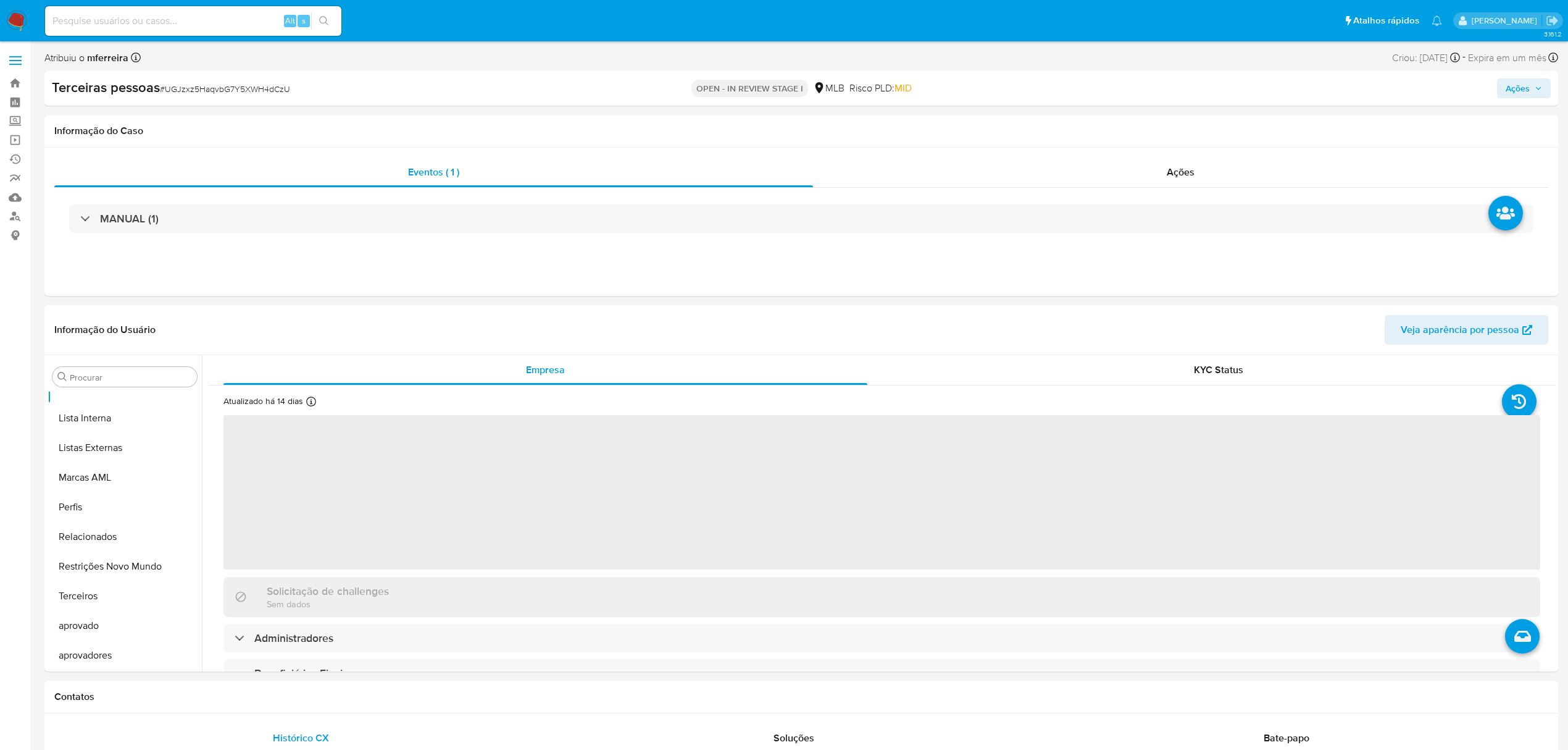
click at [1534, 90] on icon "button" at bounding box center [1538, 88] width 7 height 7
select select "10"
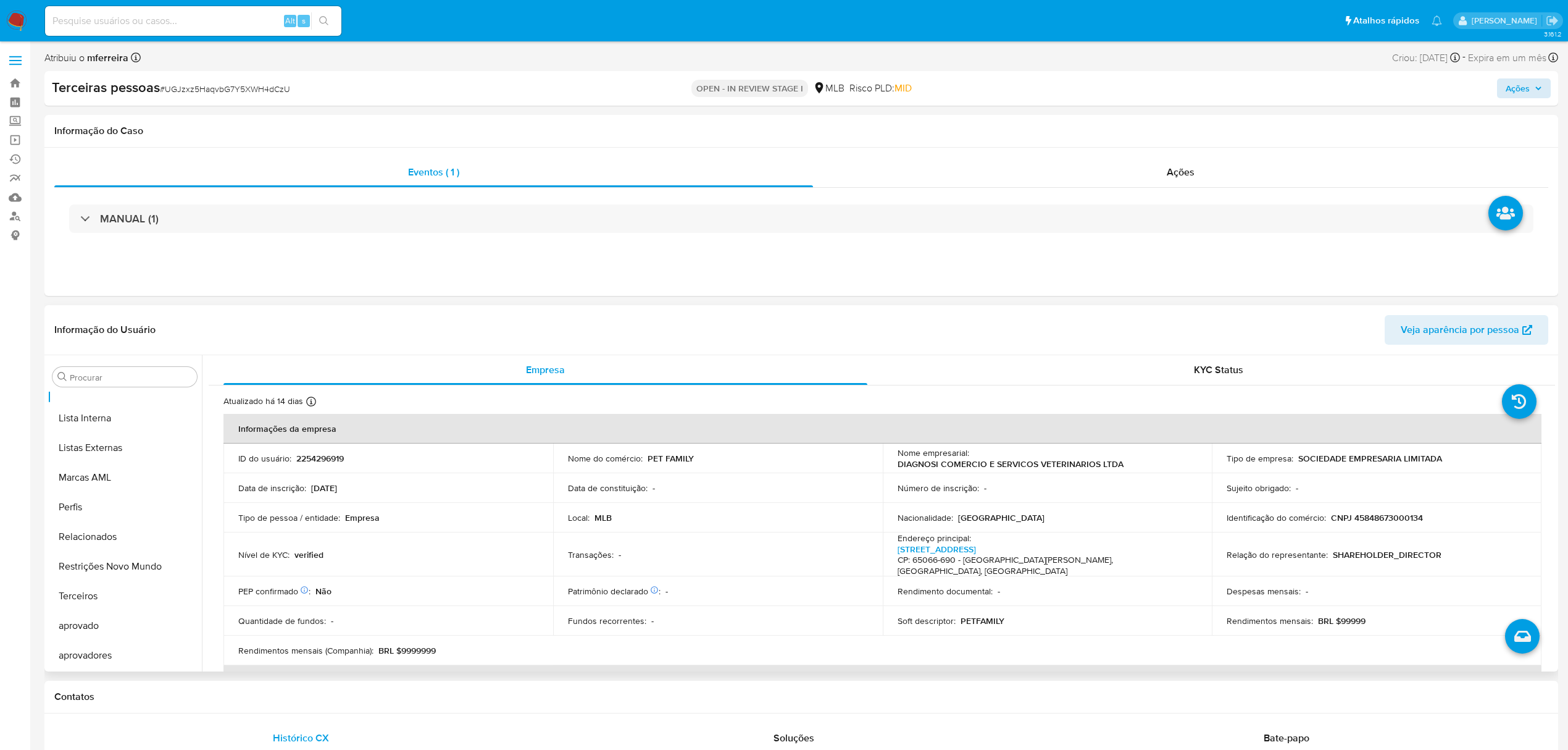
click at [863, 339] on header "Informação do Usuário Veja aparência por pessoa" at bounding box center [802, 329] width 1494 height 30
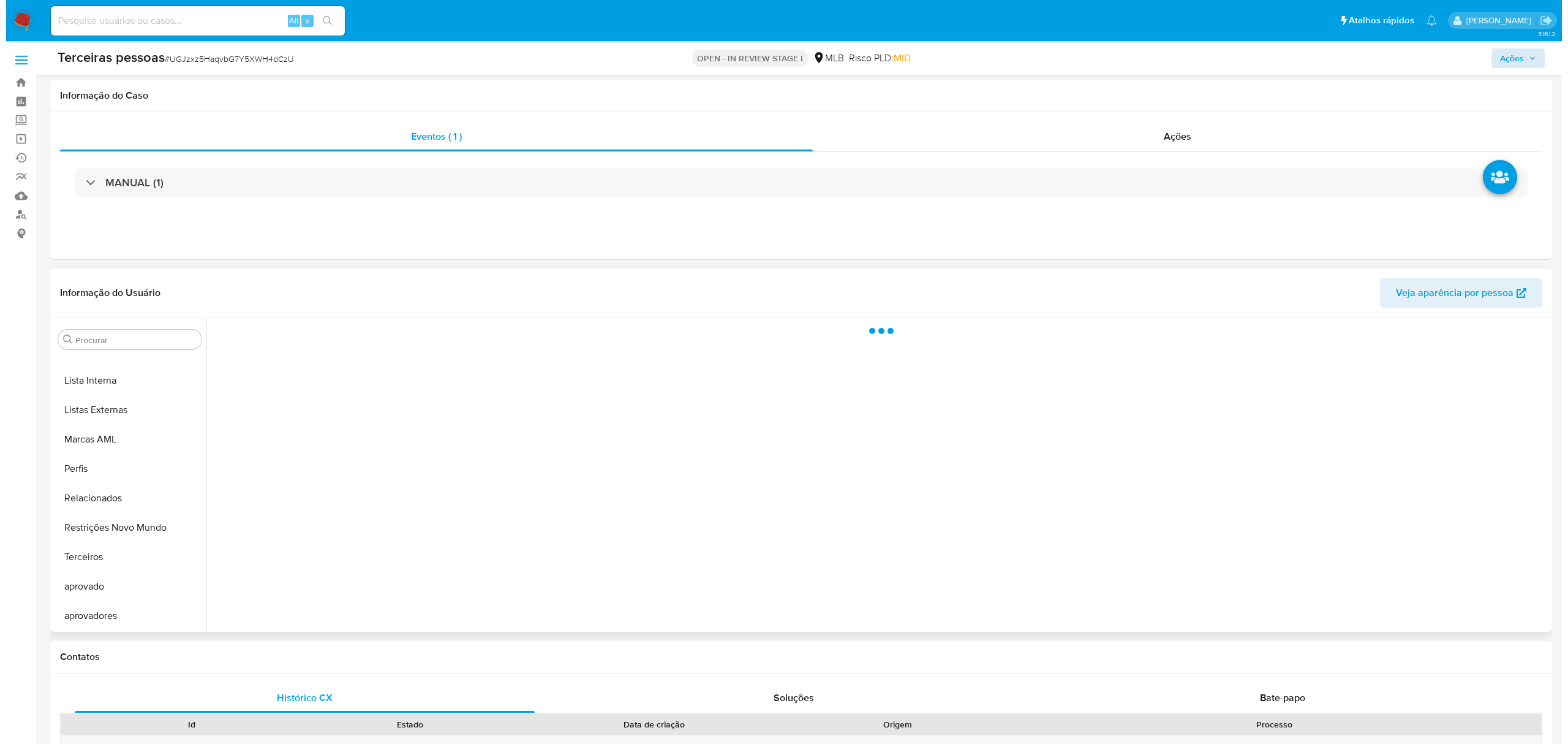
scroll to position [111, 0]
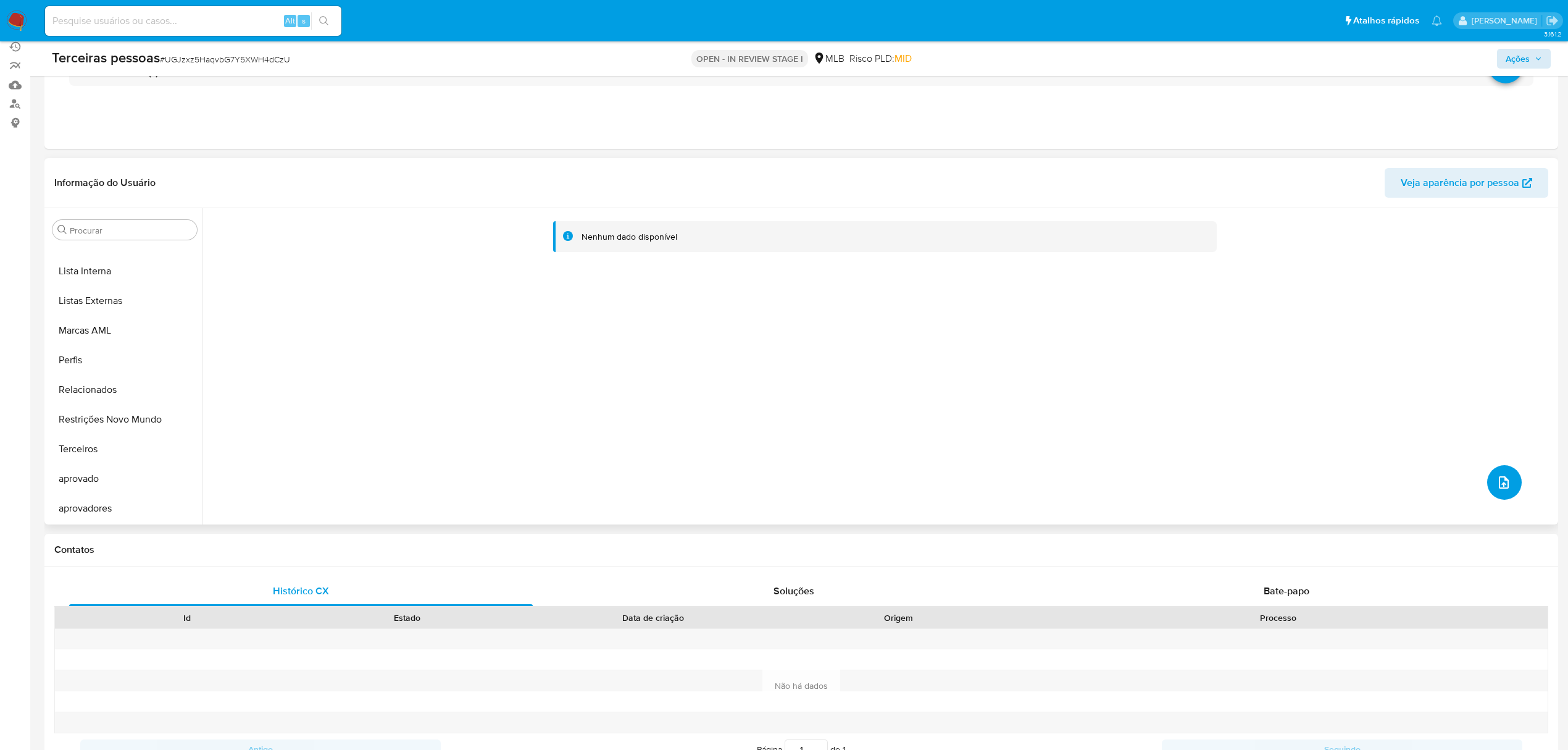
click at [1501, 487] on icon "upload-file" at bounding box center [1503, 482] width 10 height 13
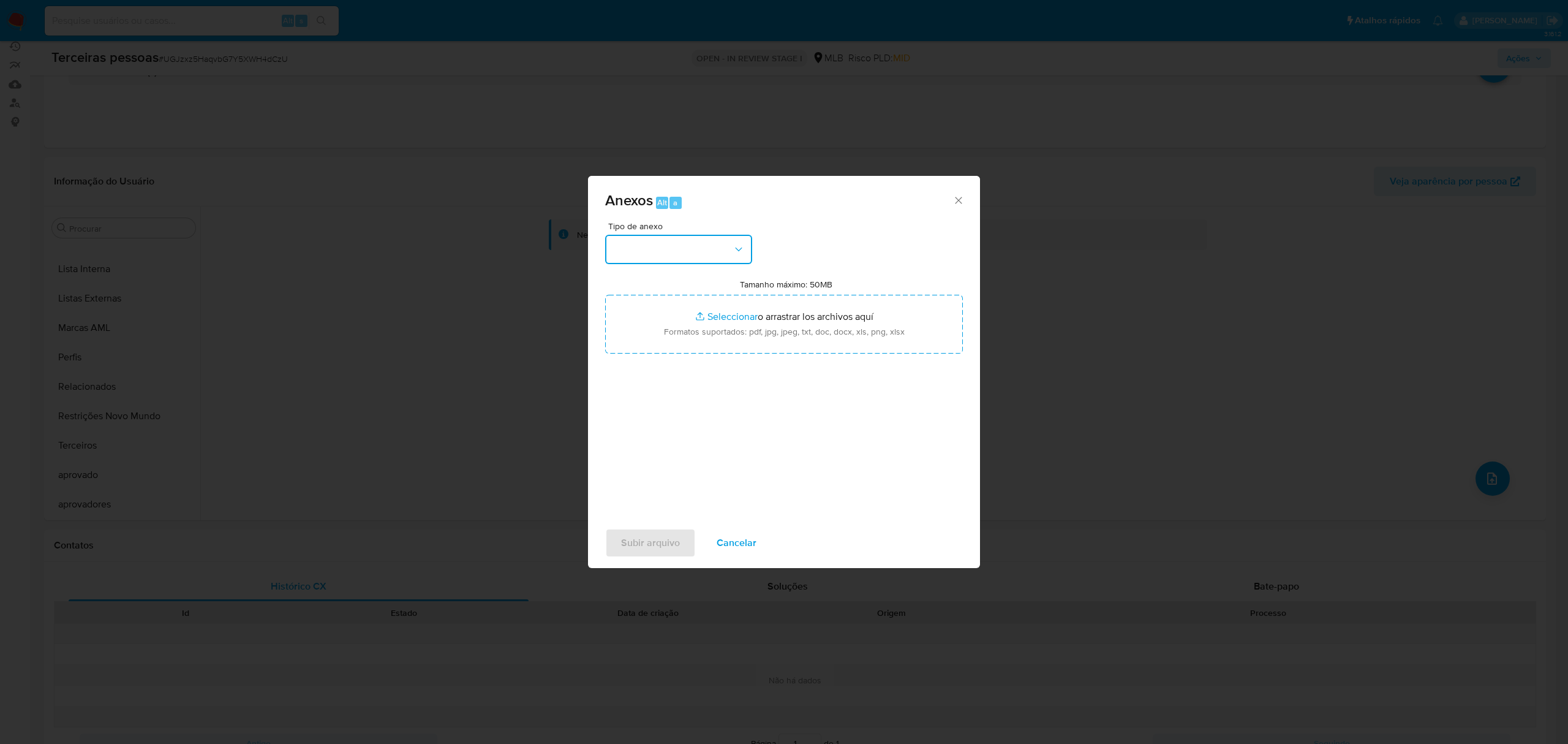
click at [679, 258] on button "button" at bounding box center [678, 249] width 147 height 30
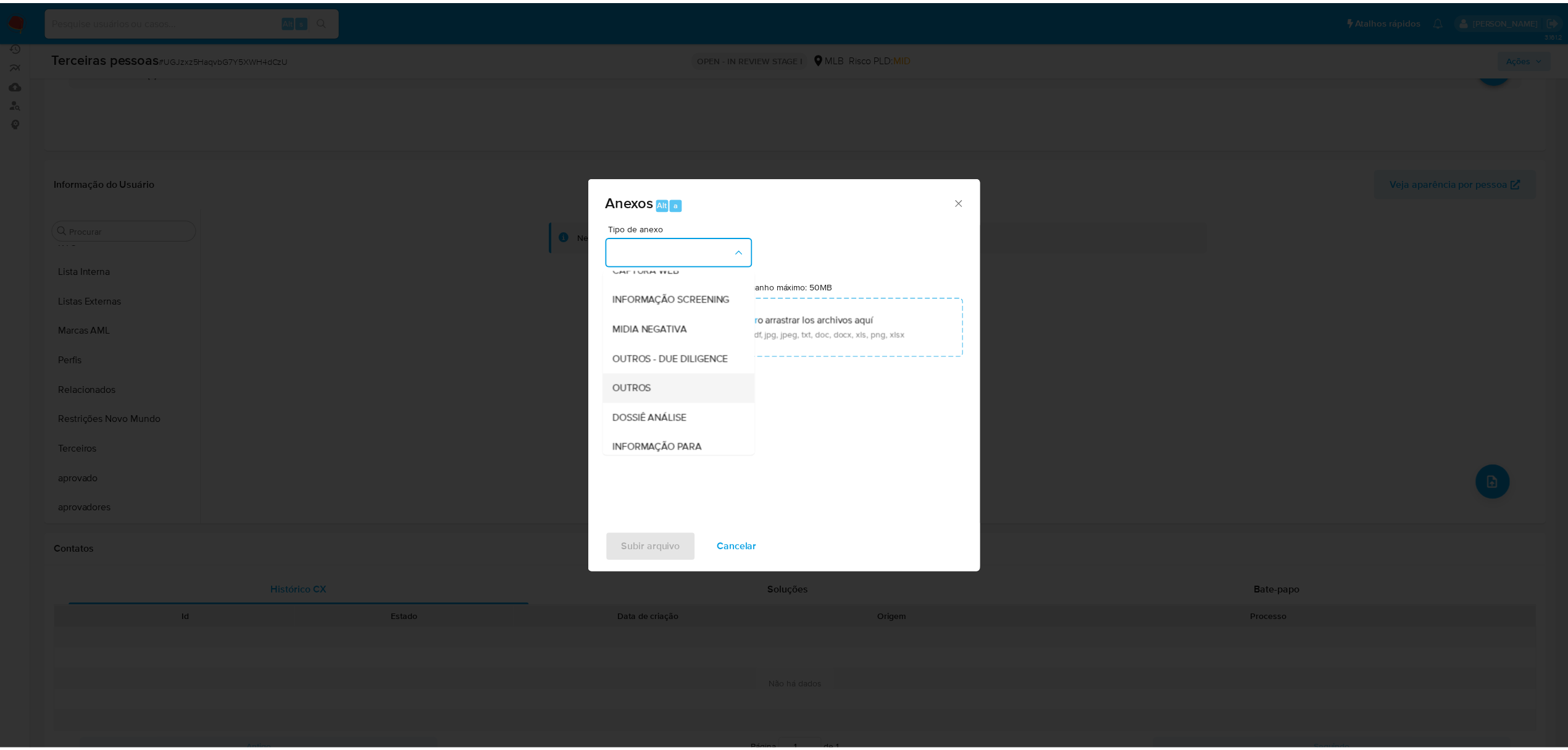
scroll to position [190, 0]
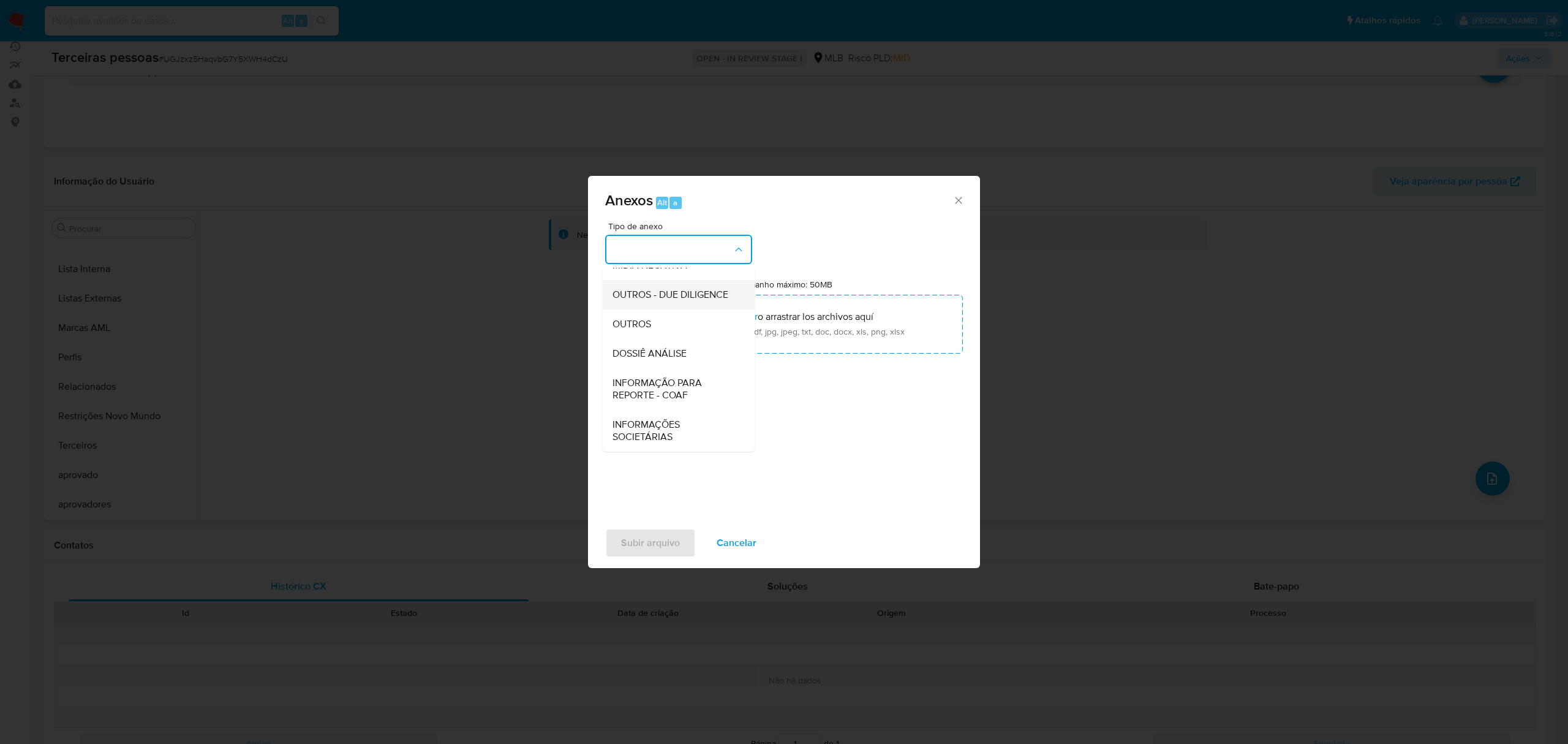
click at [645, 294] on span "OUTROS - DUE DILIGENCE" at bounding box center [670, 295] width 116 height 13
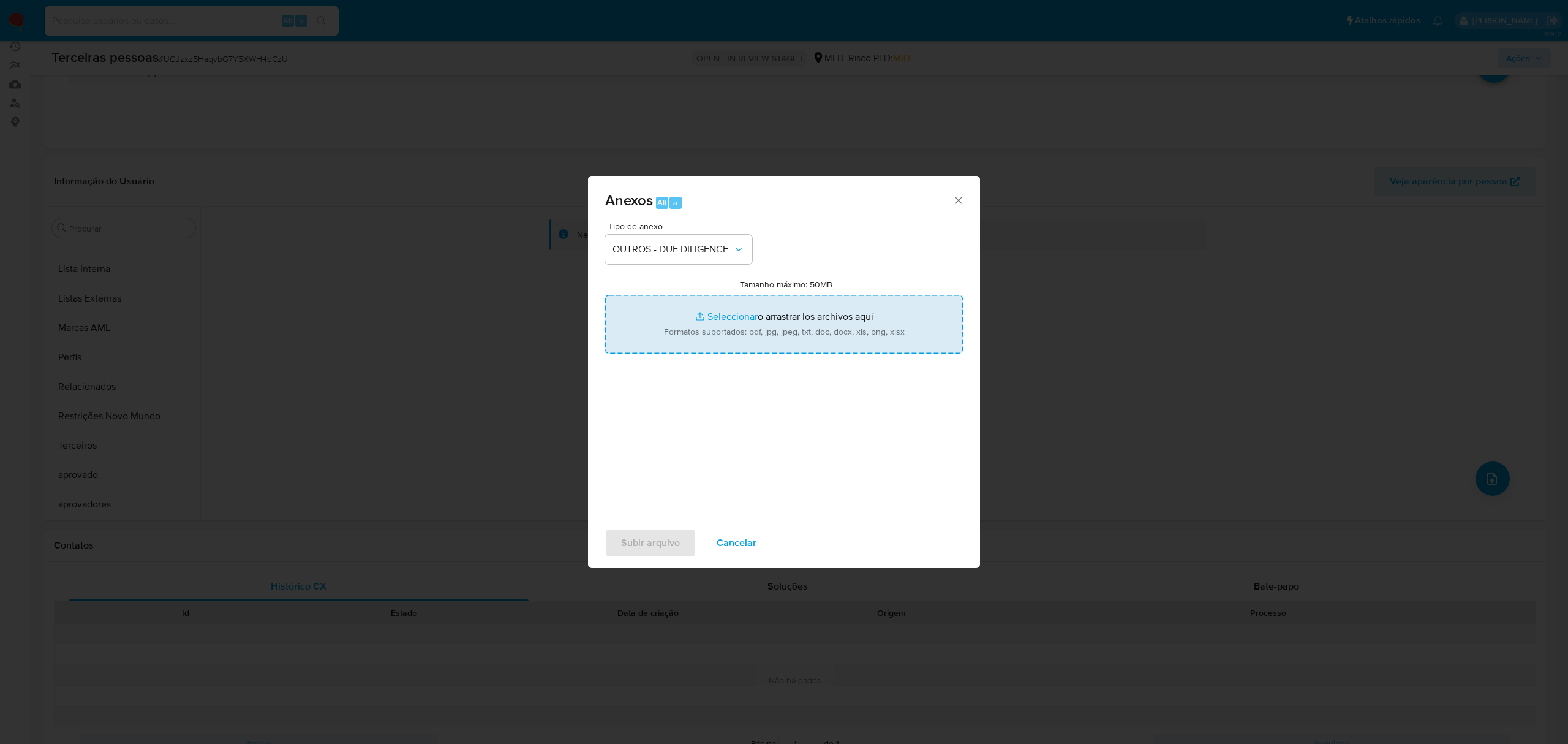
click at [703, 338] on input "Tamanho máximo: 50MB Seleccionar archivos" at bounding box center [784, 323] width 357 height 59
type input "C:\fakepath\s-DIAGNOSI COMERCIO E SERVICOS VETERINARIOS LTDA.pdf"
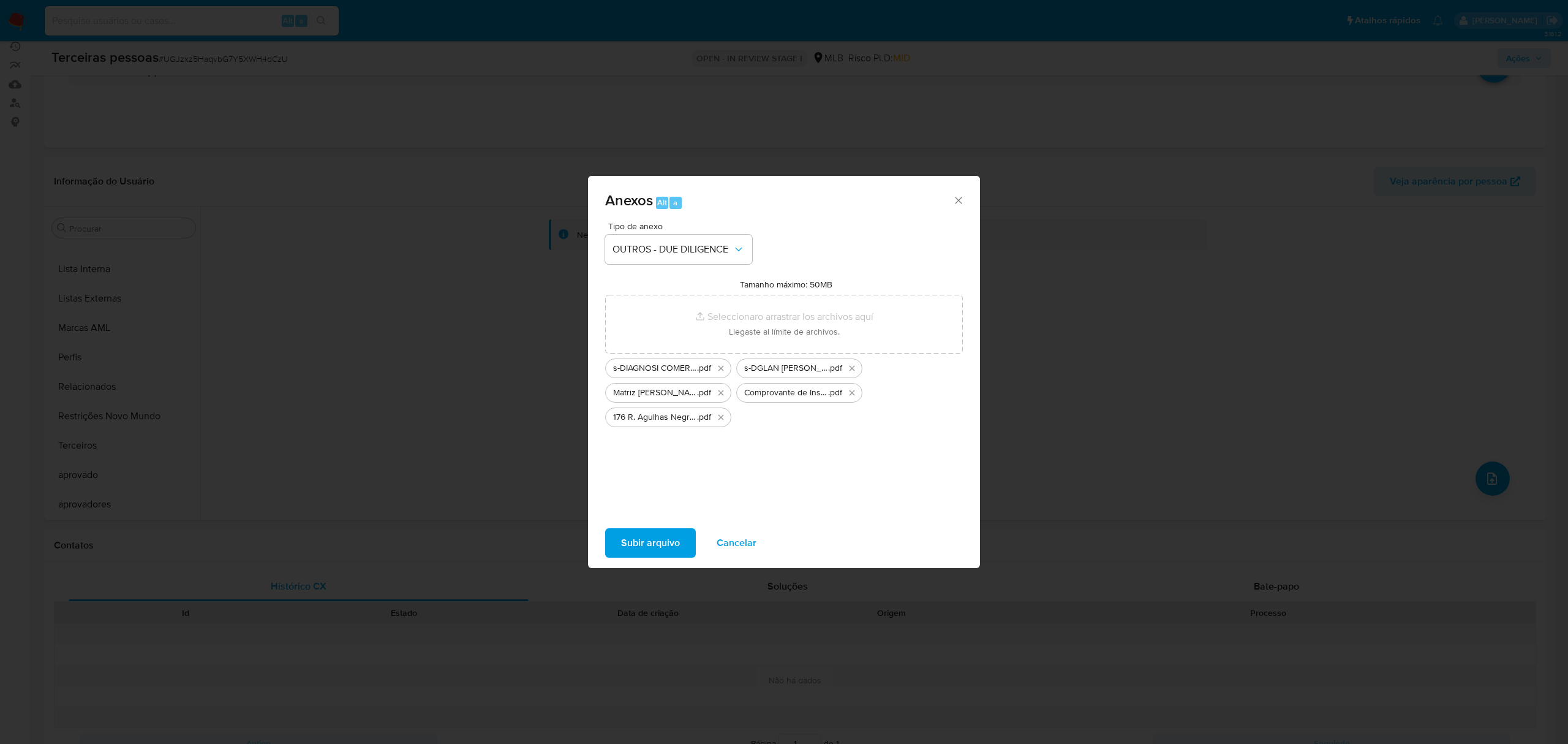
click at [637, 539] on span "Subir arquivo" at bounding box center [650, 543] width 59 height 27
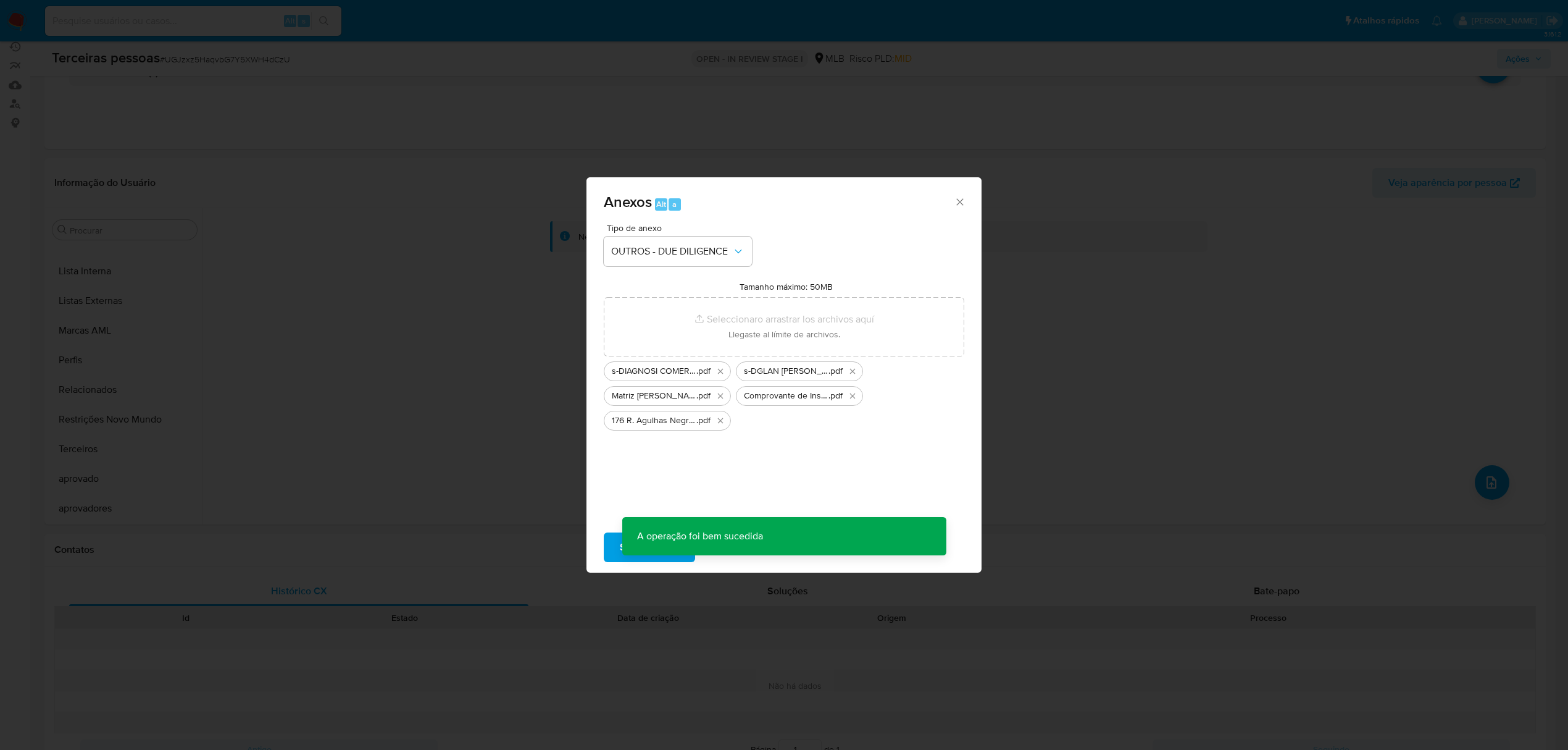
click at [1543, 57] on button "Ações" at bounding box center [1523, 59] width 54 height 20
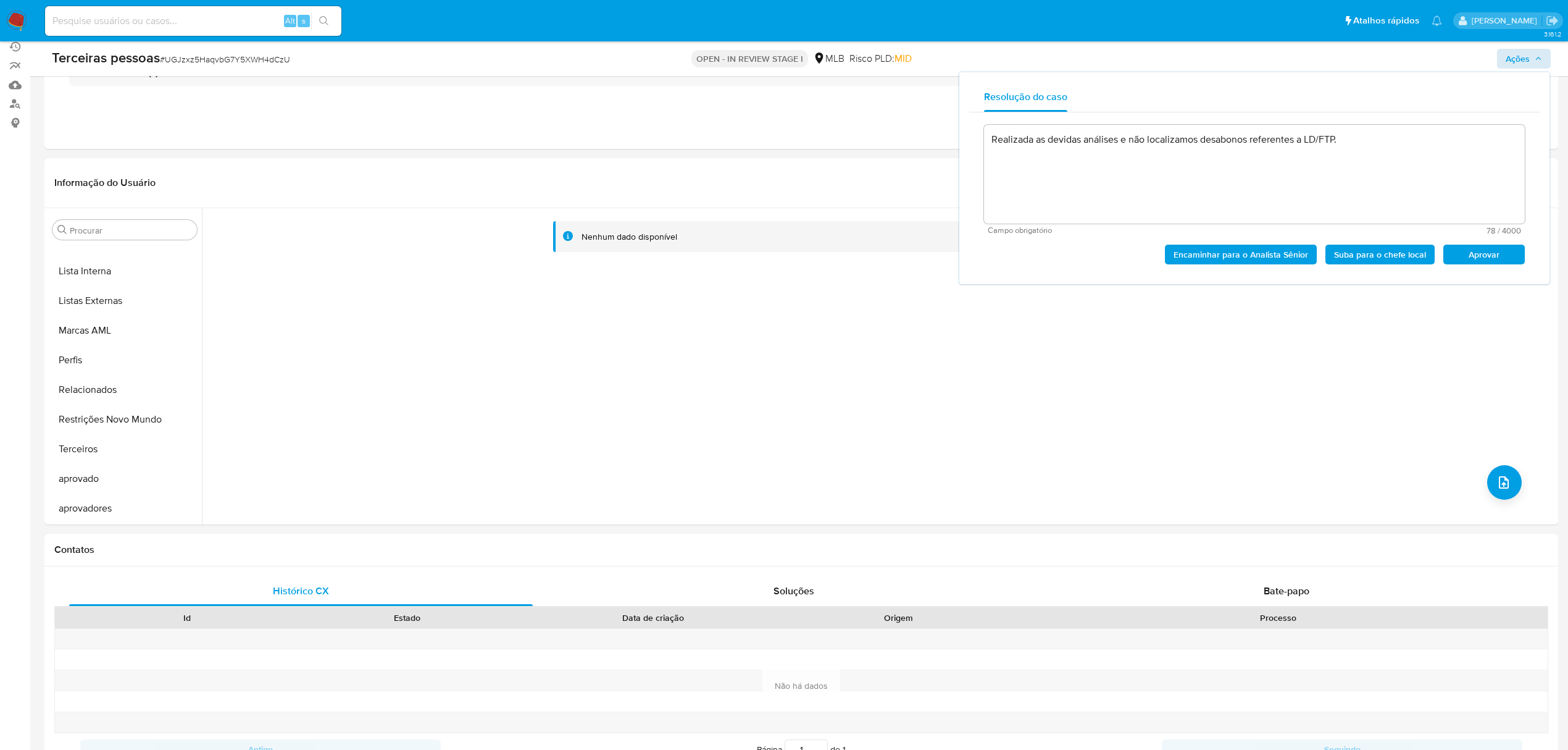
click at [1497, 258] on span "Aprovar" at bounding box center [1484, 254] width 65 height 17
type textarea "Realizada as devidas análises e não localizamos desabonos referentes a LD/FTP."
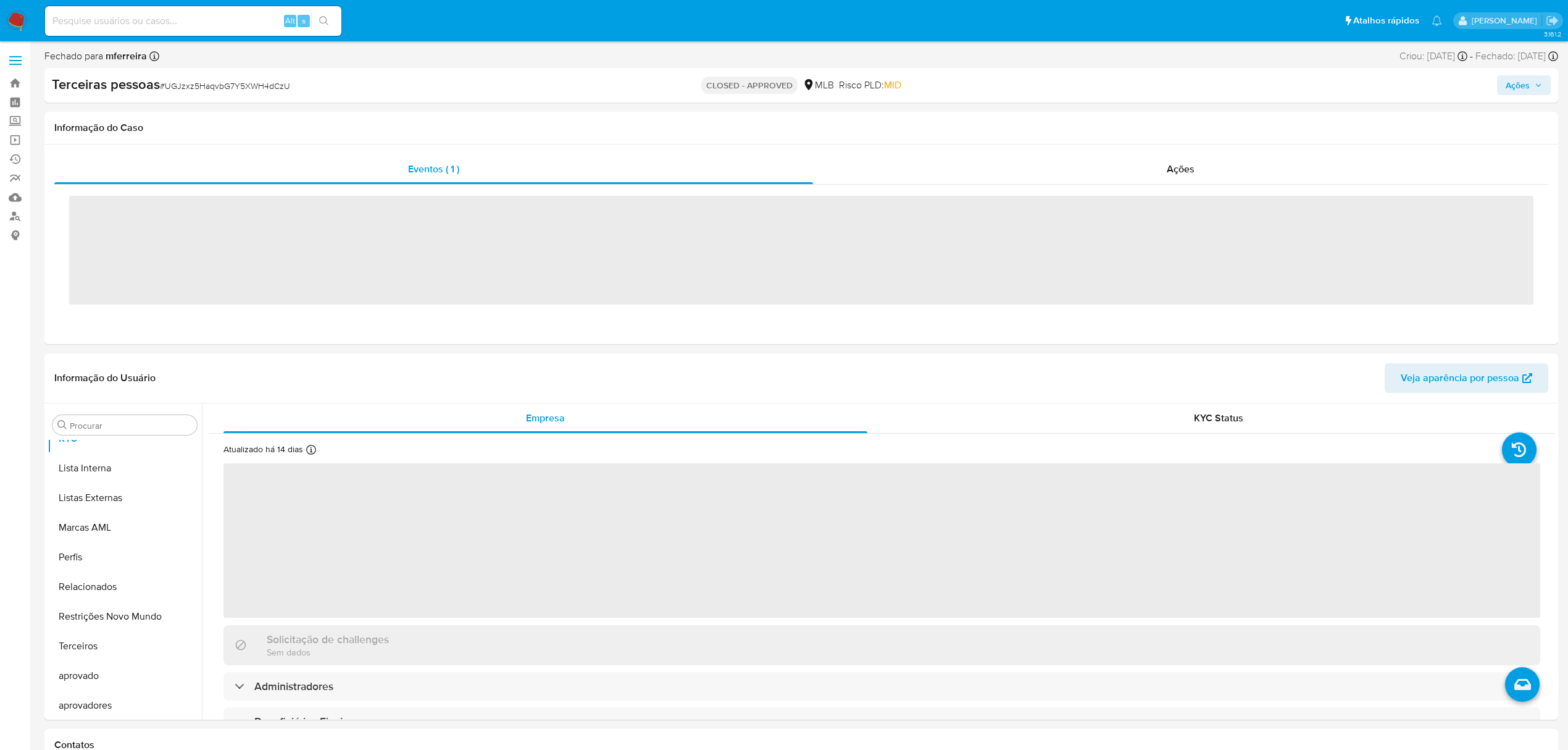
scroll to position [670, 0]
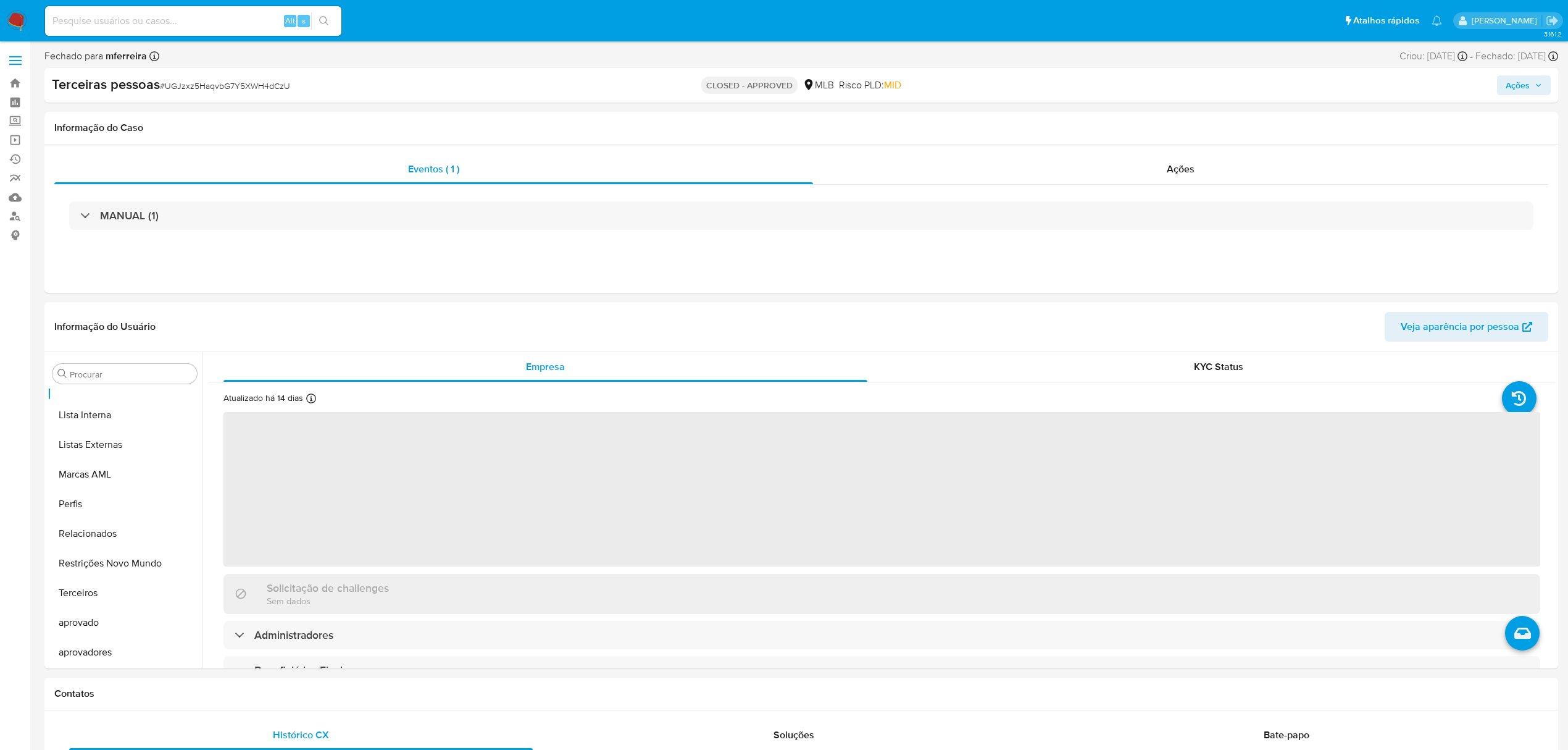
select select "10"
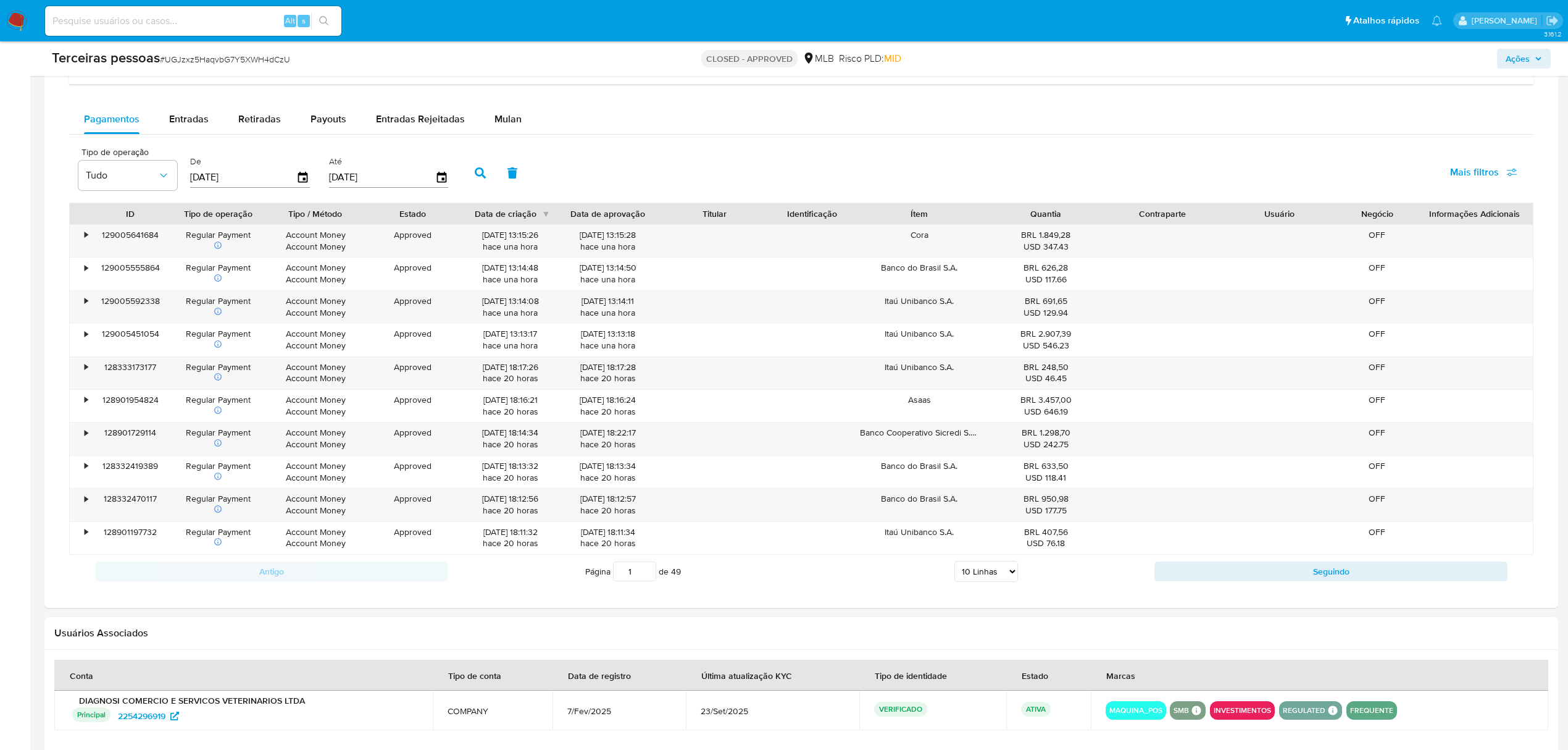
drag, startPoint x: 168, startPoint y: 112, endPoint x: 173, endPoint y: 118, distance: 7.8
click at [169, 112] on div "Entradas" at bounding box center [188, 119] width 39 height 30
select select "10"
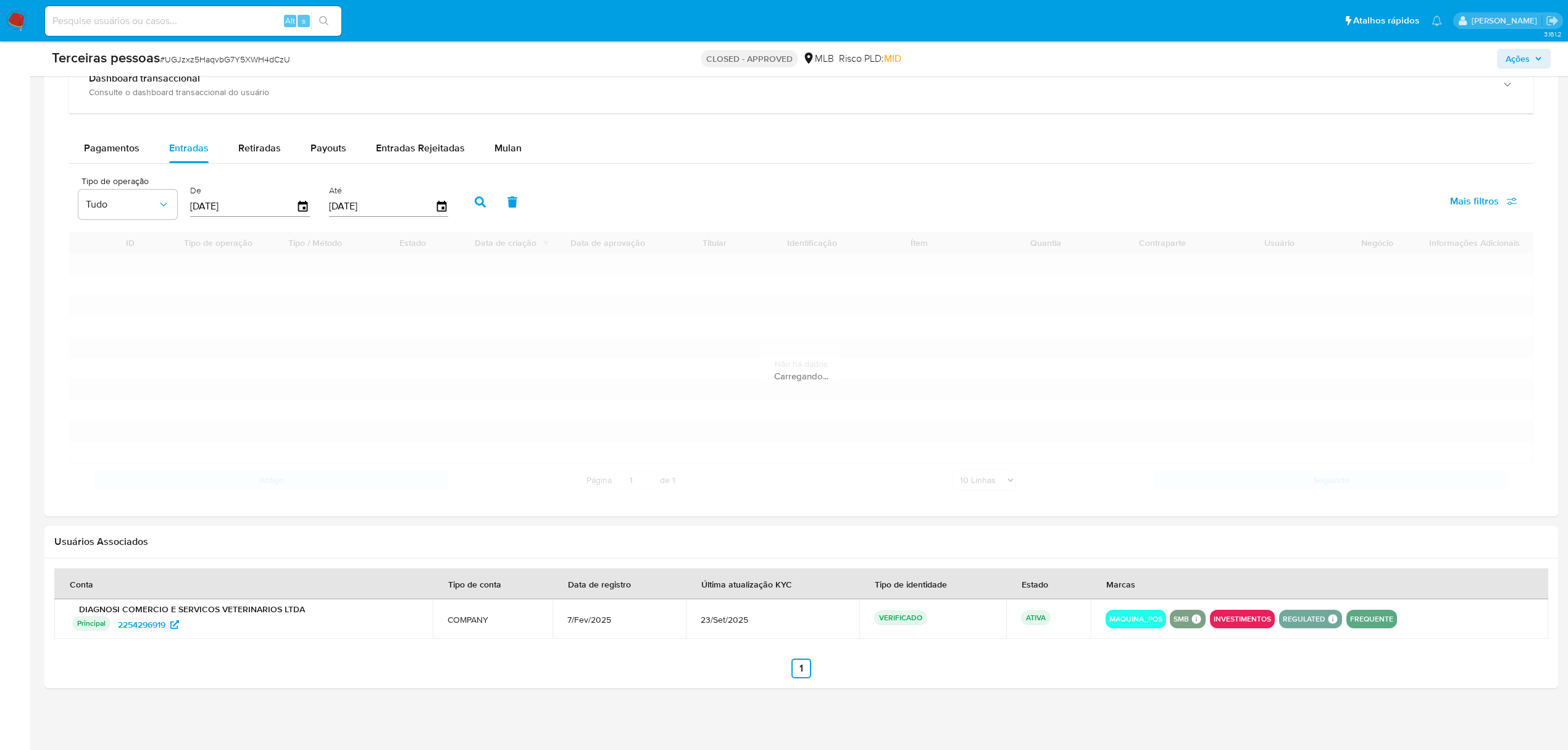
scroll to position [988, 0]
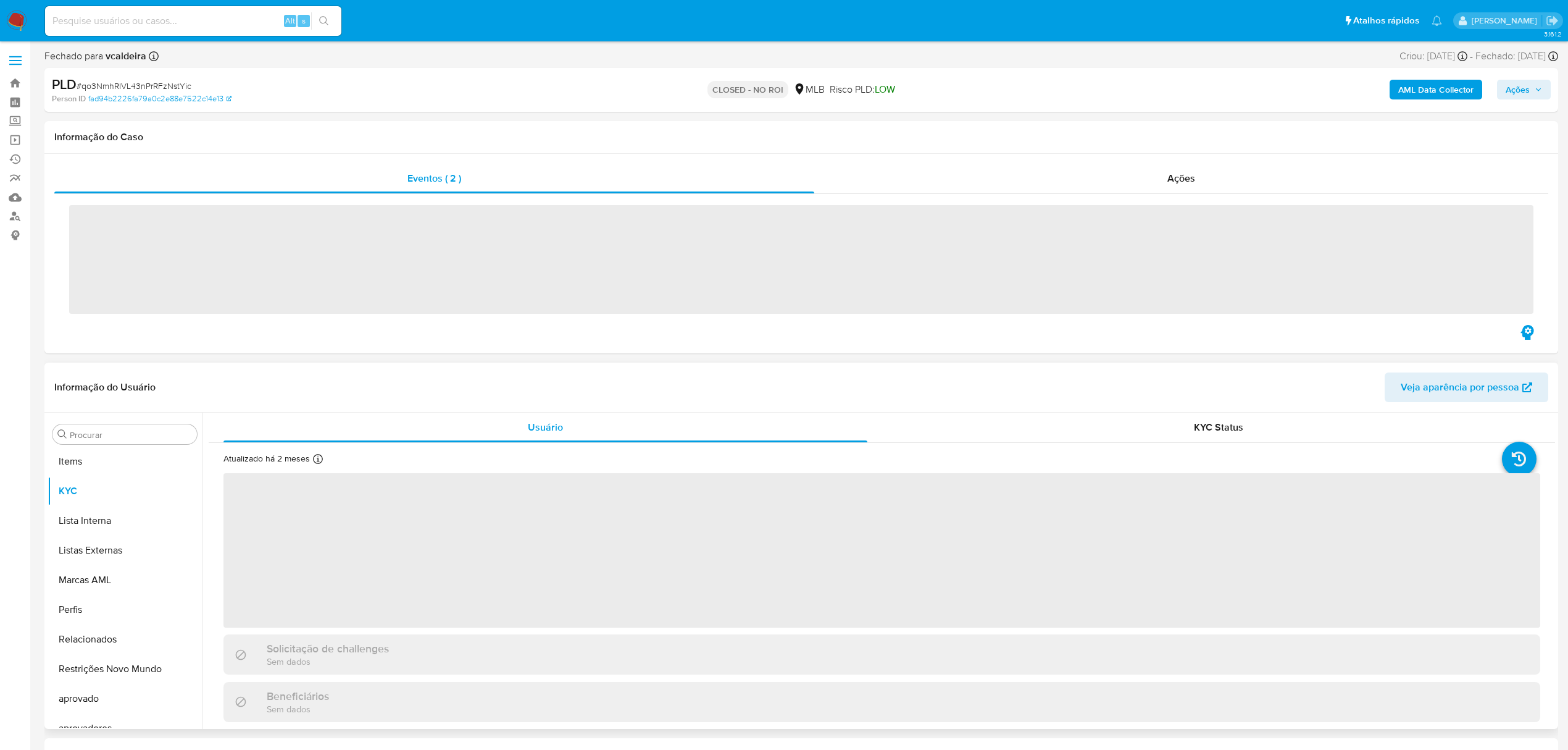
scroll to position [640, 0]
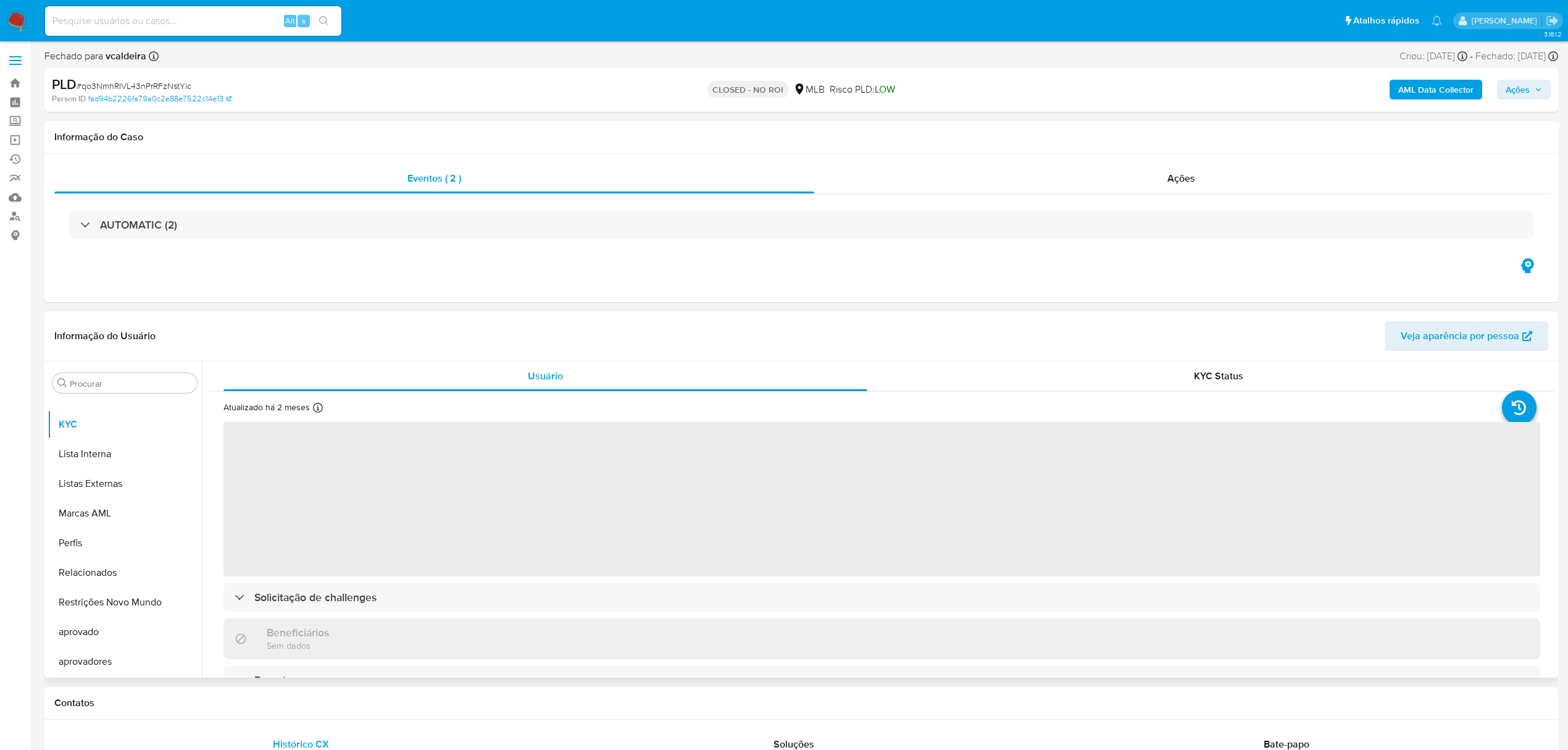
select select "10"
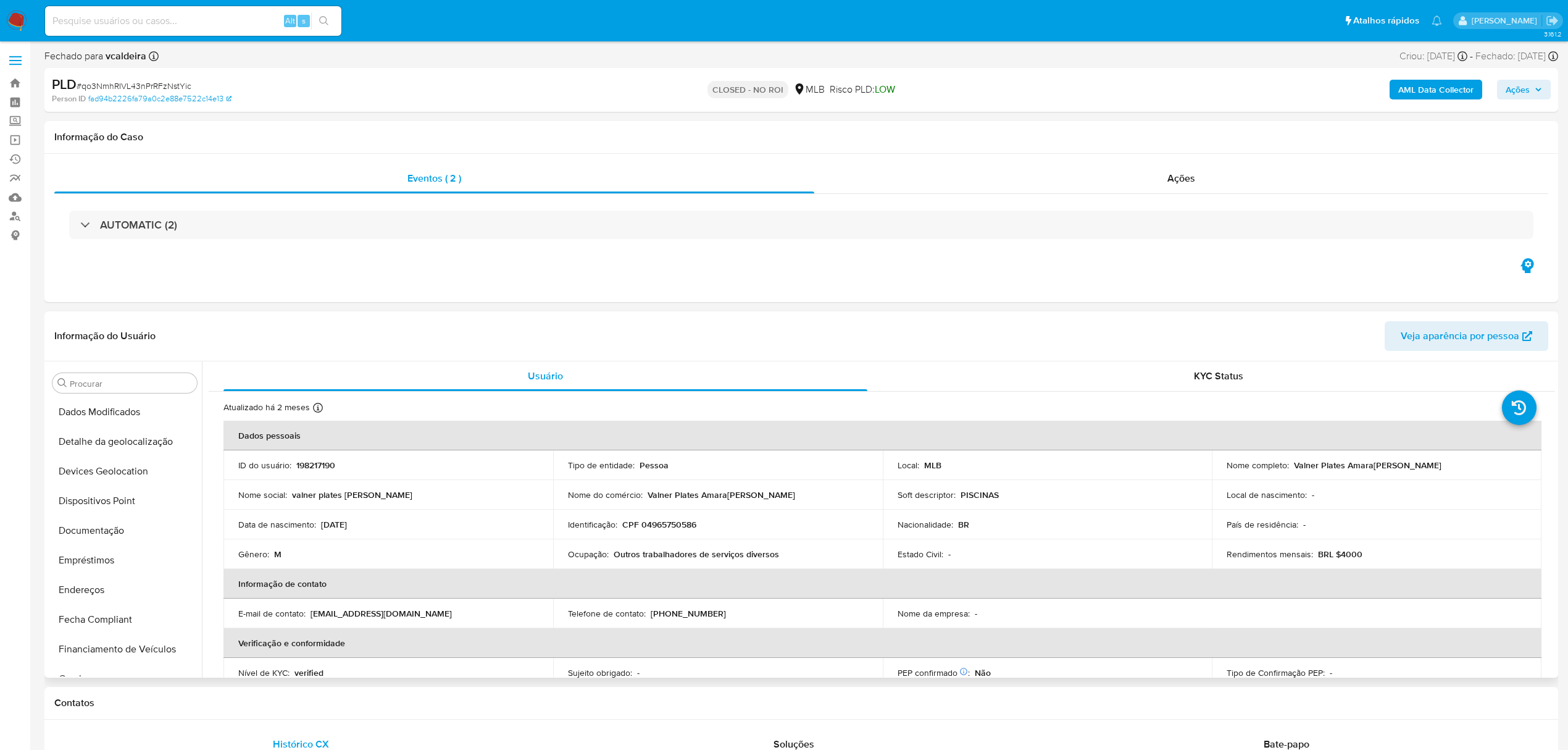
scroll to position [0, 0]
click at [99, 443] on button "Anexos" at bounding box center [119, 441] width 145 height 30
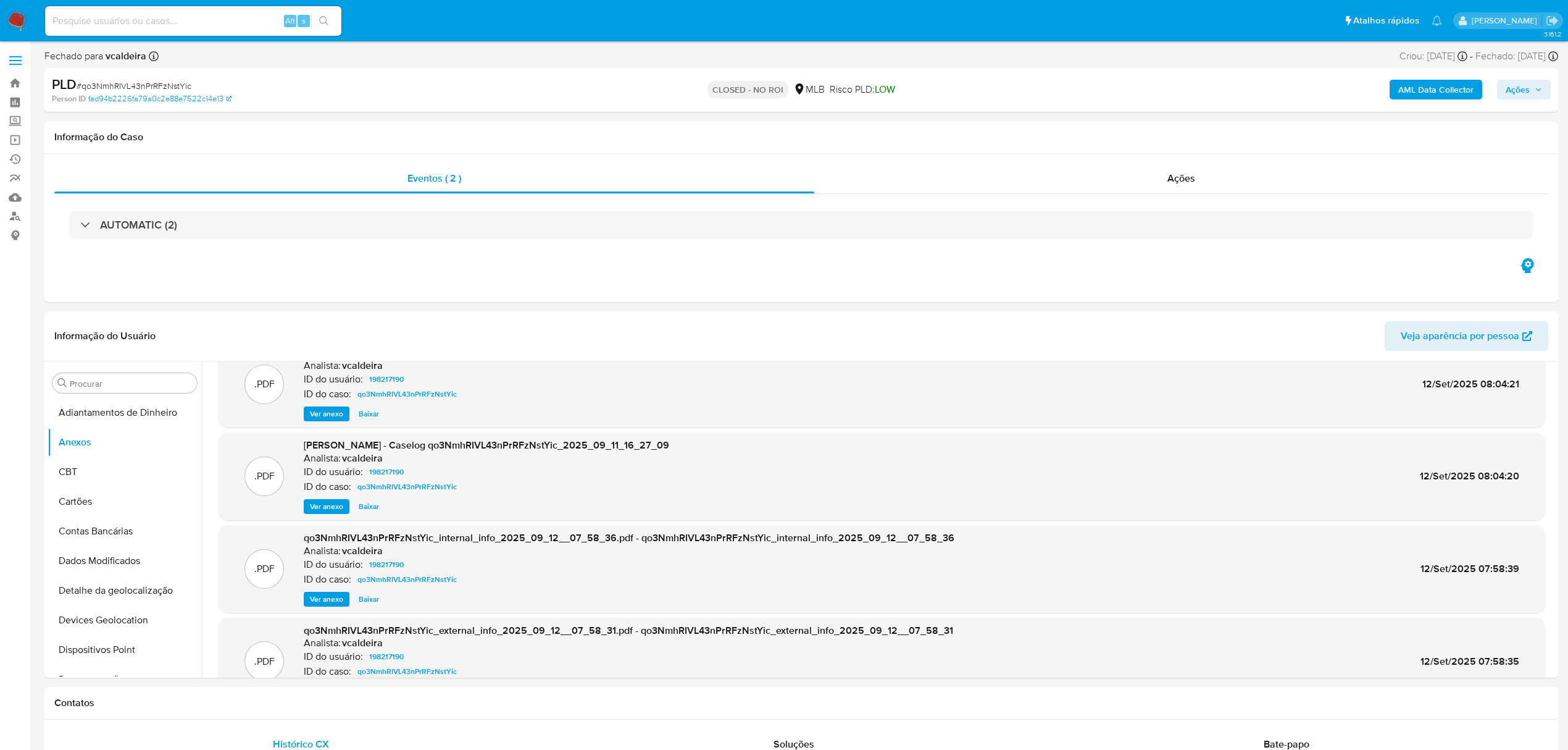
scroll to position [32, 0]
click at [359, 502] on span "Baixar" at bounding box center [369, 505] width 20 height 13
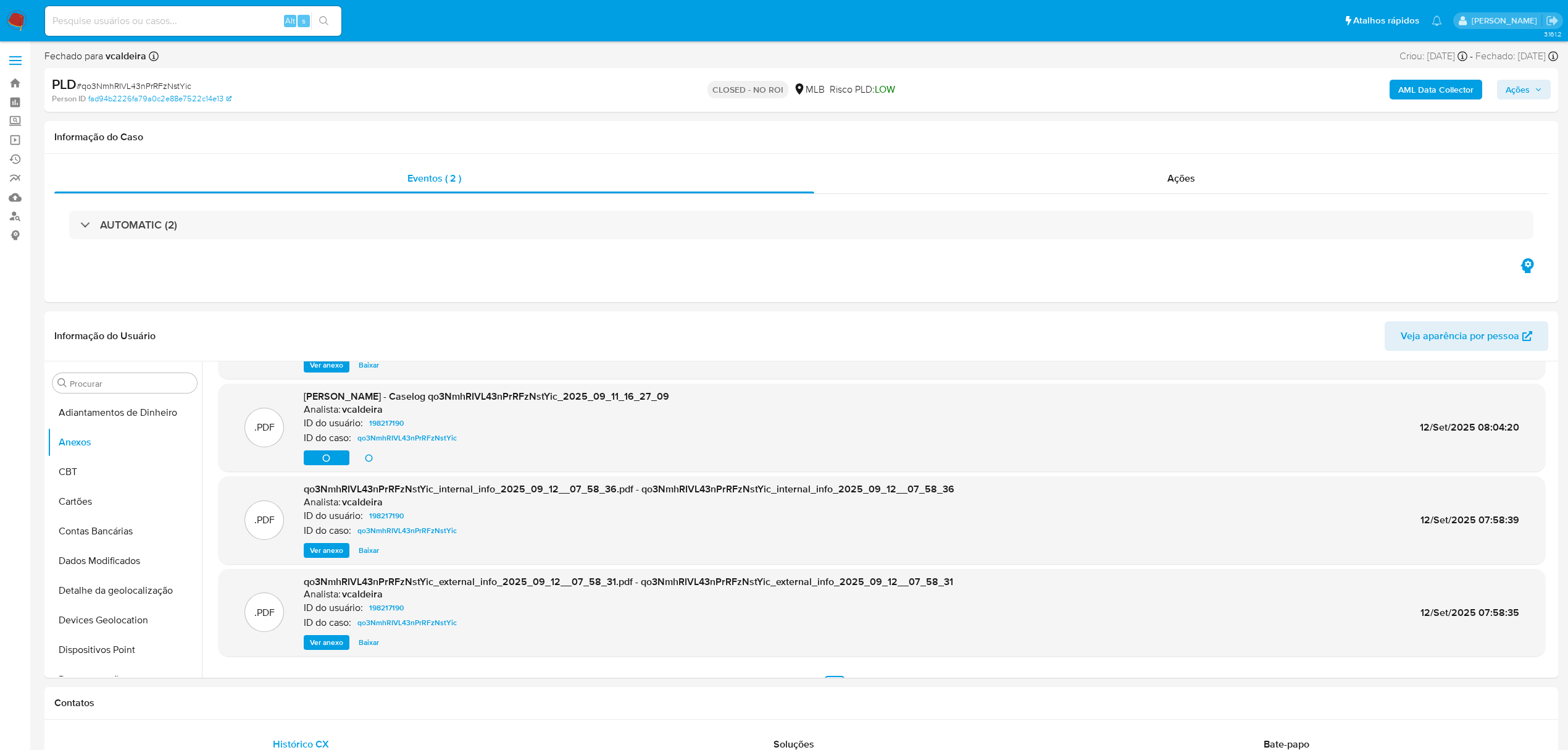
scroll to position [104, 0]
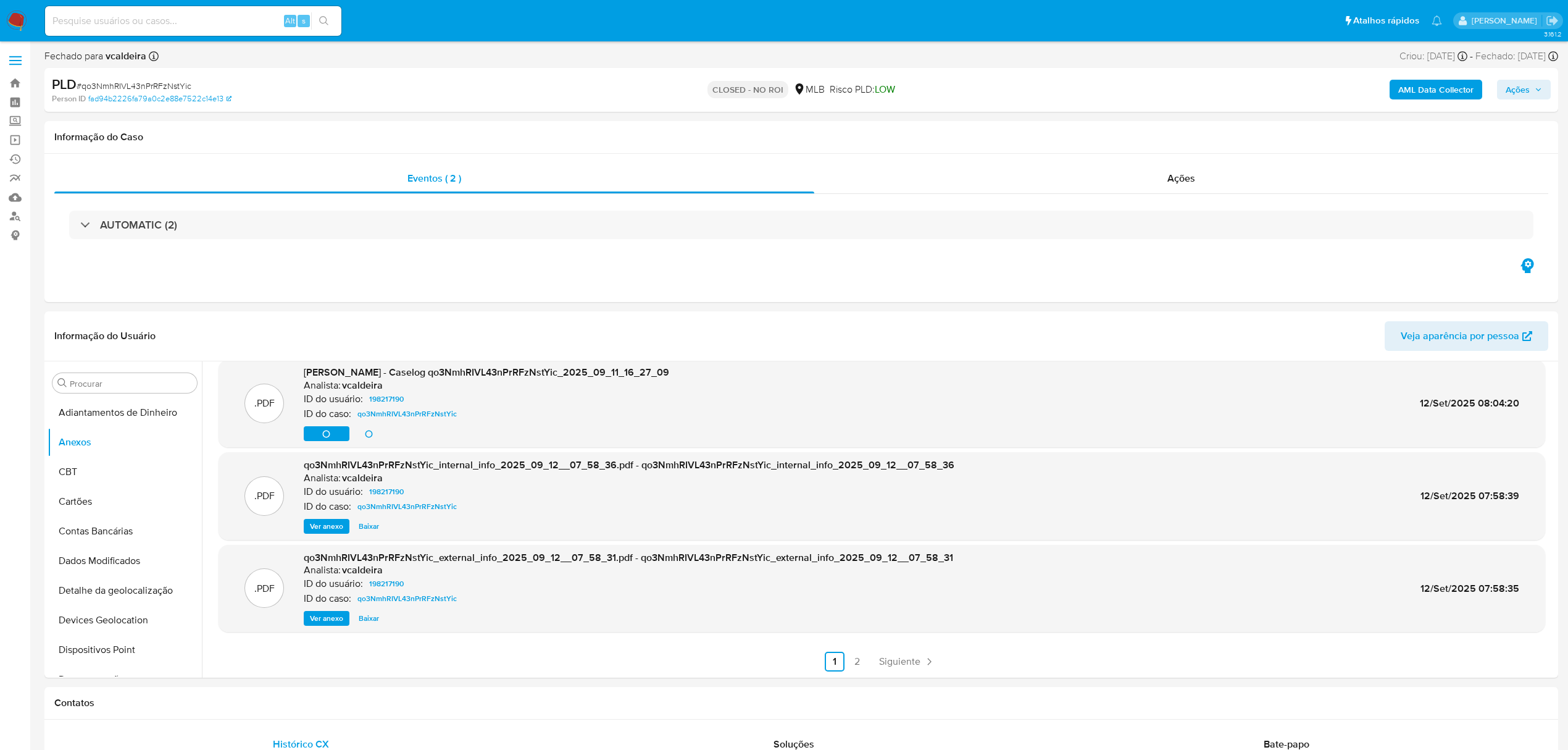
click at [326, 613] on span "Ver anexo" at bounding box center [327, 618] width 34 height 13
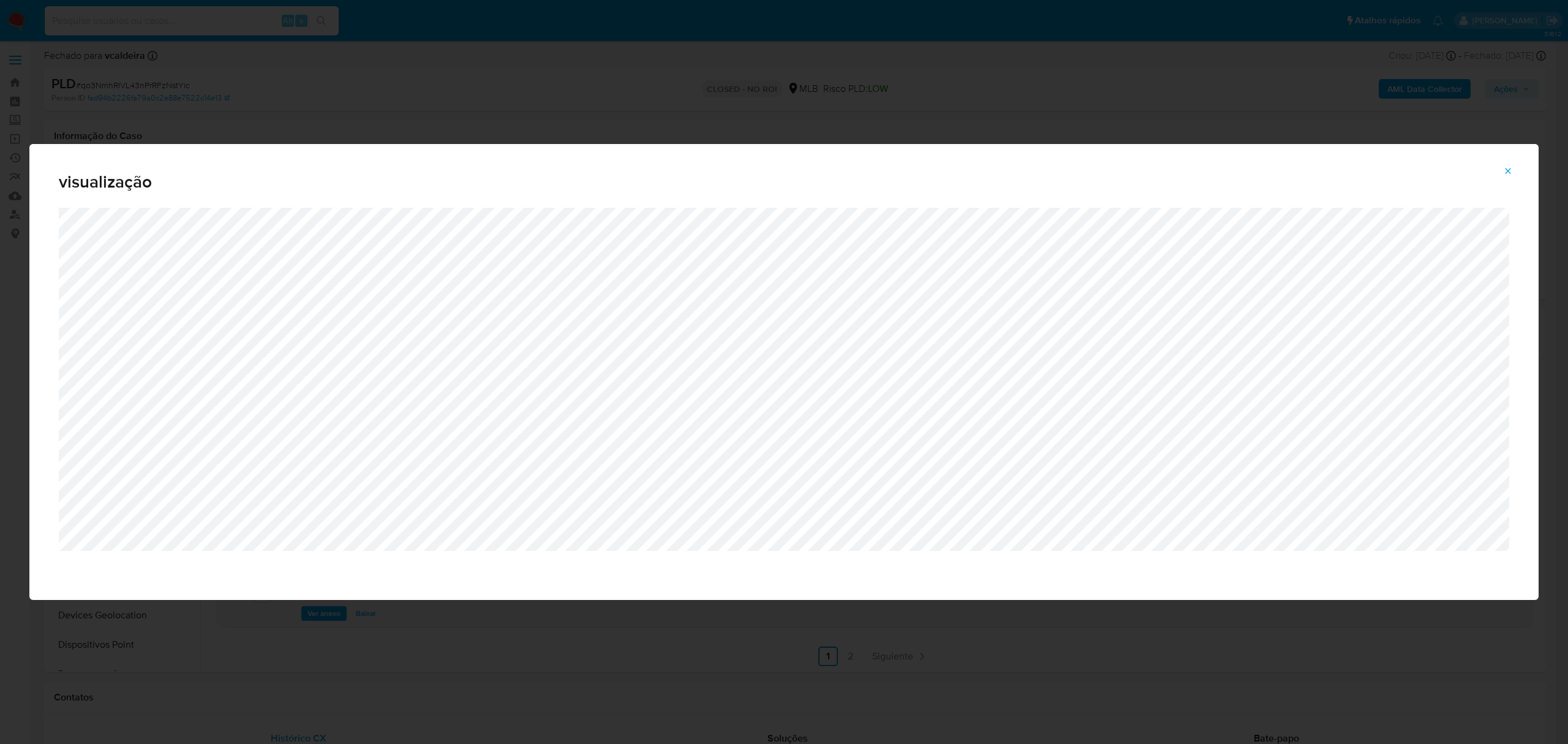
click at [1513, 167] on button "Attachment preview" at bounding box center [1508, 171] width 27 height 20
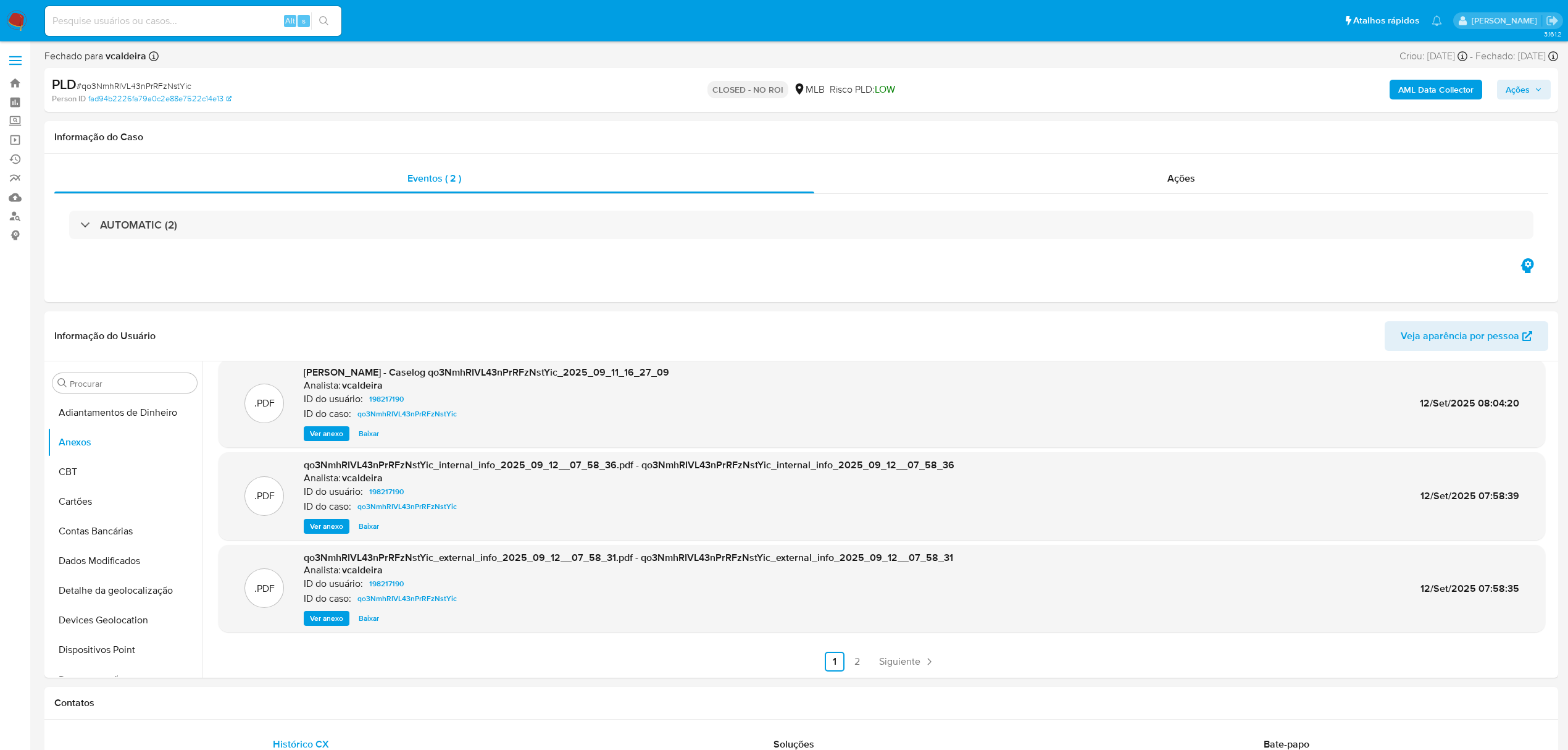
click at [236, 15] on input at bounding box center [194, 21] width 297 height 16
paste input "jsdgIrEzD2WX6CX0NIDyJMfj"
type input "jsdgIrEzD2WX6CX0NIDyJMfj"
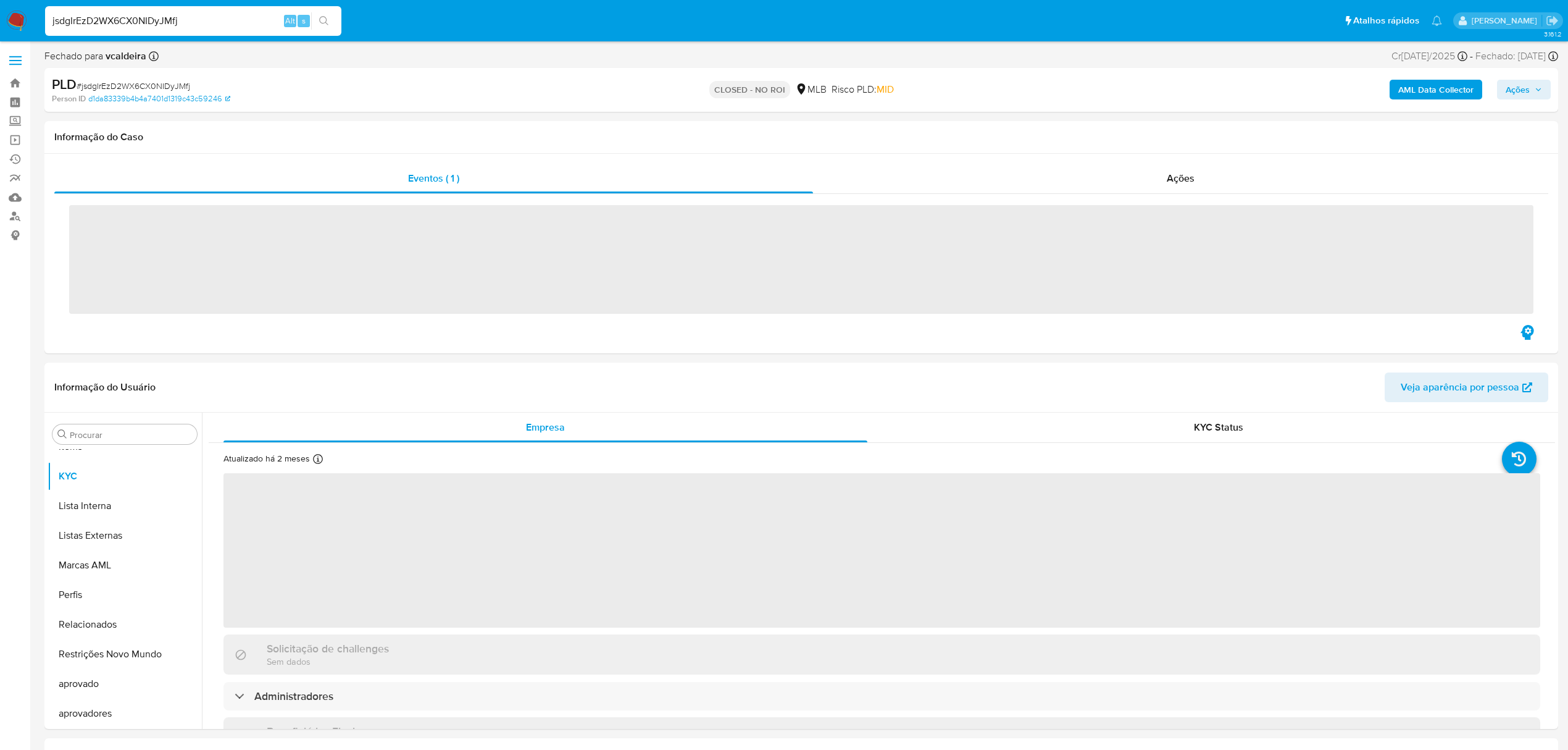
scroll to position [640, 0]
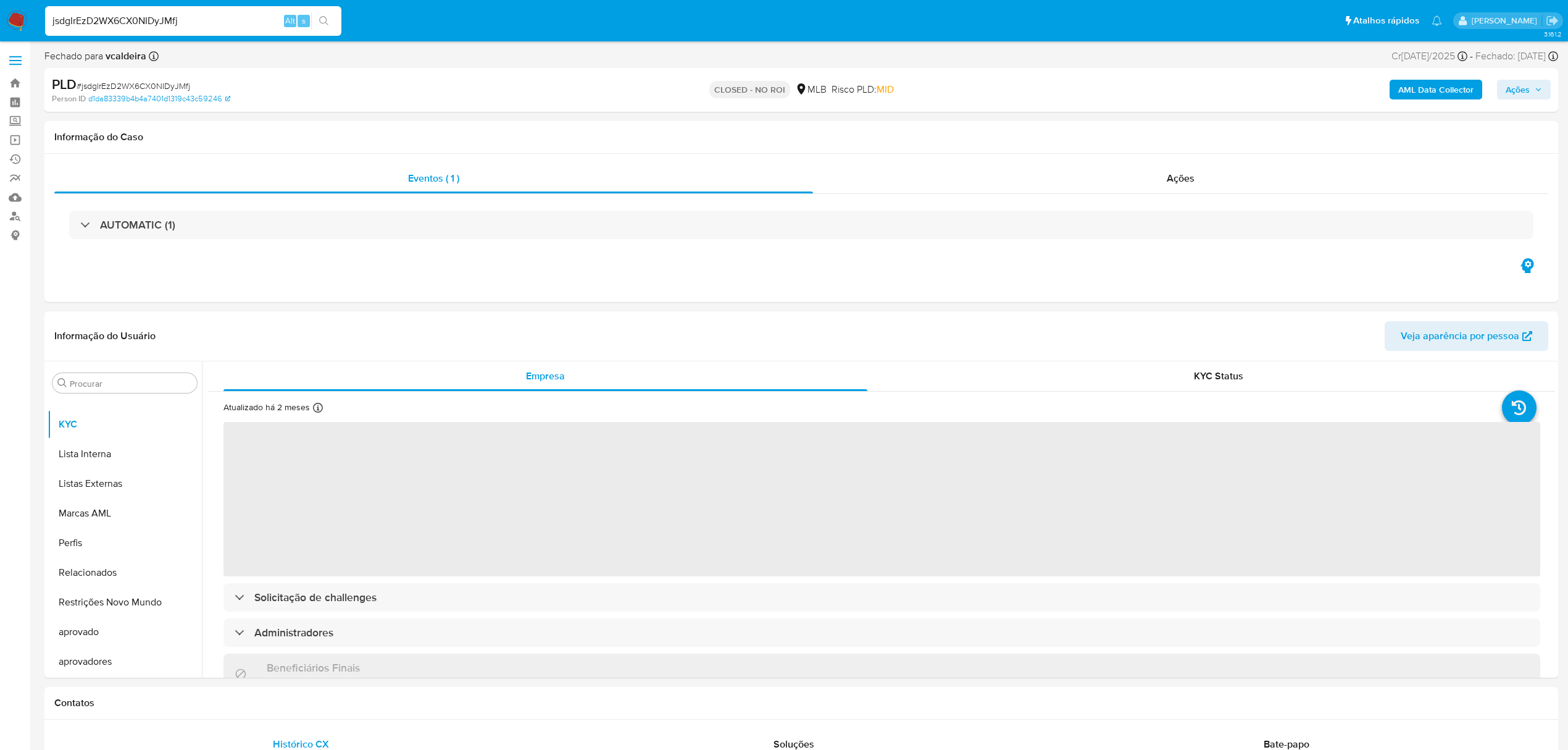
select select "10"
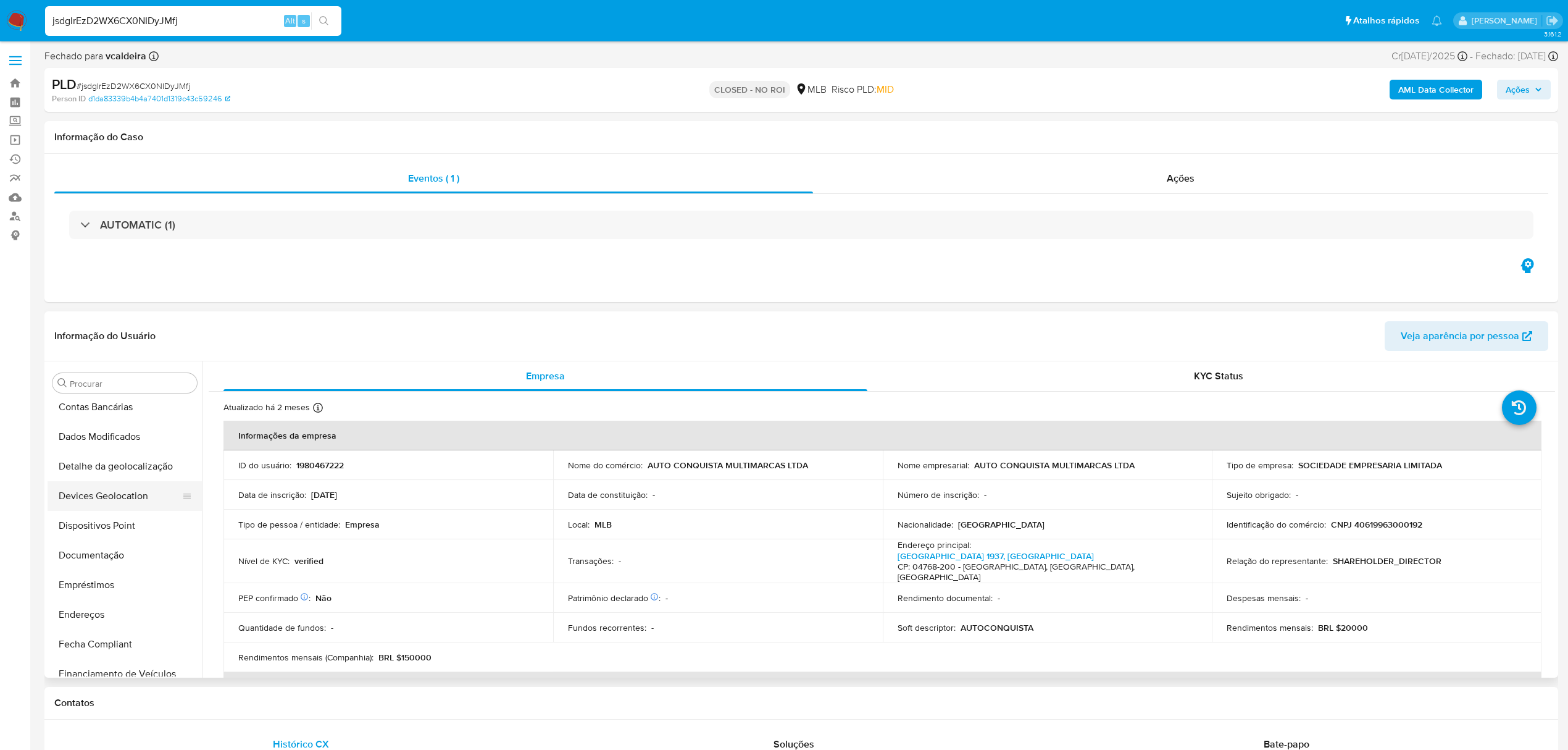
scroll to position [0, 0]
drag, startPoint x: 90, startPoint y: 439, endPoint x: 97, endPoint y: 441, distance: 7.3
click at [91, 439] on button "Anexos" at bounding box center [119, 441] width 145 height 30
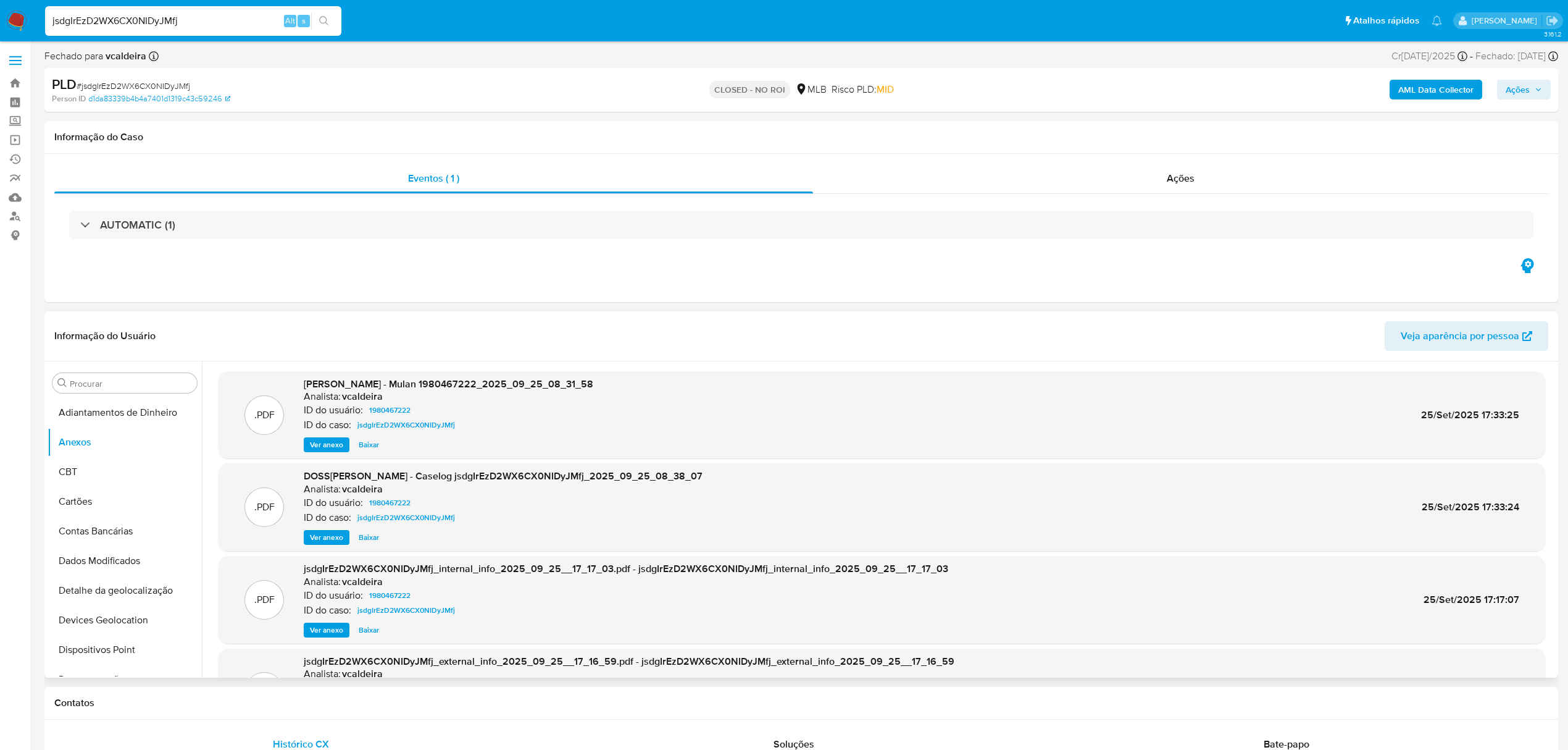
click at [359, 539] on span "Baixar" at bounding box center [369, 537] width 20 height 13
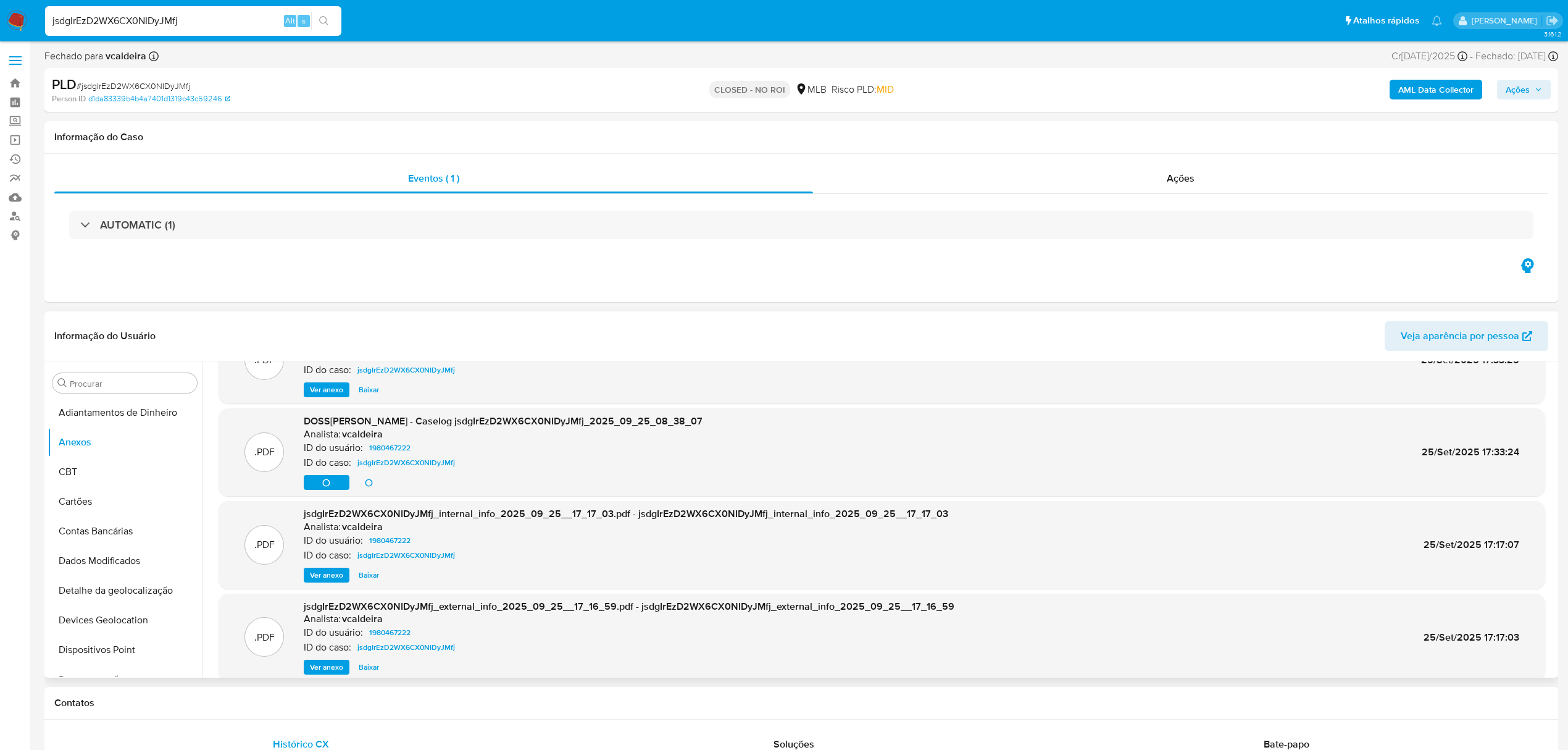
scroll to position [82, 0]
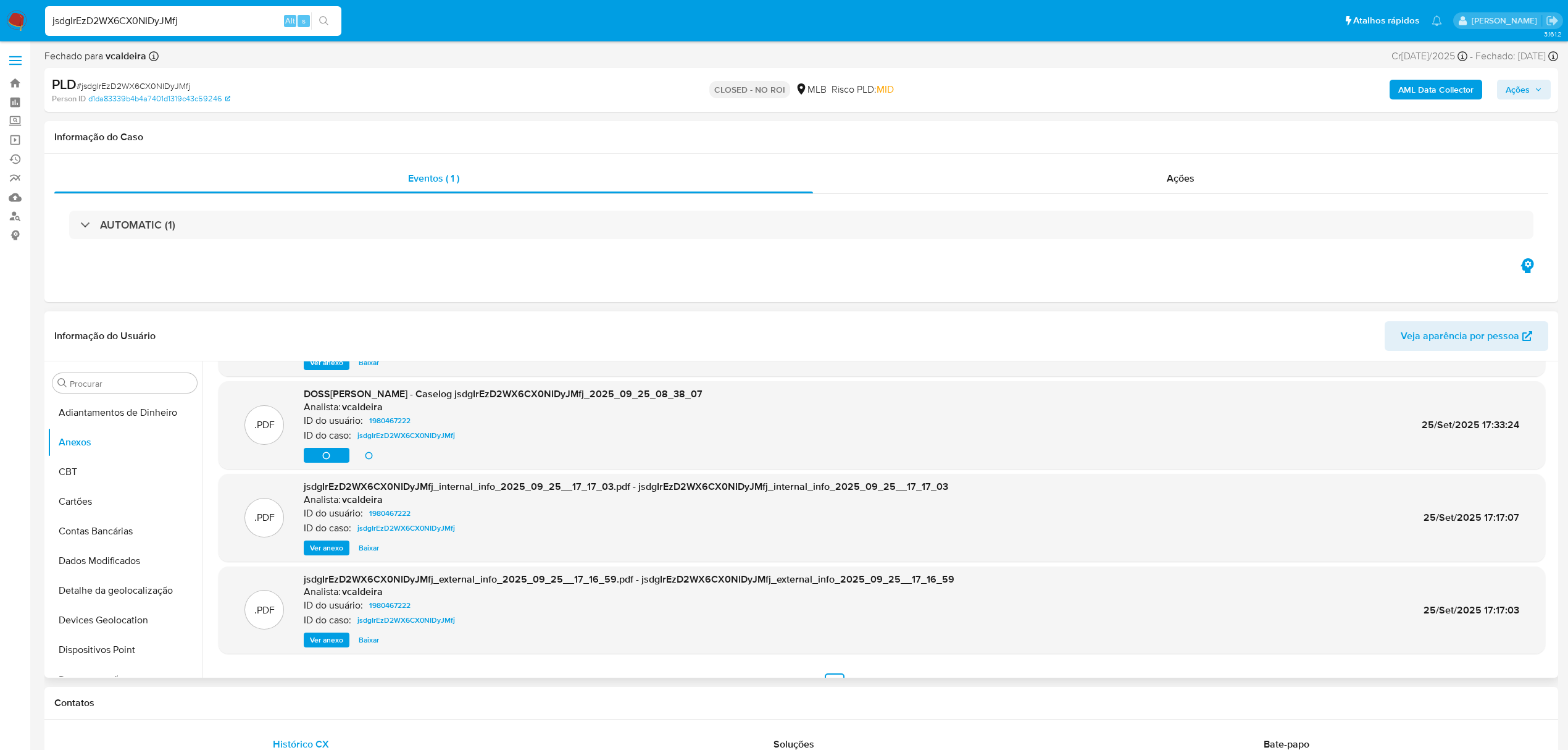
click at [337, 634] on span "Ver anexo" at bounding box center [327, 640] width 34 height 13
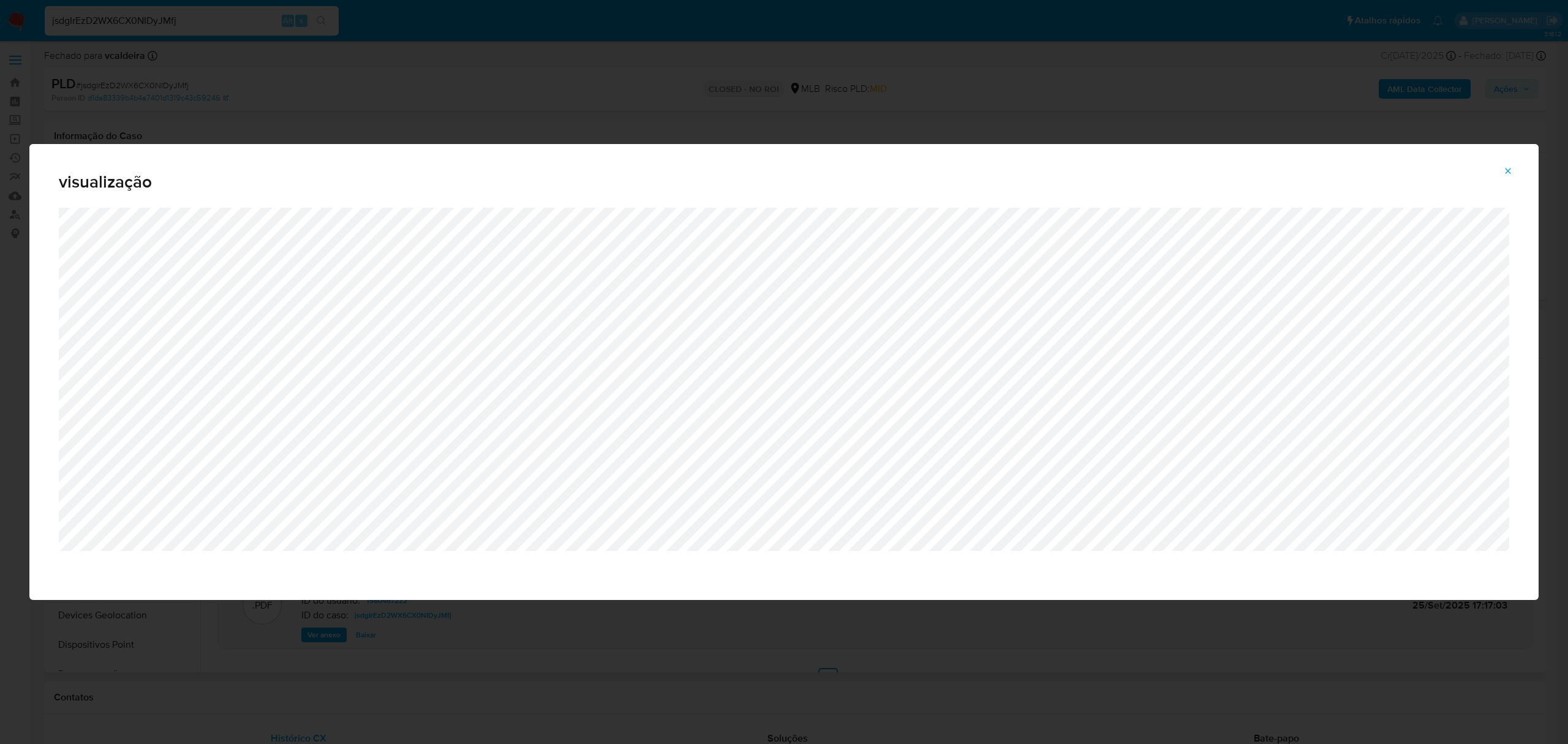
click at [1502, 174] on button "Attachment preview" at bounding box center [1508, 171] width 27 height 20
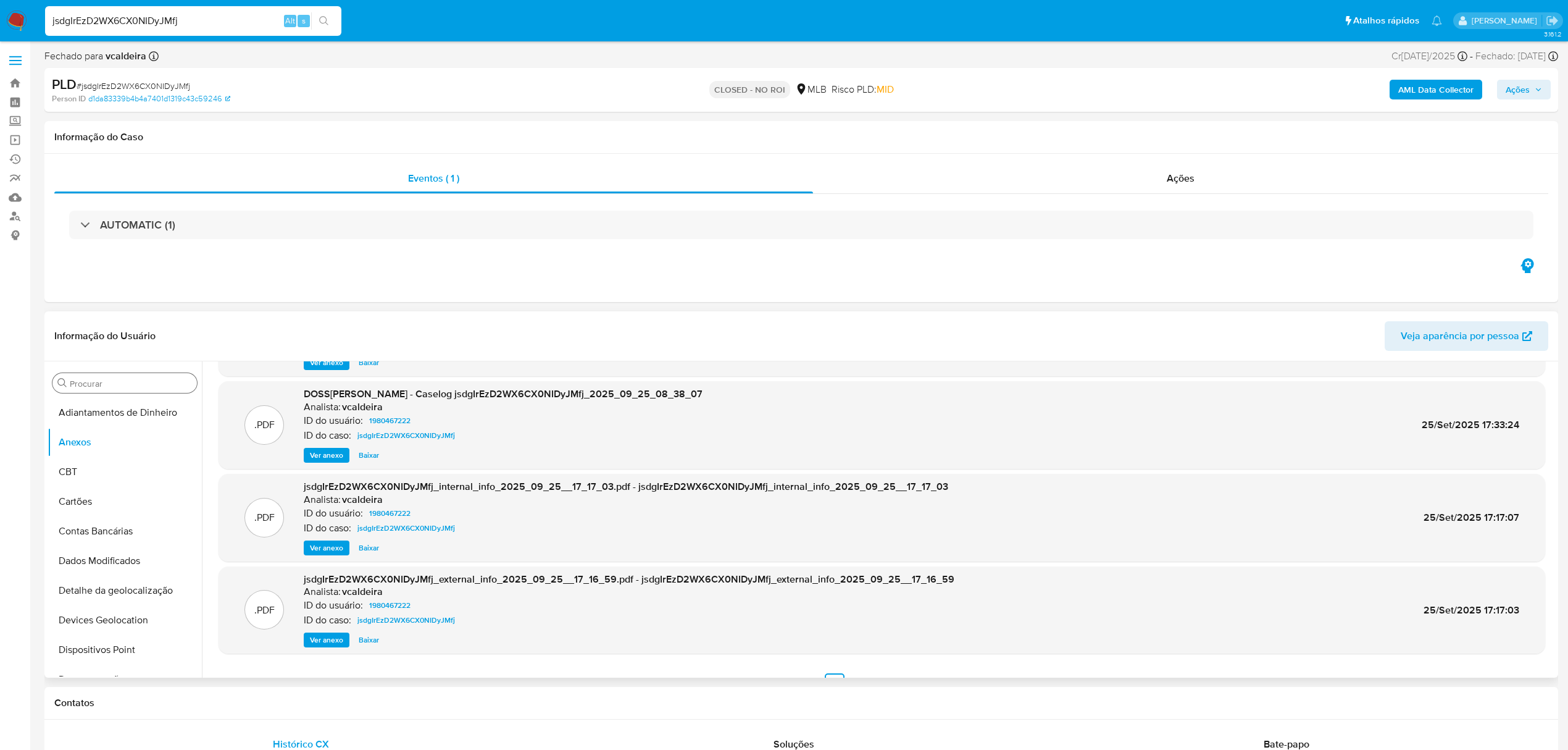
click at [105, 375] on div "Procurar Adiantamentos de Dinheiro Anexos CBT Cartões Contas Bancárias Dados Mo…" at bounding box center [125, 520] width 155 height 314
click at [116, 388] on input "Procurar" at bounding box center [131, 383] width 122 height 11
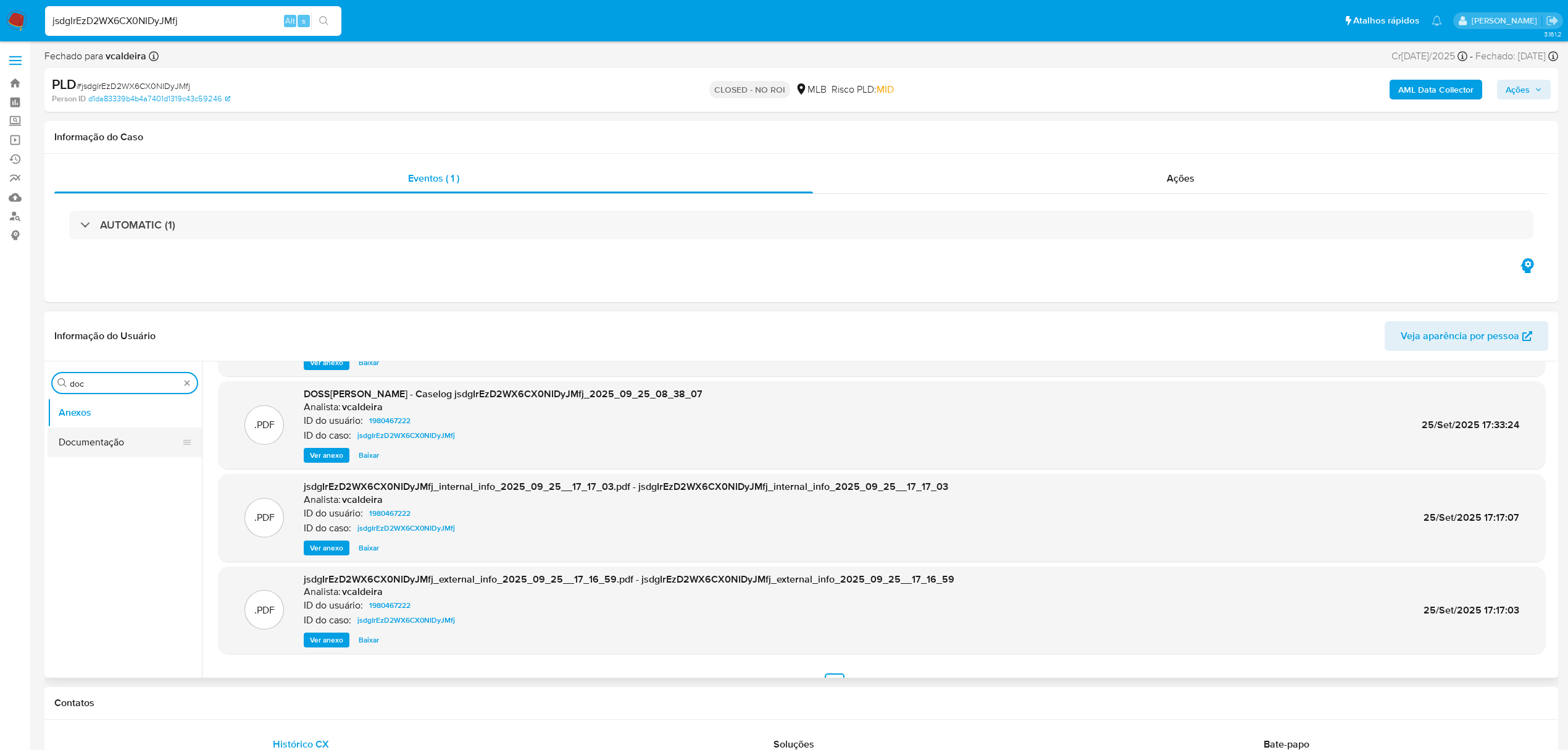
type input "doc"
click at [128, 433] on button "Documentação" at bounding box center [119, 441] width 145 height 30
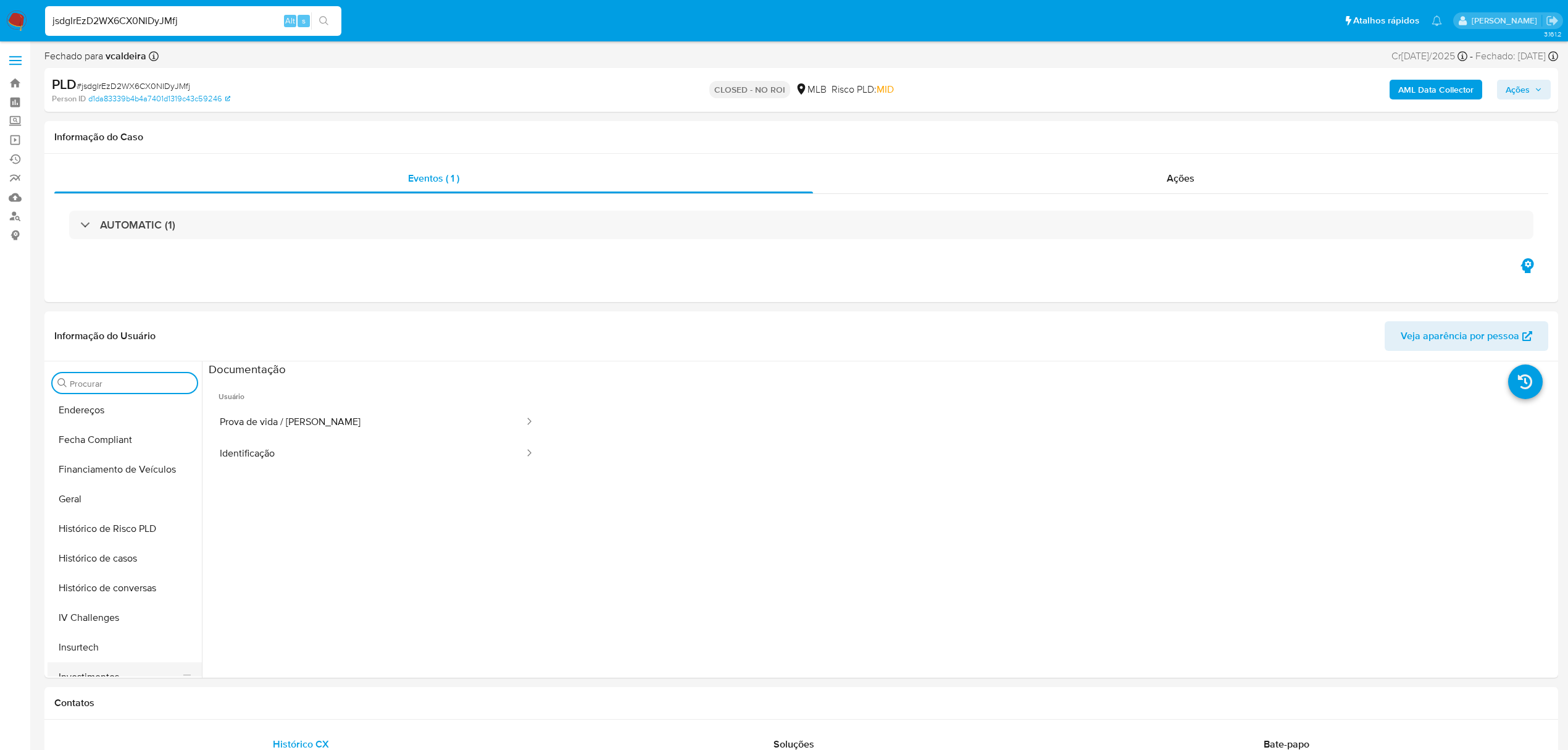
scroll to position [494, 0]
click at [122, 571] on button "KYC" at bounding box center [119, 571] width 145 height 30
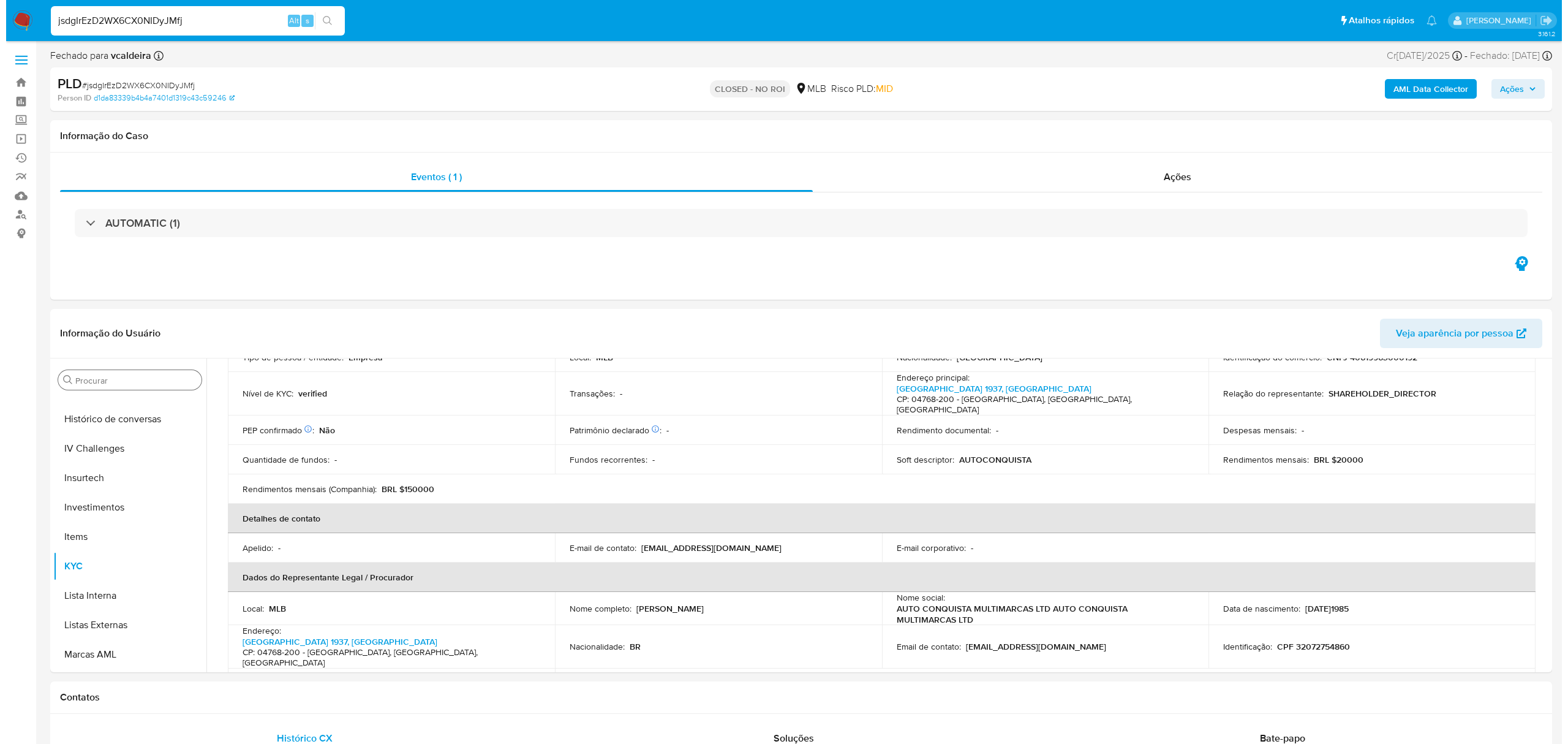
scroll to position [81, 0]
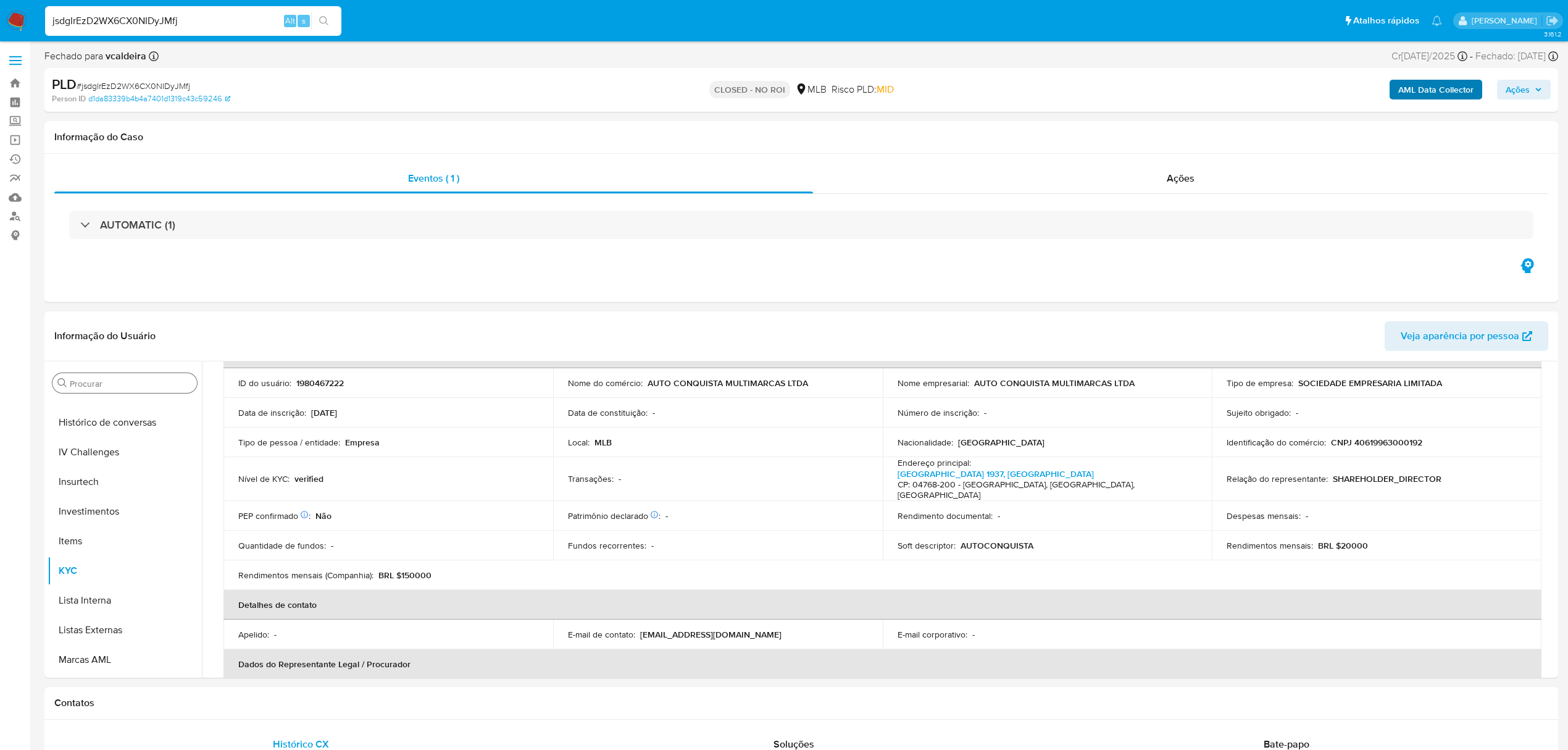
drag, startPoint x: 1465, startPoint y: 72, endPoint x: 1474, endPoint y: 89, distance: 19.2
click at [1470, 76] on div "PLD # jsdgIrEzD2WX6CX0NIDyJMfj Person ID d1da83339b4b4a7401d1319c43c59246 CLOSE…" at bounding box center [801, 90] width 1513 height 44
click at [1472, 94] on b "AML Data Collector" at bounding box center [1436, 90] width 76 height 20
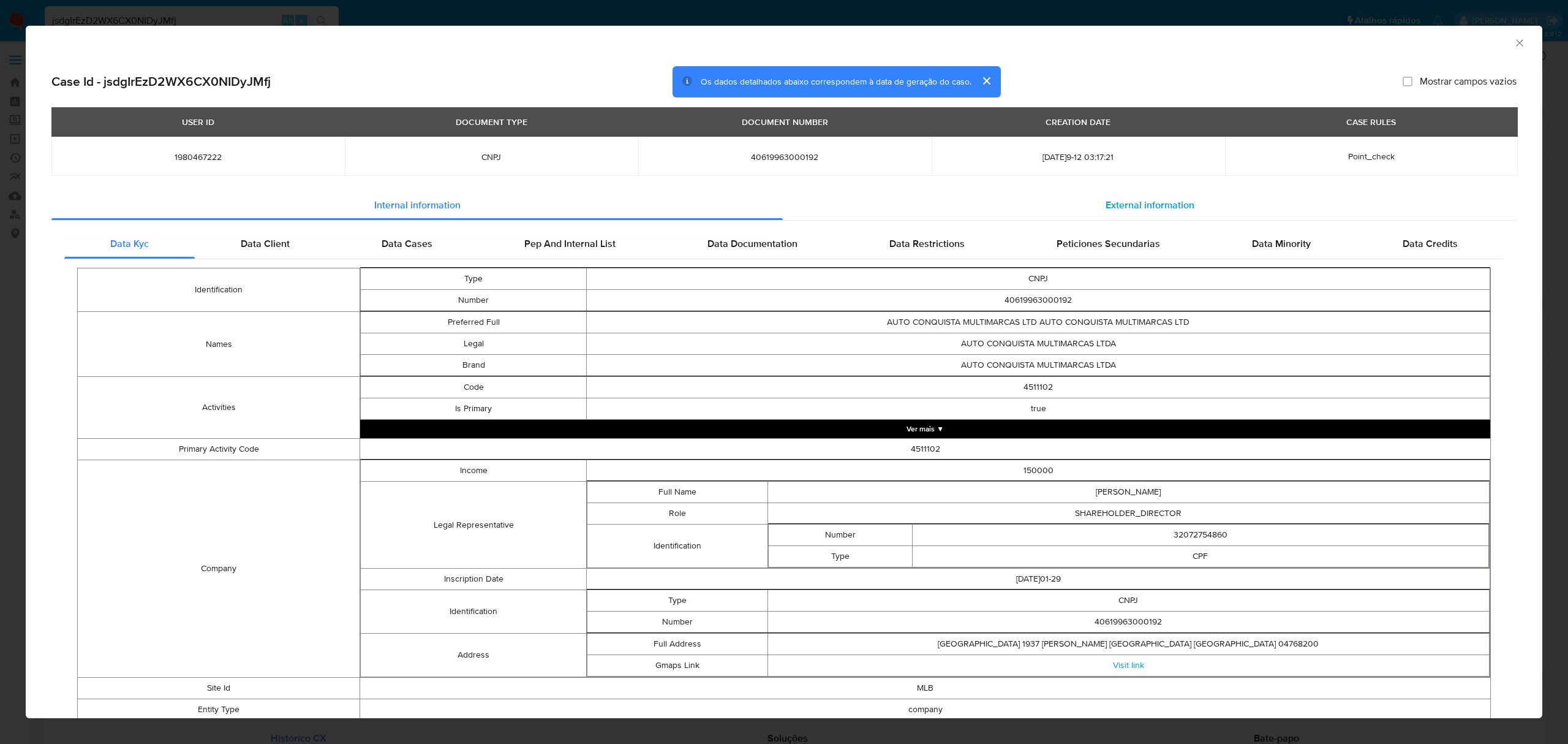
click at [1106, 209] on span "External information" at bounding box center [1150, 205] width 88 height 14
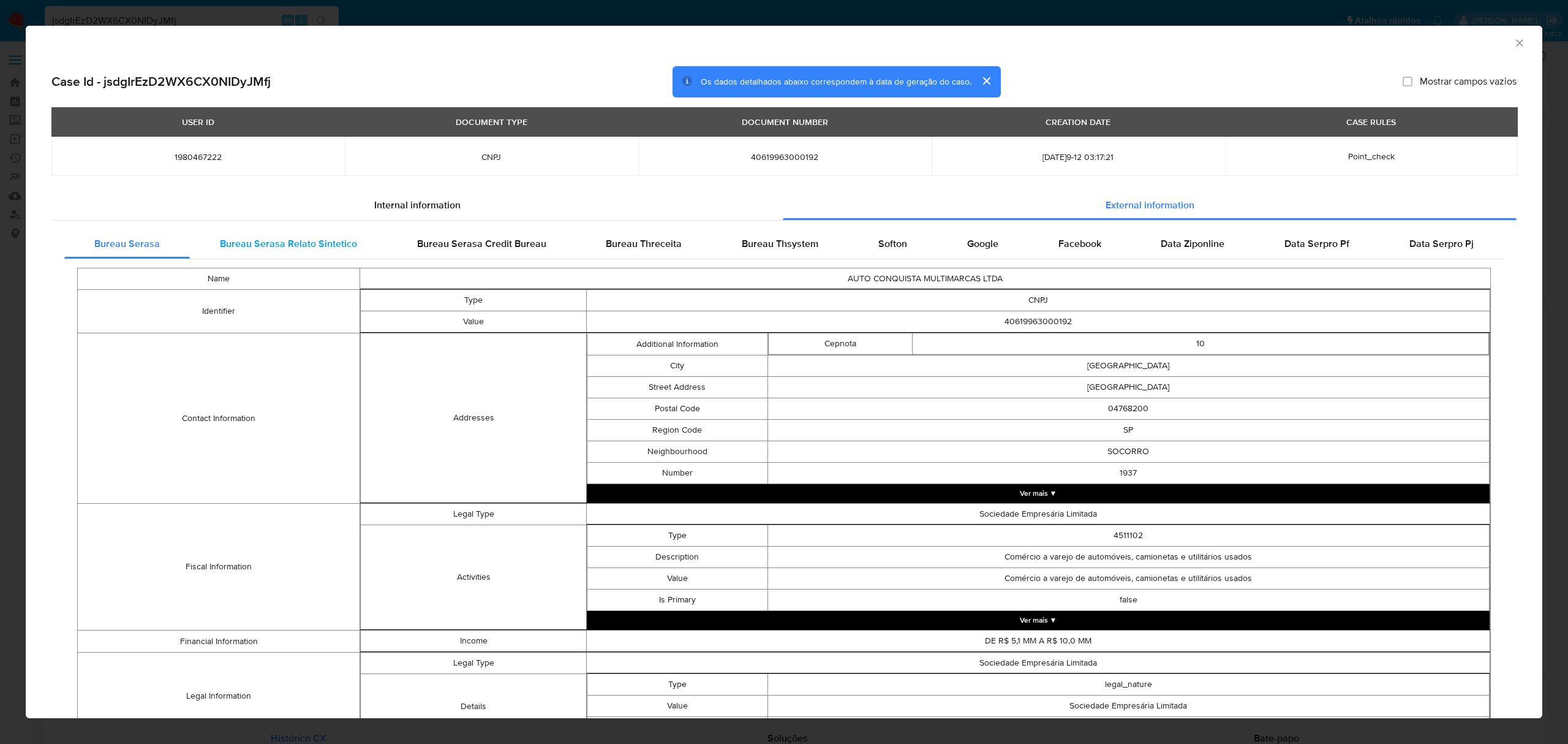
click at [302, 241] on span "Bureau Serasa Relato Sintetico" at bounding box center [289, 244] width 137 height 14
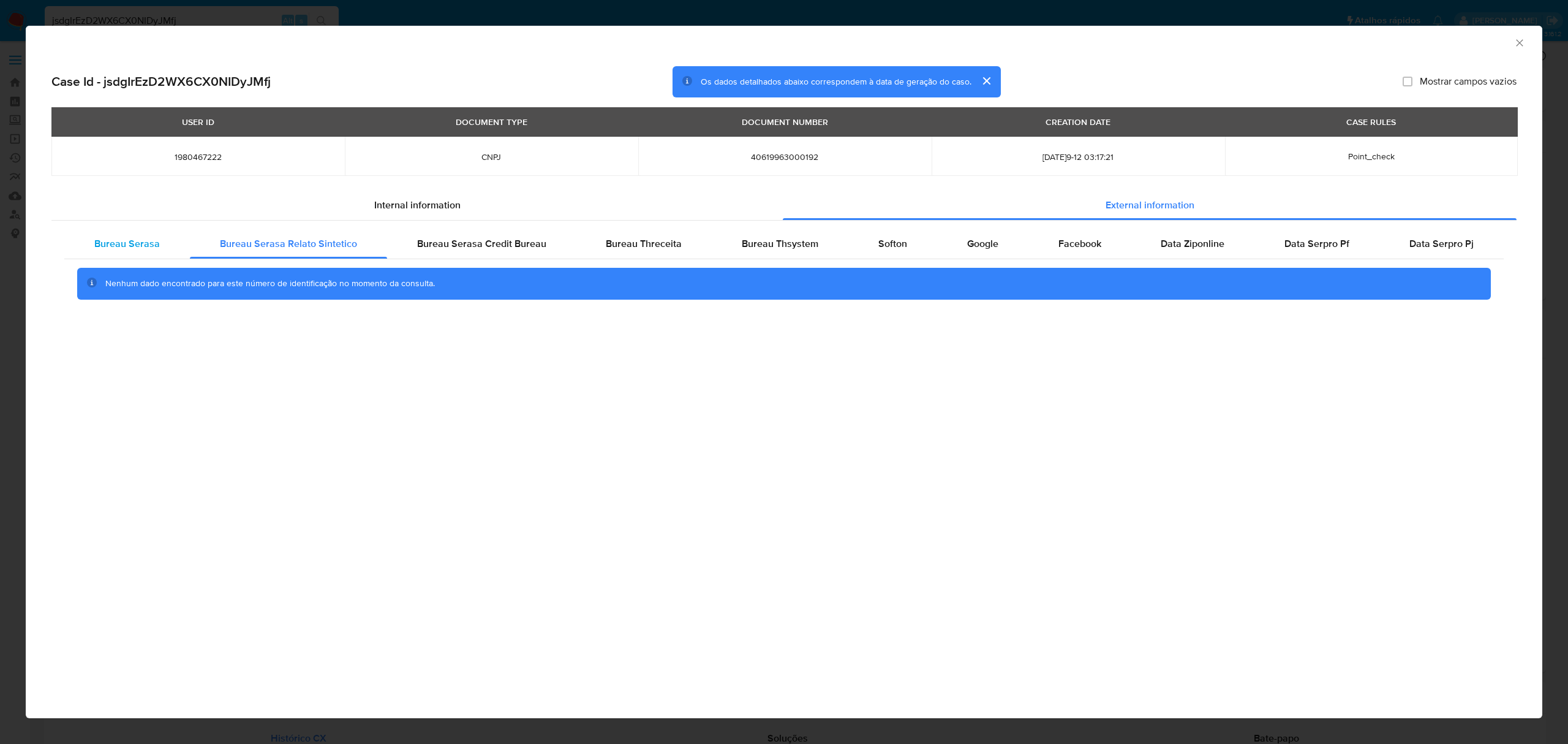
click at [118, 246] on span "Bureau Serasa" at bounding box center [126, 244] width 66 height 14
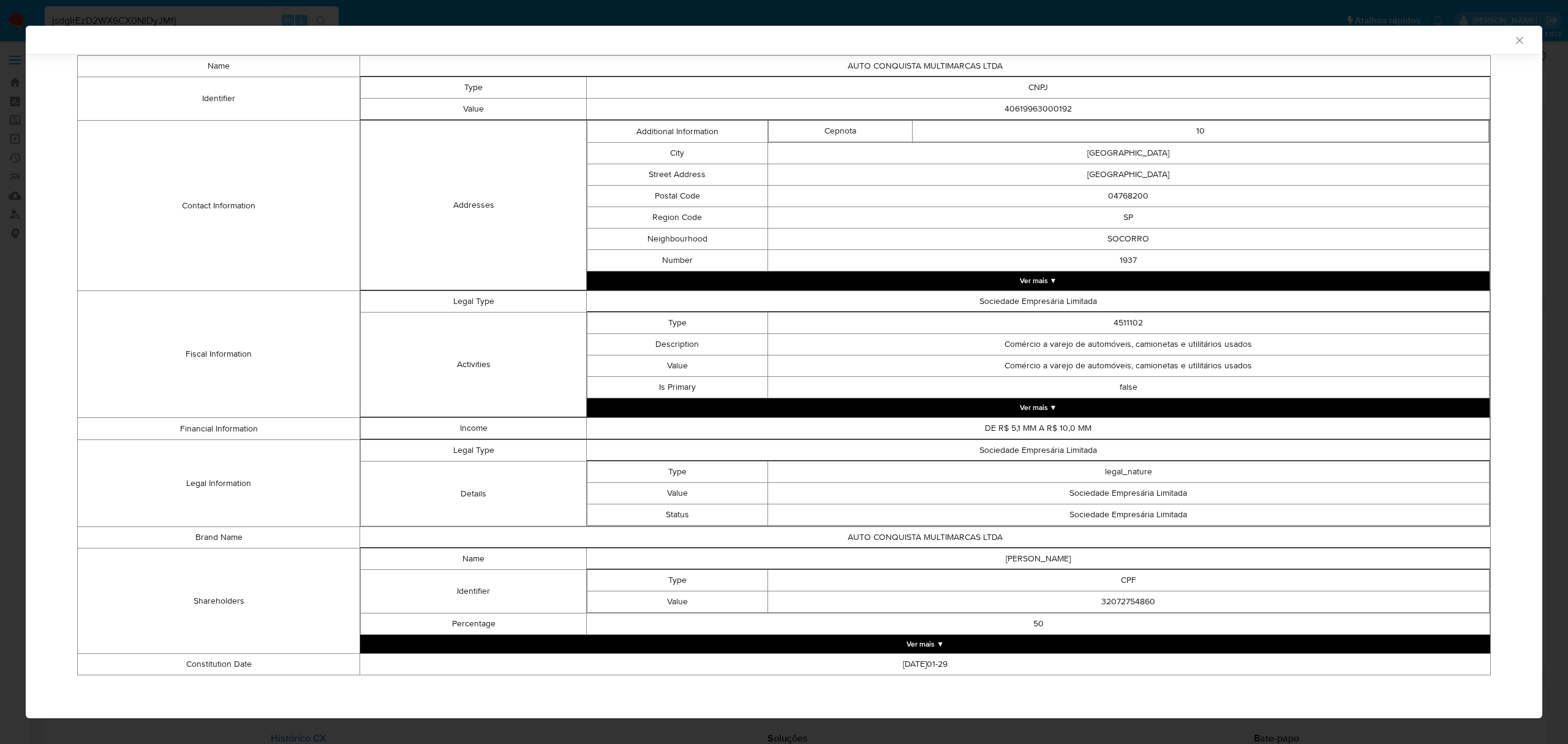
scroll to position [0, 0]
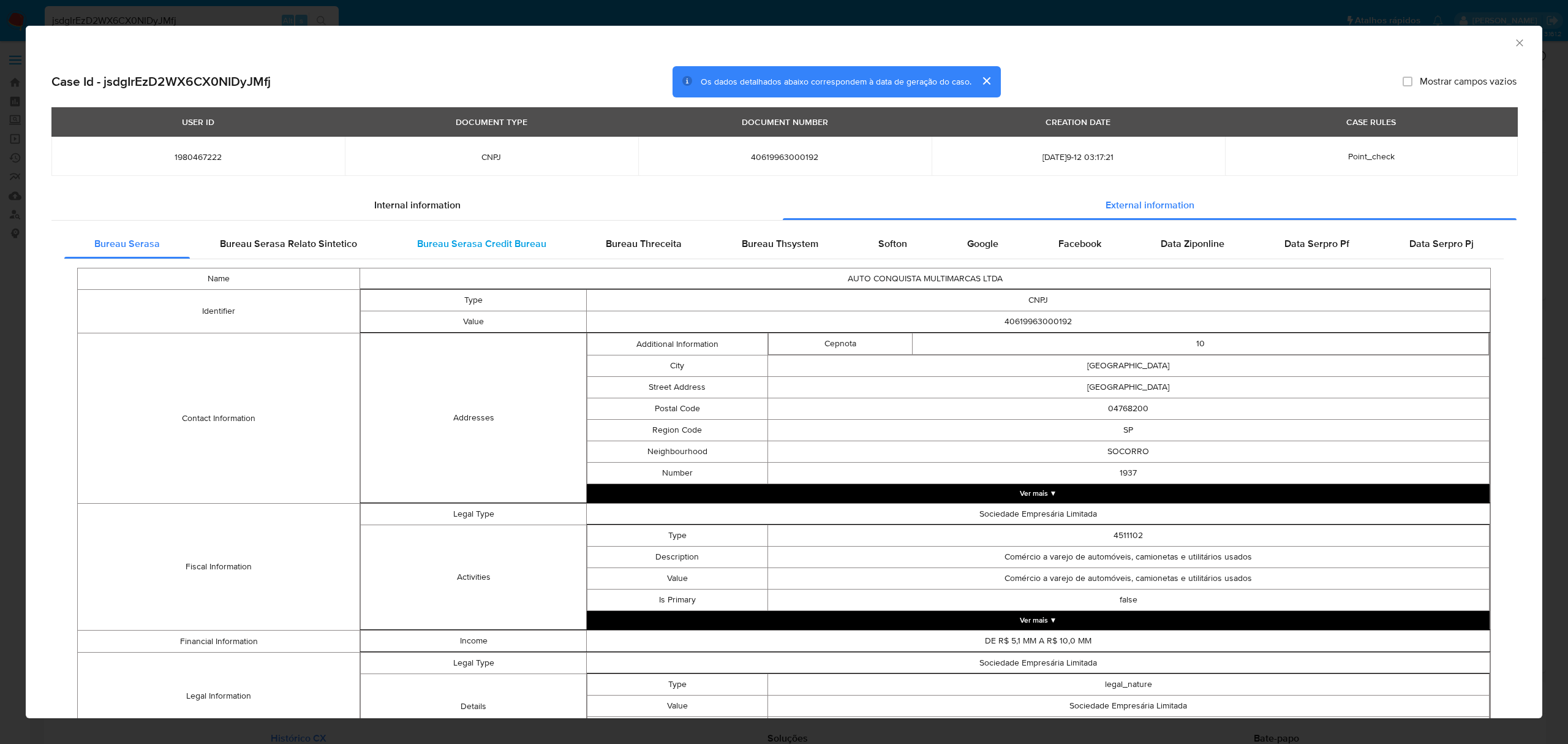
click at [467, 243] on span "Bureau Serasa Credit Bureau" at bounding box center [481, 244] width 129 height 14
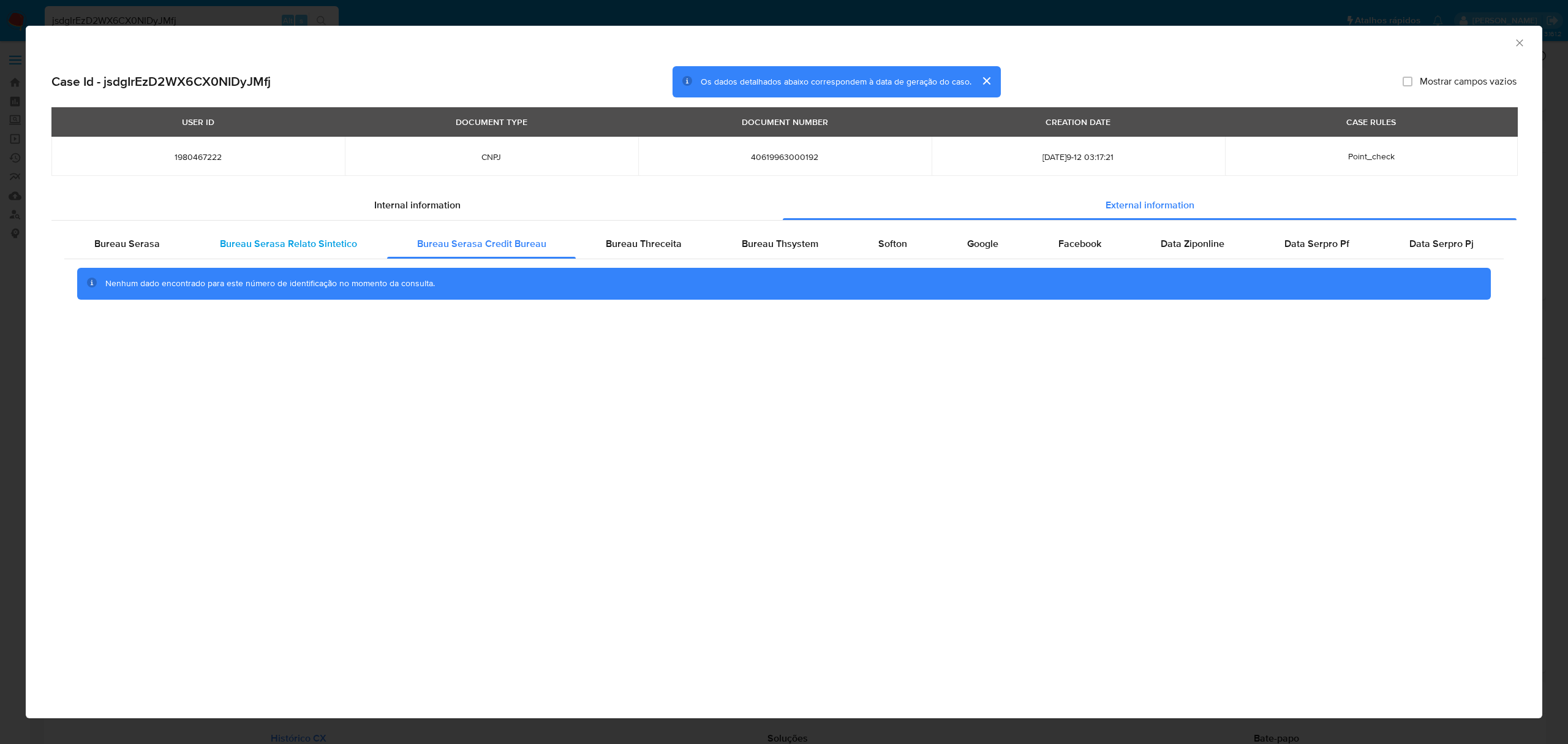
click at [305, 251] on div "Bureau Serasa Relato Sintetico" at bounding box center [288, 244] width 197 height 30
click at [1459, 248] on span "Data Serpro Pj" at bounding box center [1441, 244] width 64 height 14
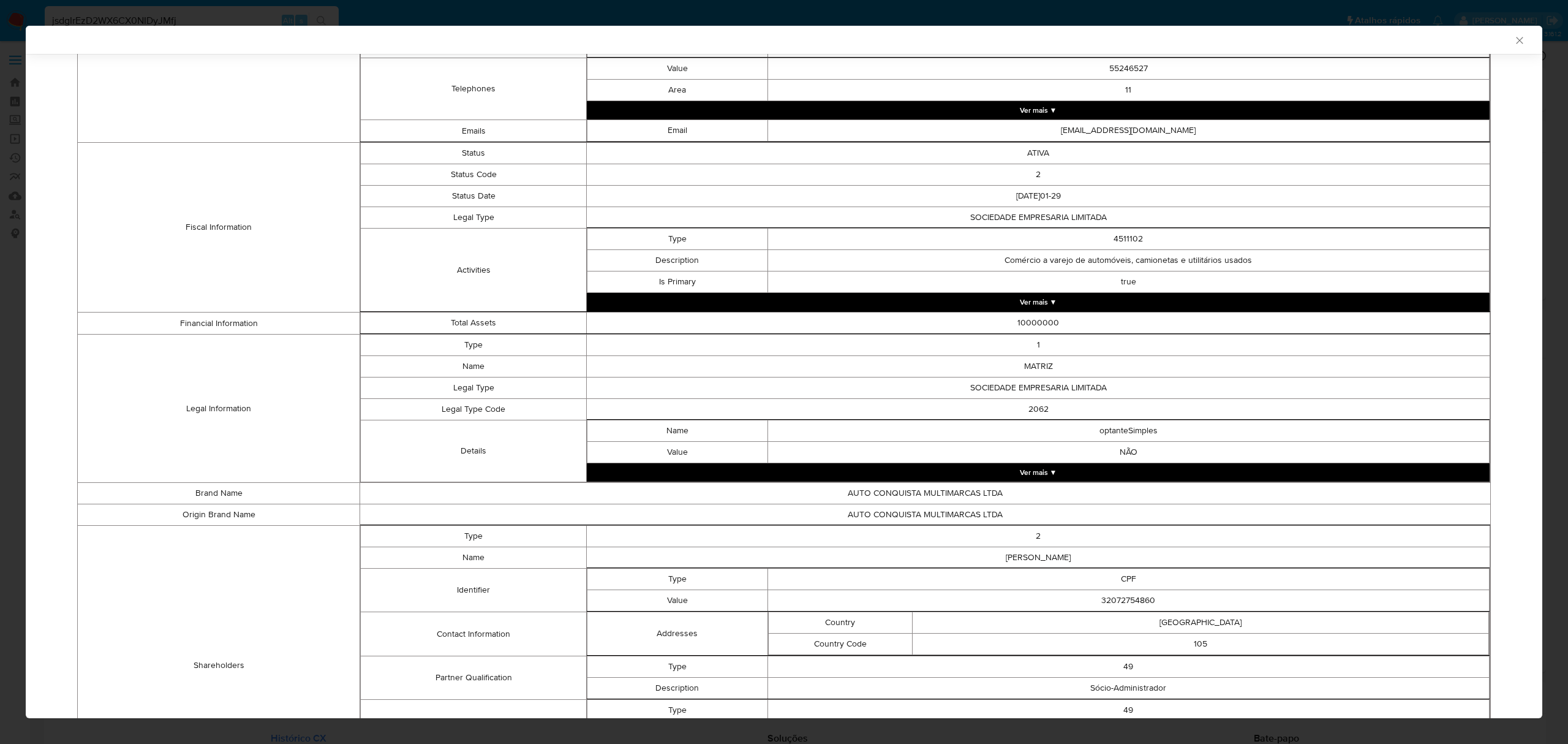
scroll to position [647, 0]
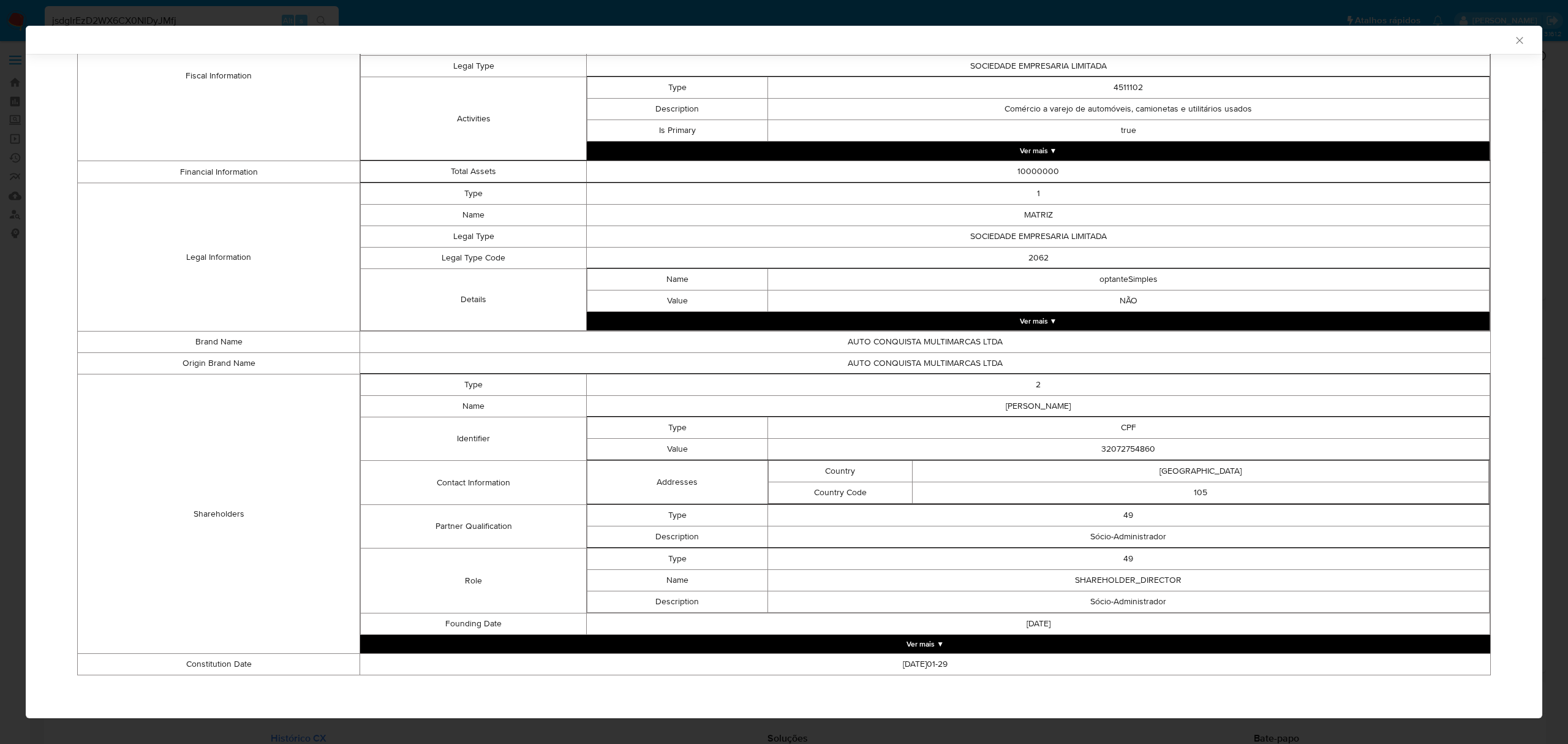
click at [921, 643] on button "Ver mais ▼" at bounding box center [925, 644] width 1130 height 18
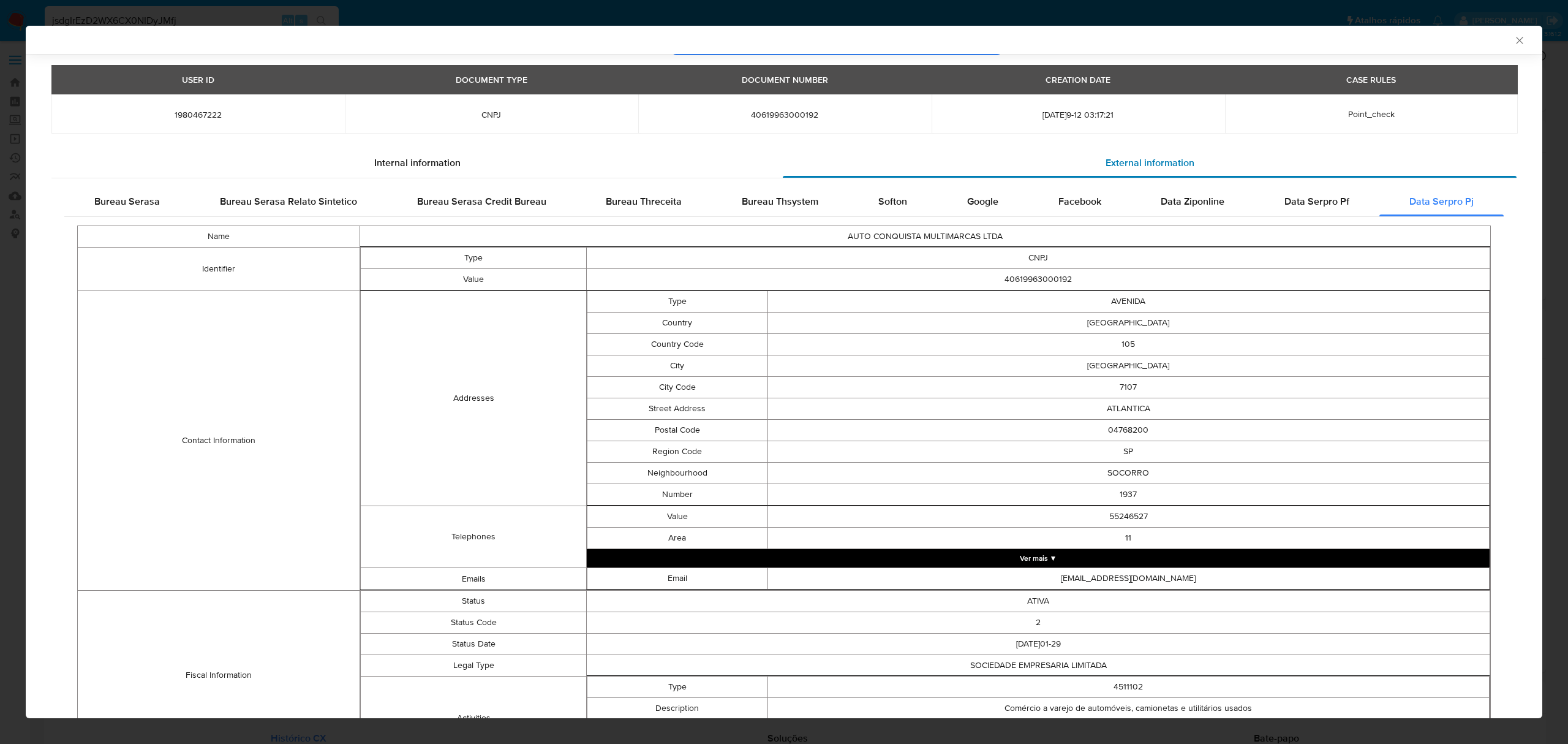
scroll to position [0, 0]
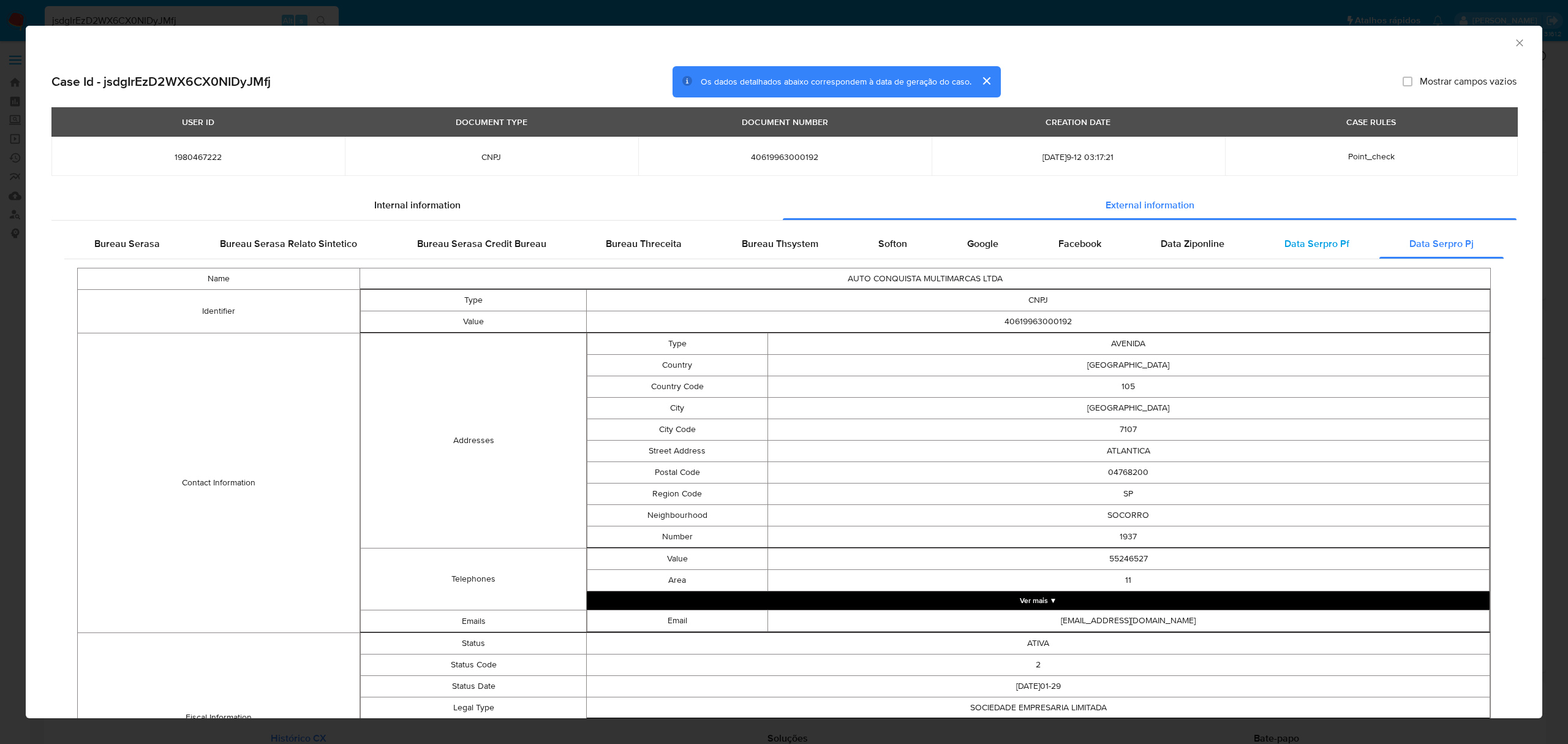
click at [1329, 248] on span "Data Serpro Pf" at bounding box center [1317, 244] width 65 height 14
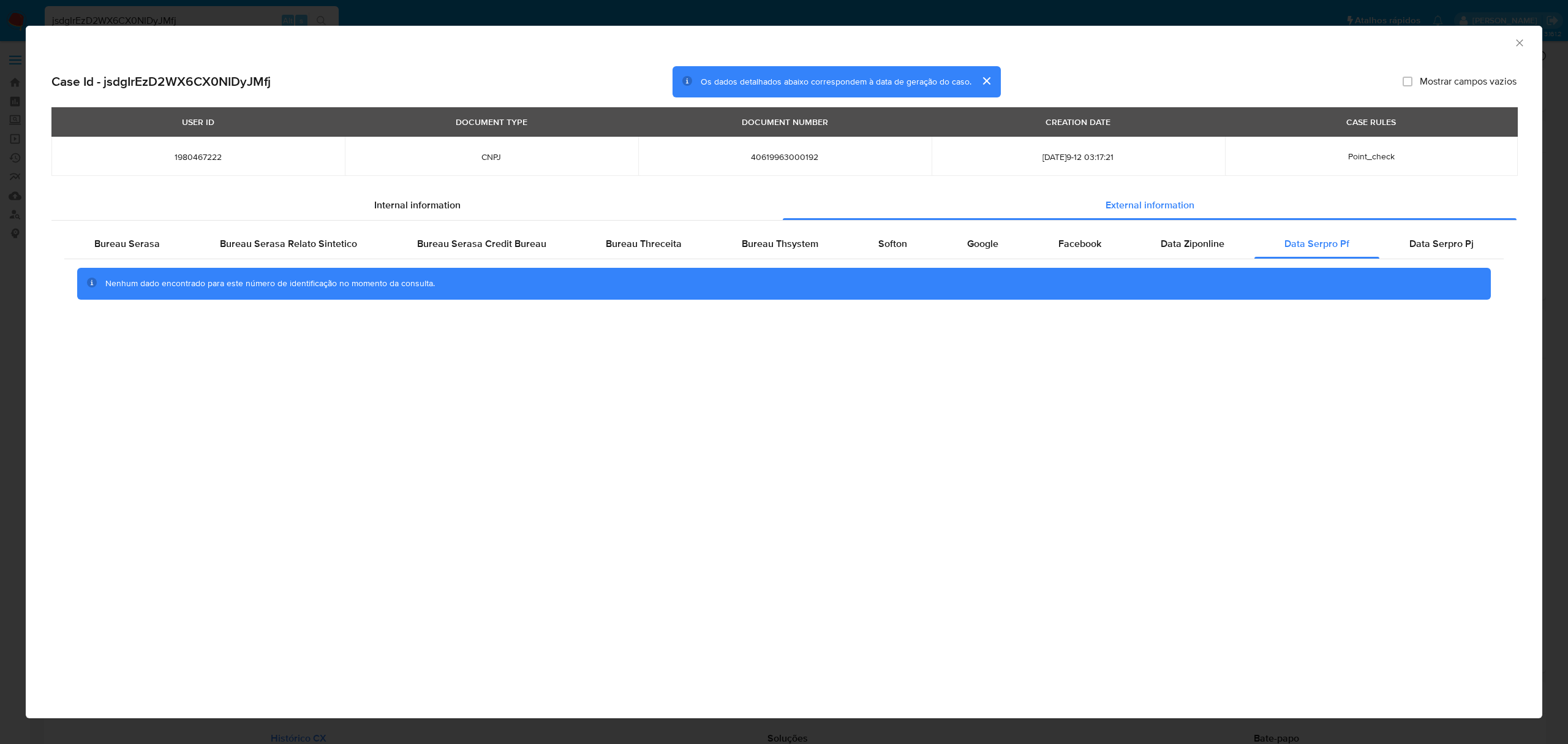
click at [1202, 260] on div "Nenhum dado encontrado para este número de identificação no momento da consulta." at bounding box center [784, 284] width 1439 height 49
click at [1064, 240] on span "Facebook" at bounding box center [1079, 244] width 42 height 14
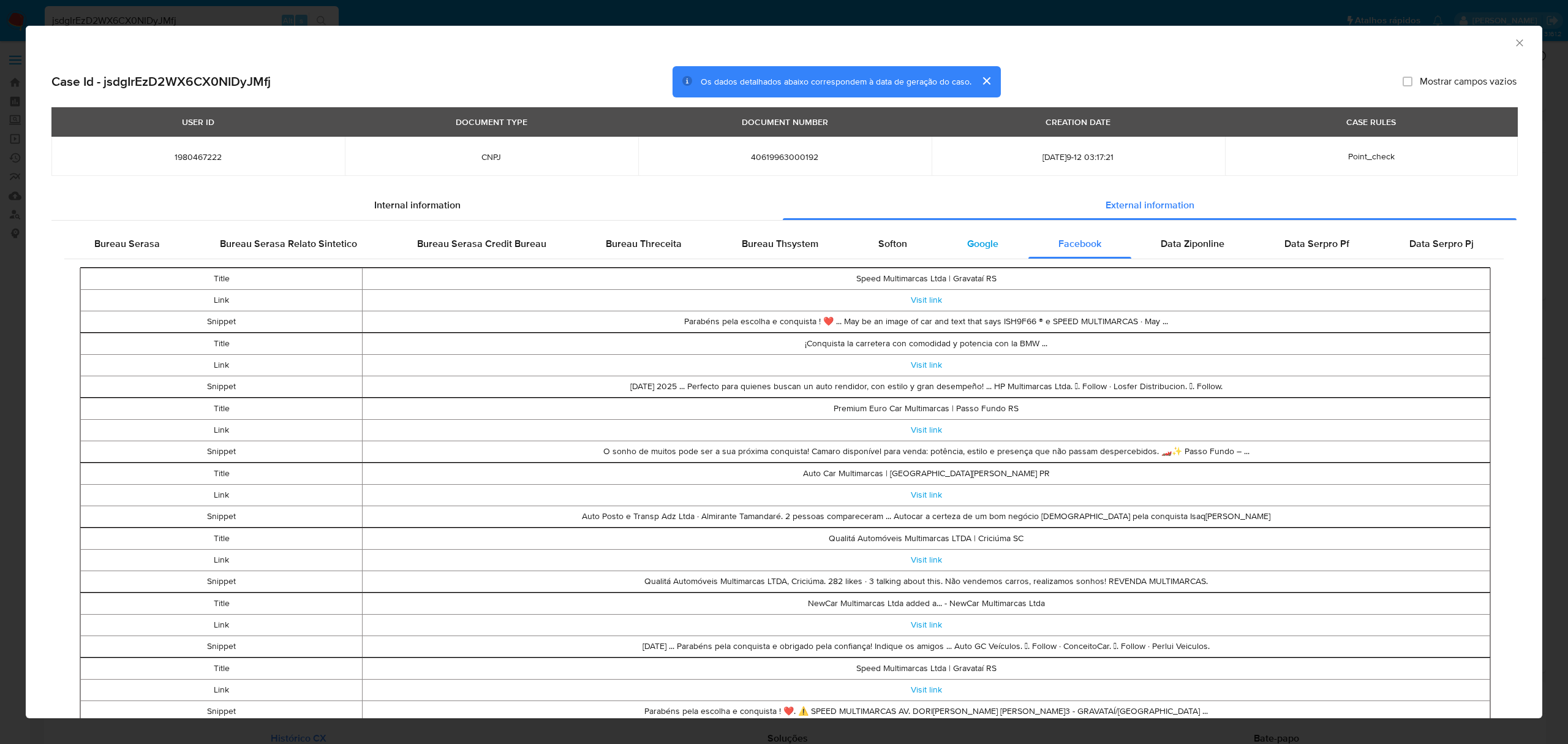
click at [980, 243] on span "Google" at bounding box center [982, 244] width 32 height 14
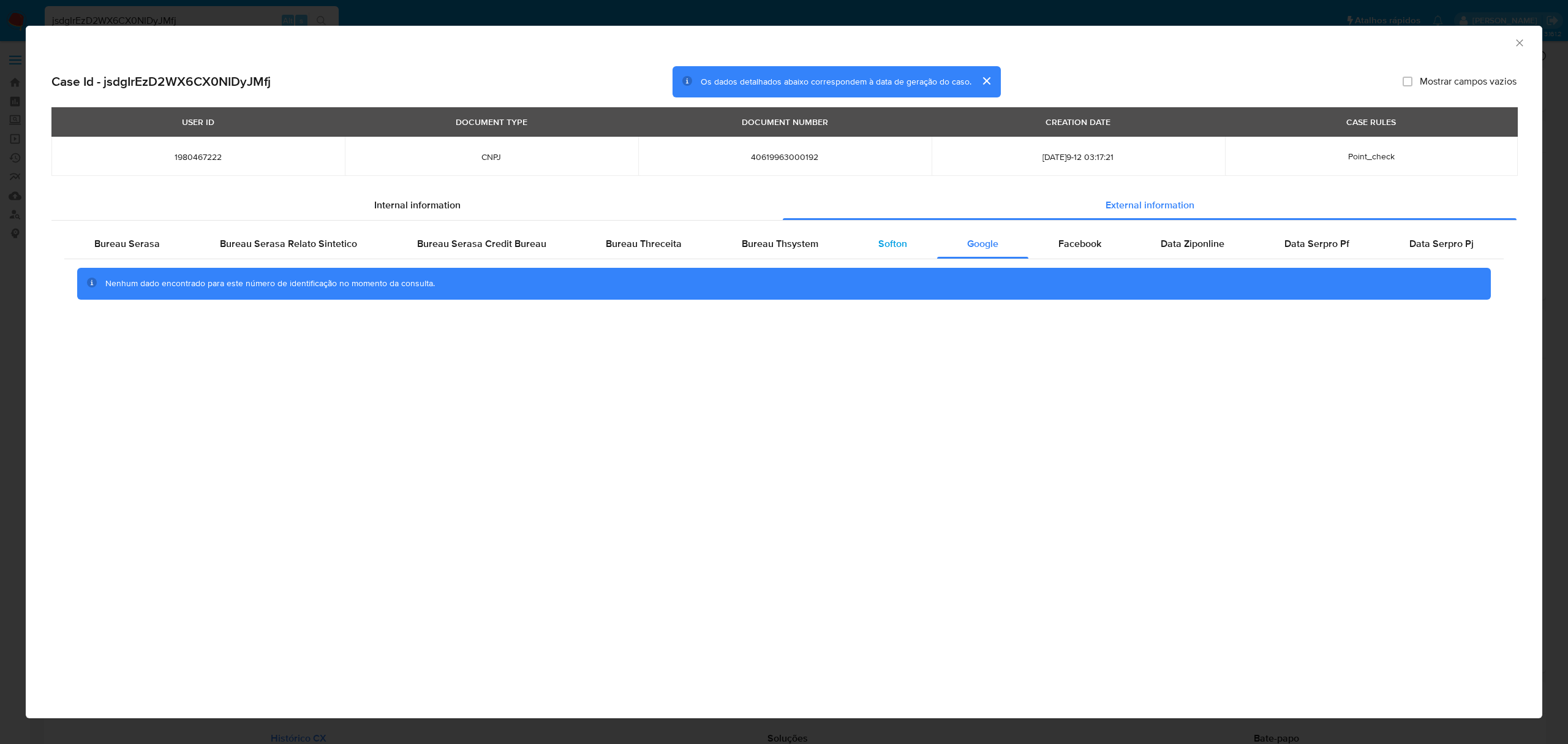
drag, startPoint x: 875, startPoint y: 250, endPoint x: 868, endPoint y: 248, distance: 7.3
click at [878, 250] on span "Softon" at bounding box center [893, 244] width 29 height 14
click at [762, 236] on div "Bureau Thsystem" at bounding box center [779, 244] width 136 height 30
click at [640, 251] on div "Bureau Threceita" at bounding box center [644, 244] width 136 height 30
click at [493, 233] on div "Bureau Serasa Credit Bureau" at bounding box center [482, 244] width 190 height 30
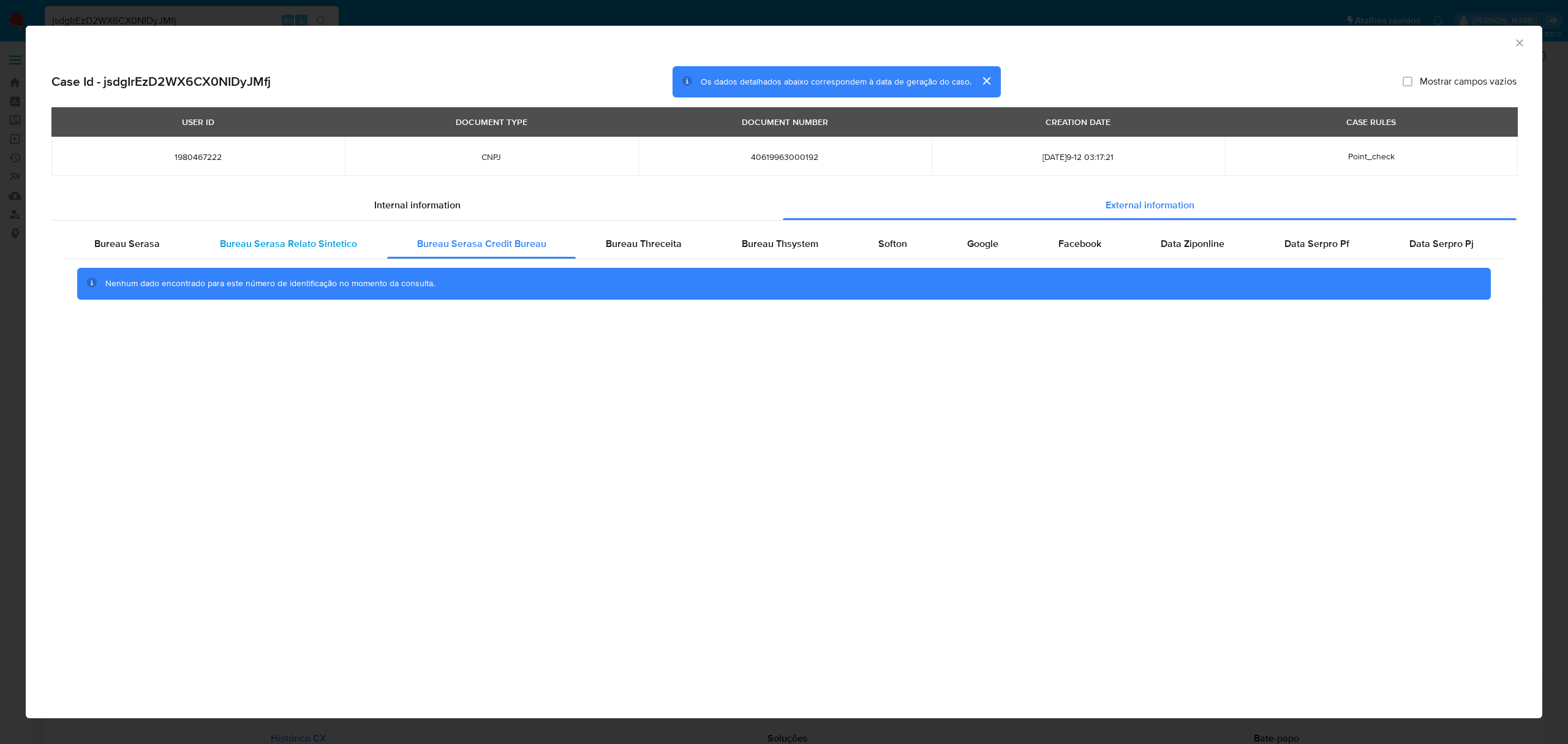
click at [357, 257] on div "Bureau Serasa Relato Sintetico" at bounding box center [288, 244] width 197 height 30
click at [127, 245] on span "Bureau Serasa" at bounding box center [126, 244] width 66 height 14
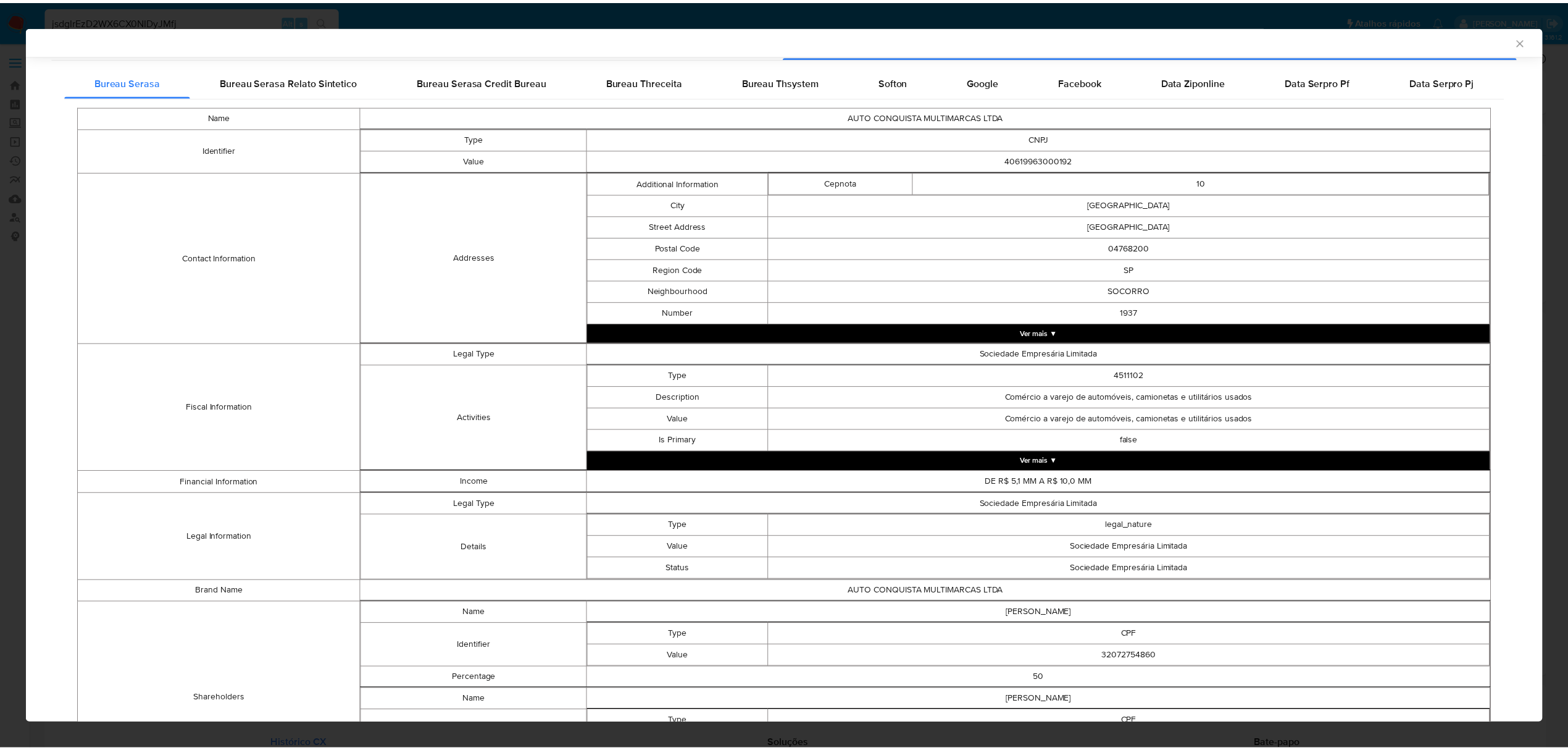
scroll to position [306, 0]
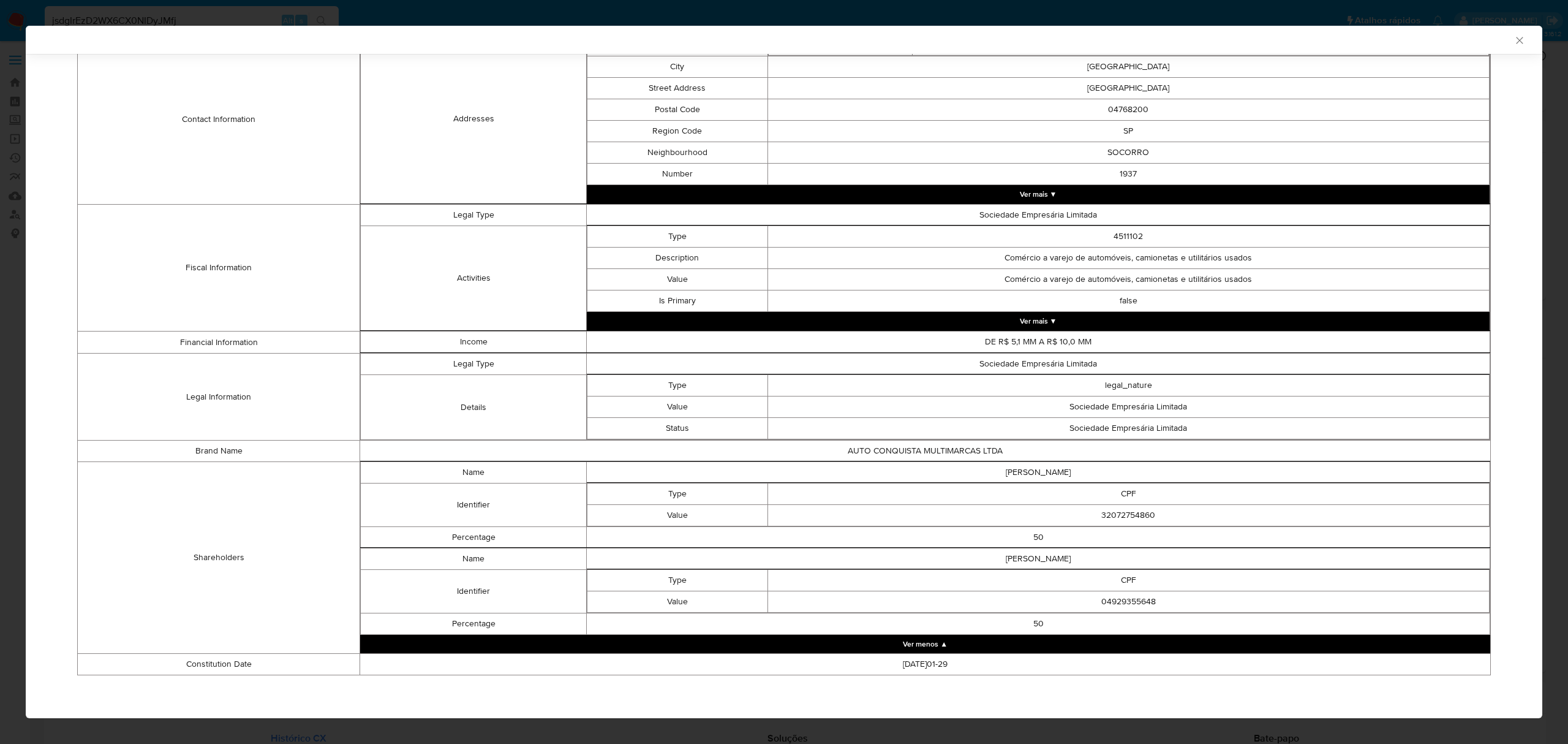
click at [1496, 42] on div "AML Data Collector" at bounding box center [774, 40] width 1479 height 11
click at [1516, 42] on icon "Fechar a janela" at bounding box center [1518, 40] width 6 height 6
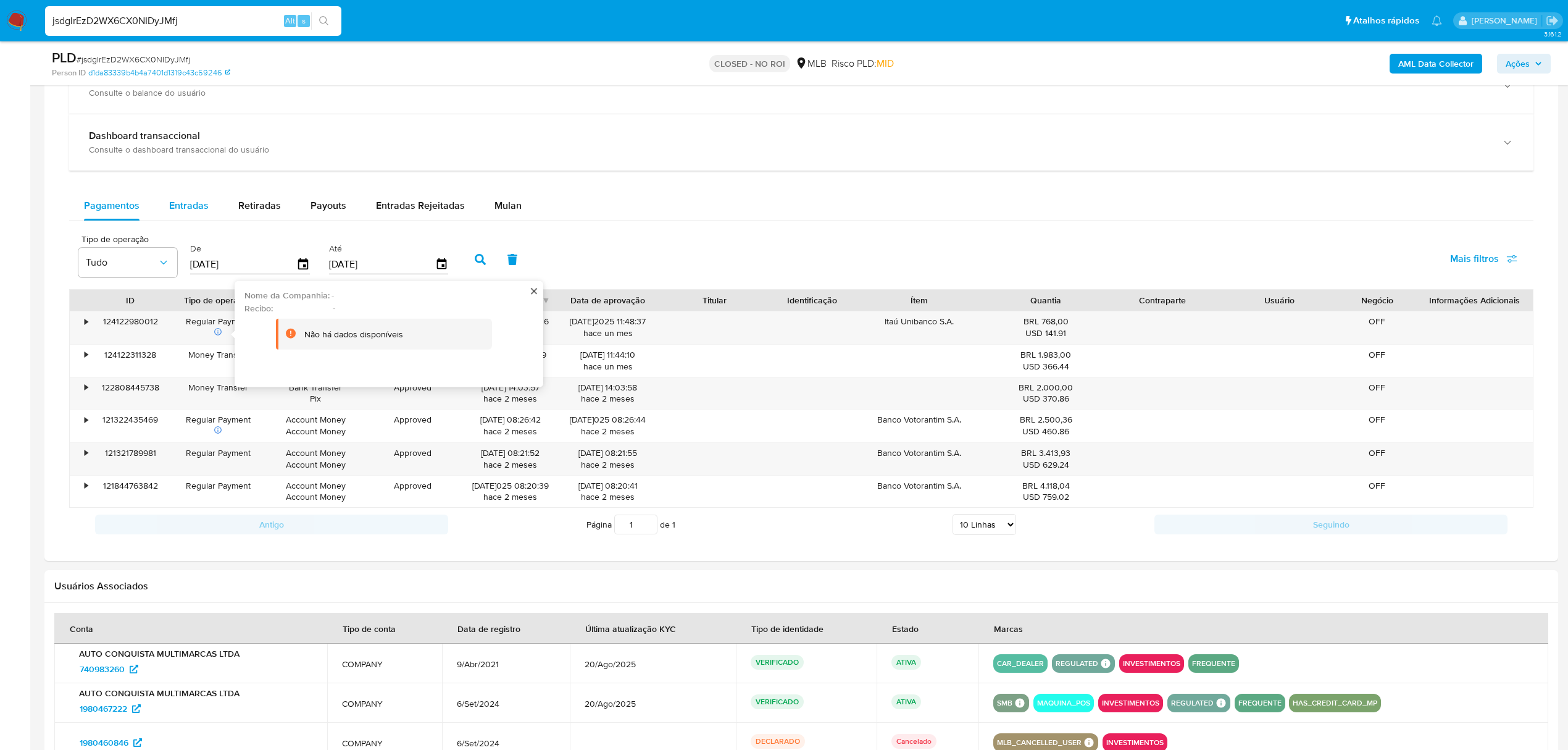
scroll to position [816, 0]
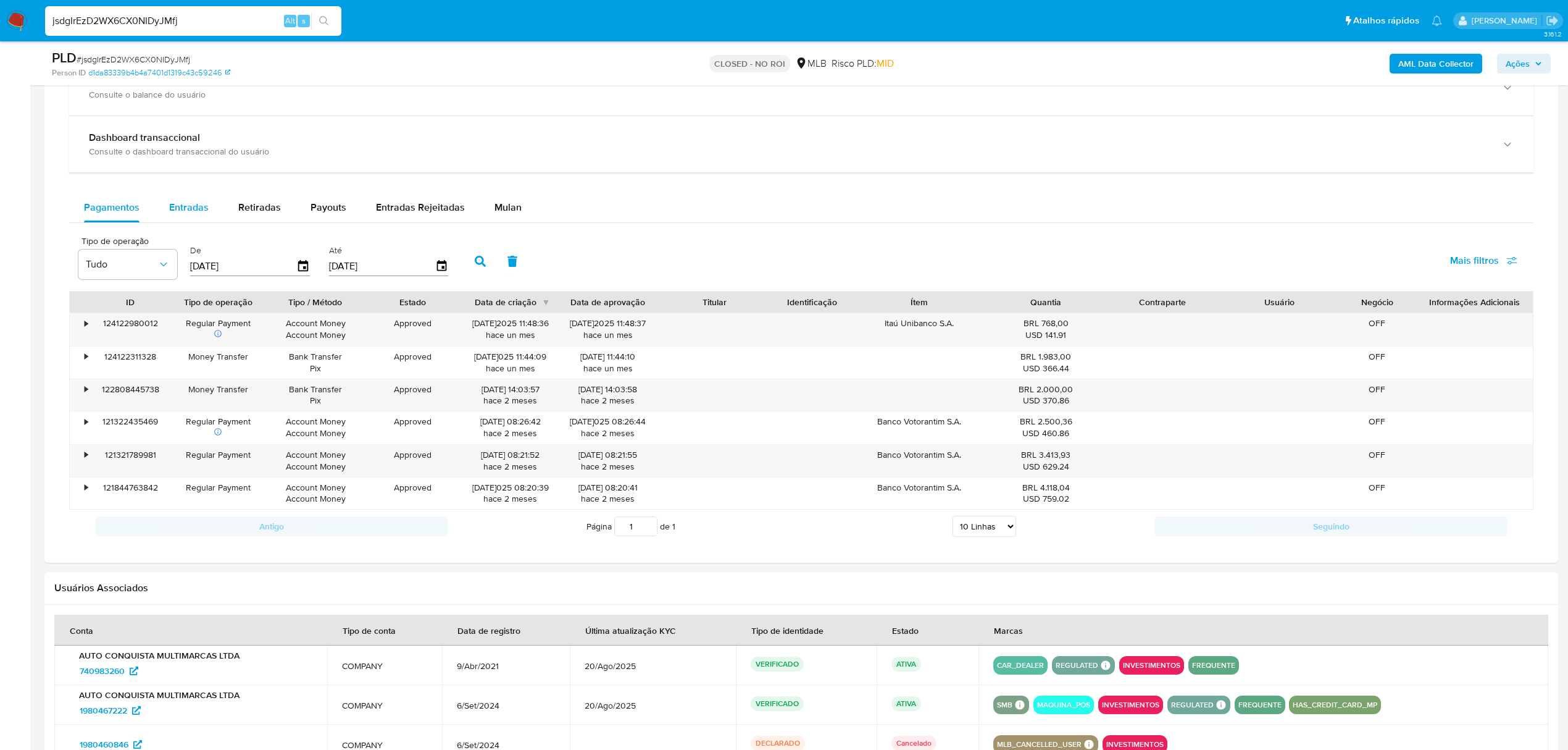
click at [186, 218] on div "Entradas" at bounding box center [188, 208] width 39 height 30
select select "10"
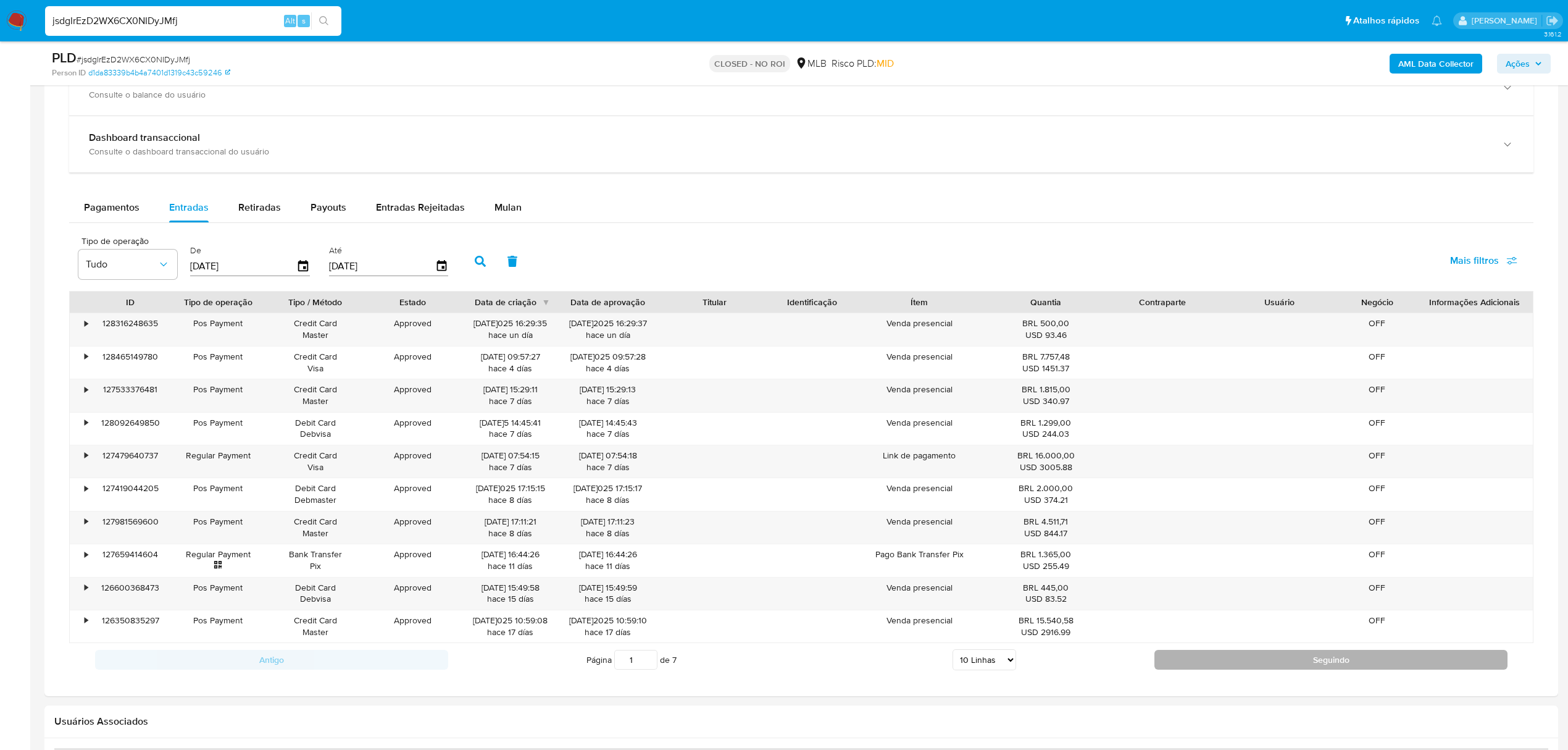
click at [1297, 661] on button "Seguindo" at bounding box center [1331, 660] width 353 height 20
click at [1262, 665] on button "Seguindo" at bounding box center [1331, 660] width 353 height 20
type input "3"
click at [1178, 669] on button "Seguindo" at bounding box center [1331, 660] width 353 height 20
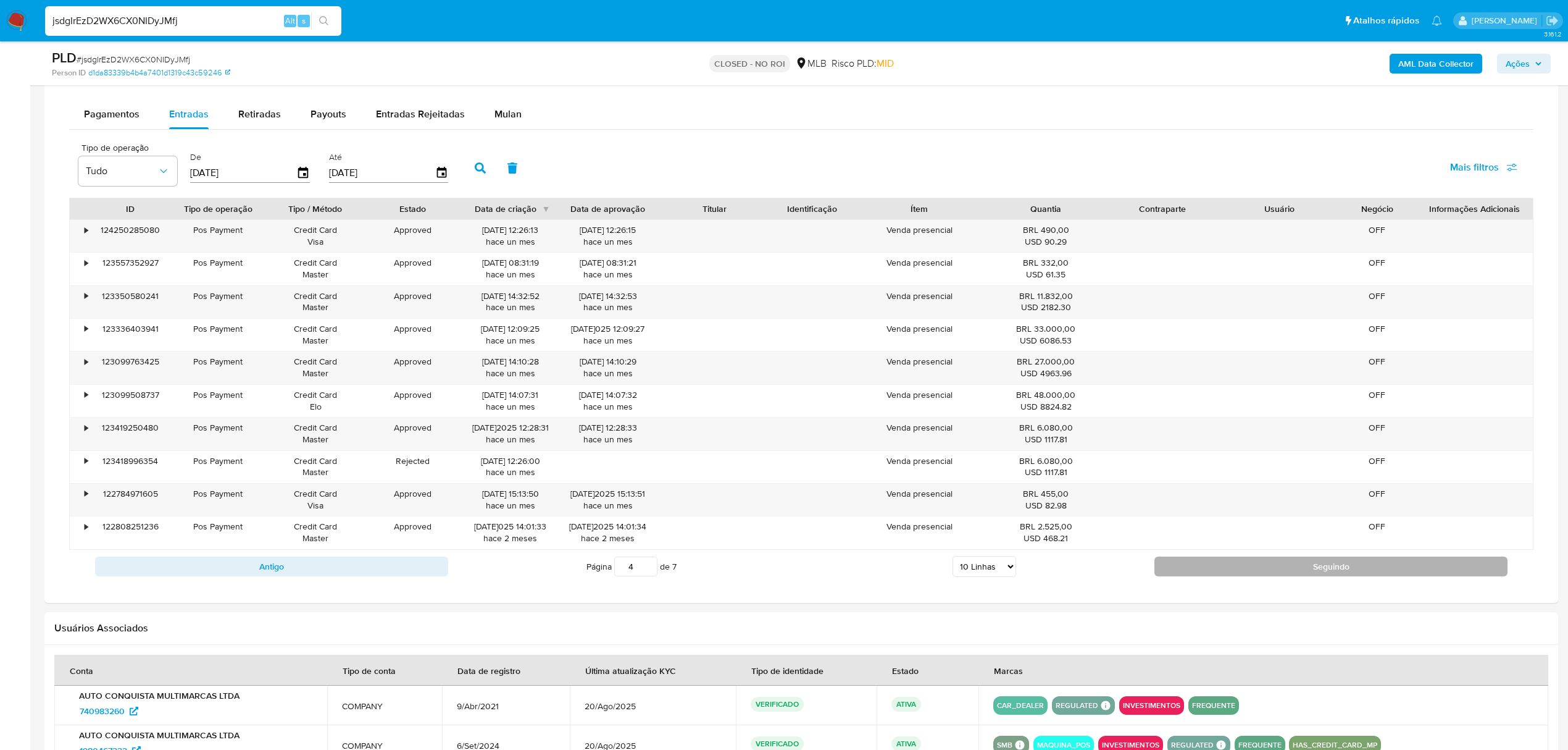
scroll to position [913, 0]
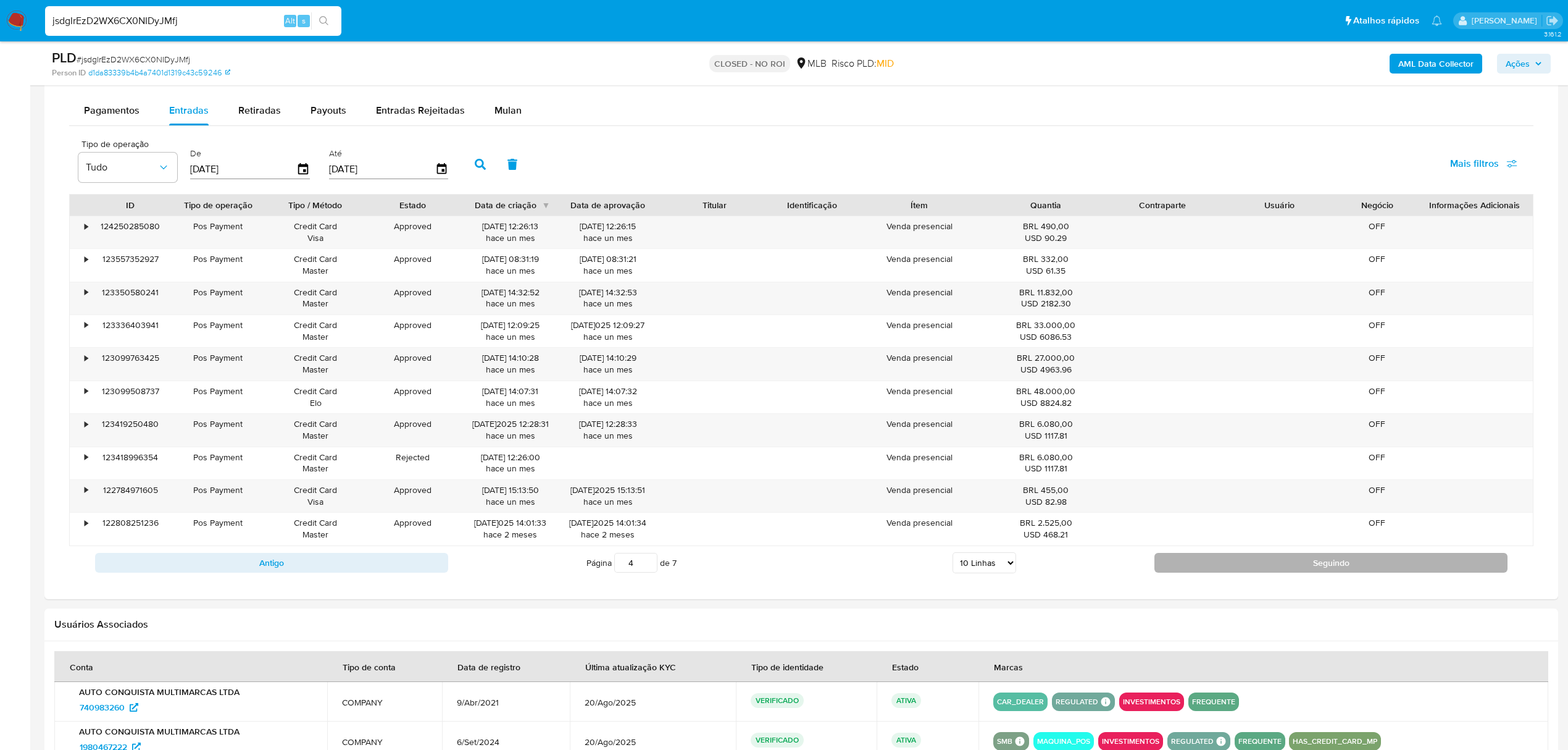
click at [1265, 559] on button "Seguindo" at bounding box center [1331, 562] width 353 height 20
type input "6"
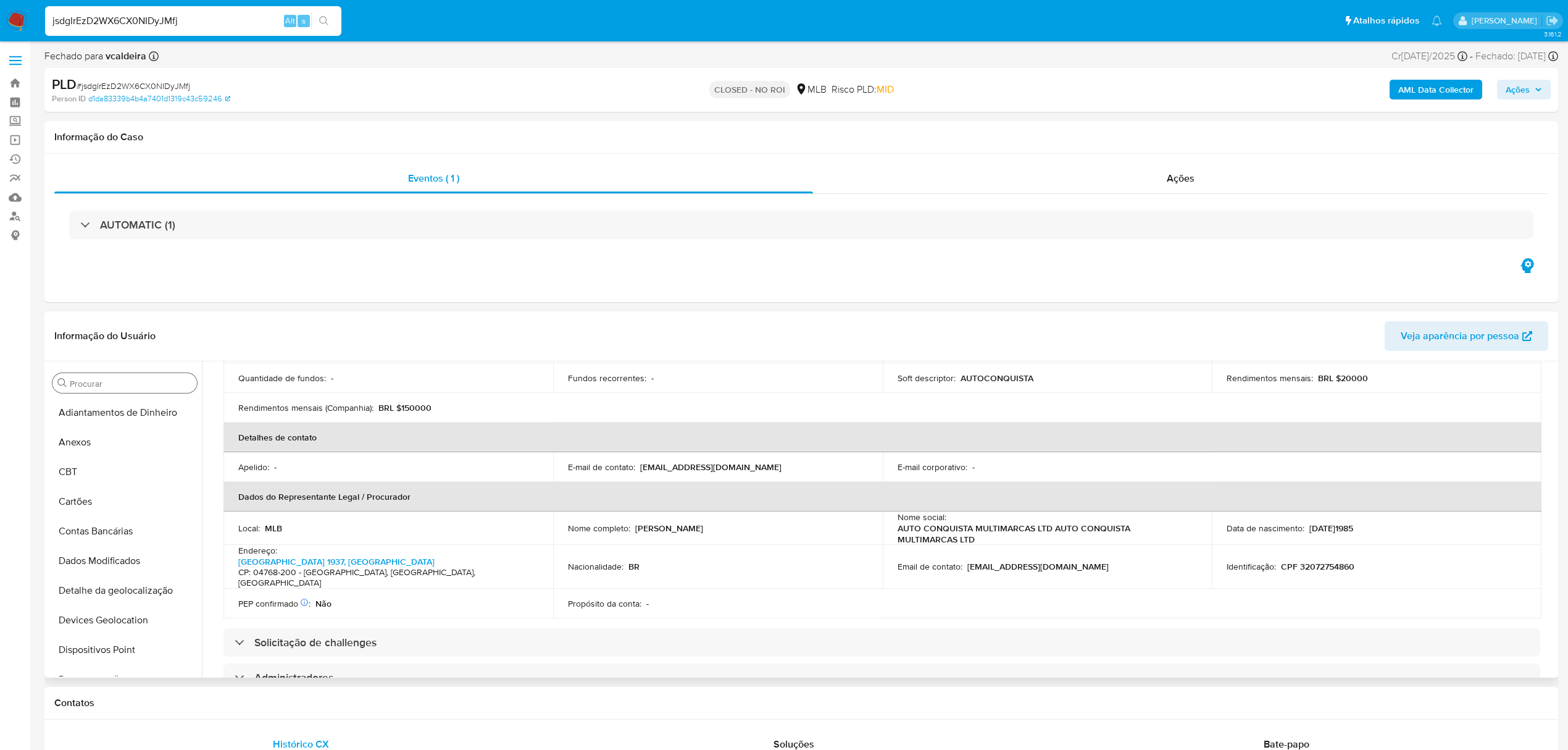
scroll to position [0, 0]
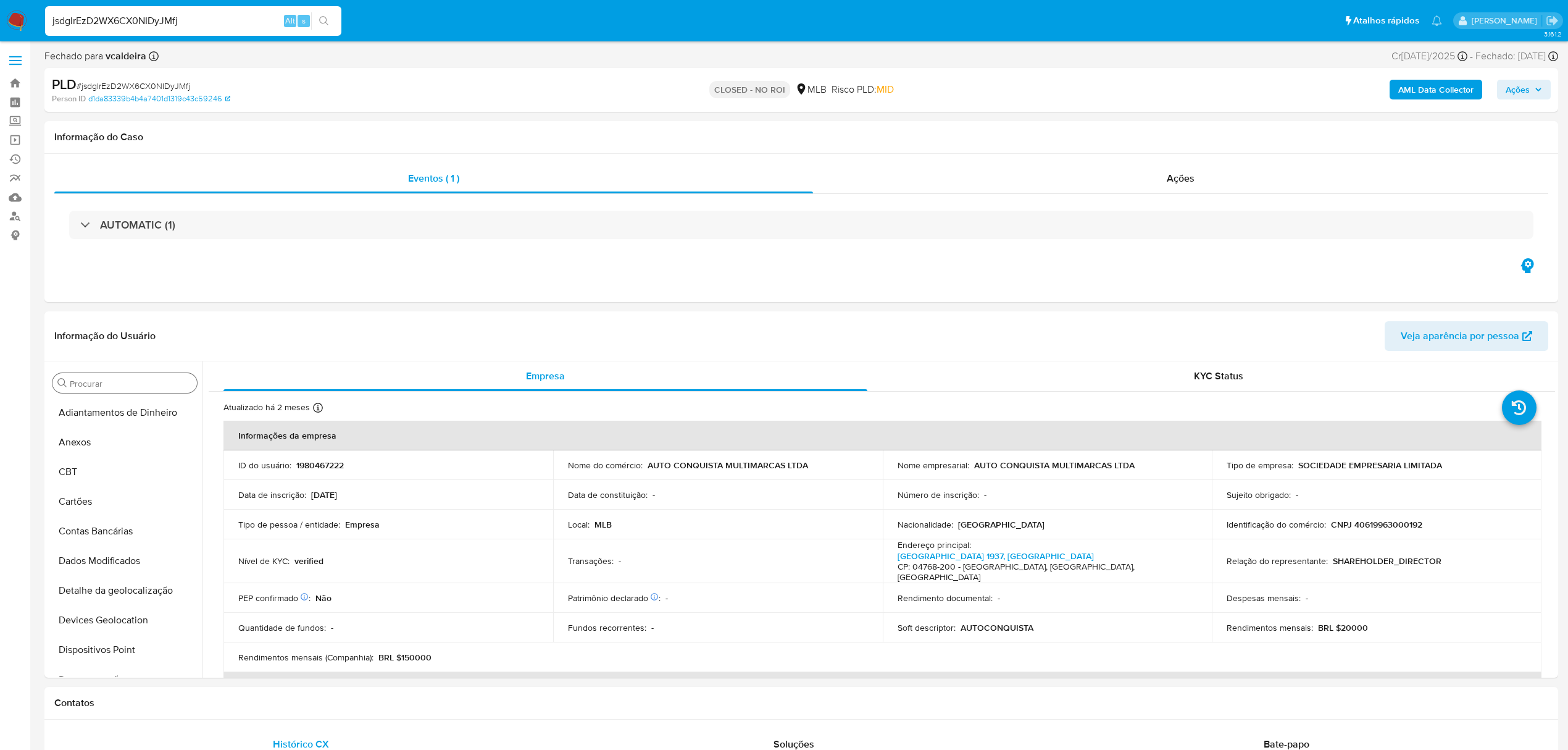
click at [208, 25] on input "jsdgIrEzD2WX6CX0NIDyJMfj" at bounding box center [194, 21] width 297 height 16
paste input "AJH8bueNM2Lj3nRLhSY7jN87"
type input "AJH8bueNM2Lj3nRLhSY7jN87"
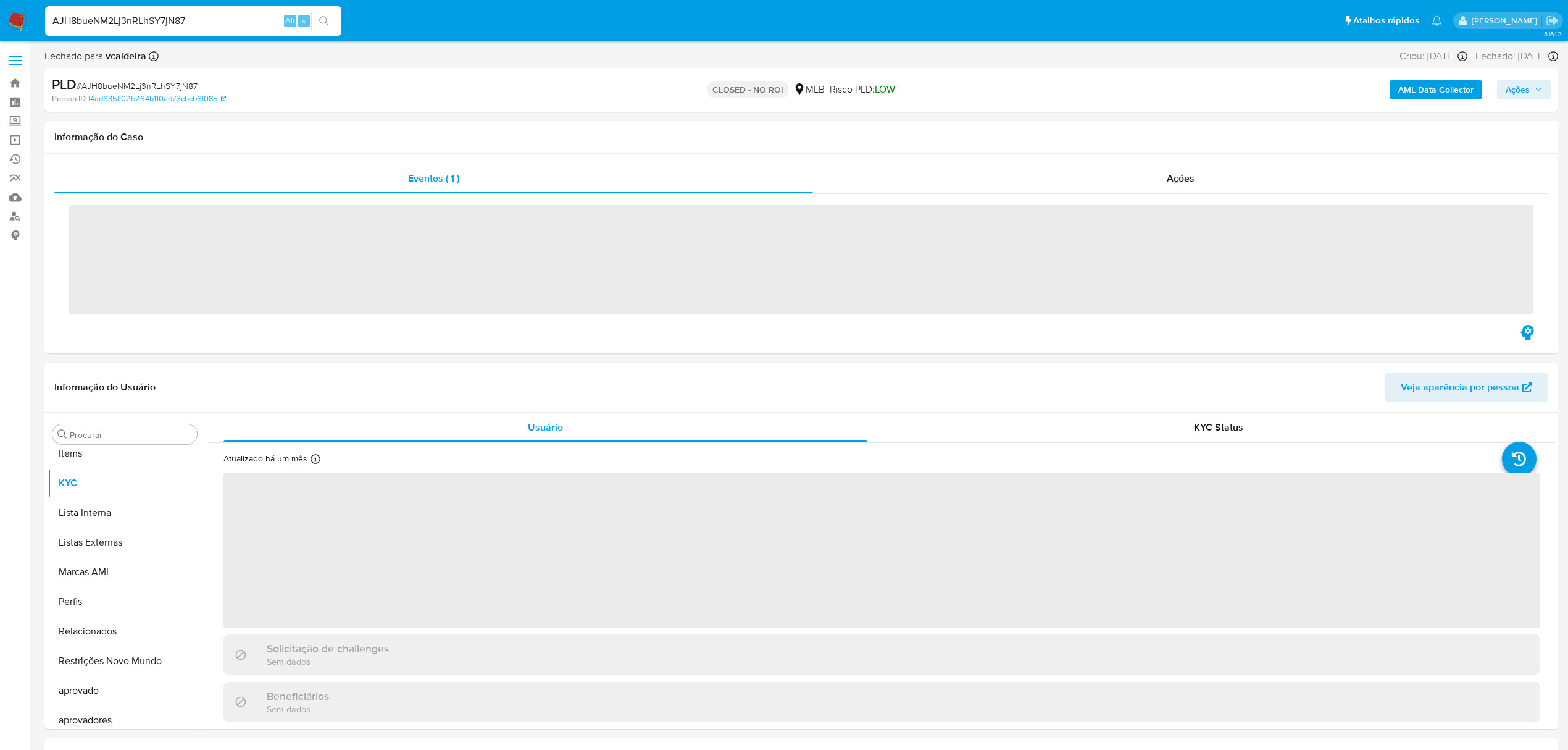
scroll to position [640, 0]
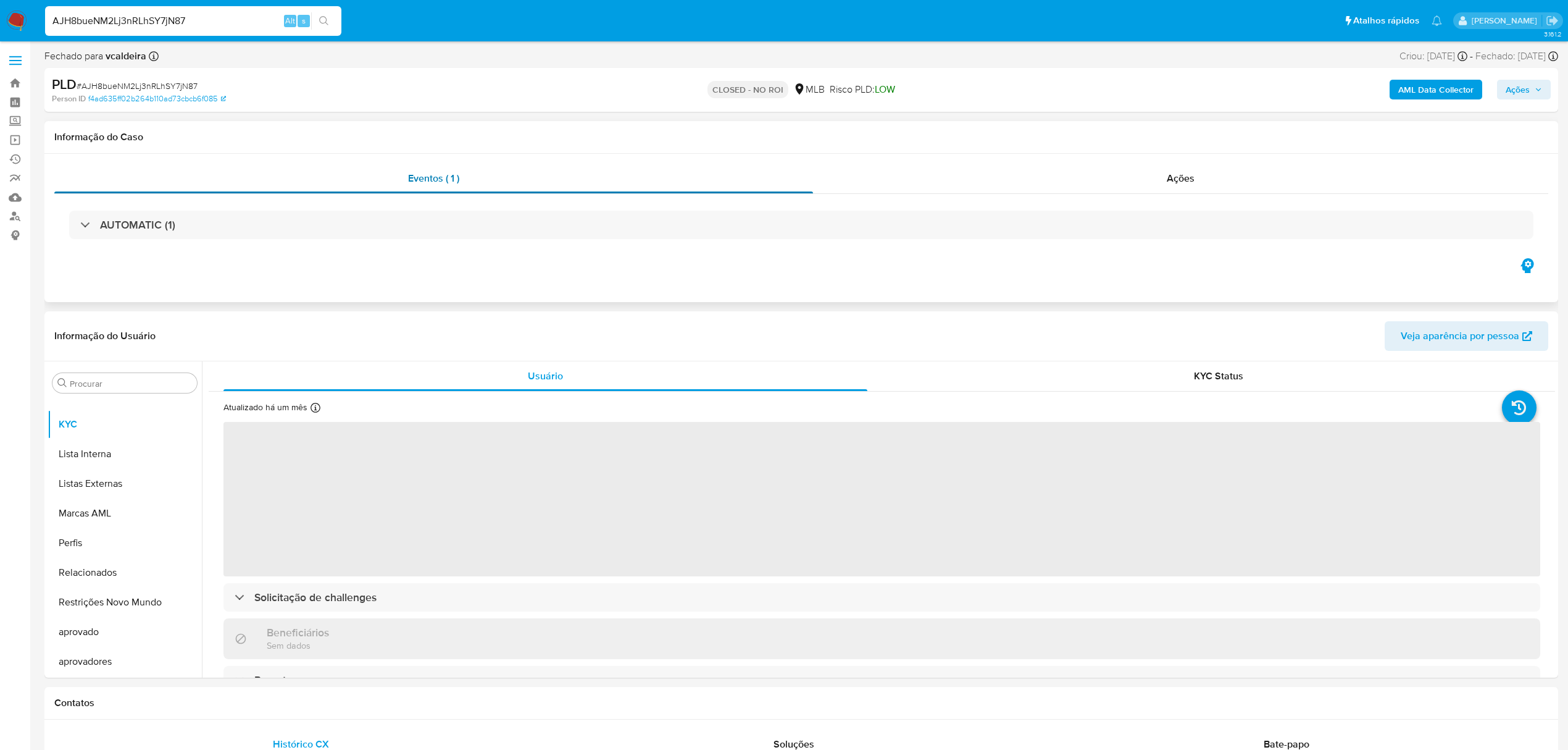
select select "10"
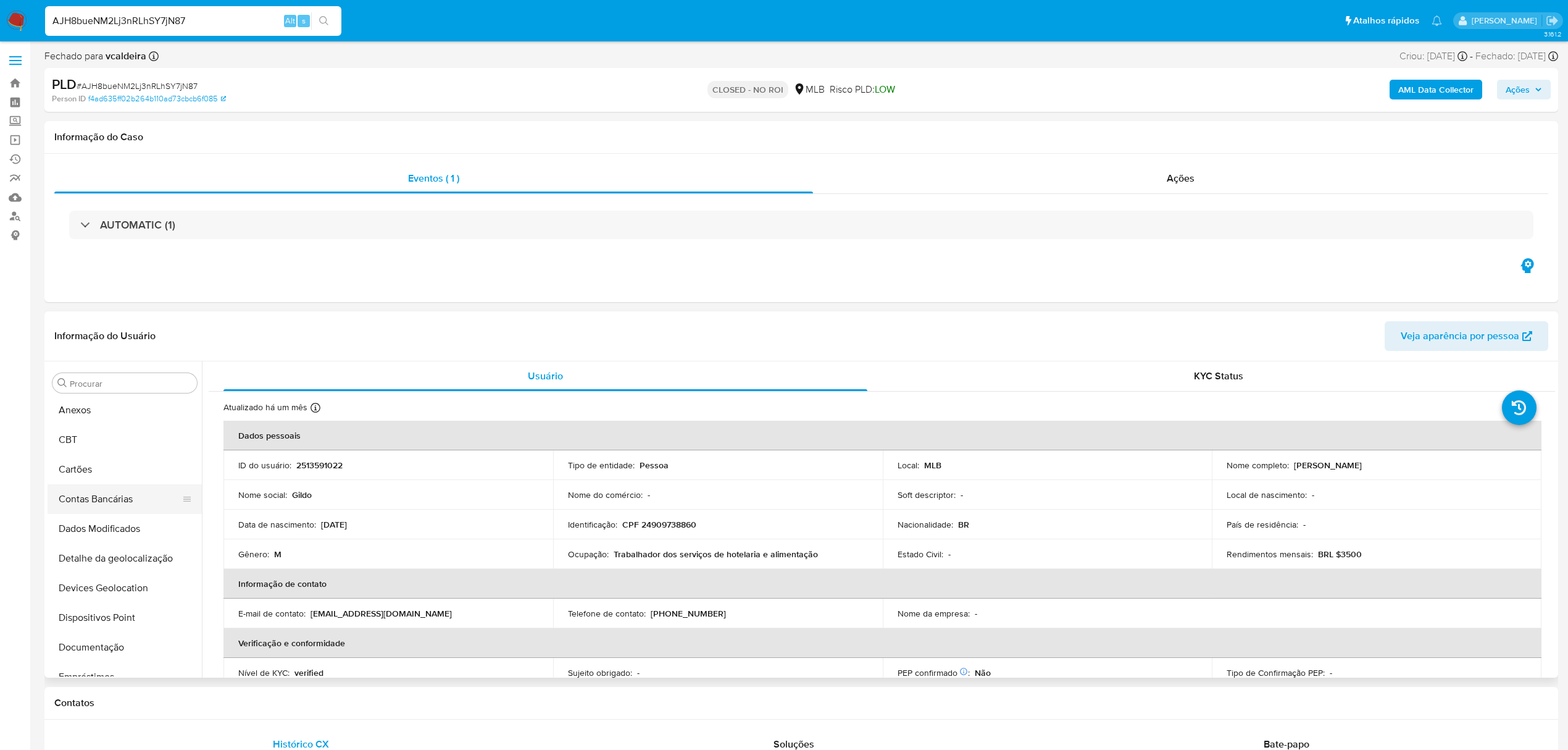
scroll to position [0, 0]
click at [80, 437] on button "Anexos" at bounding box center [119, 441] width 145 height 30
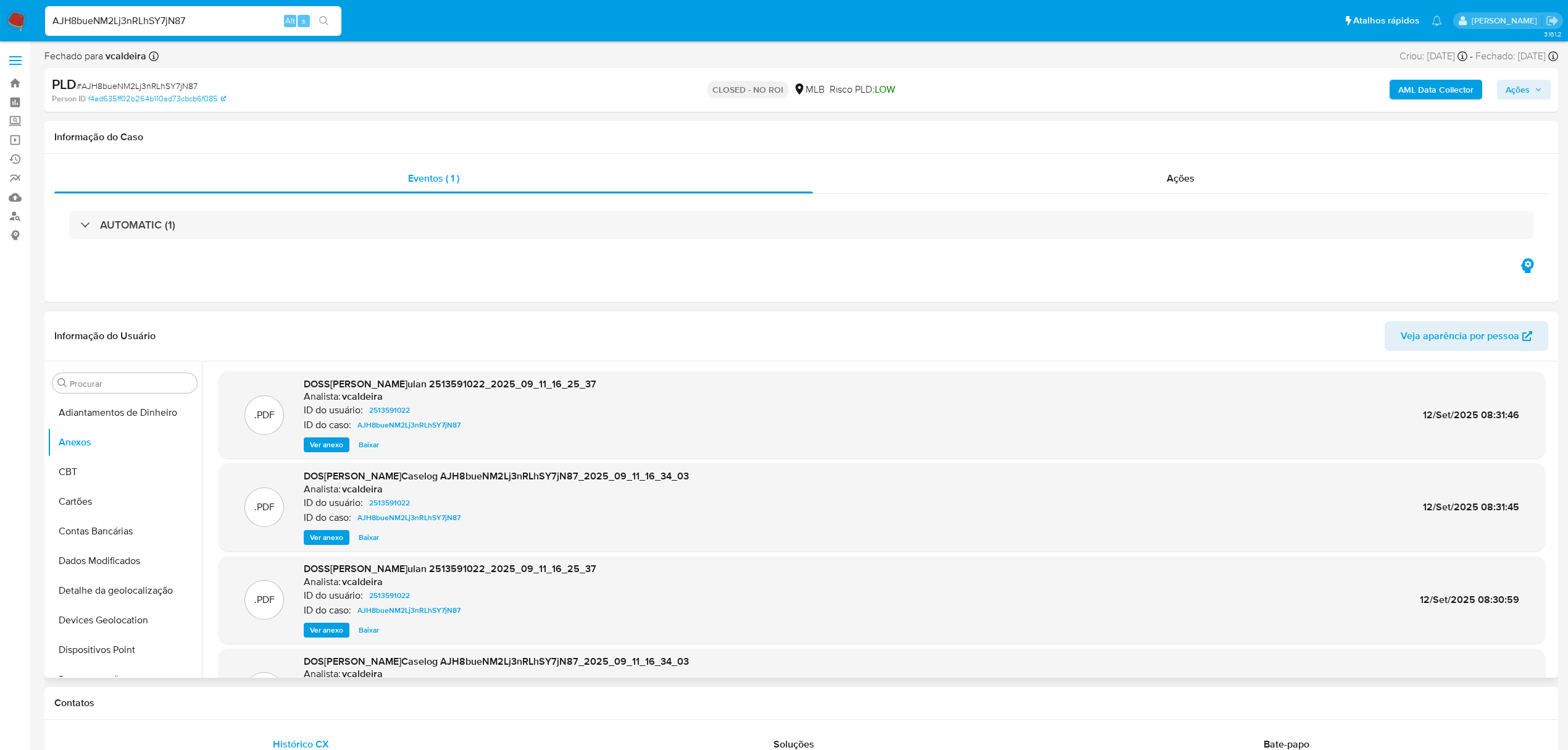
click at [373, 539] on span "Baixar" at bounding box center [369, 537] width 20 height 13
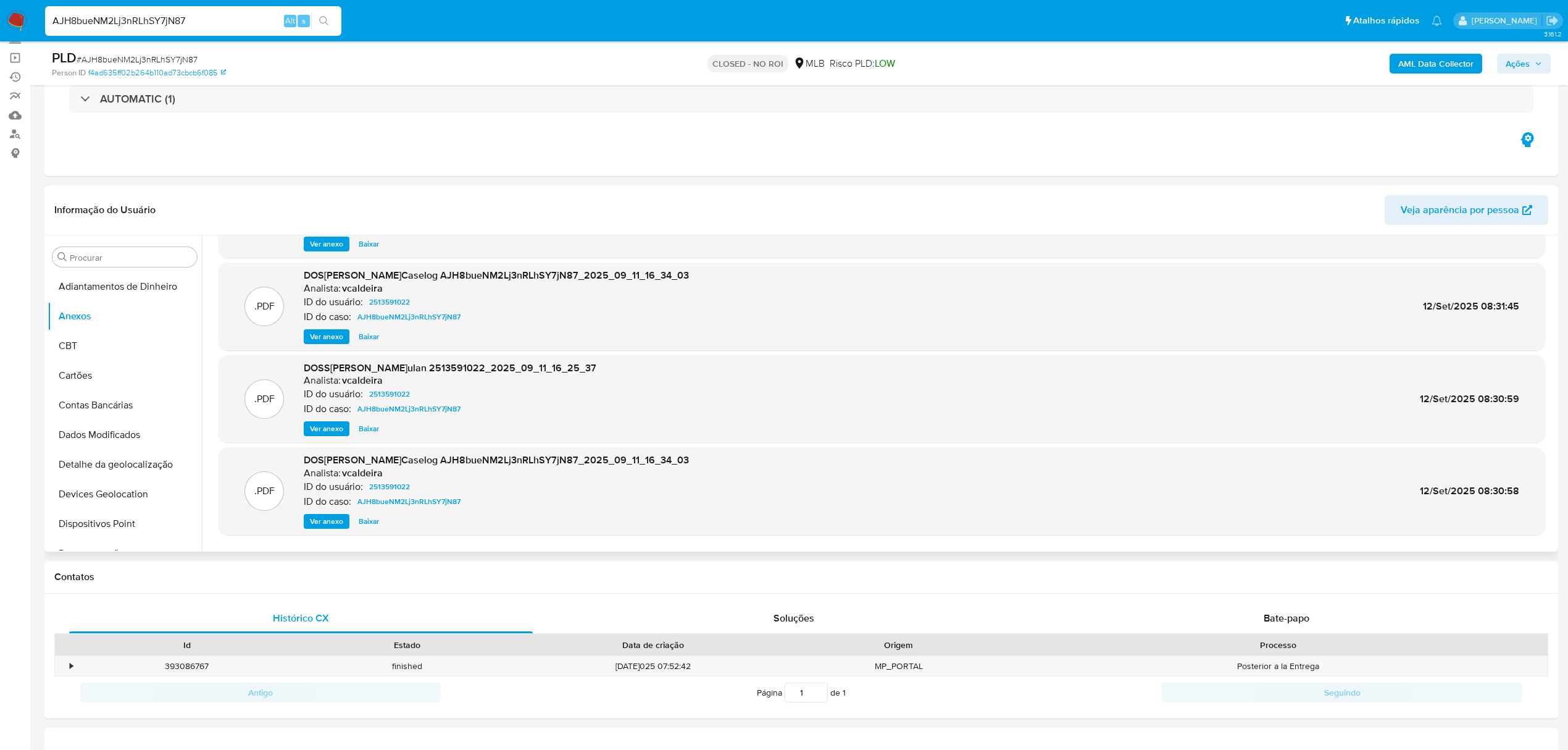
scroll to position [104, 0]
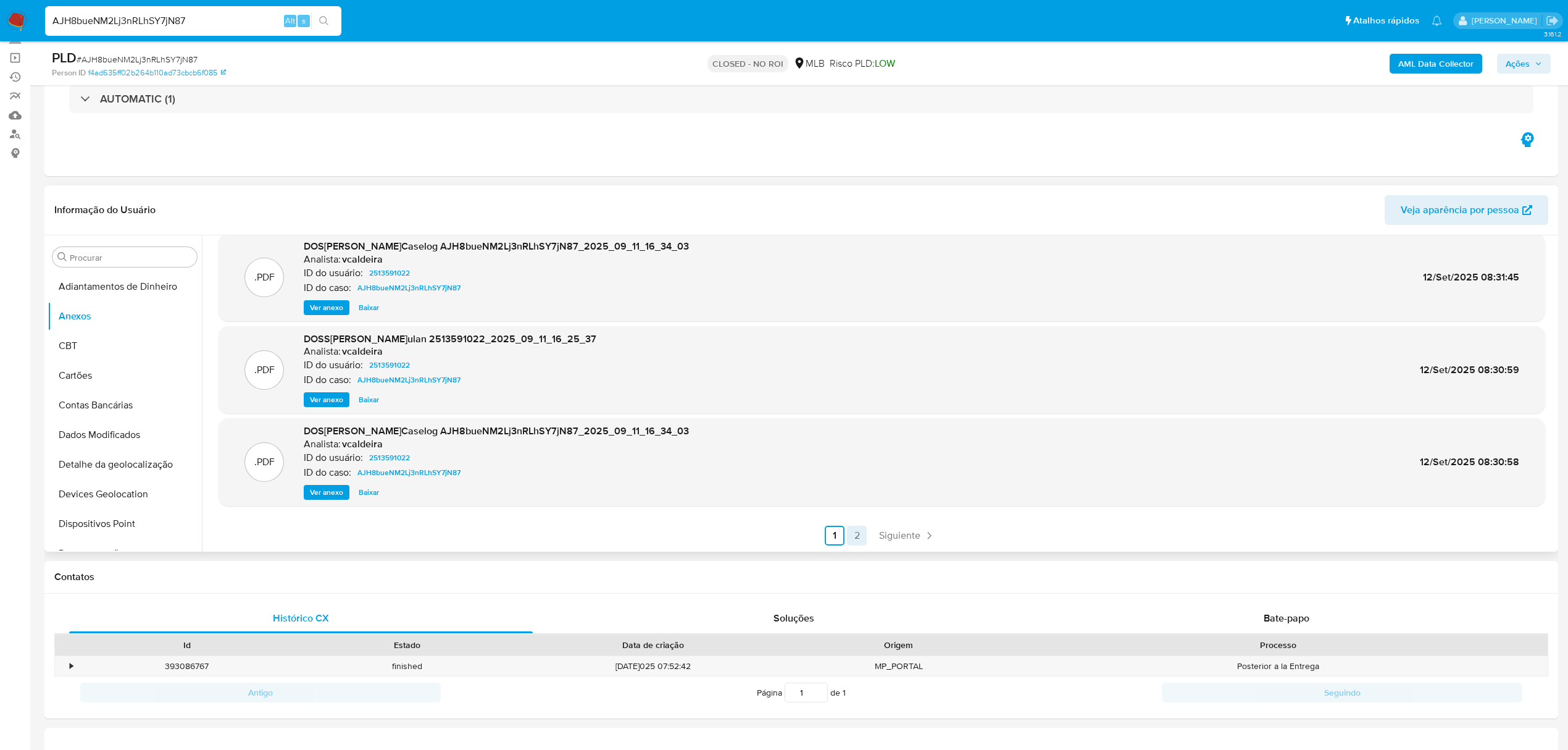
click at [850, 539] on link "2" at bounding box center [857, 535] width 20 height 20
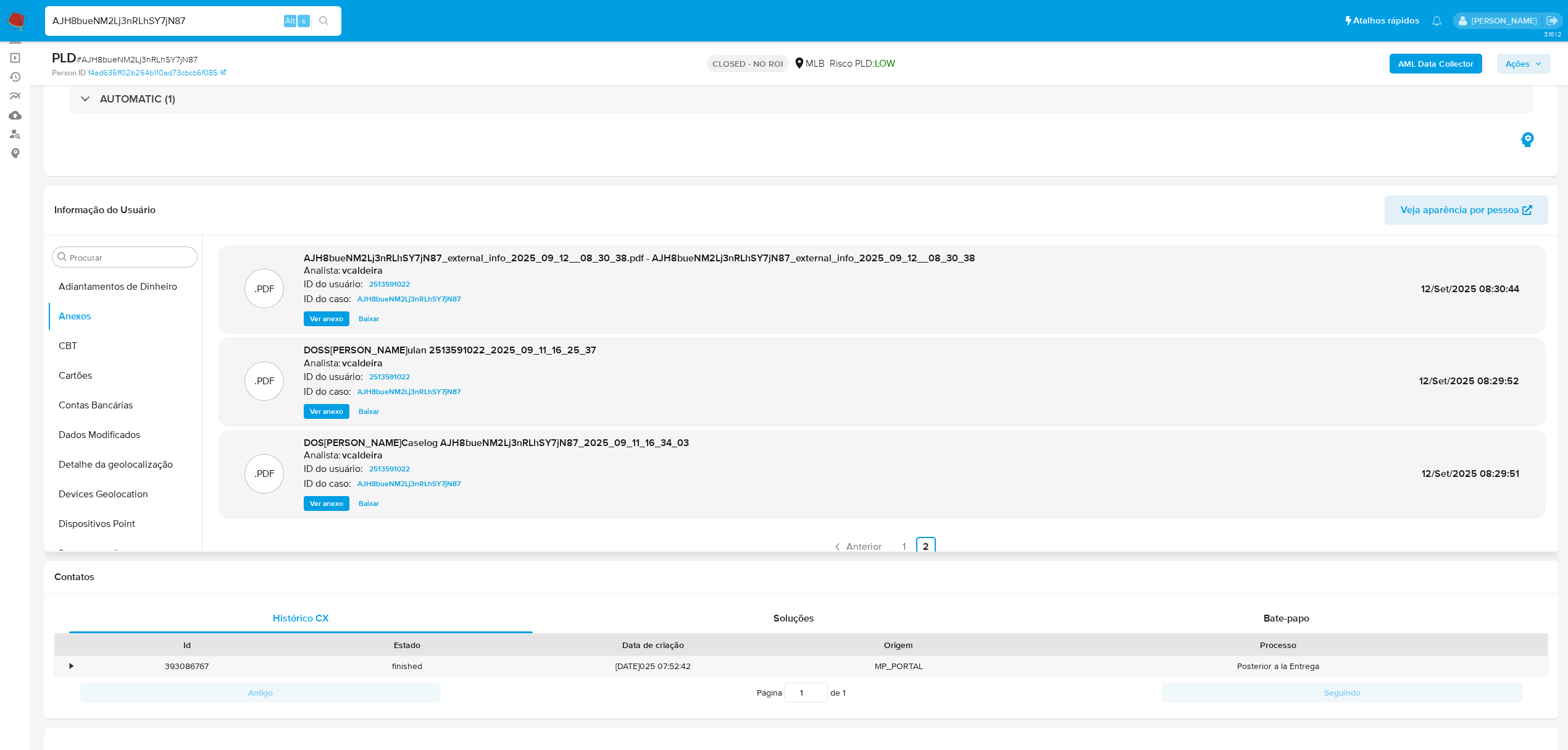
click at [321, 319] on span "Ver anexo" at bounding box center [327, 319] width 34 height 13
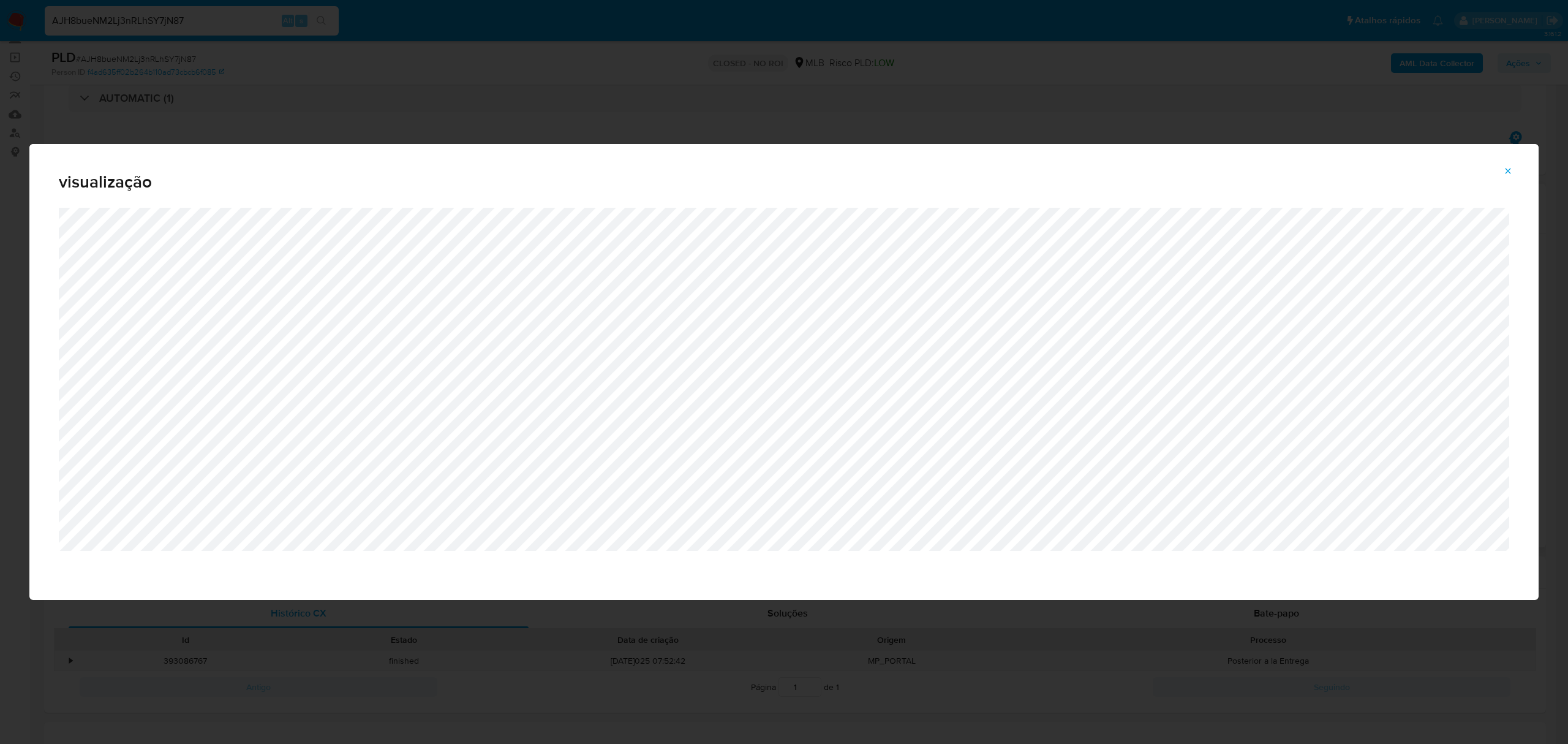
click at [1514, 165] on button "Attachment preview" at bounding box center [1508, 171] width 27 height 20
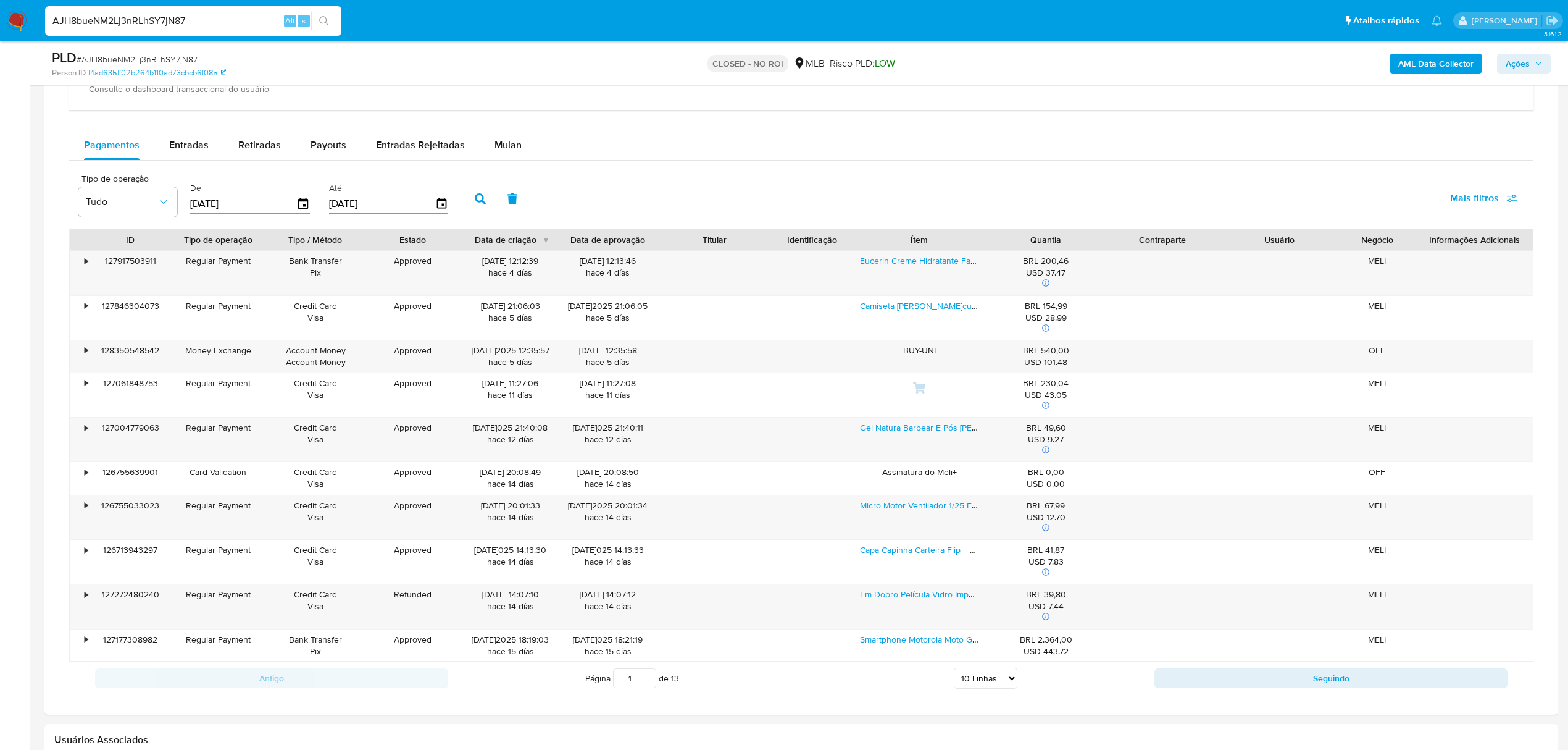
scroll to position [879, 0]
click at [1201, 677] on button "Seguindo" at bounding box center [1331, 677] width 353 height 20
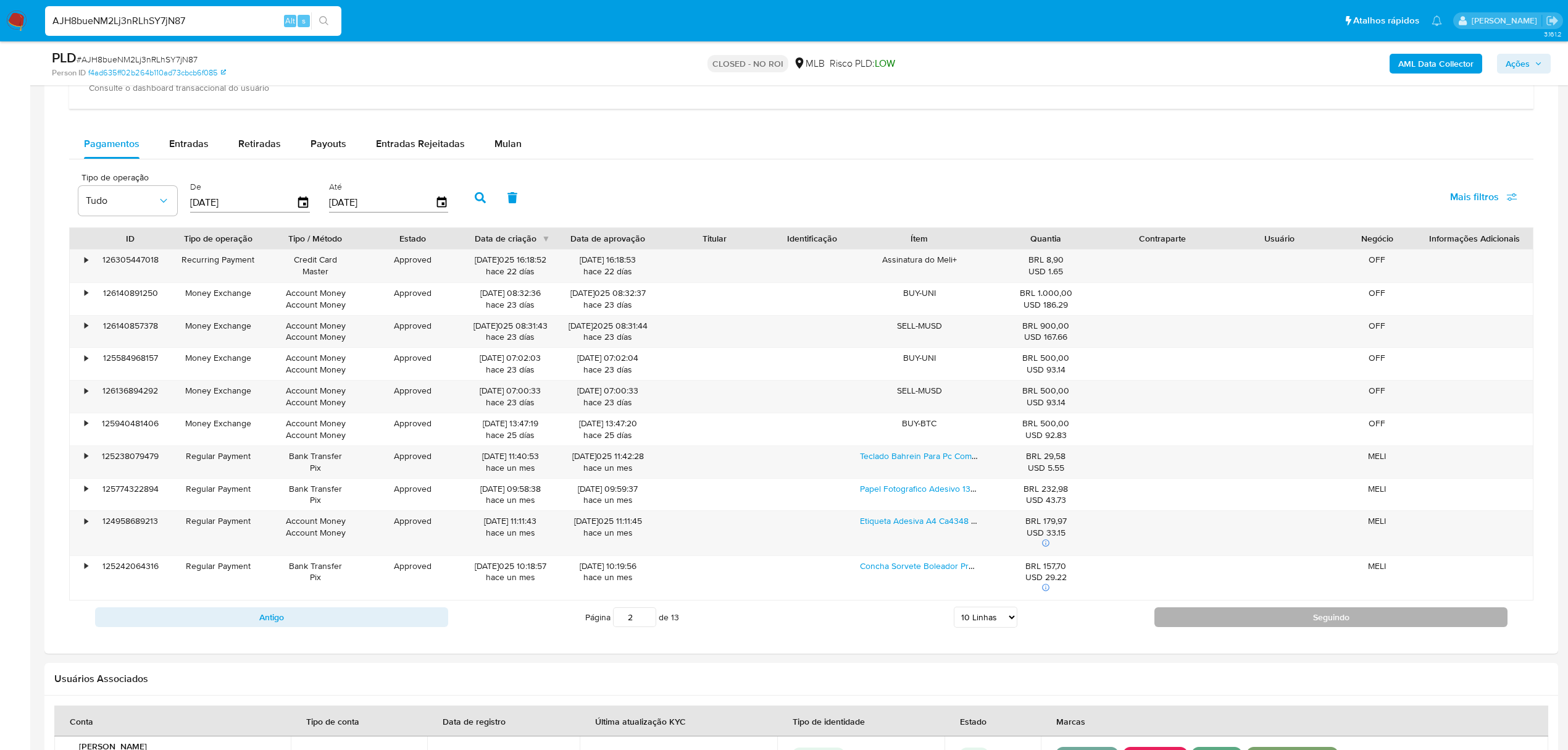
click at [1201, 677] on h2 "Usuários Associados" at bounding box center [802, 679] width 1494 height 13
click at [1236, 627] on button "Seguindo" at bounding box center [1331, 617] width 353 height 20
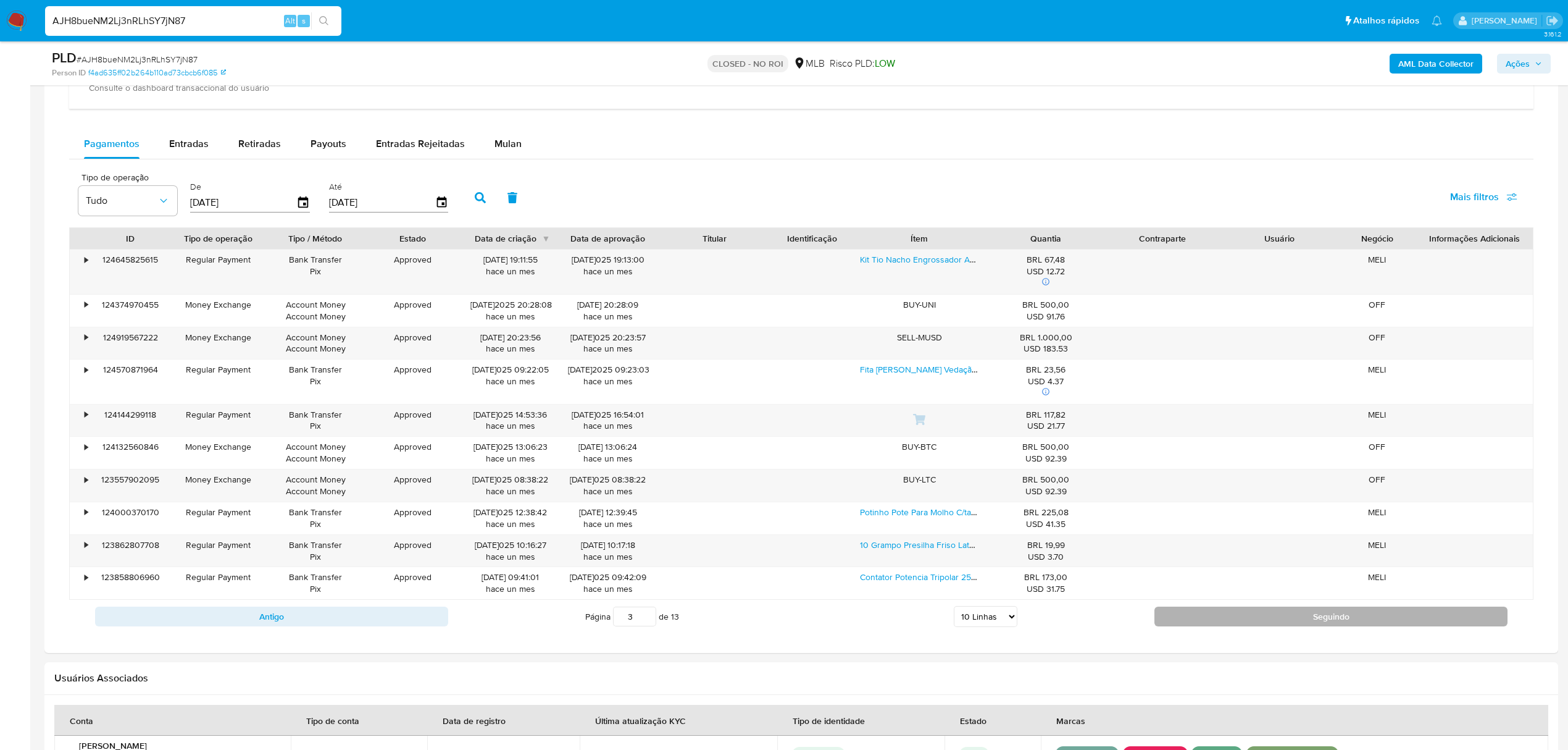
click at [1236, 626] on button "Seguindo" at bounding box center [1331, 616] width 353 height 20
type input "4"
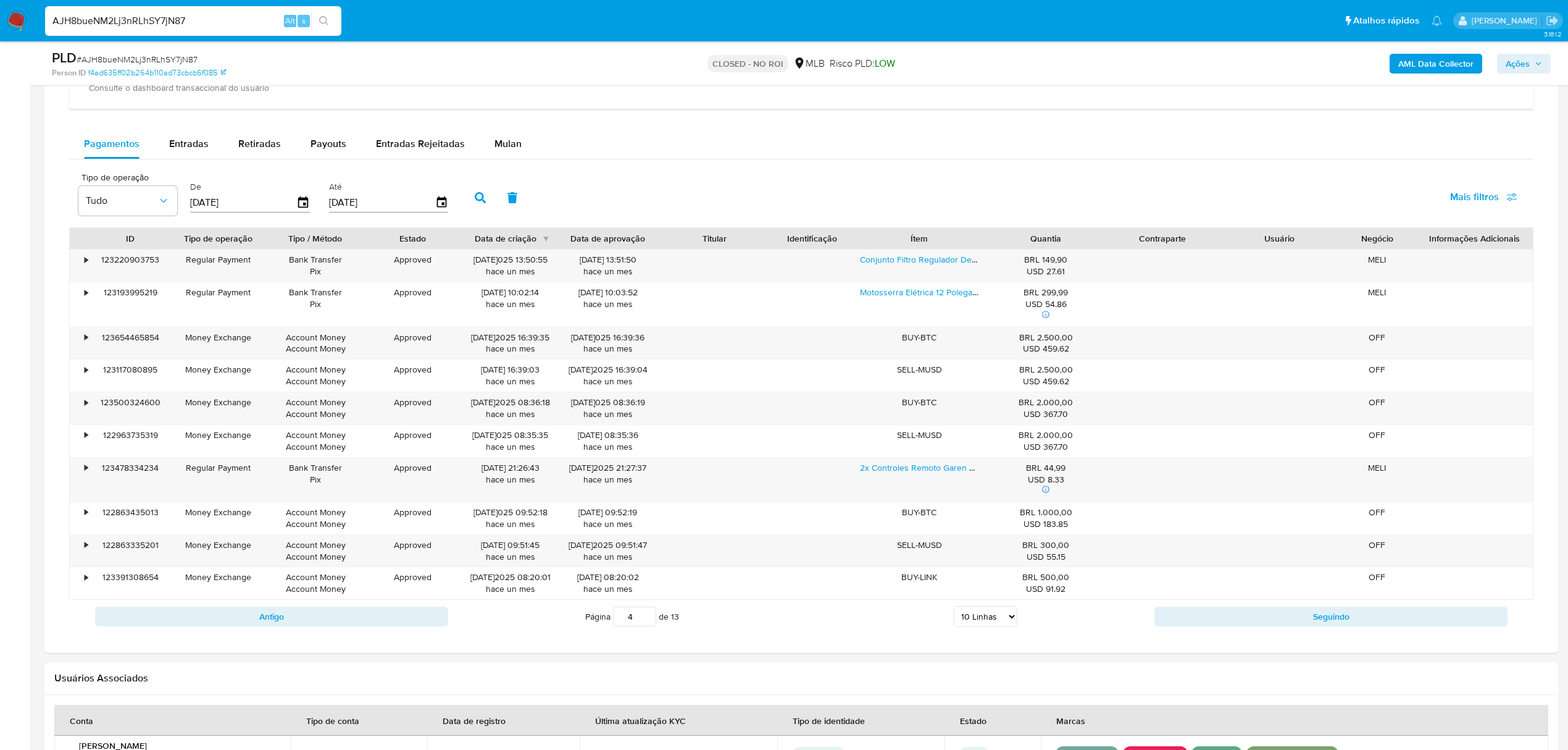
click at [211, 20] on input "AJH8bueNM2Lj3nRLhSY7jN87" at bounding box center [194, 21] width 297 height 16
paste input "oU5GRkyjxRSV2rBKlFAUCLLH"
type input "oU5GRkyjxRSV2rBKlFAUCLLH"
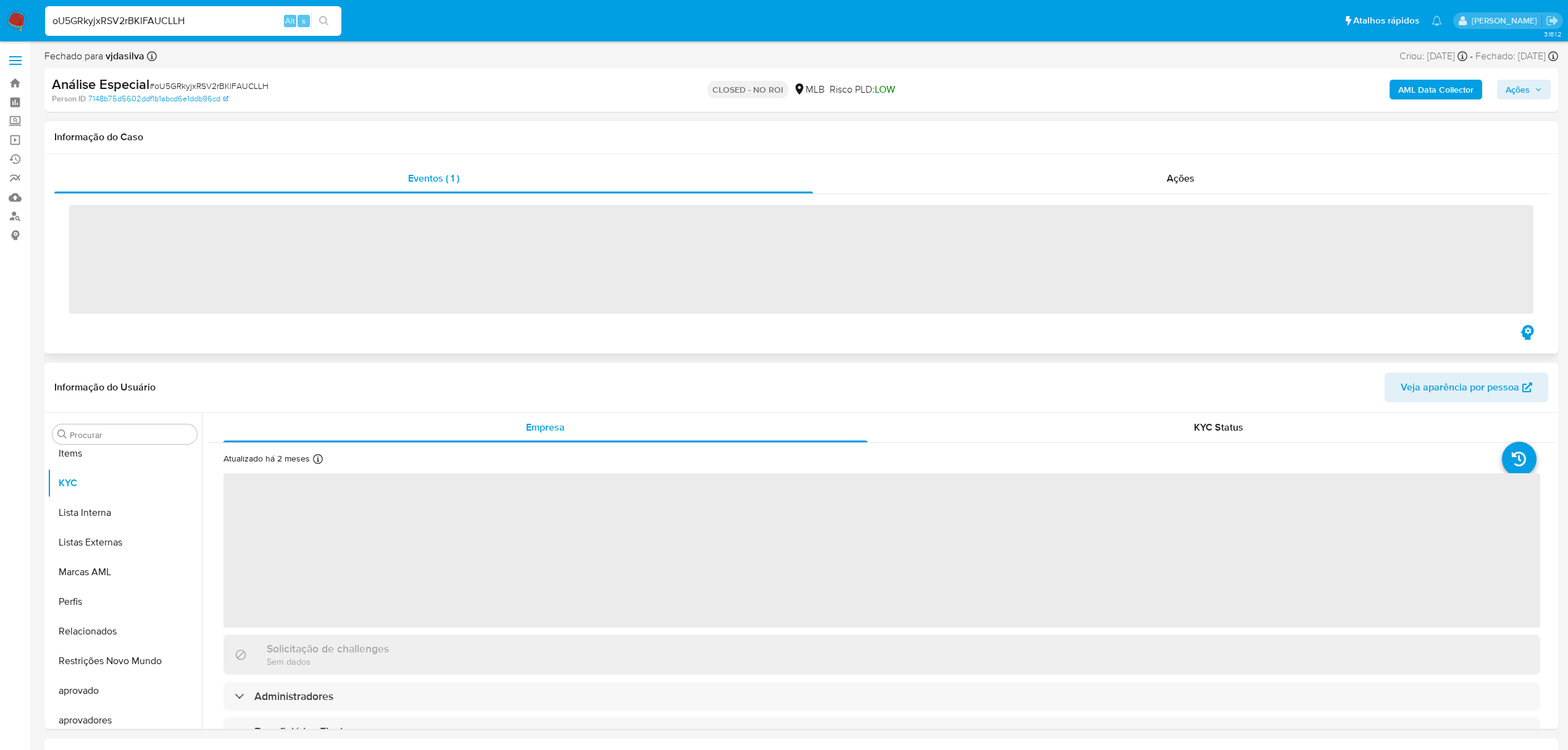
scroll to position [640, 0]
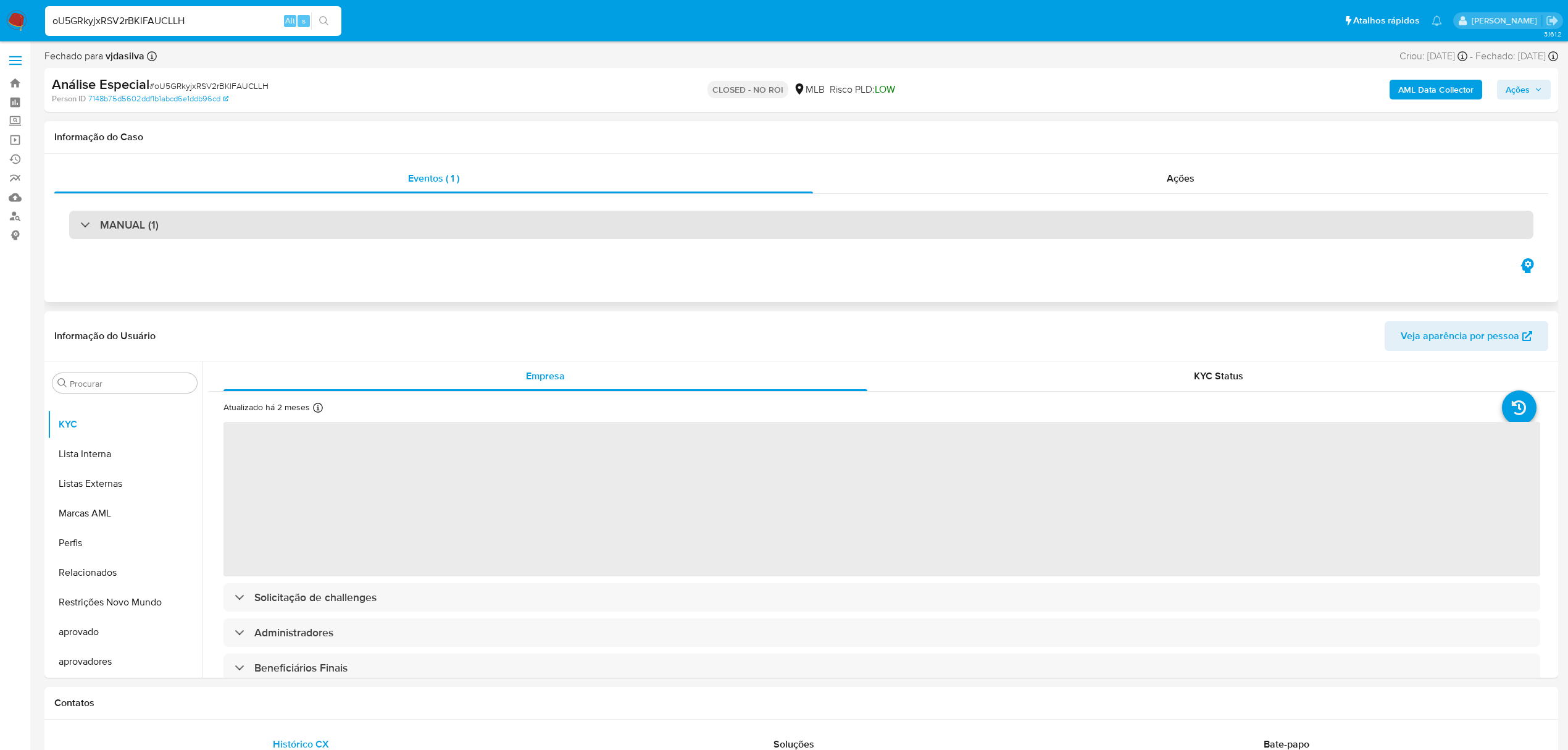
select select "10"
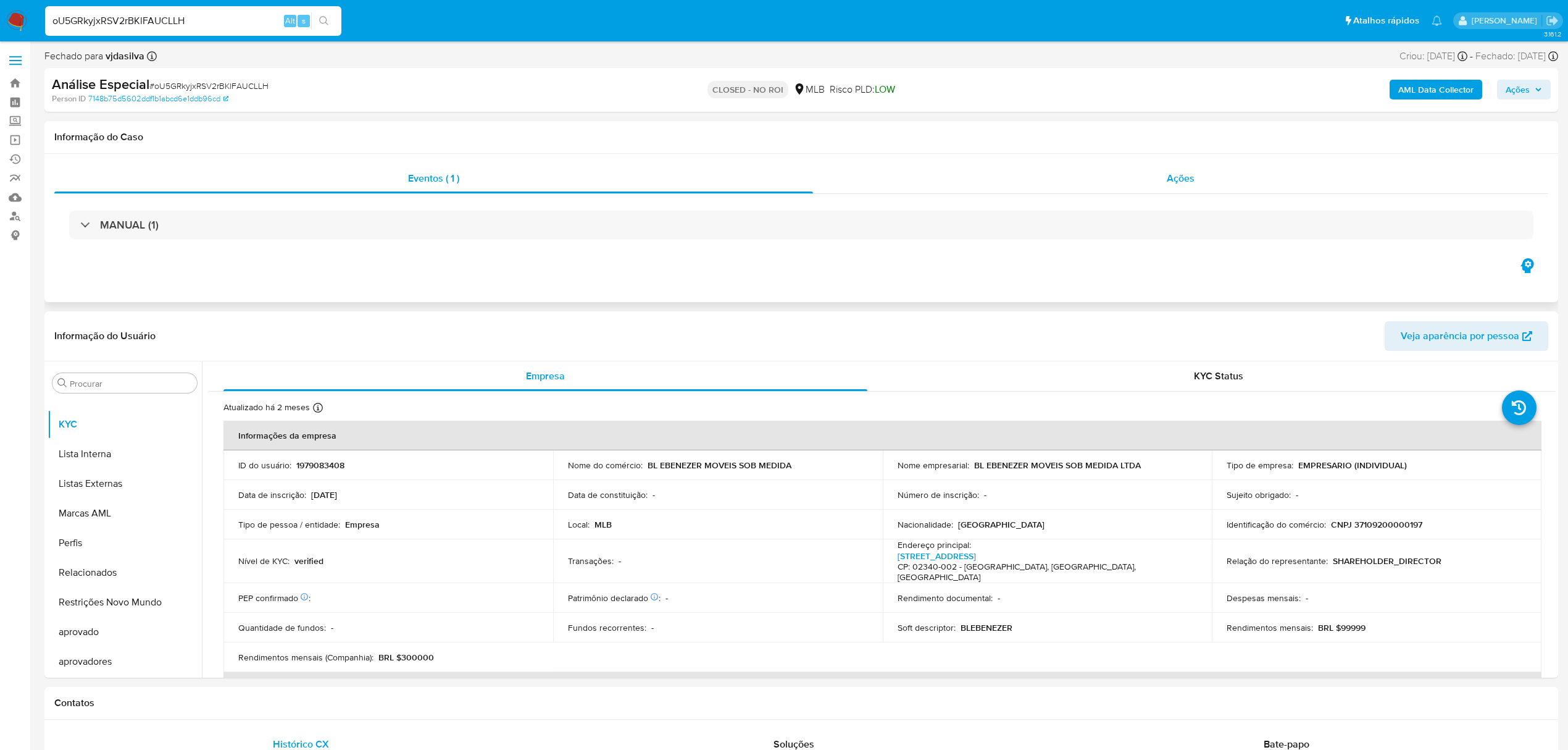
click at [1161, 178] on div "Ações" at bounding box center [1180, 178] width 735 height 30
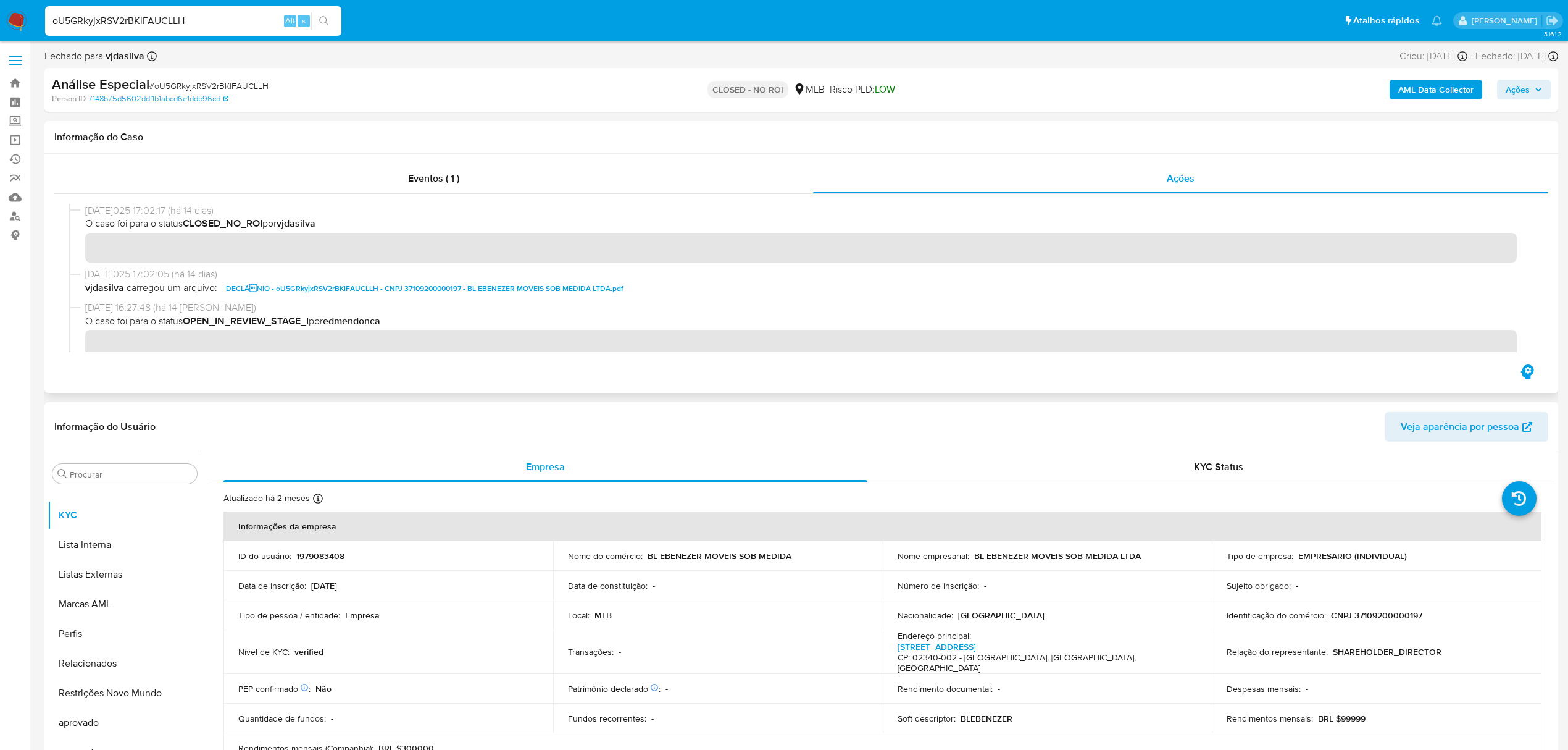
scroll to position [0, 0]
click at [349, 283] on span "DECLÃNIO - oU5GRkyjxRSV2rBKlFAUCLLH - CNPJ 37109200000197 - BL EBENEZER MOVEIS…" at bounding box center [424, 289] width 398 height 15
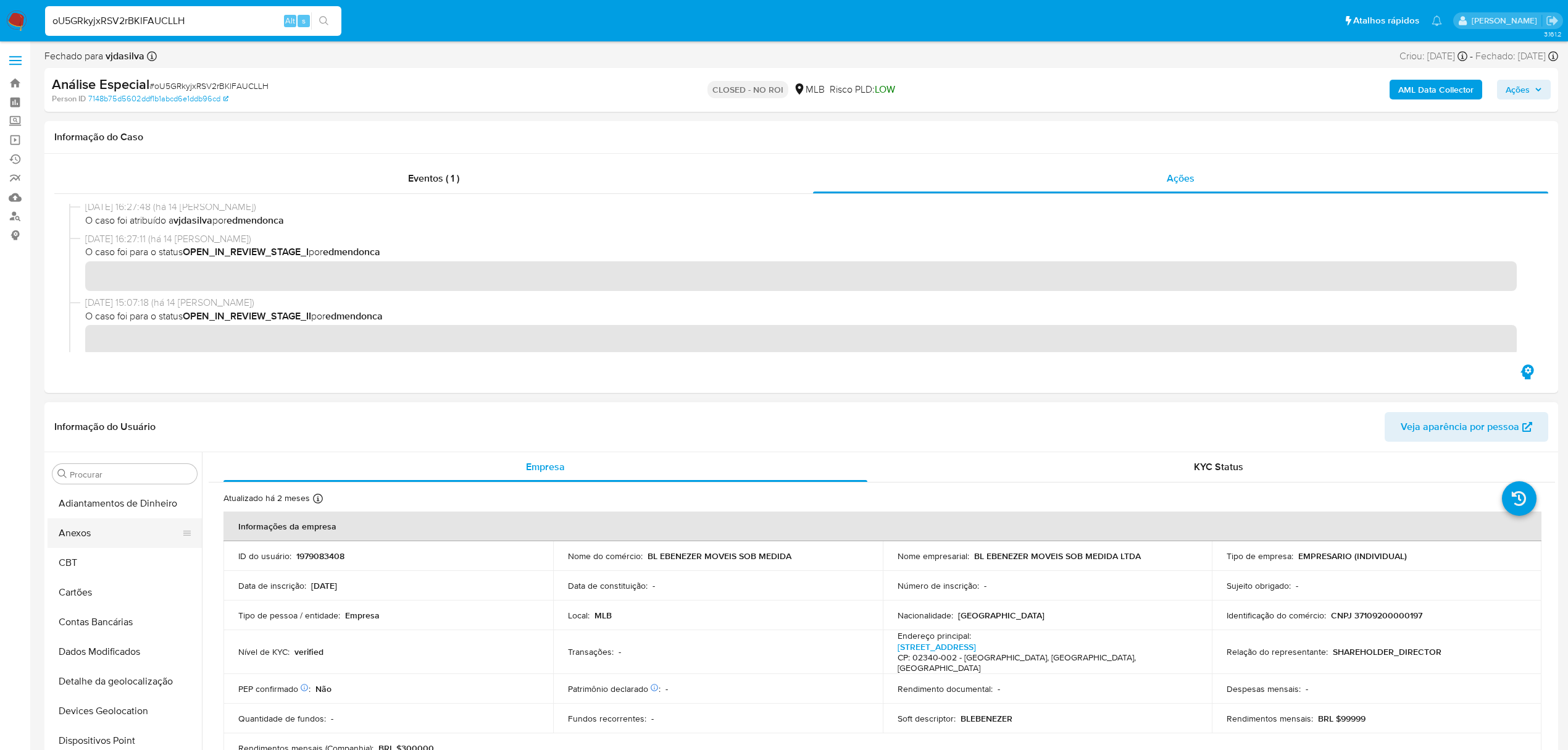
drag, startPoint x: 86, startPoint y: 530, endPoint x: 95, endPoint y: 527, distance: 9.5
click at [86, 530] on button "Anexos" at bounding box center [119, 532] width 145 height 30
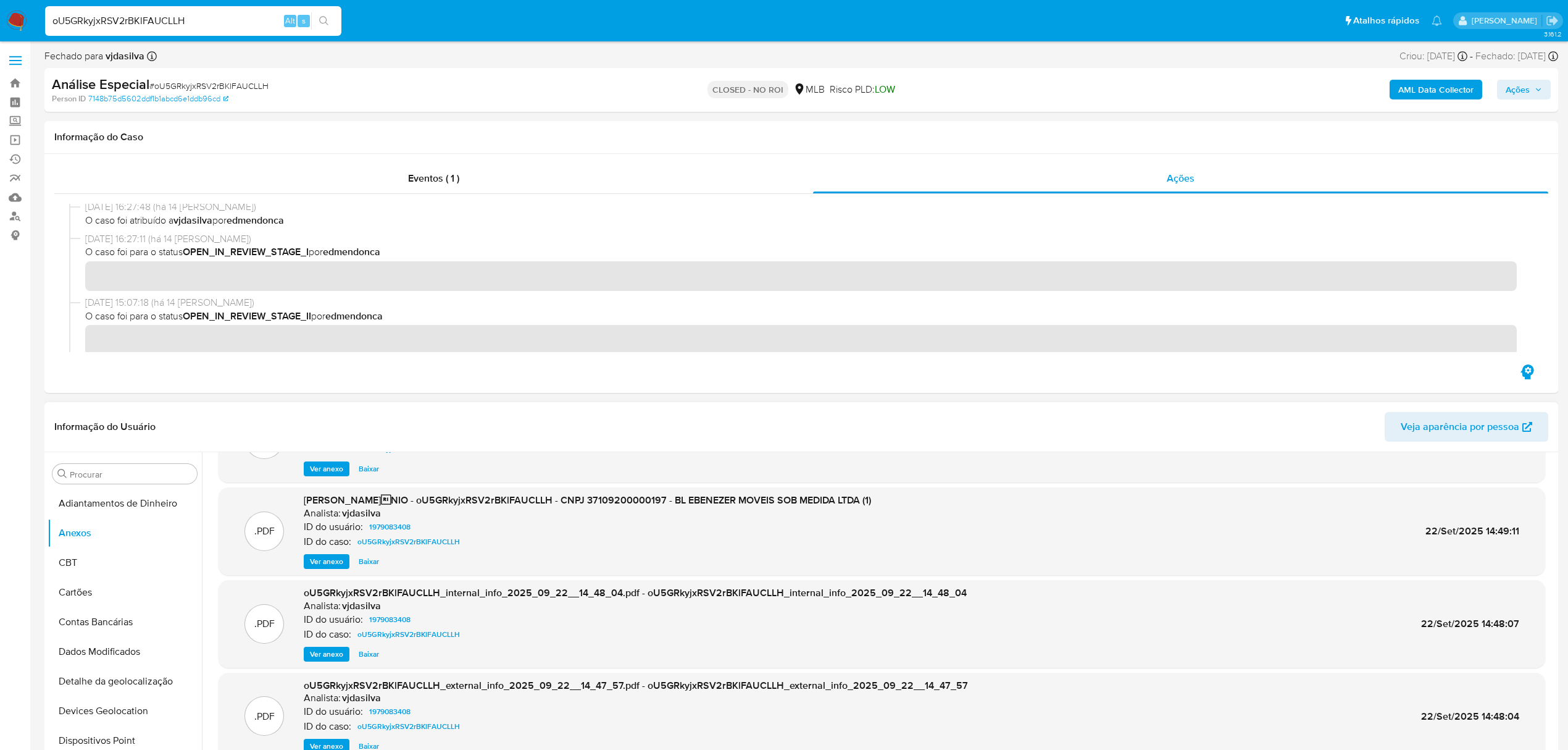
scroll to position [69, 0]
click at [321, 742] on span "Ver anexo" at bounding box center [327, 744] width 34 height 13
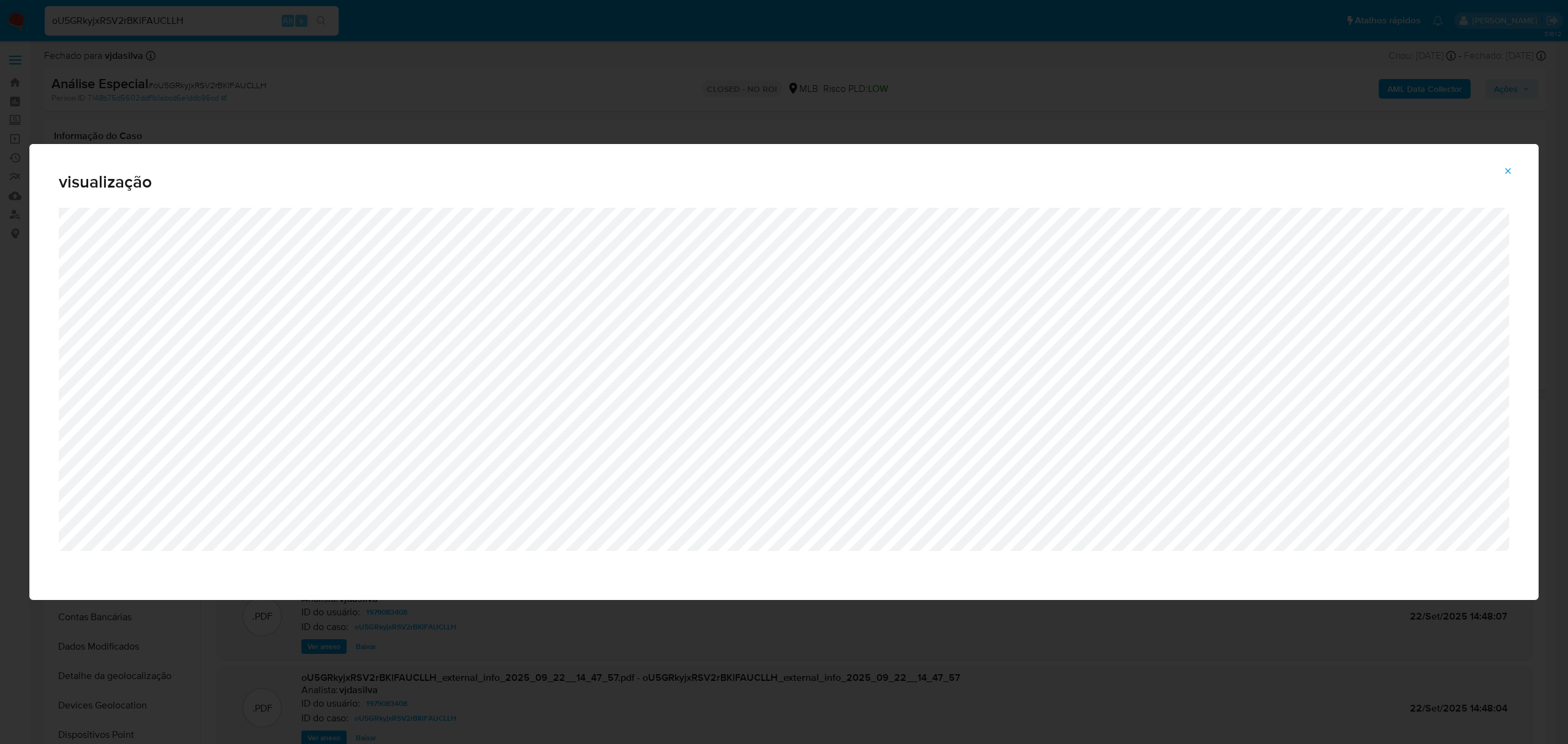
click at [723, 645] on div "visualização" at bounding box center [784, 372] width 1568 height 744
click at [1510, 161] on button "Attachment preview" at bounding box center [1508, 171] width 27 height 20
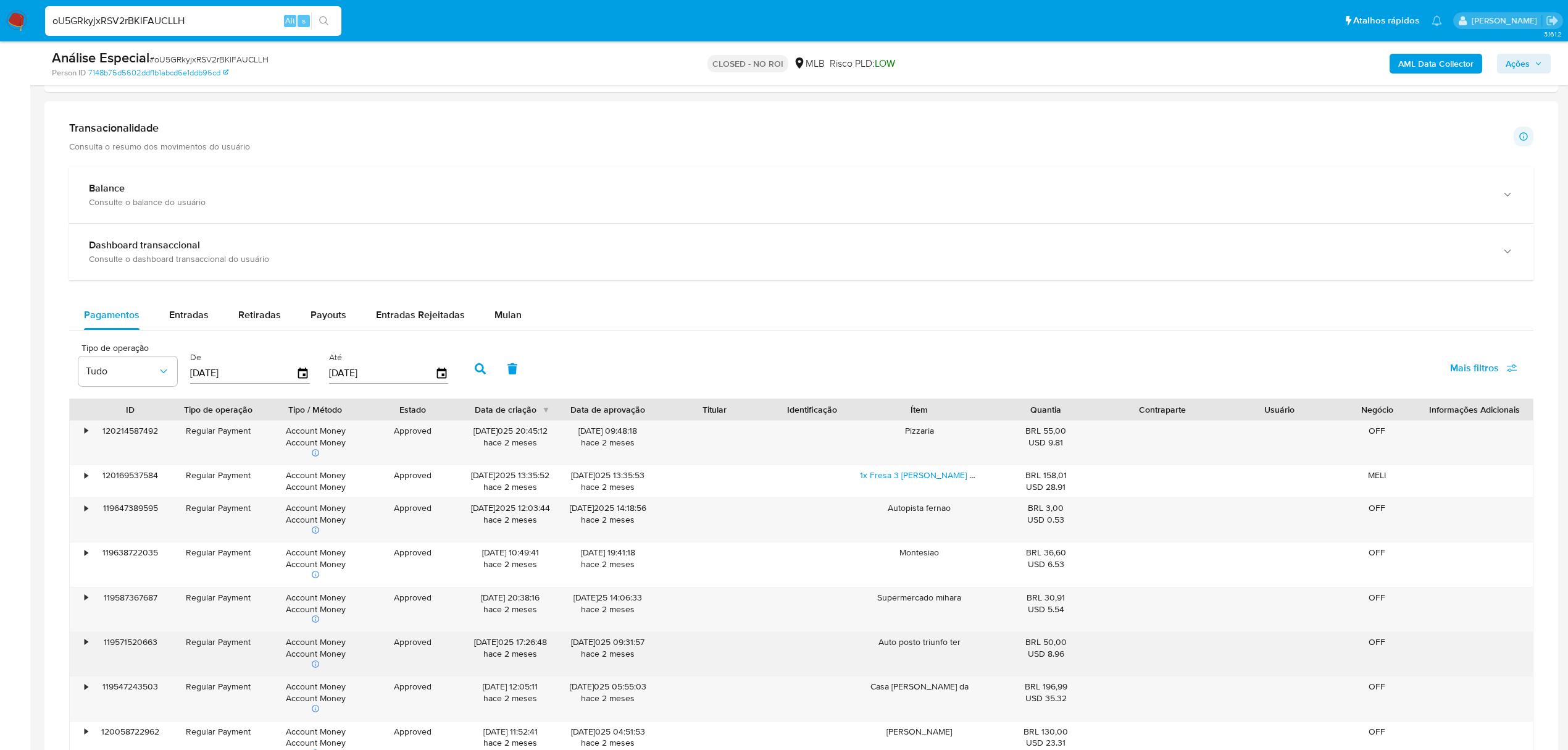
scroll to position [988, 0]
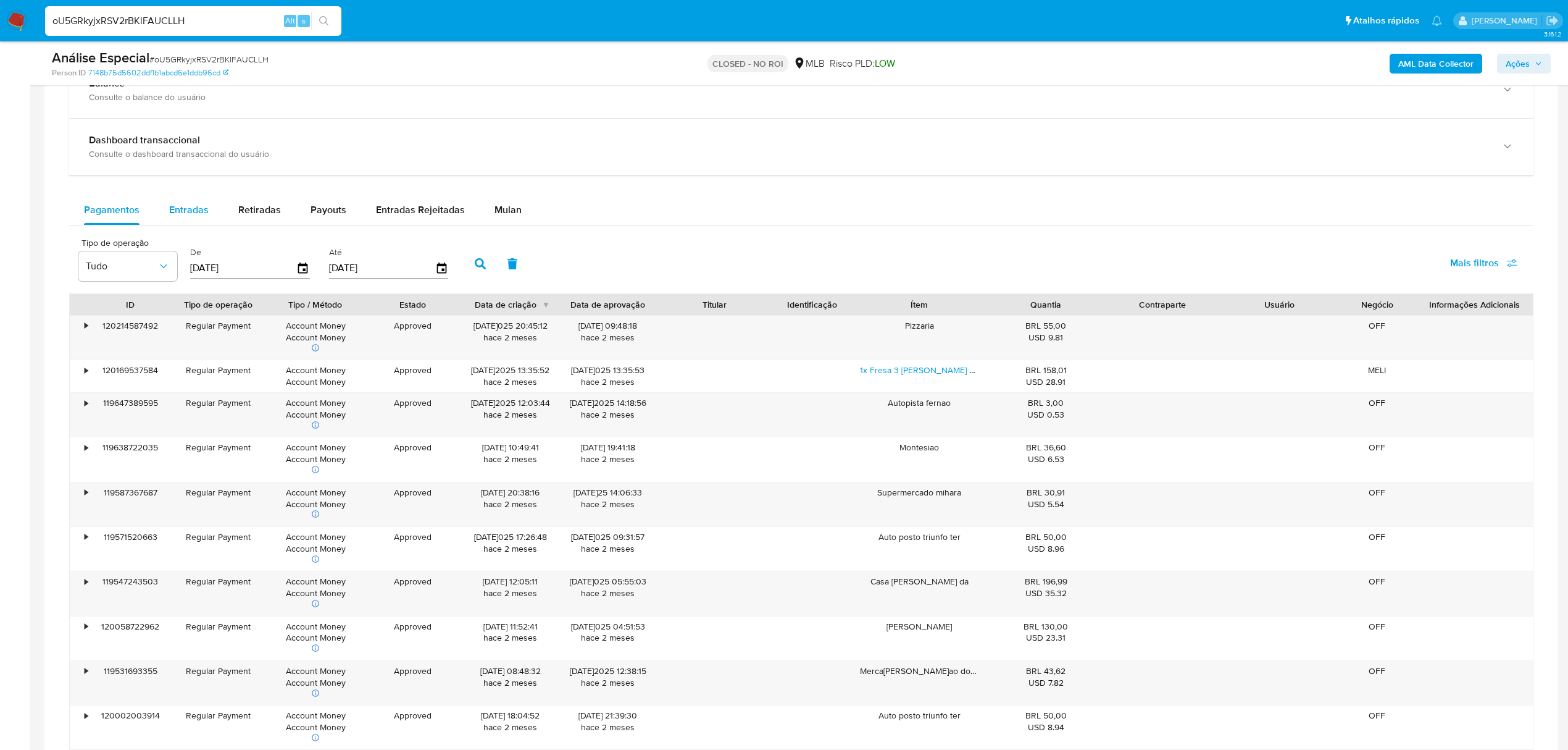
click at [198, 217] on span "Entradas" at bounding box center [188, 210] width 39 height 15
select select "10"
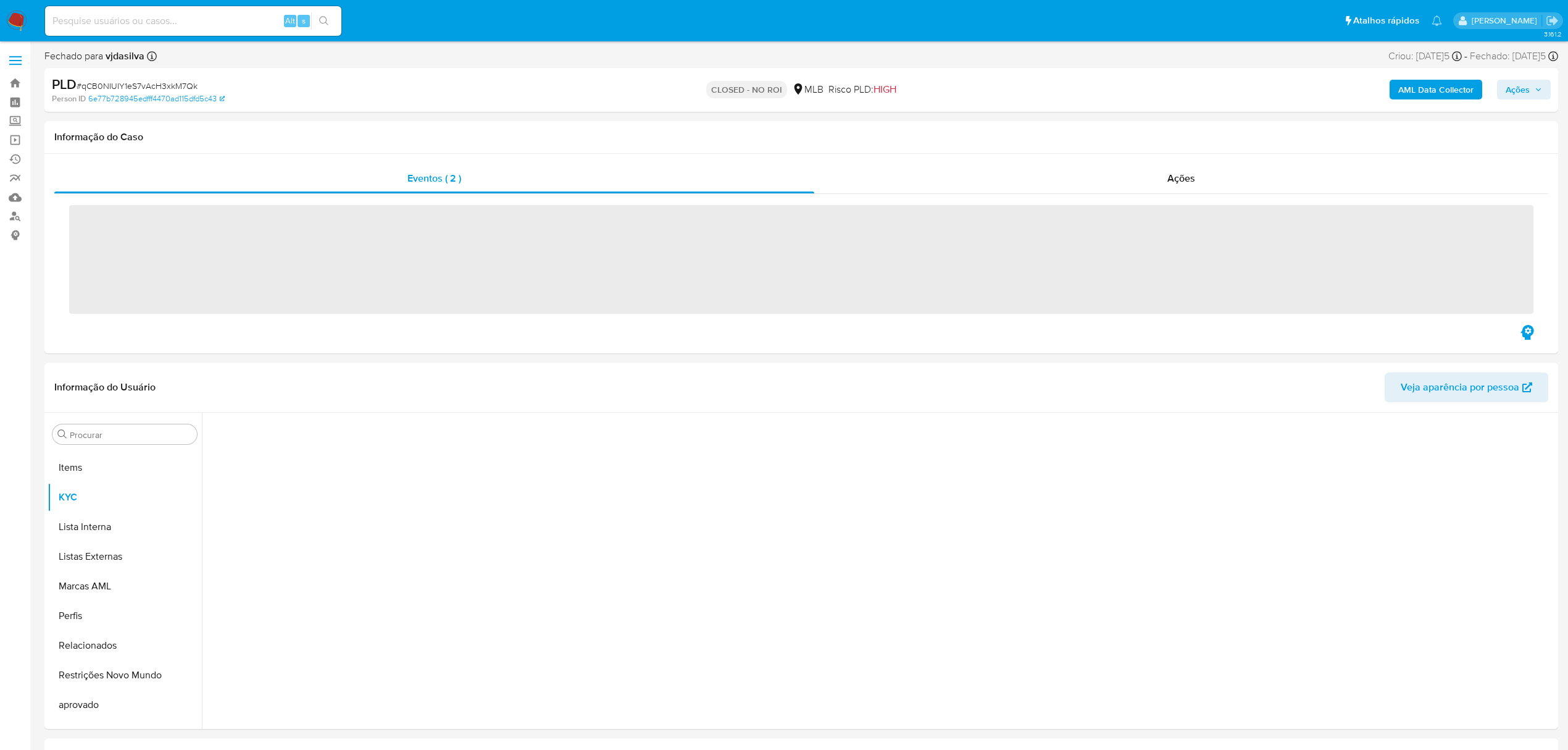
scroll to position [640, 0]
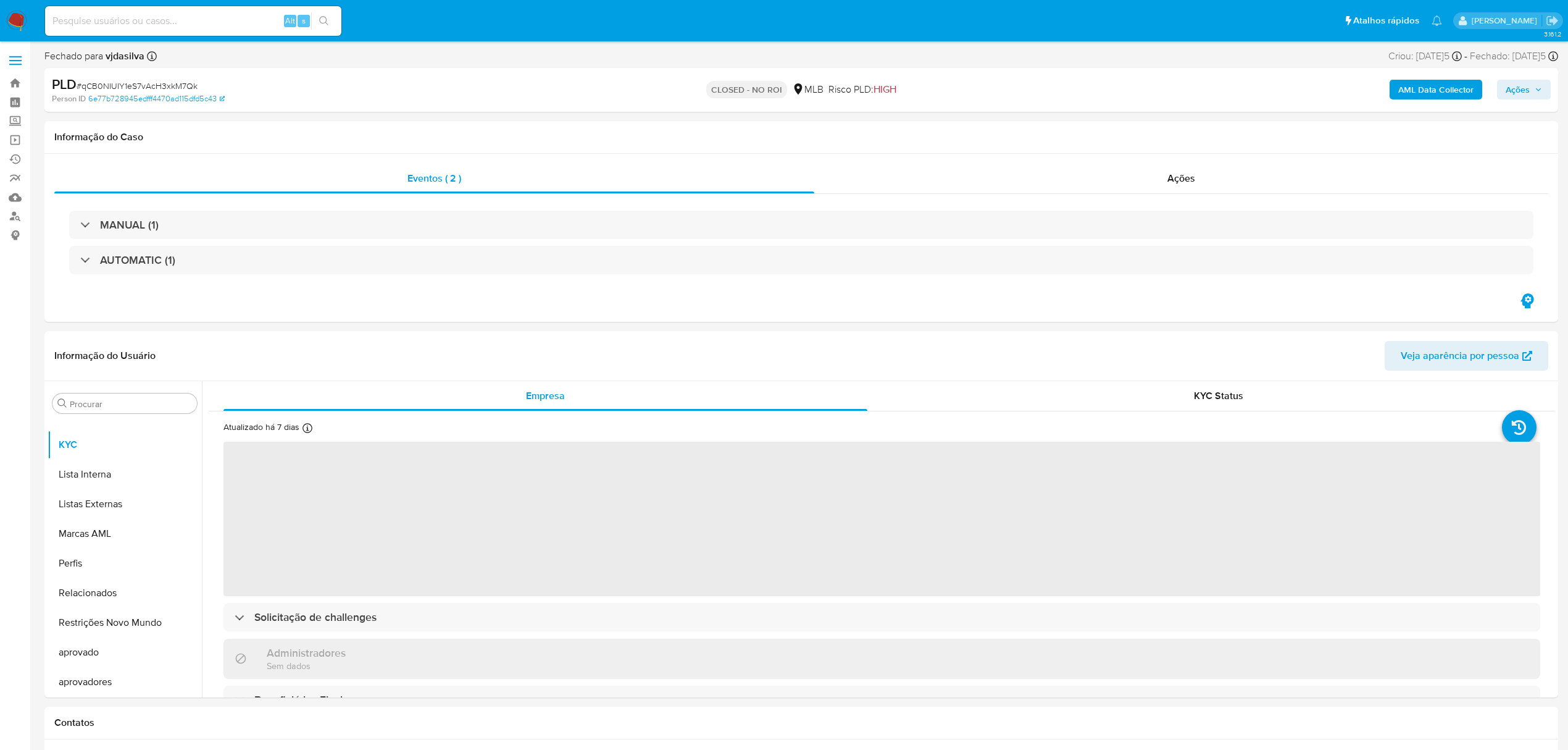
select select "10"
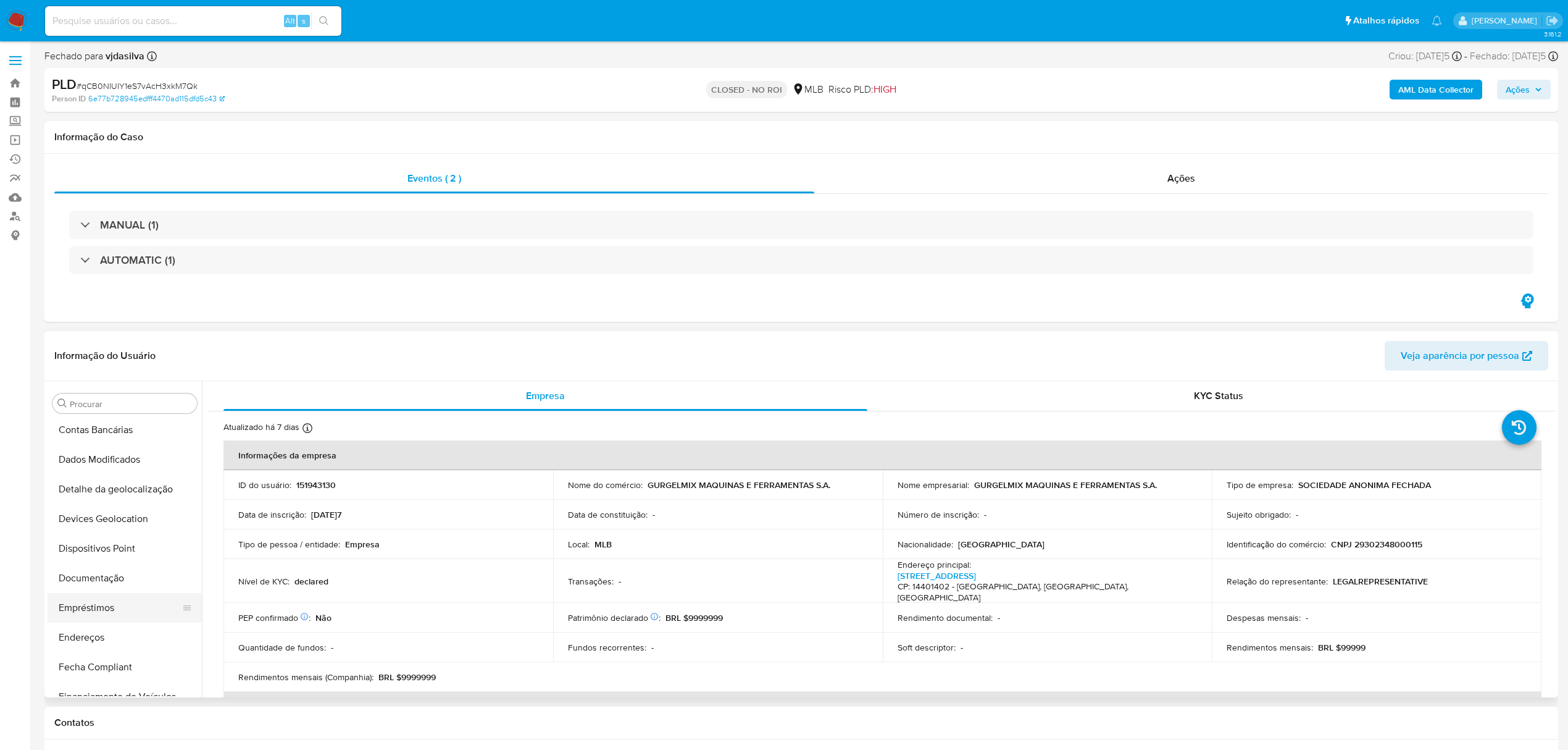
scroll to position [0, 0]
click at [94, 454] on button "Anexos" at bounding box center [119, 462] width 145 height 30
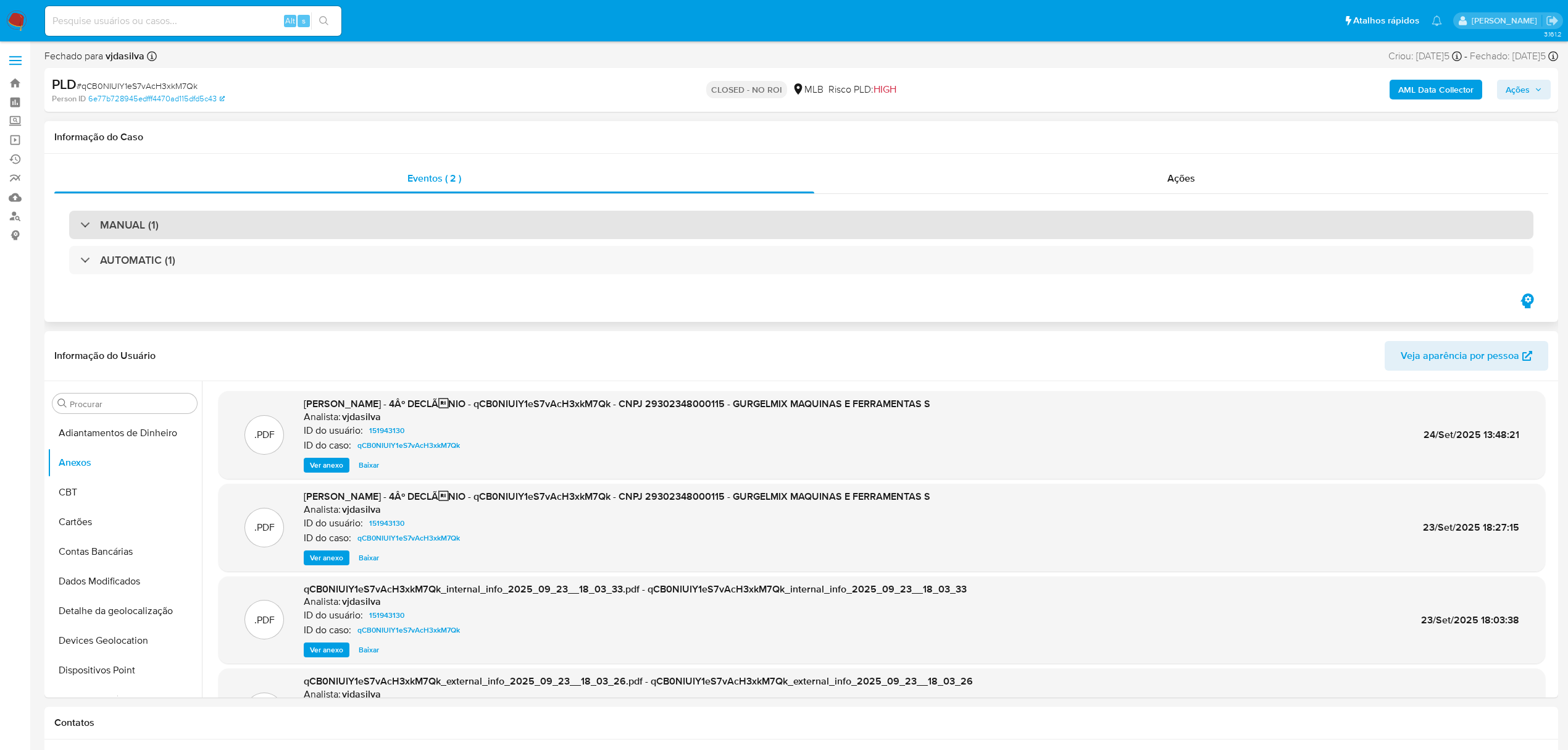
click at [147, 235] on div "MANUAL (1)" at bounding box center [801, 224] width 1464 height 28
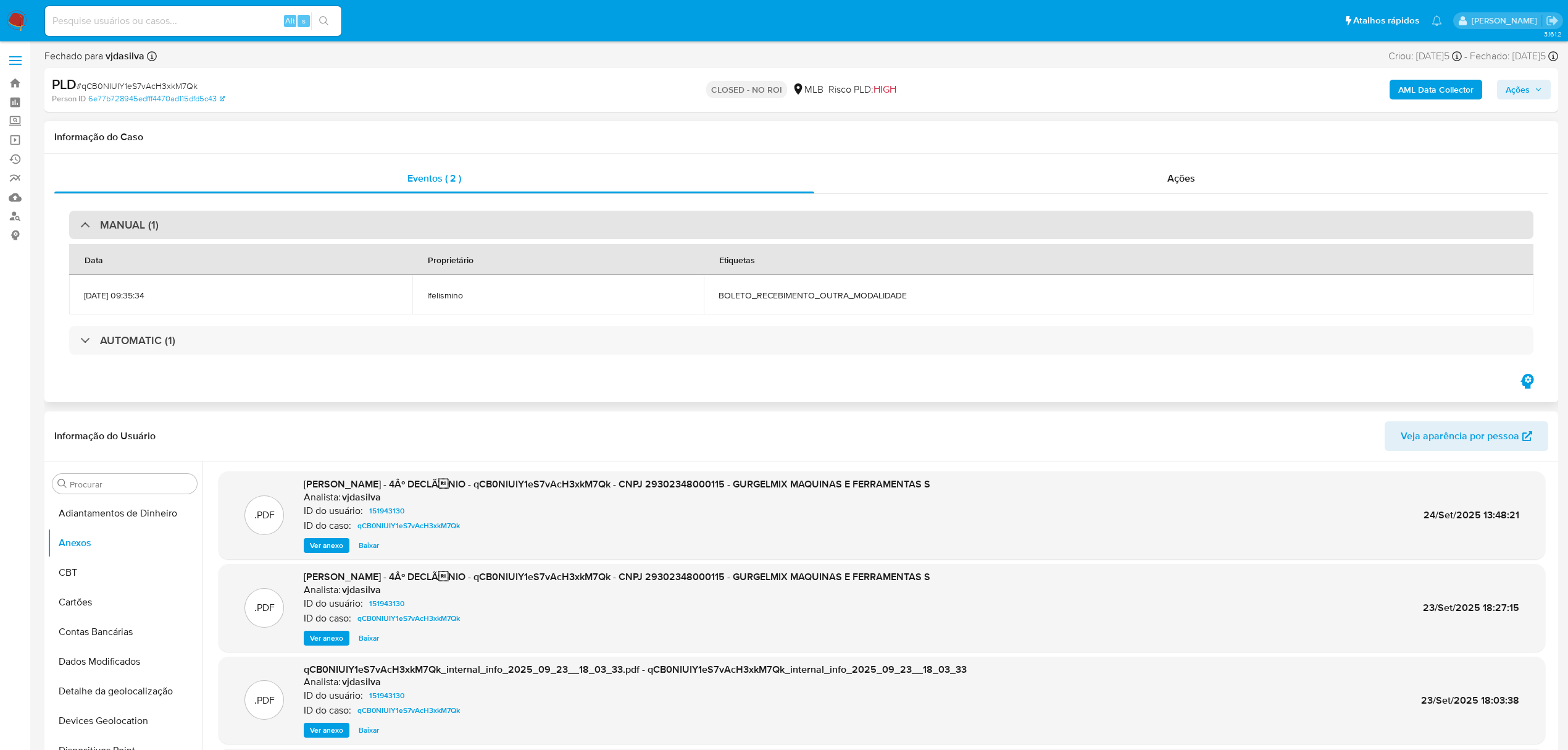
click at [147, 235] on div "MANUAL (1)" at bounding box center [801, 224] width 1464 height 28
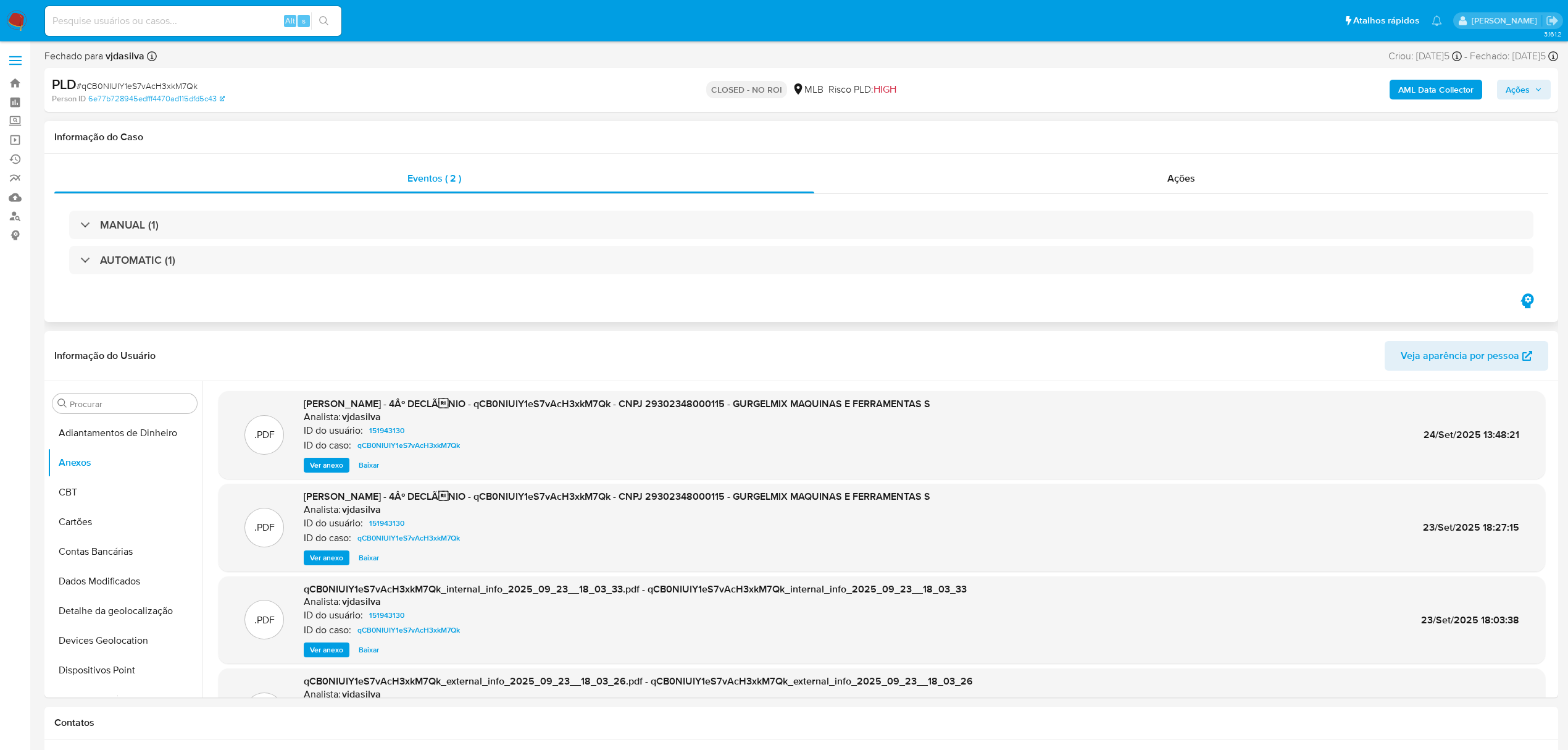
click at [174, 282] on div "MANUAL (1) AUTOMATIC (1)" at bounding box center [802, 242] width 1494 height 97
click at [172, 277] on div "MANUAL (1) AUTOMATIC (1)" at bounding box center [802, 242] width 1494 height 97
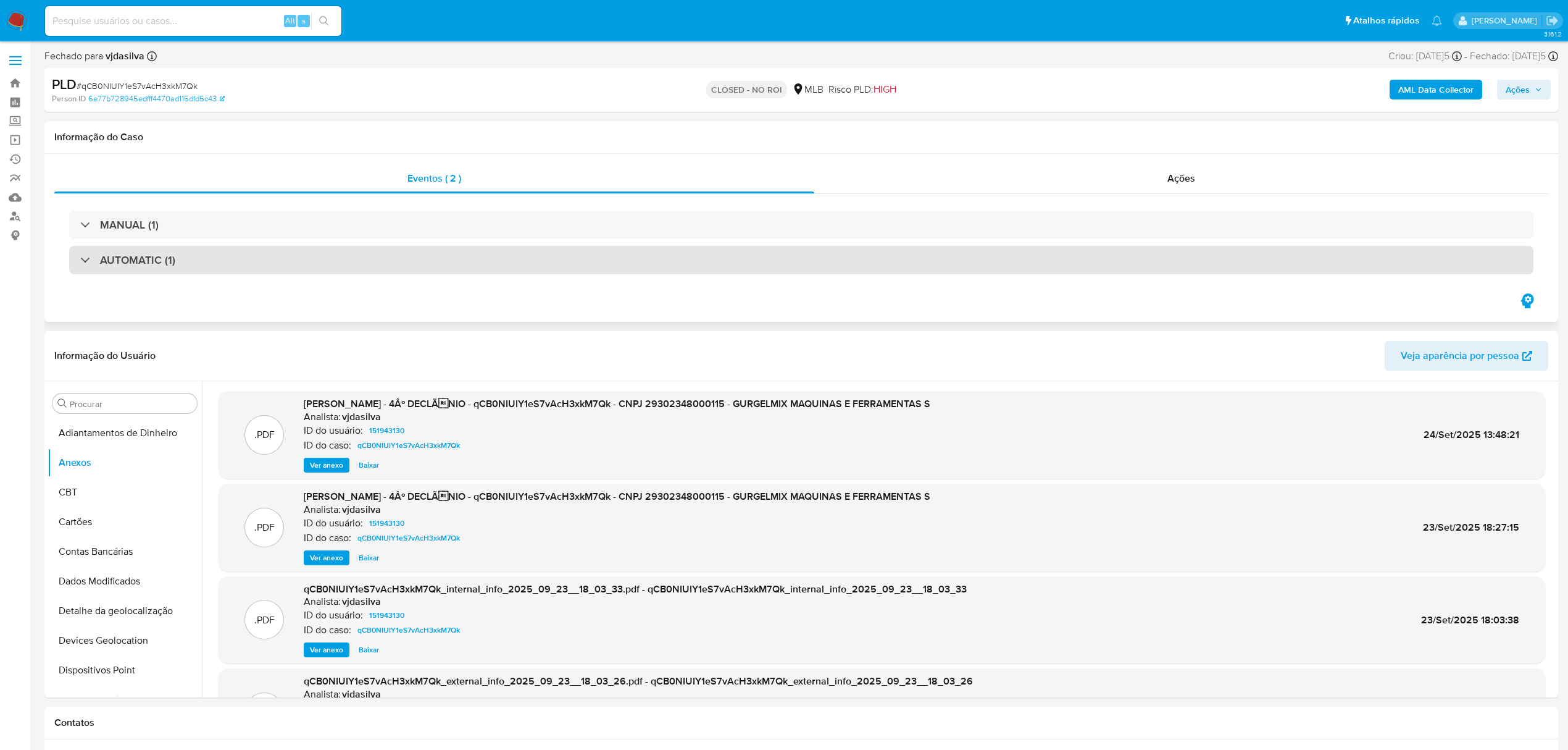
click at [159, 249] on div "AUTOMATIC (1)" at bounding box center [801, 259] width 1464 height 28
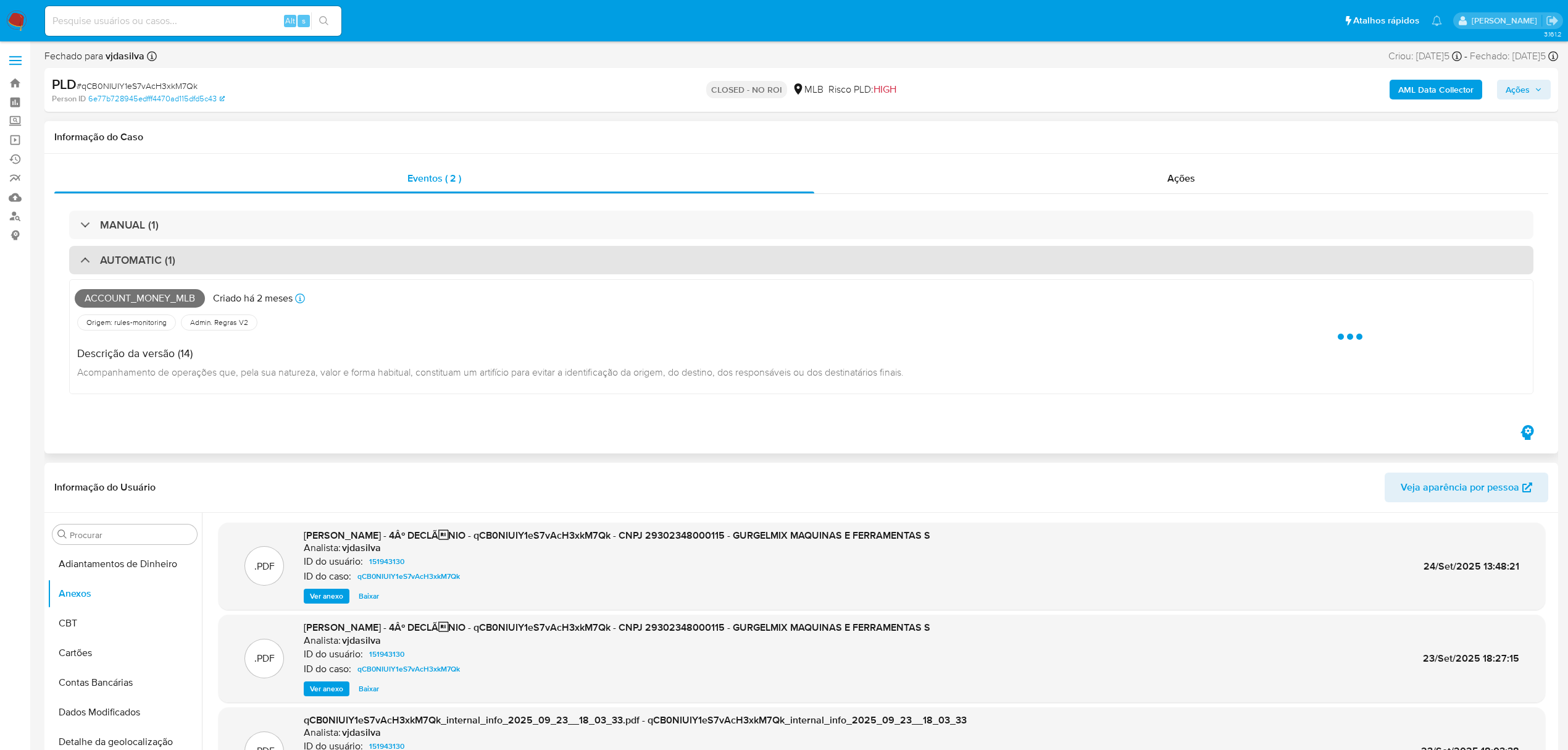
click at [164, 253] on h3 "AUTOMATIC (1)" at bounding box center [137, 259] width 76 height 14
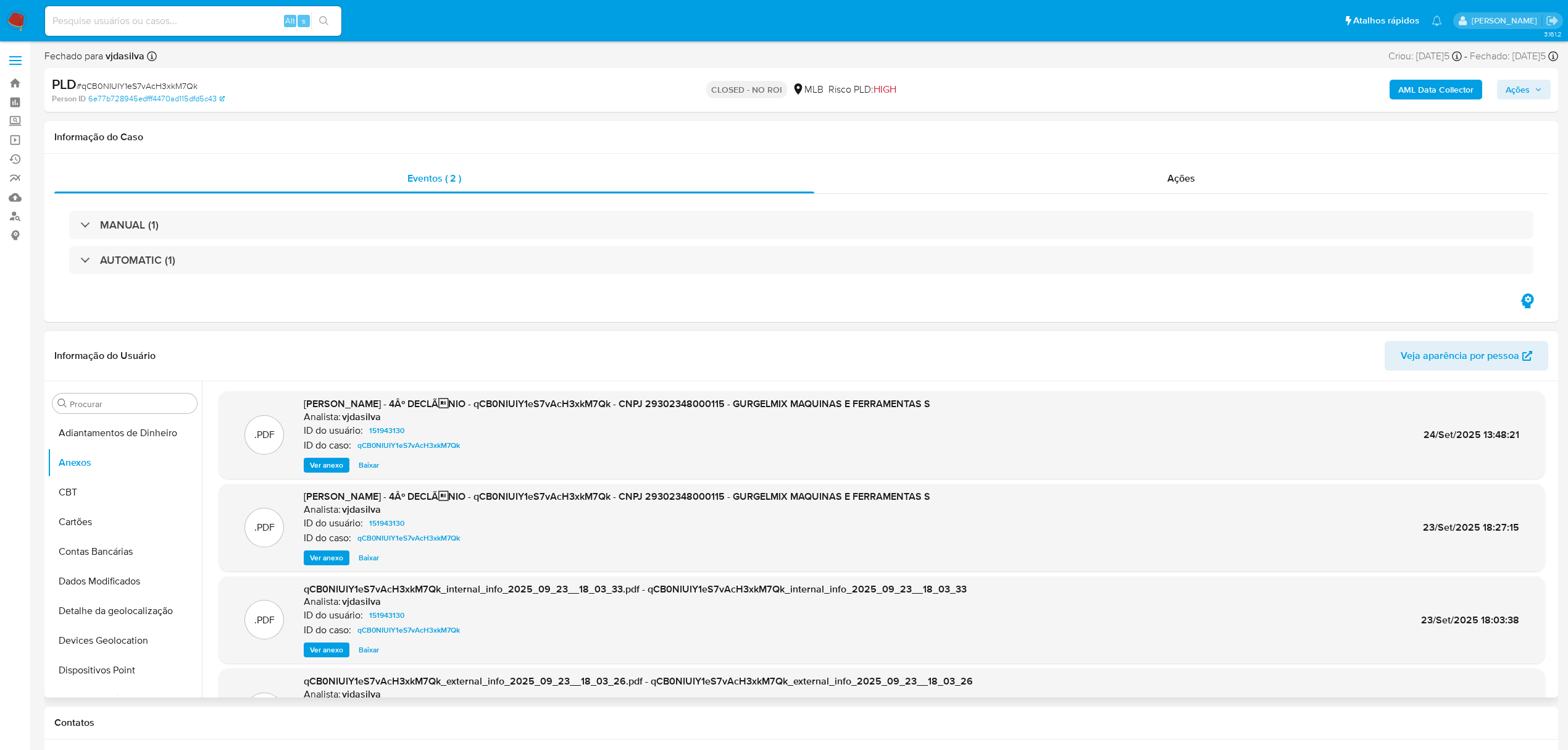
click at [369, 467] on span "Baixar" at bounding box center [369, 465] width 20 height 13
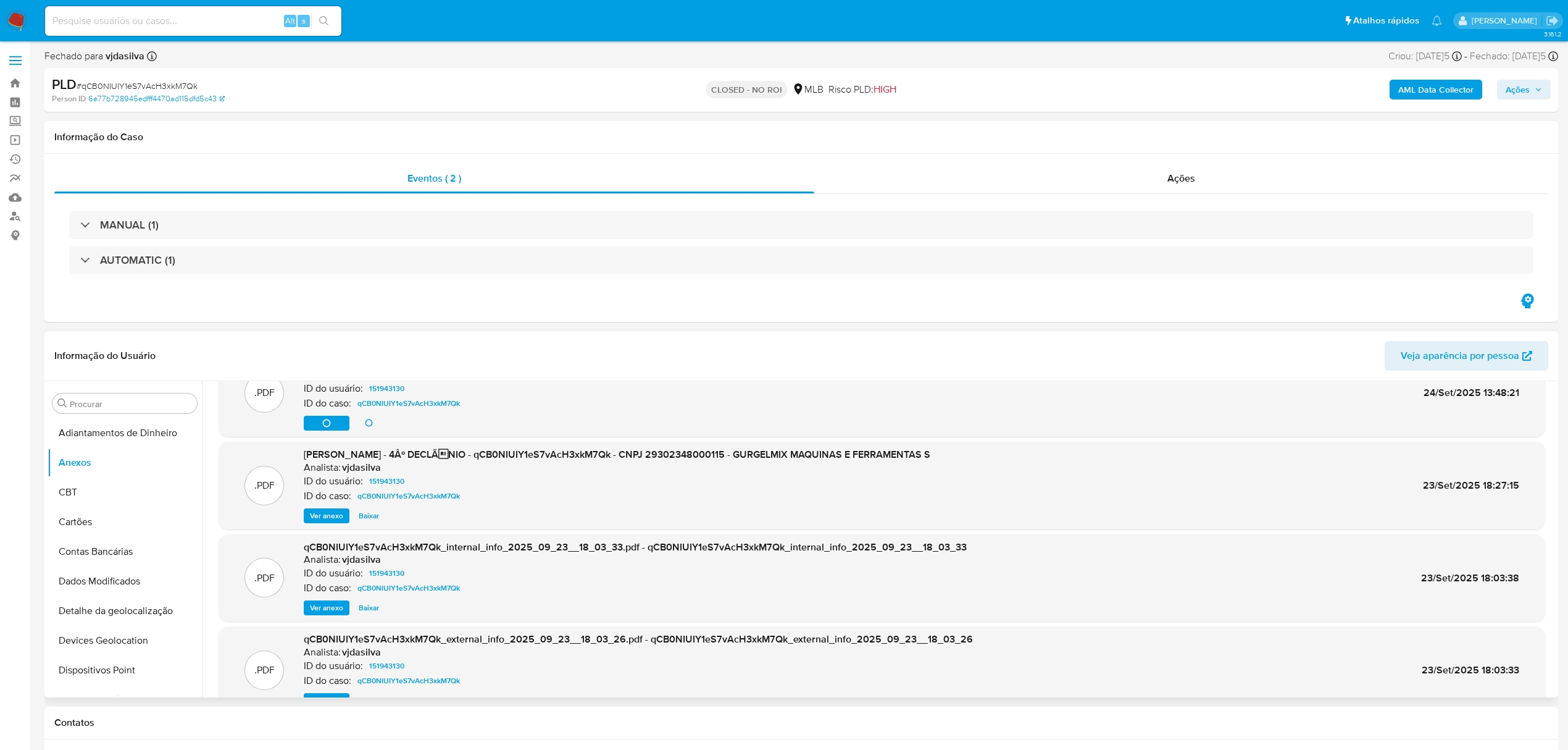
scroll to position [82, 0]
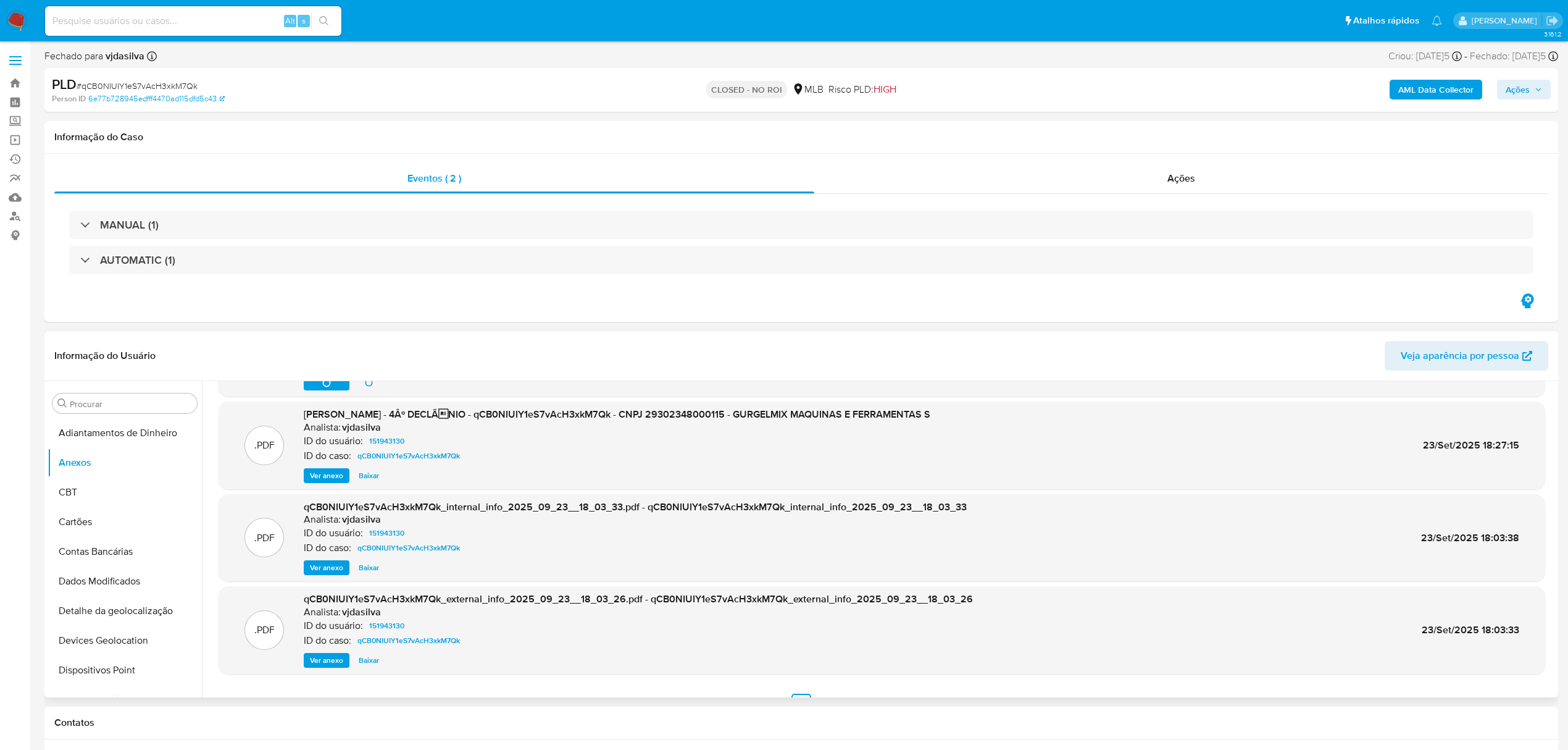
click at [331, 669] on div ".PDF qCB0NIUIY1eS7vAcH3xkM7Qk_external_info_2025_09_23__18_03_26.pdf - qCB0NIUI…" at bounding box center [882, 630] width 1327 height 87
click at [327, 662] on span "Ver anexo" at bounding box center [327, 660] width 34 height 13
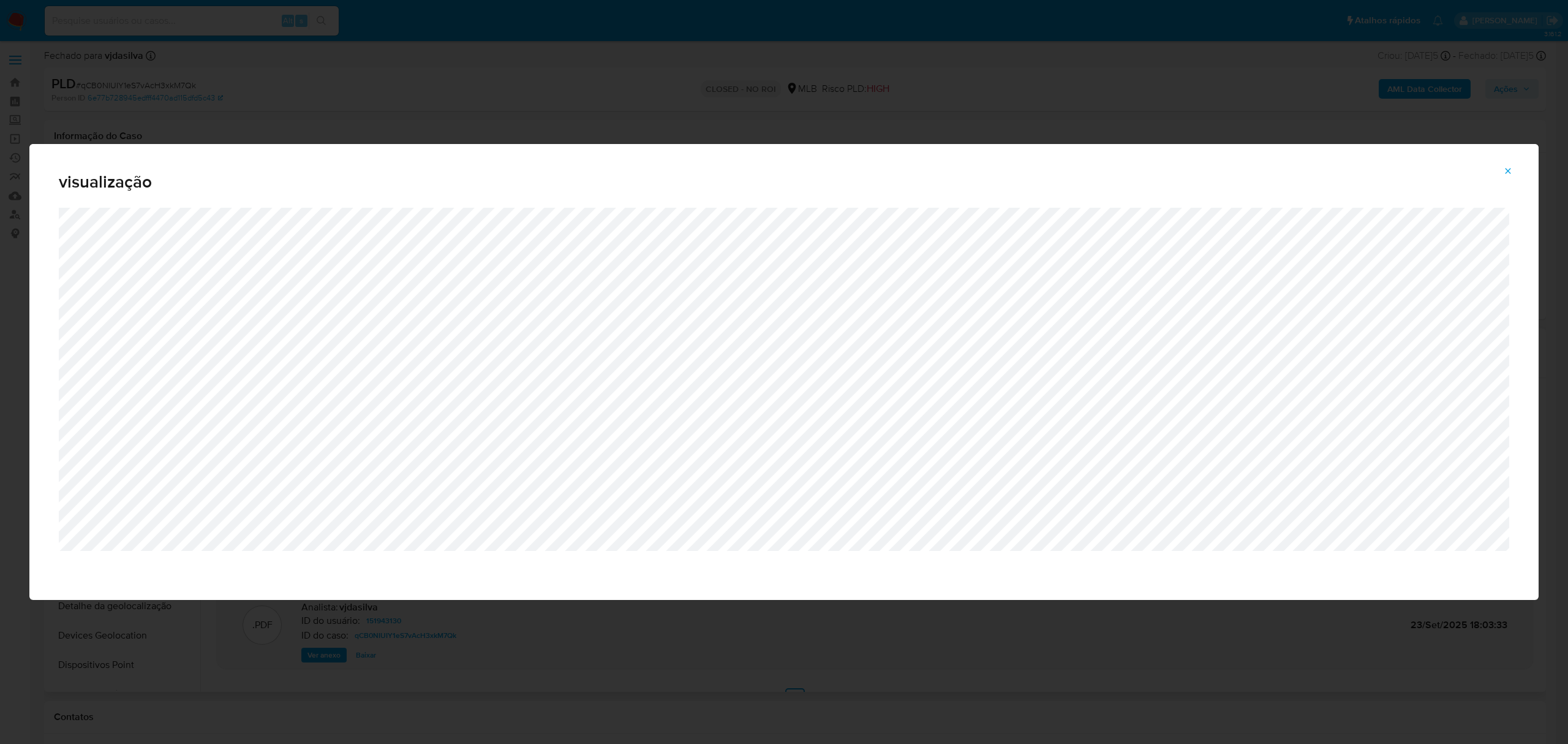
click at [1506, 163] on span "Attachment preview" at bounding box center [1508, 171] width 10 height 17
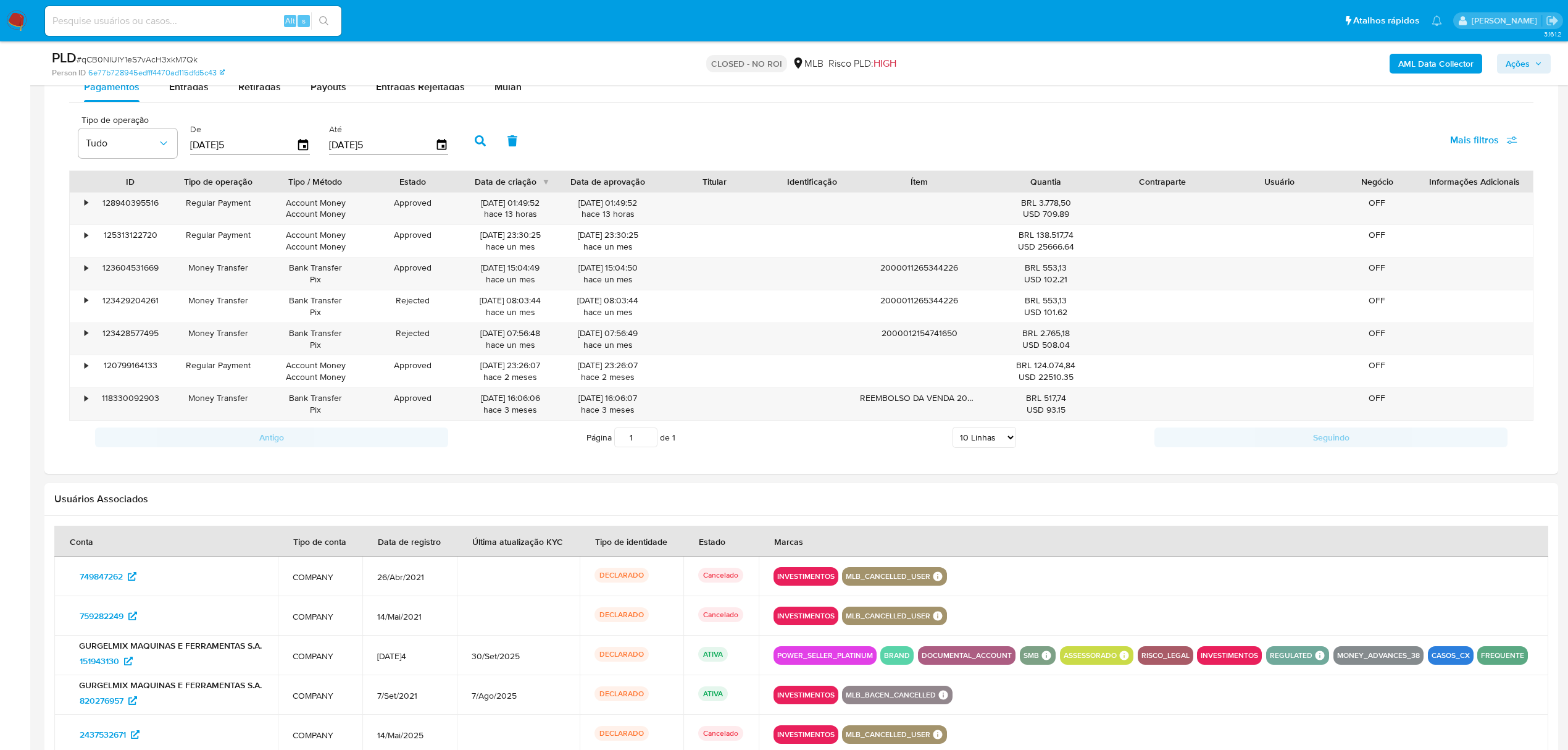
scroll to position [988, 0]
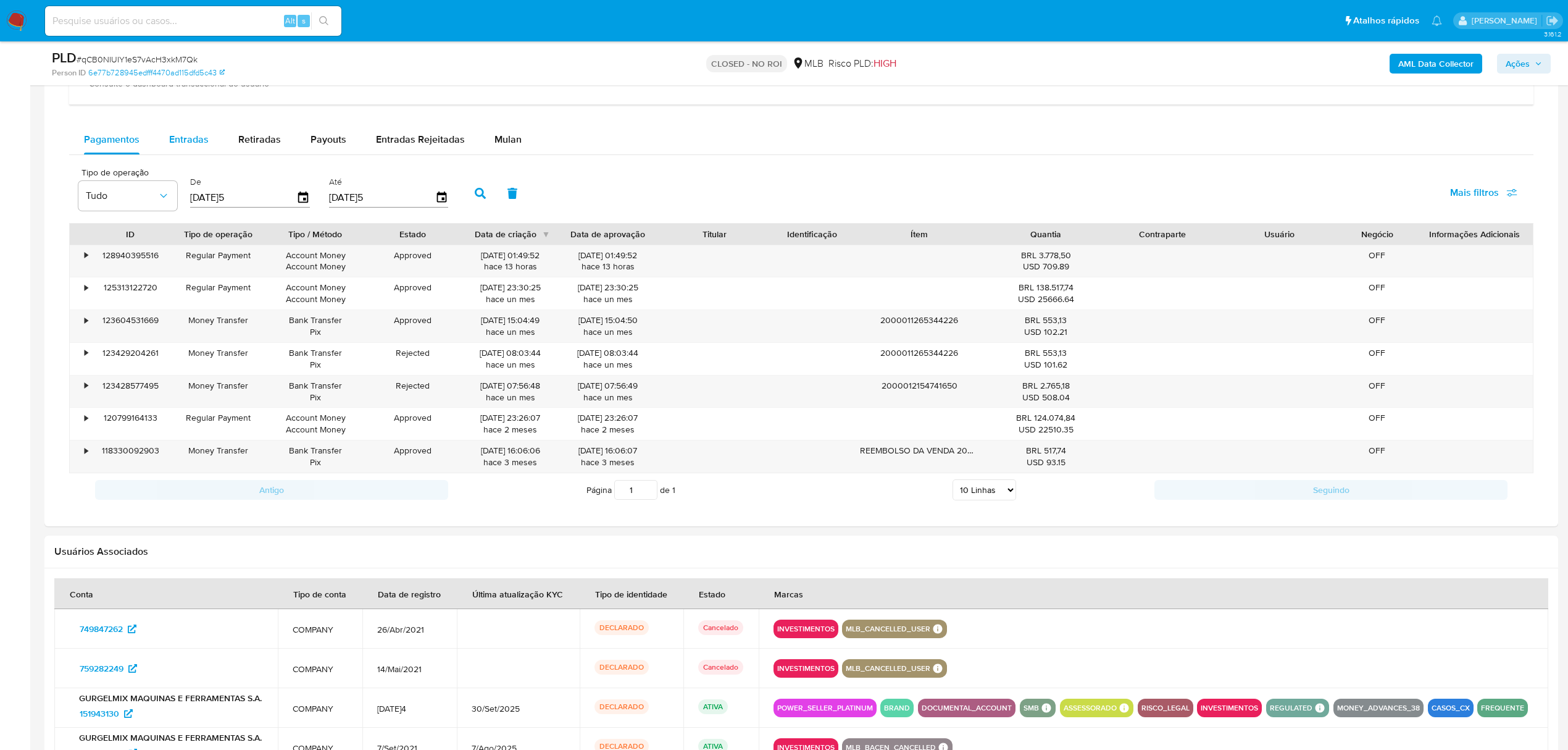
click at [188, 155] on div "Entradas" at bounding box center [188, 139] width 39 height 30
select select "10"
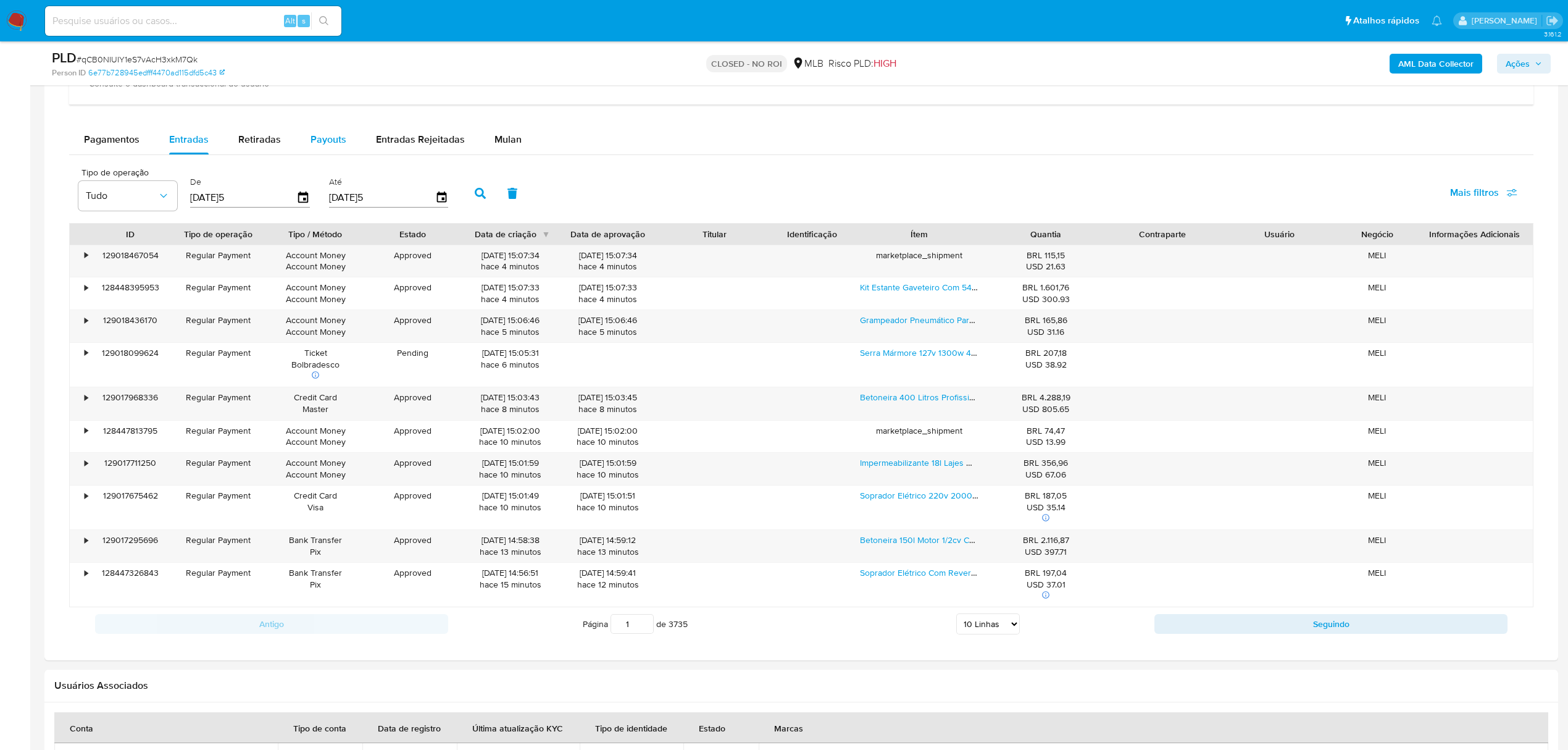
click at [321, 144] on span "Payouts" at bounding box center [328, 139] width 35 height 15
select select "10"
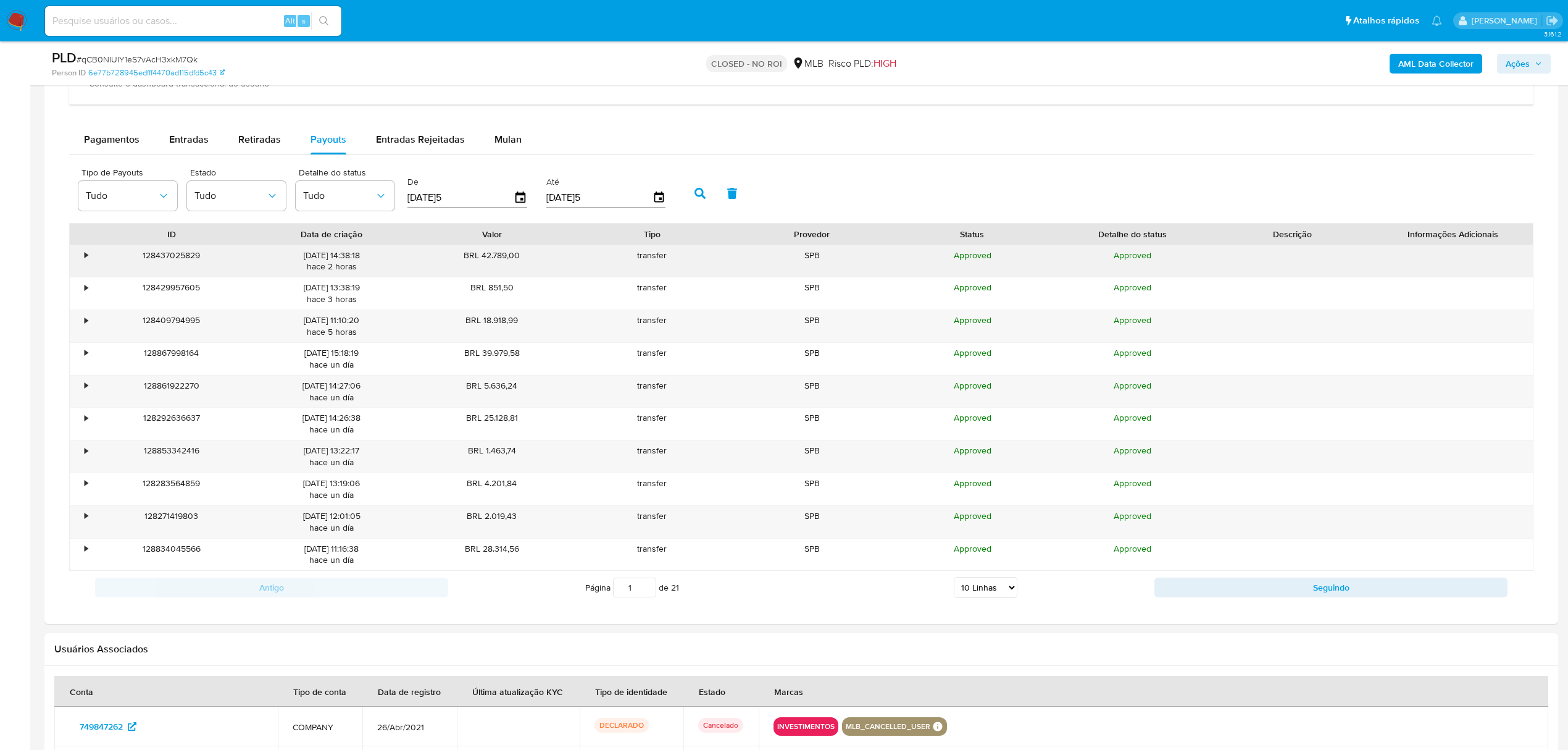
click at [75, 262] on div "•" at bounding box center [81, 260] width 22 height 32
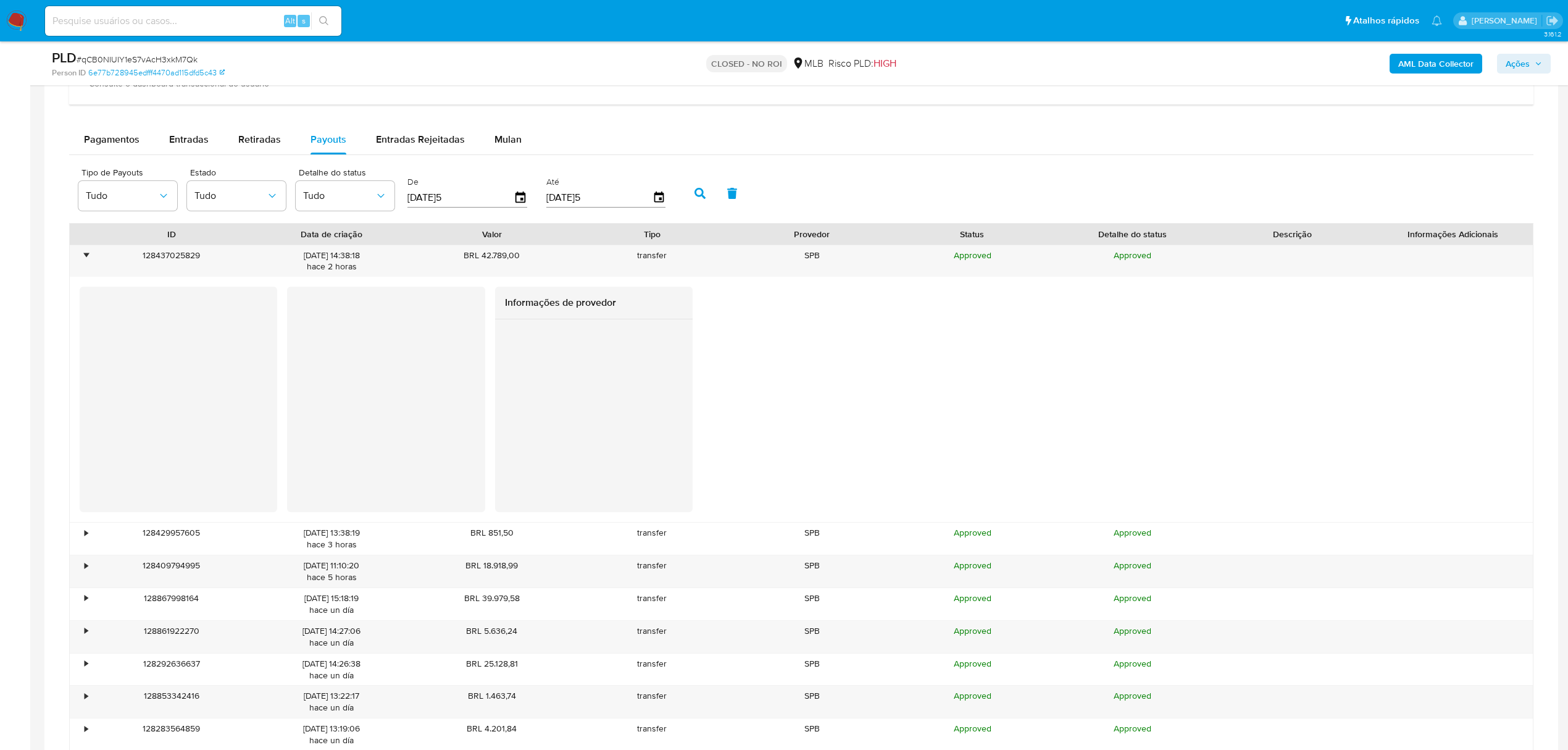
click at [899, 402] on div "Informações de provedor" at bounding box center [802, 400] width 1443 height 226
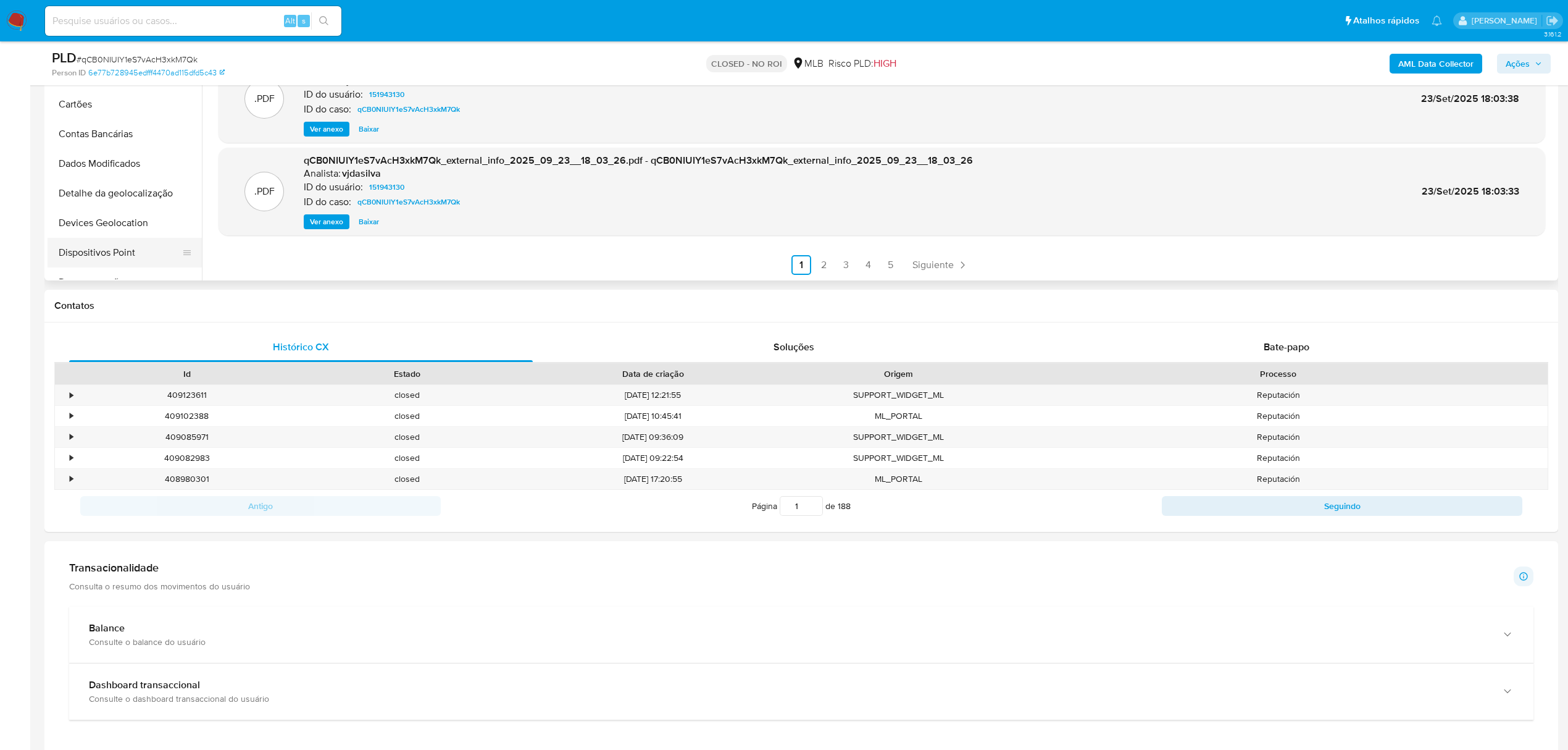
scroll to position [0, 0]
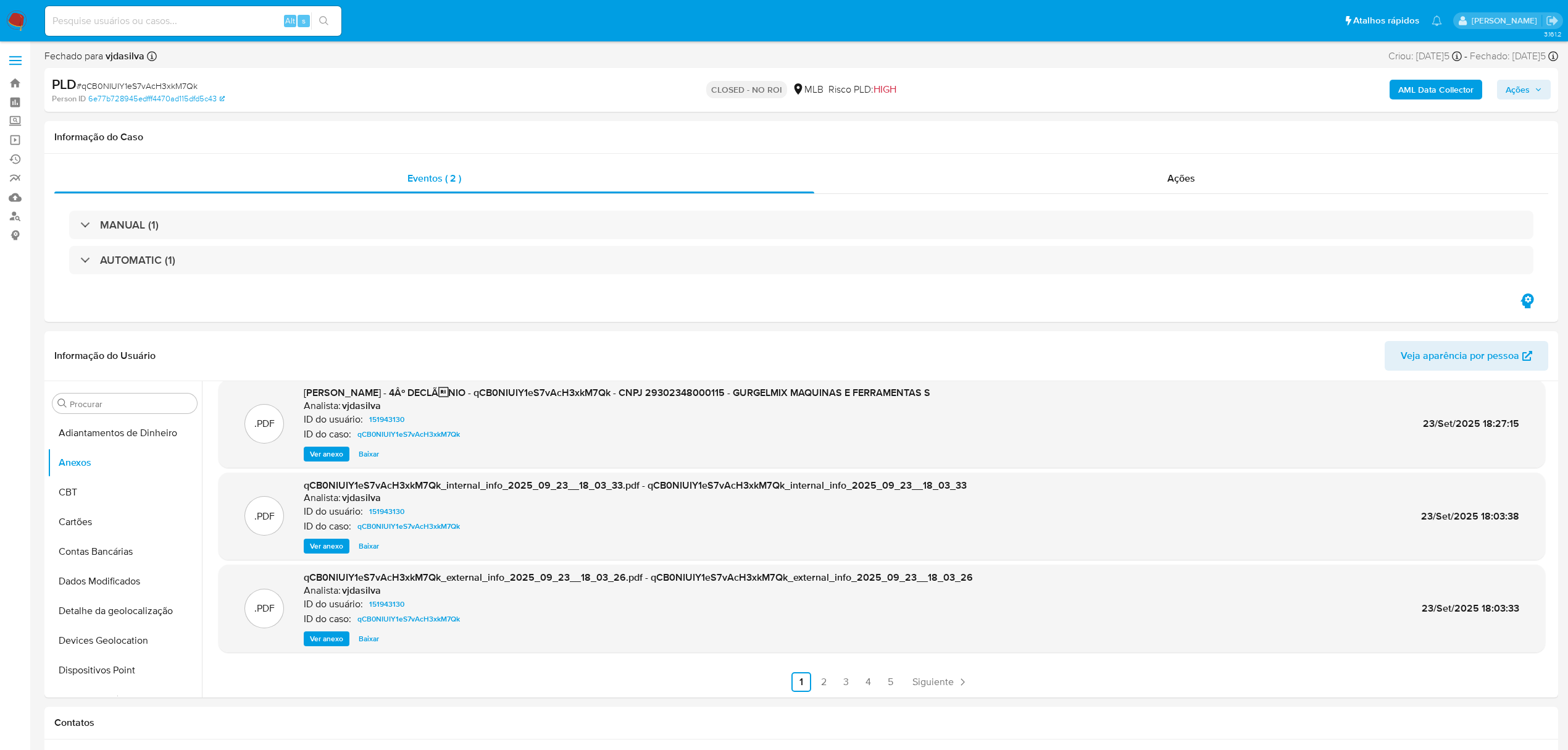
click at [231, 28] on div "Alt s" at bounding box center [194, 21] width 297 height 30
click at [228, 25] on input at bounding box center [194, 21] width 297 height 16
paste input "7DuFkbZIotdWBwvFh5Qs8AyL"
type input "7DuFkbZIotdWBwvFh5Qs8AyL"
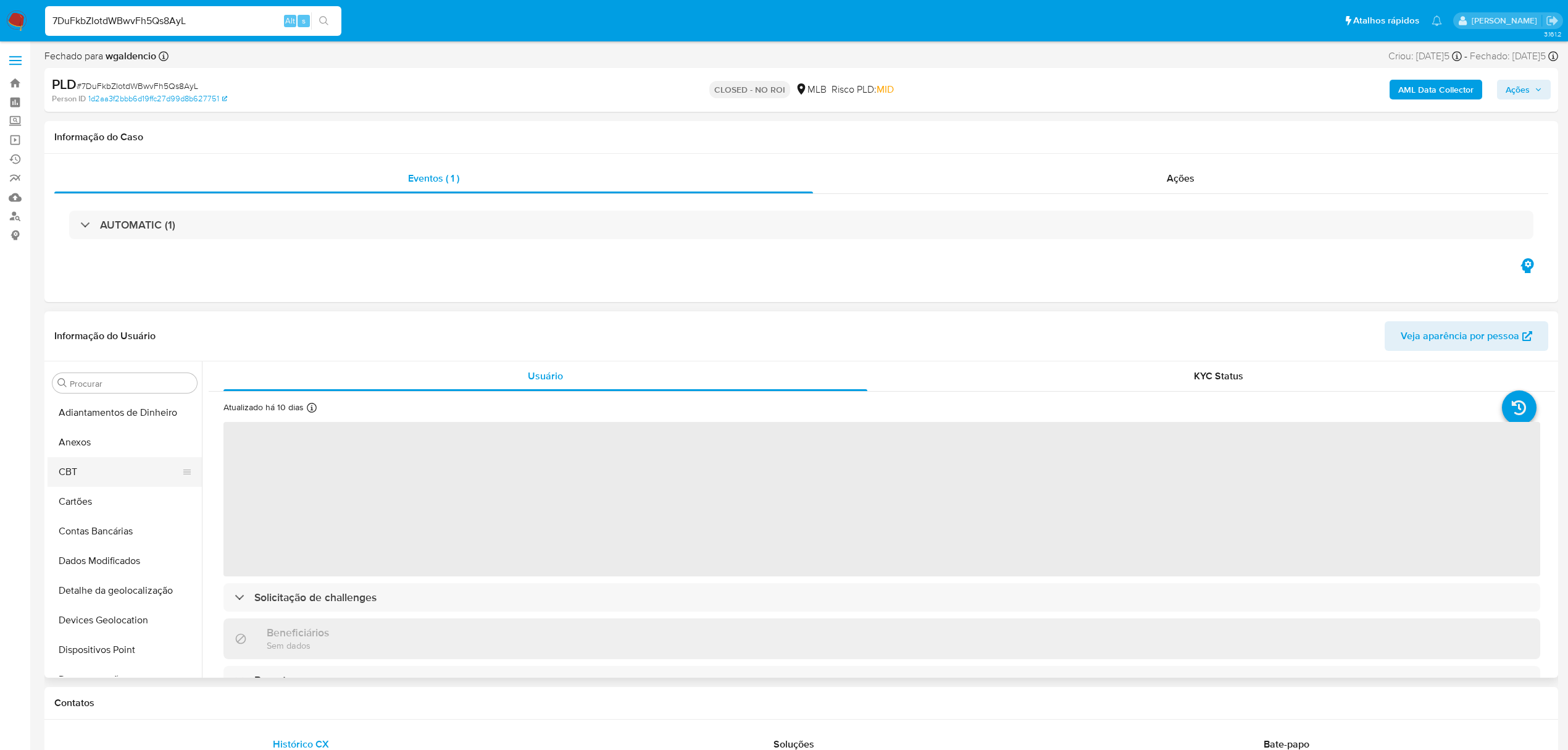
select select "10"
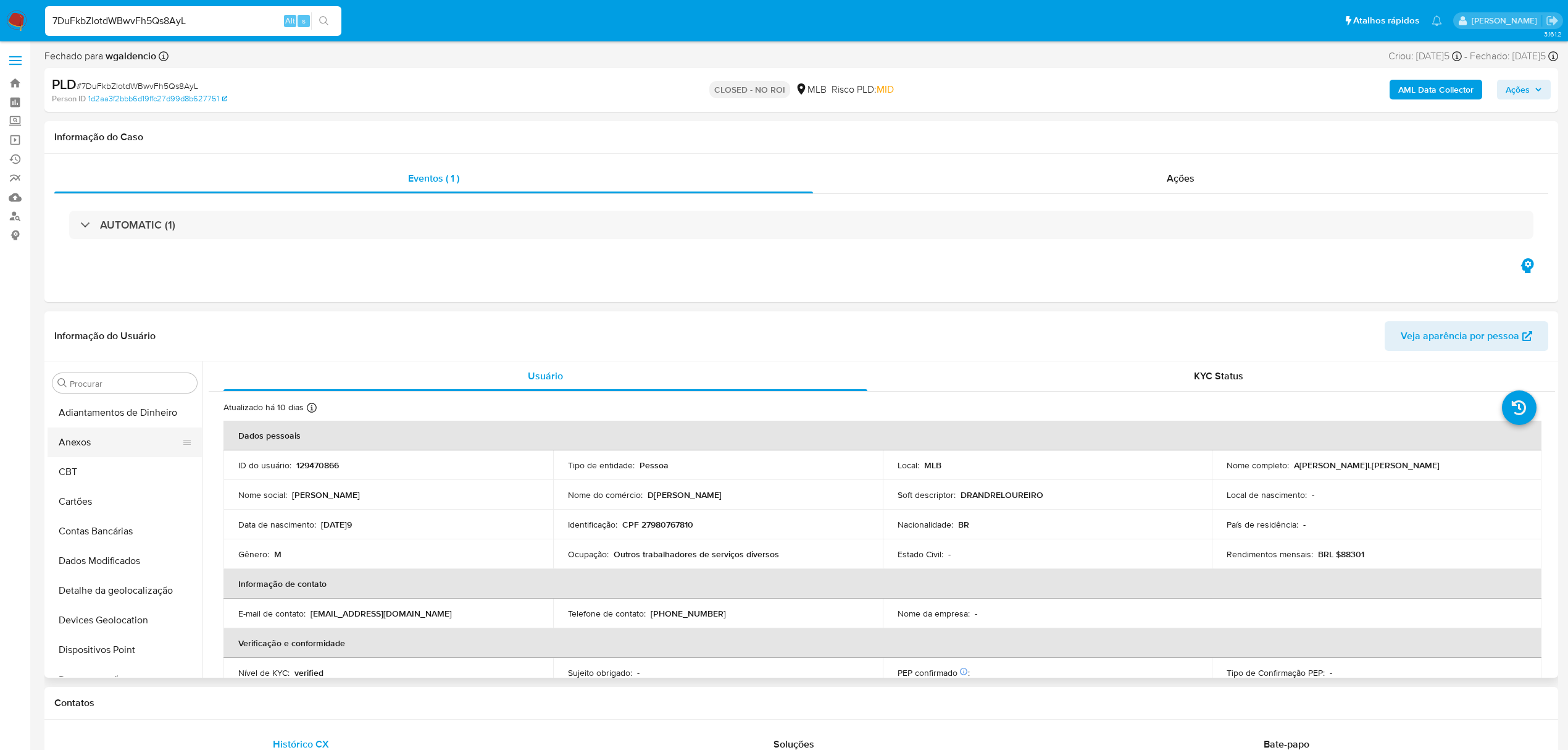
click at [84, 449] on button "Anexos" at bounding box center [119, 441] width 145 height 30
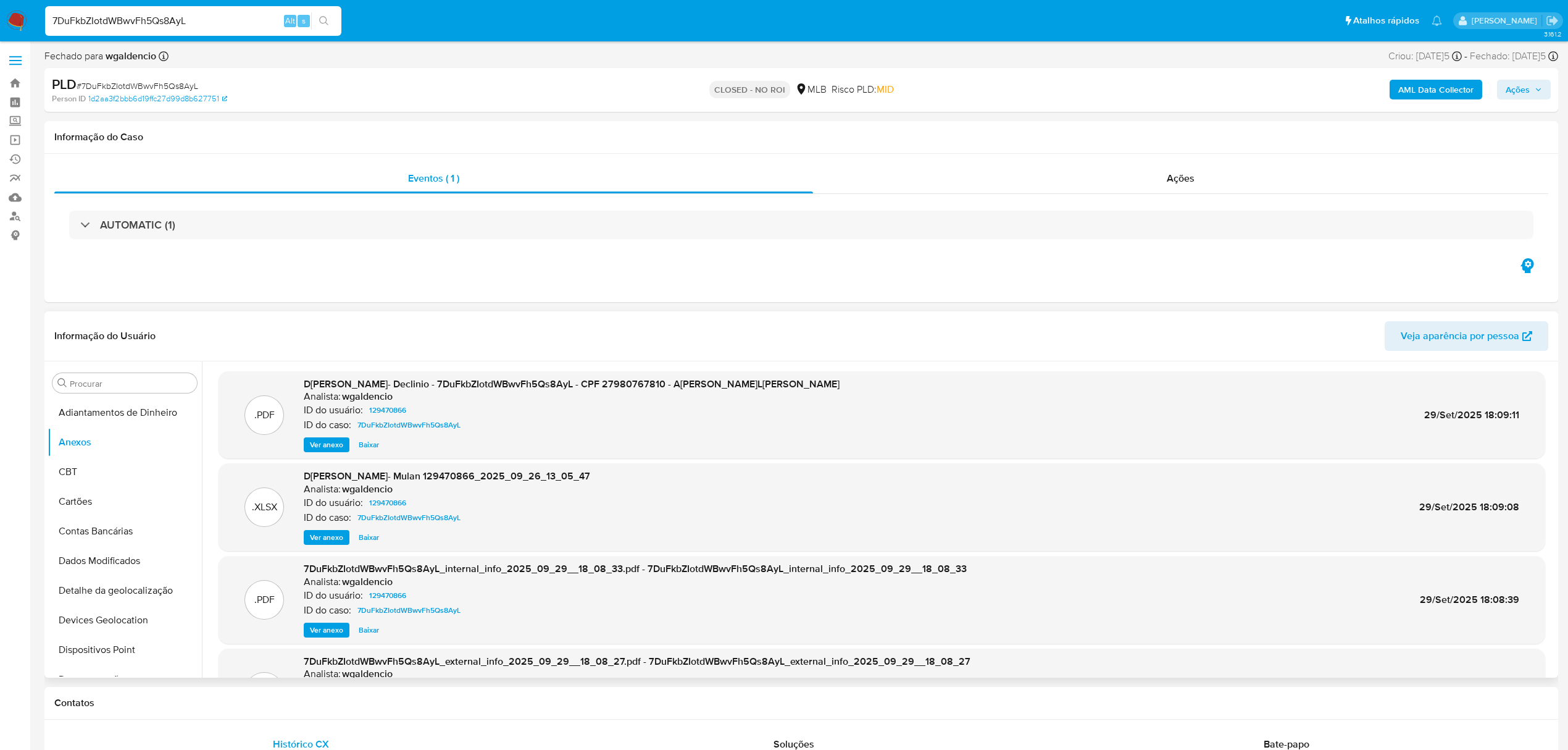
click at [367, 442] on span "Baixar" at bounding box center [369, 445] width 20 height 13
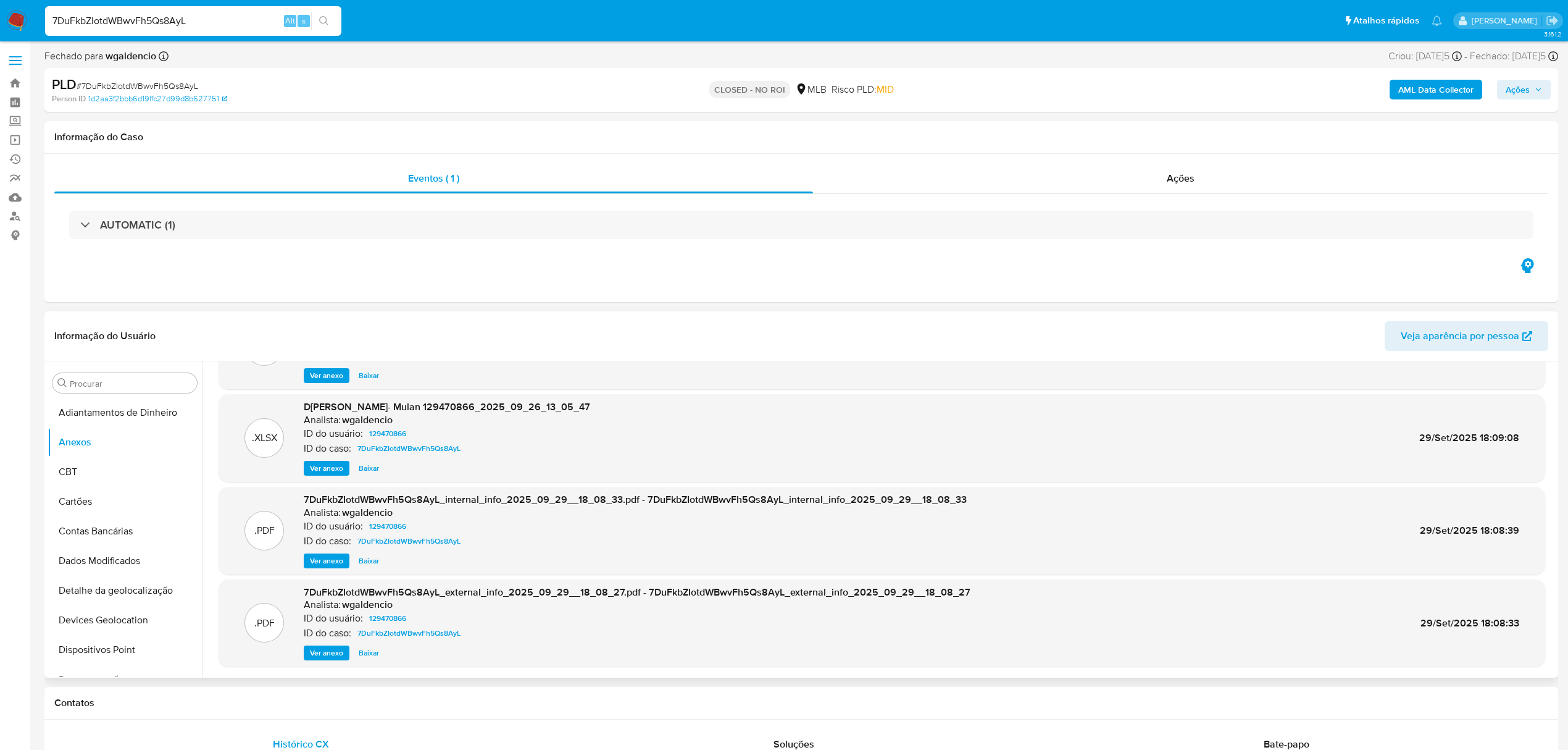
click at [325, 655] on span "Ver anexo" at bounding box center [327, 653] width 34 height 13
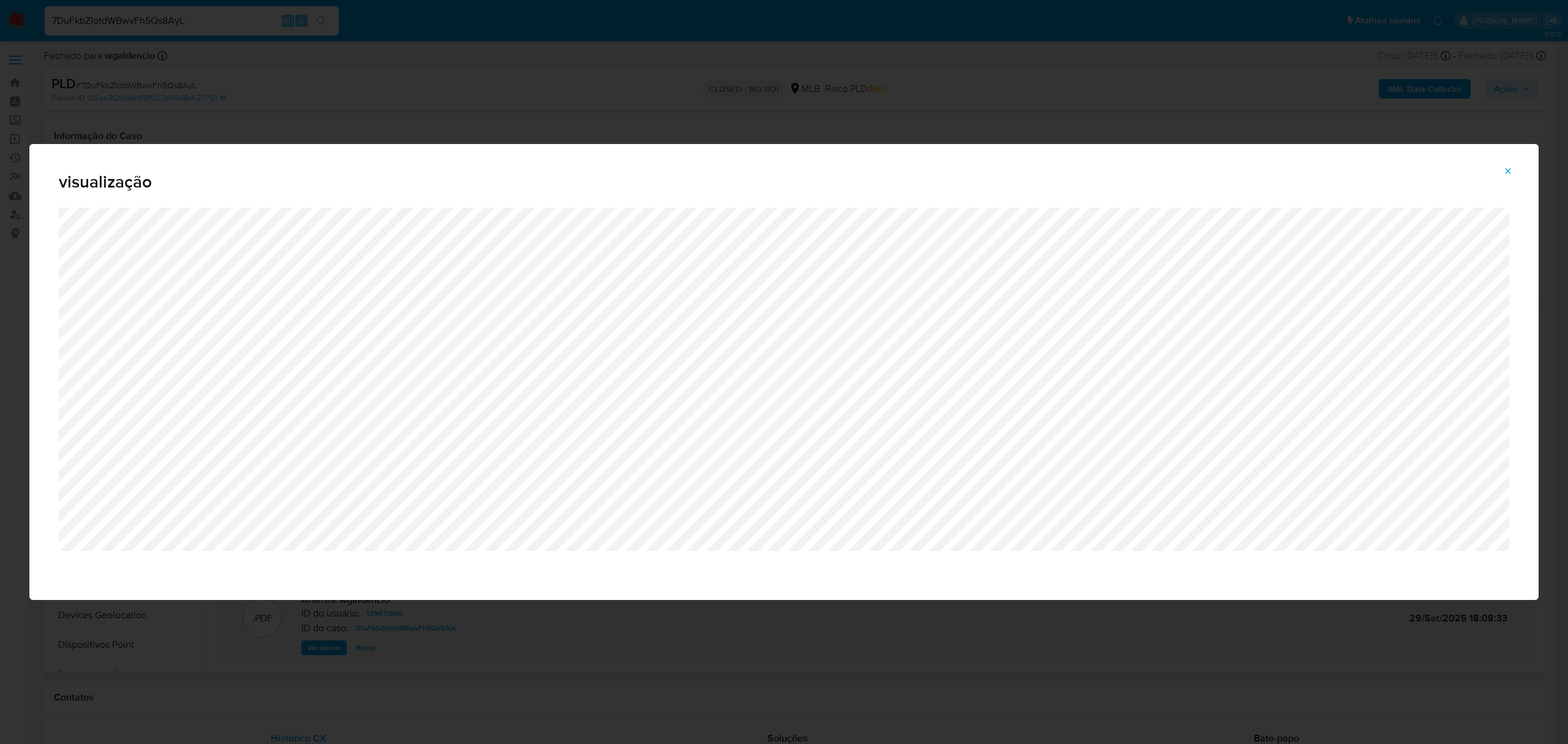
drag, startPoint x: 398, startPoint y: 114, endPoint x: 398, endPoint y: 121, distance: 7.0
click at [398, 114] on div "visualização" at bounding box center [784, 372] width 1568 height 744
click at [1510, 178] on span "Attachment preview" at bounding box center [1508, 171] width 10 height 17
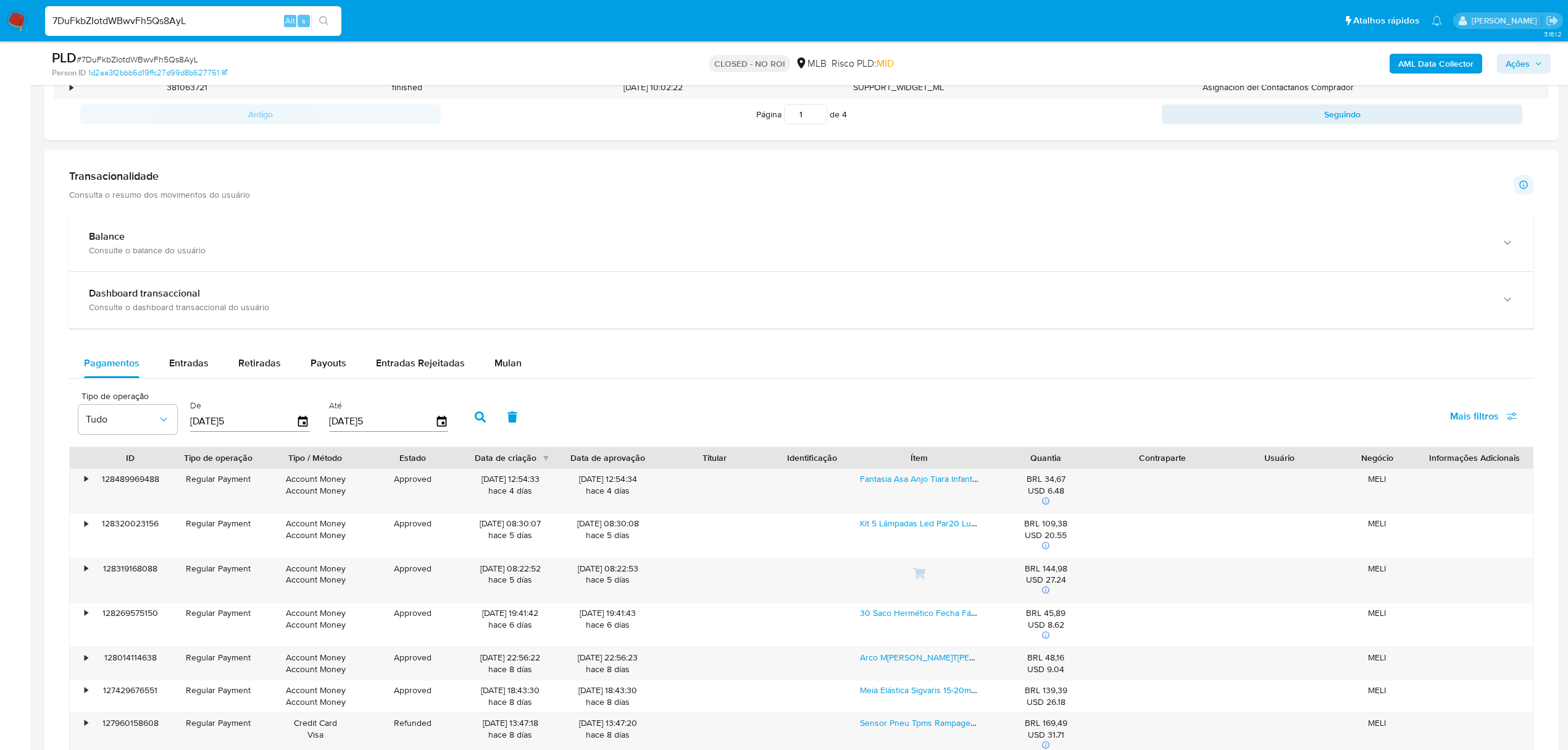
scroll to position [823, 0]
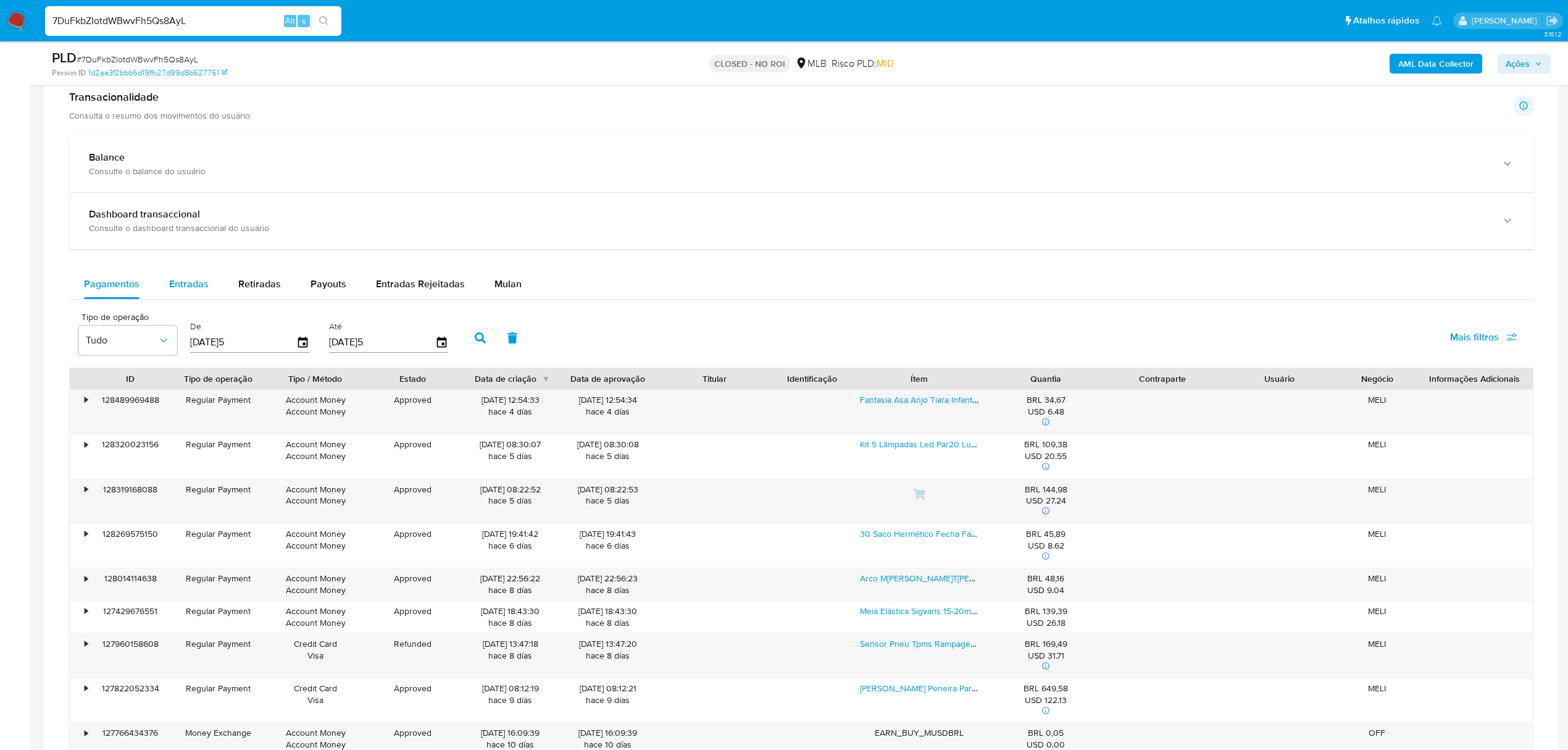
drag, startPoint x: 196, startPoint y: 269, endPoint x: 200, endPoint y: 279, distance: 10.8
click at [196, 269] on div "Balance Consulte o balance do usuário Dashboard transaccional Consulte o dashbo…" at bounding box center [801, 479] width 1464 height 686
click at [201, 284] on span "Entradas" at bounding box center [188, 284] width 39 height 15
select select "10"
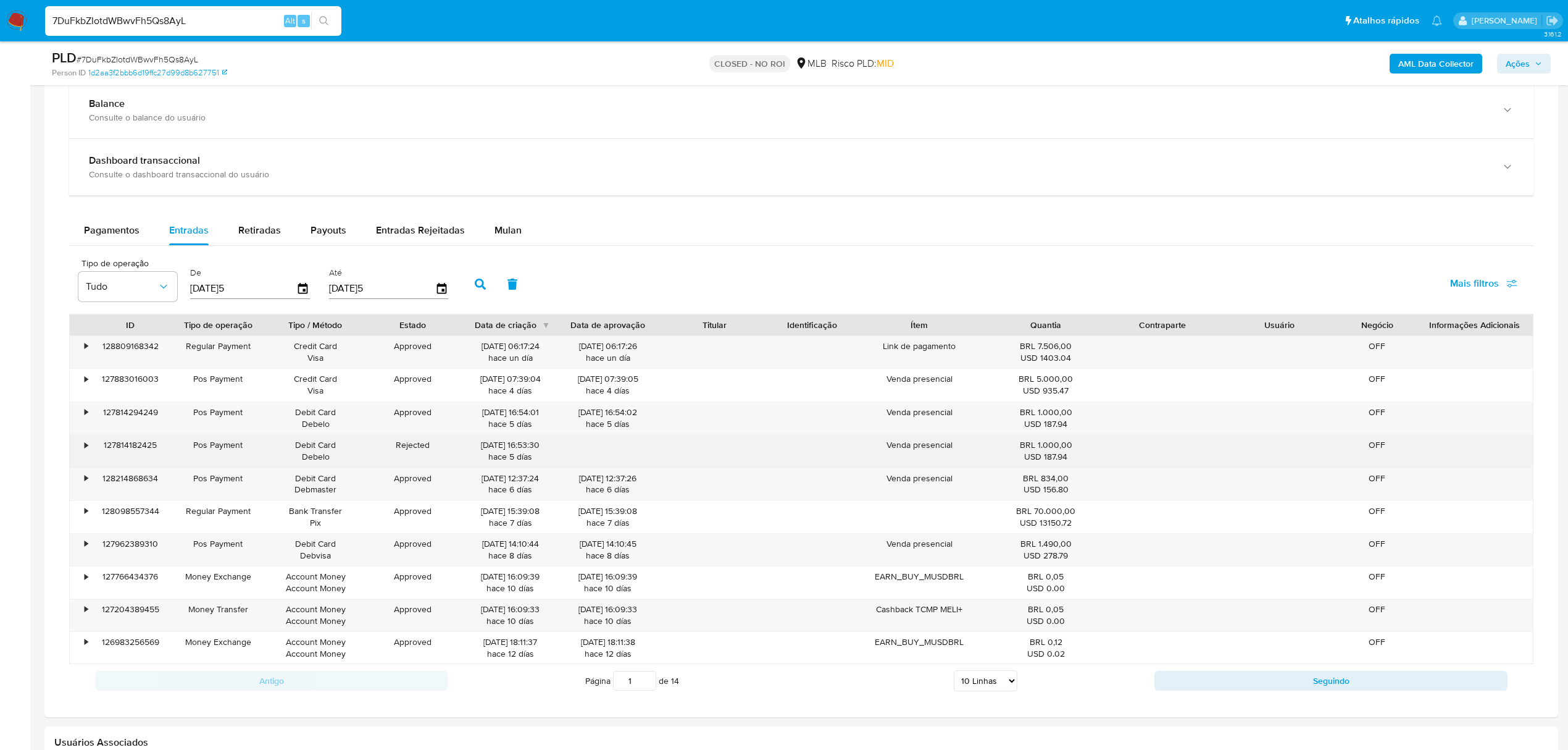
scroll to position [906, 0]
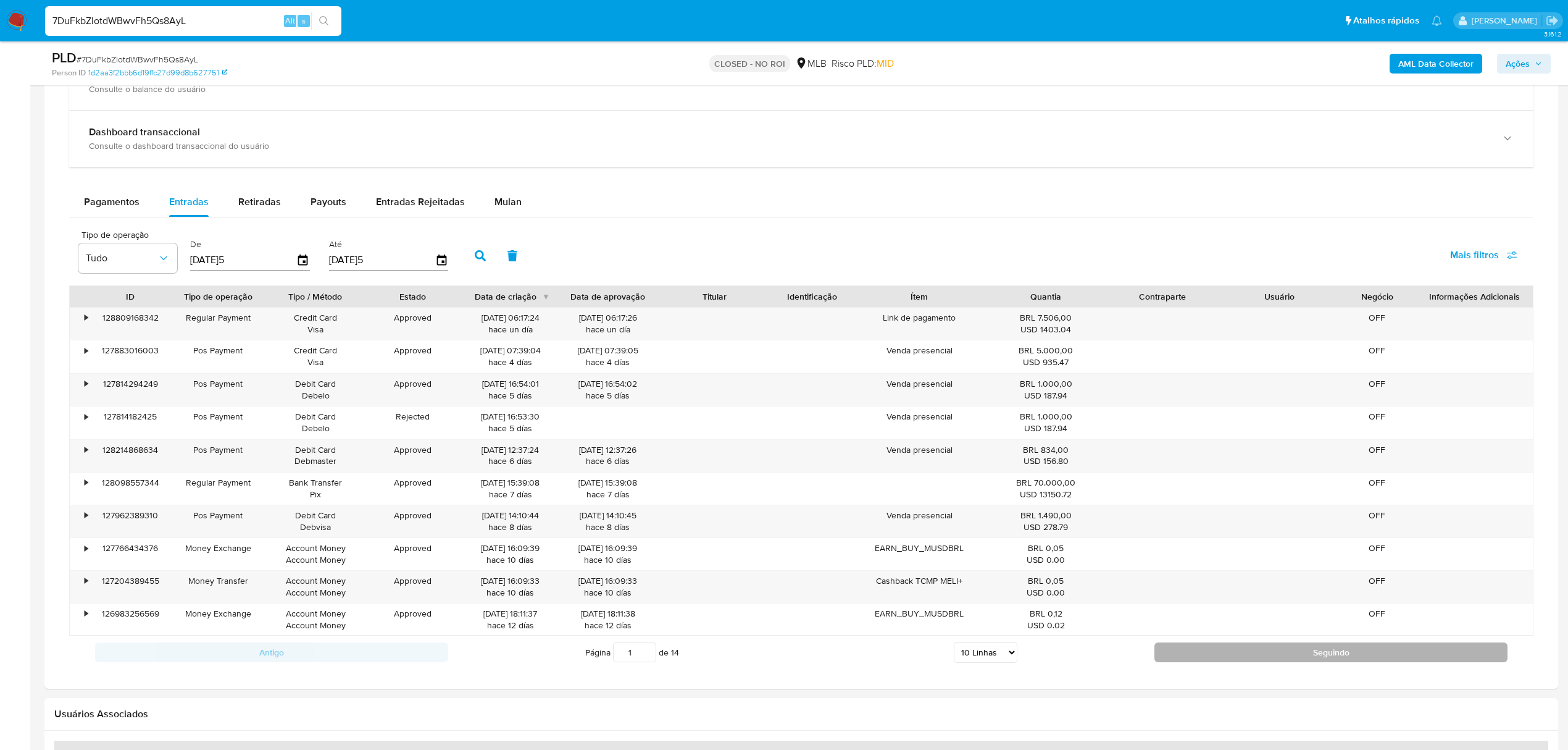
drag, startPoint x: 1257, startPoint y: 677, endPoint x: 1257, endPoint y: 663, distance: 14.0
click at [1257, 671] on div "Transacionalidade Consulta o resumo dos movimentos do usuário Informações trans…" at bounding box center [802, 339] width 1494 height 681
click at [1252, 655] on button "Seguindo" at bounding box center [1331, 653] width 353 height 20
type input "2"
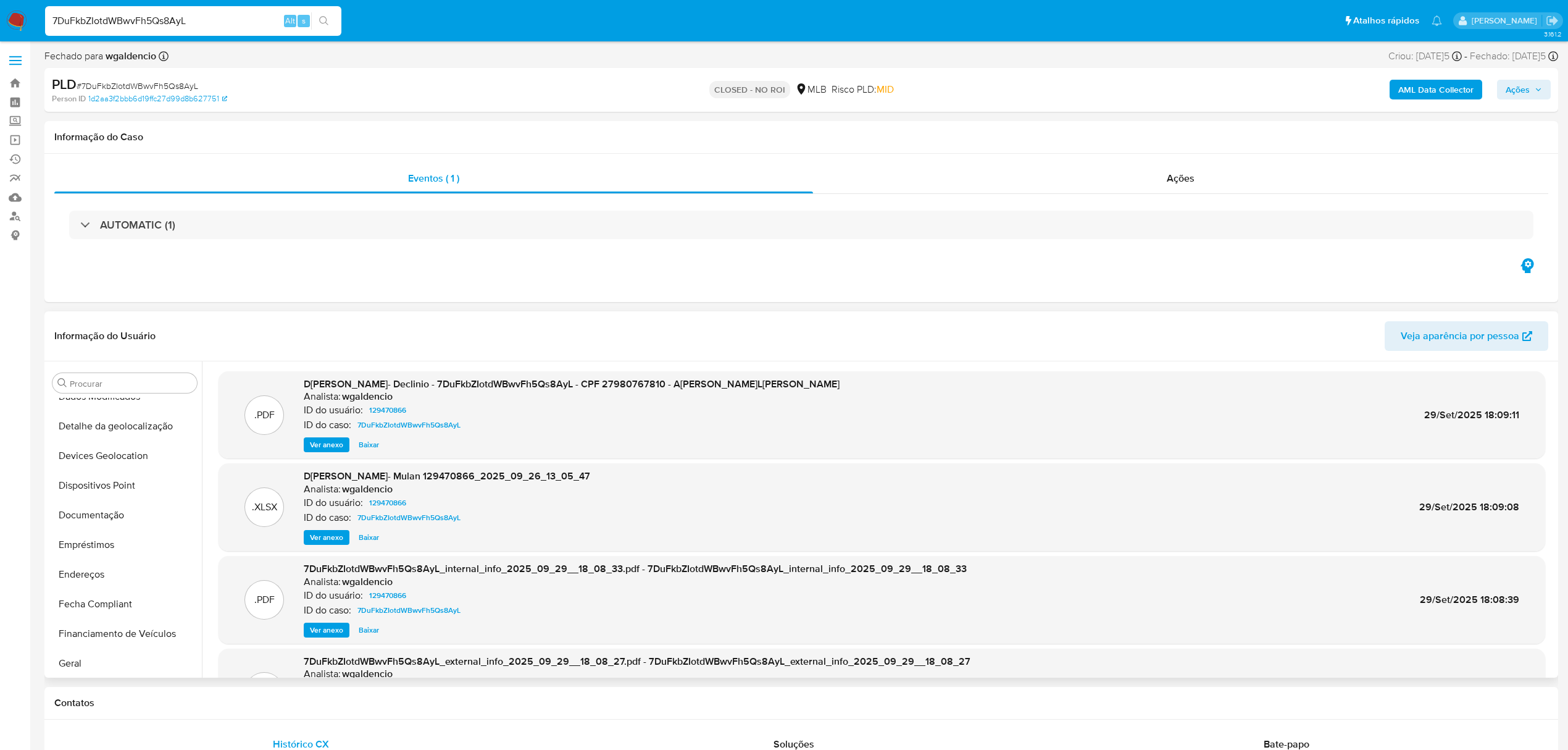
scroll to position [576, 0]
click at [95, 490] on button "KYC" at bounding box center [119, 488] width 145 height 30
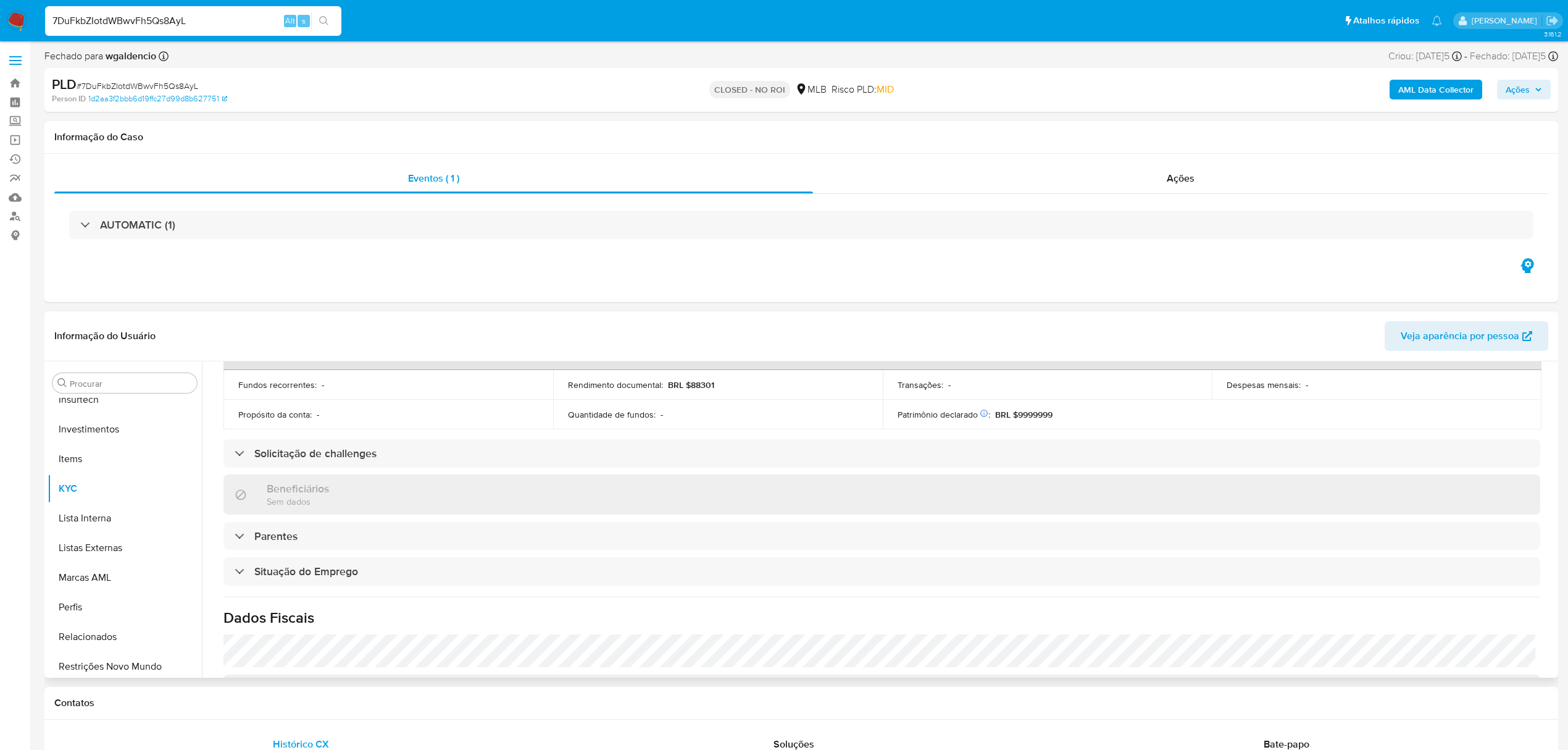
scroll to position [494, 0]
